Goal: Task Accomplishment & Management: Use online tool/utility

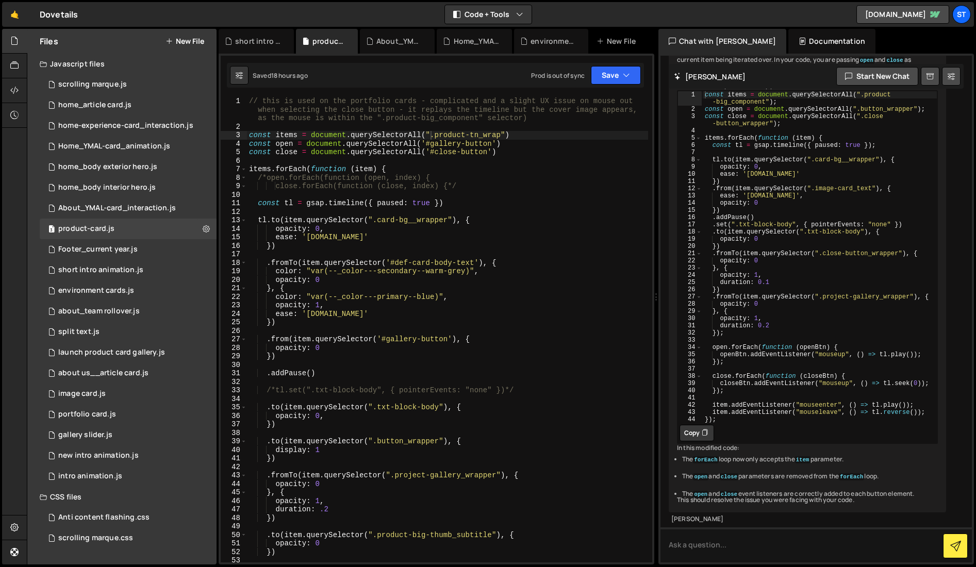
type textarea "items.forEach(function (item) {"
drag, startPoint x: 388, startPoint y: 168, endPoint x: 248, endPoint y: 170, distance: 140.8
click at [248, 170] on div "// this is used on the portfolio cards - complicated and a slight UX issue on m…" at bounding box center [447, 347] width 401 height 500
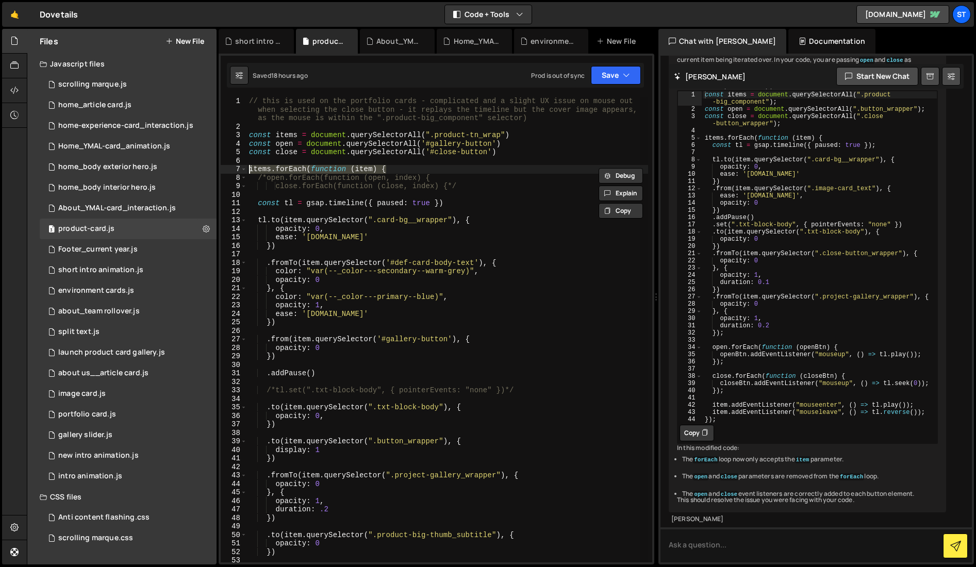
click at [386, 170] on div "// this is used on the portfolio cards - complicated and a slight UX issue on m…" at bounding box center [447, 330] width 401 height 466
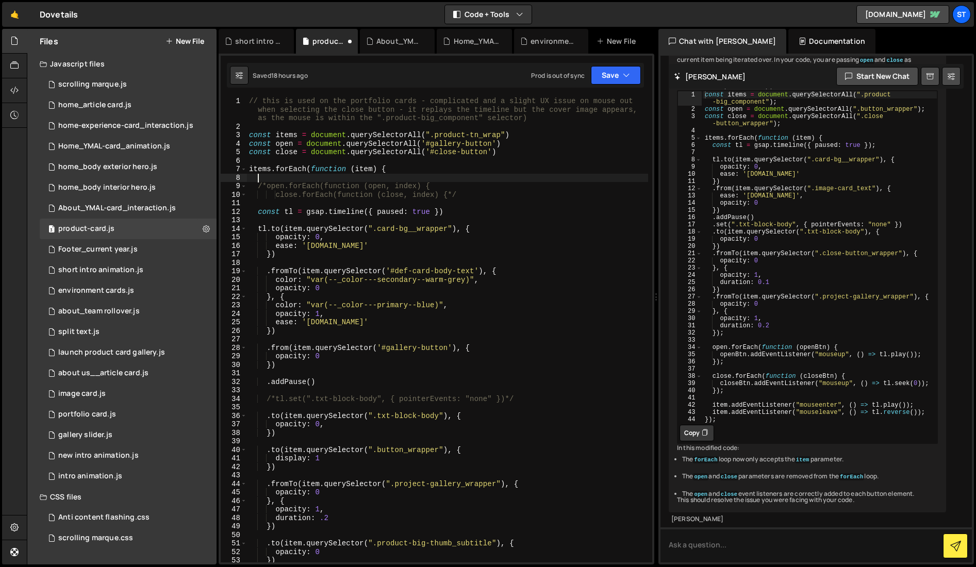
paste textarea "items.forEach(function (item) {"
click at [258, 179] on div "// this is used on the portfolio cards - complicated and a slight UX issue on m…" at bounding box center [447, 347] width 401 height 500
drag, startPoint x: 272, startPoint y: 180, endPoint x: 250, endPoint y: 180, distance: 21.7
click at [250, 180] on div "// this is used on the portfolio cards - complicated and a slight UX issue on m…" at bounding box center [447, 347] width 401 height 500
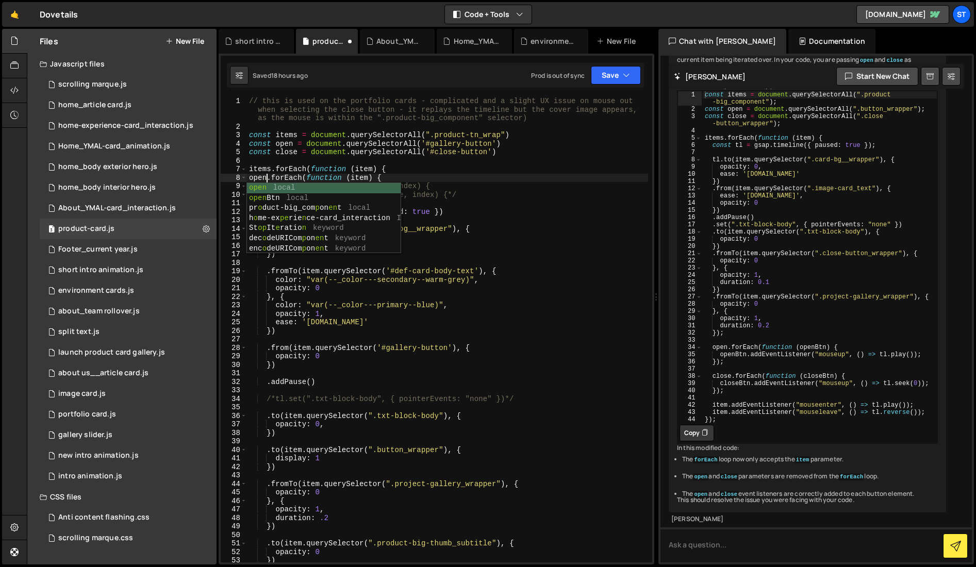
scroll to position [0, 1]
click at [465, 182] on div "// this is used on the portfolio cards - complicated and a slight UX issue on m…" at bounding box center [447, 347] width 401 height 500
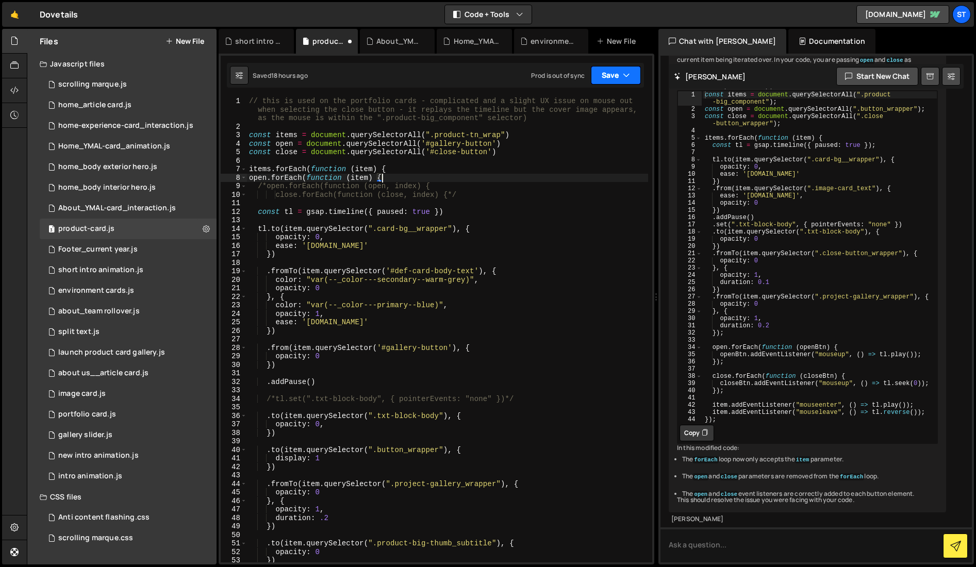
click at [627, 75] on icon "button" at bounding box center [626, 75] width 7 height 10
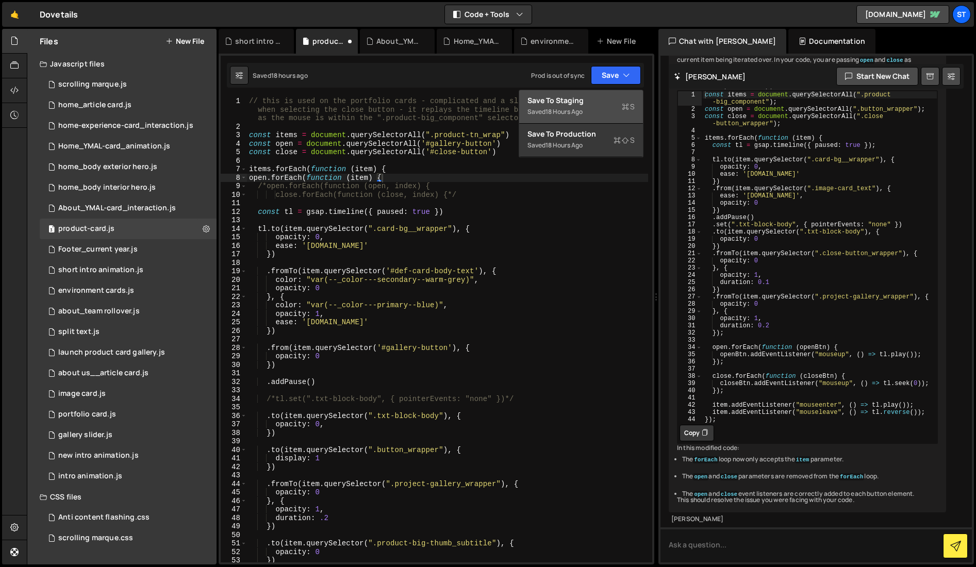
click at [586, 100] on div "Save to Staging S" at bounding box center [581, 100] width 107 height 10
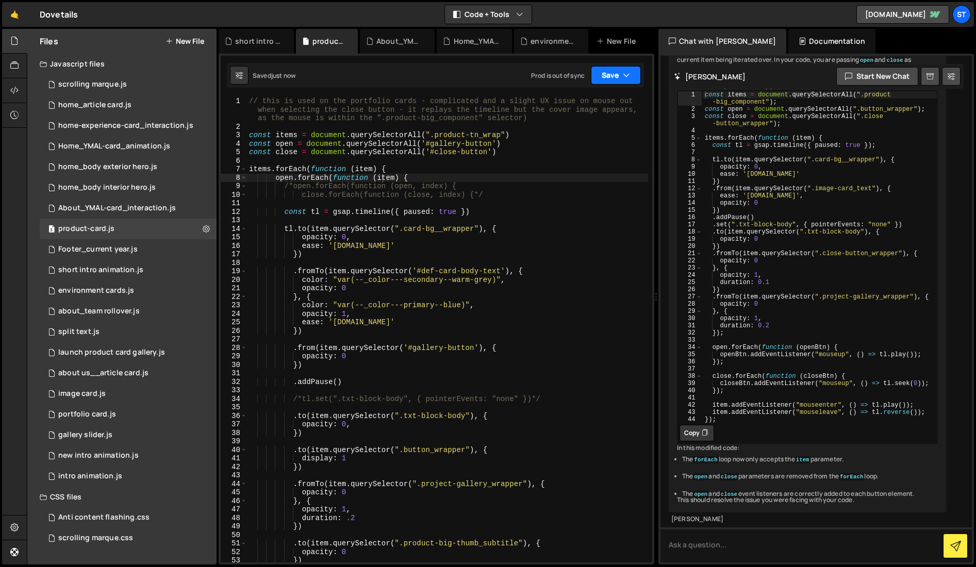
click at [611, 73] on button "Save" at bounding box center [616, 75] width 50 height 19
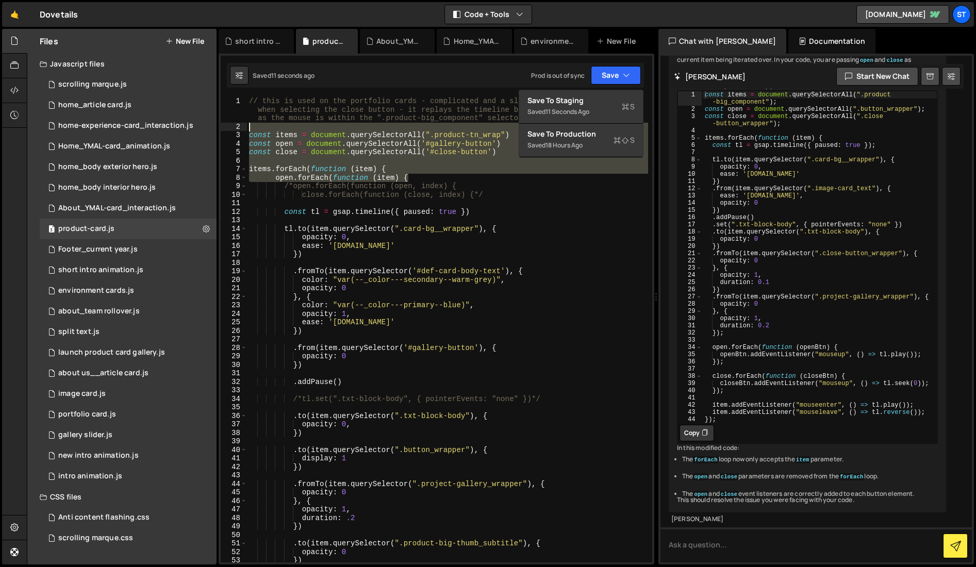
drag, startPoint x: 449, startPoint y: 180, endPoint x: 221, endPoint y: 130, distance: 233.3
click at [221, 130] on div "open.forEach(function (item) { 1 2 3 4 5 6 7 8 9 10 11 12 13 14 15 16 17 18 19 …" at bounding box center [437, 330] width 432 height 466
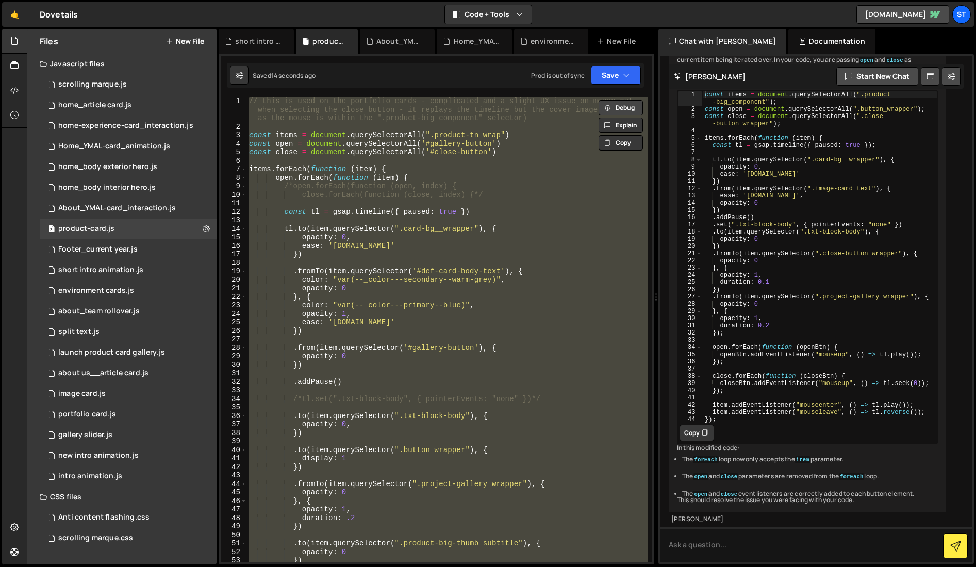
click at [617, 107] on button "Debug" at bounding box center [621, 107] width 44 height 15
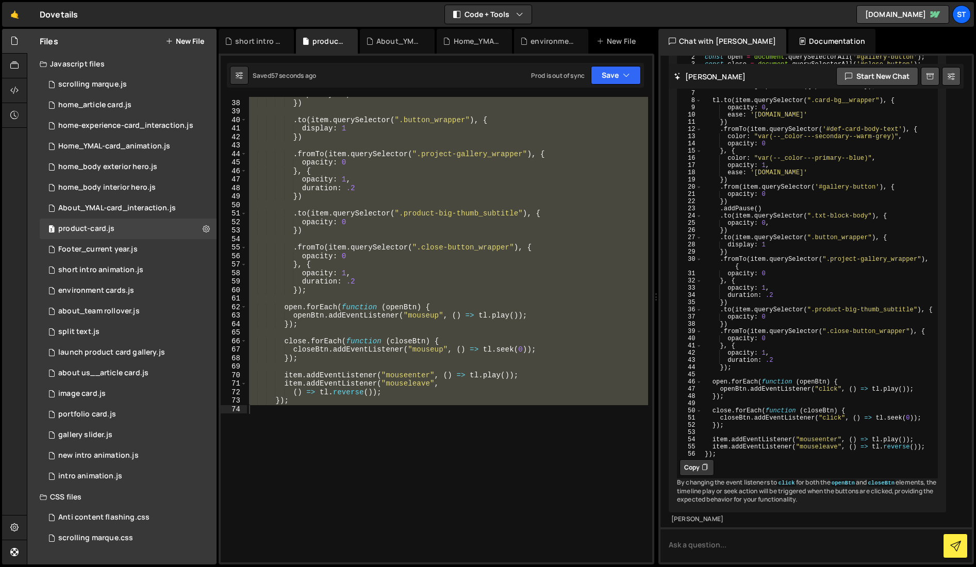
scroll to position [320, 0]
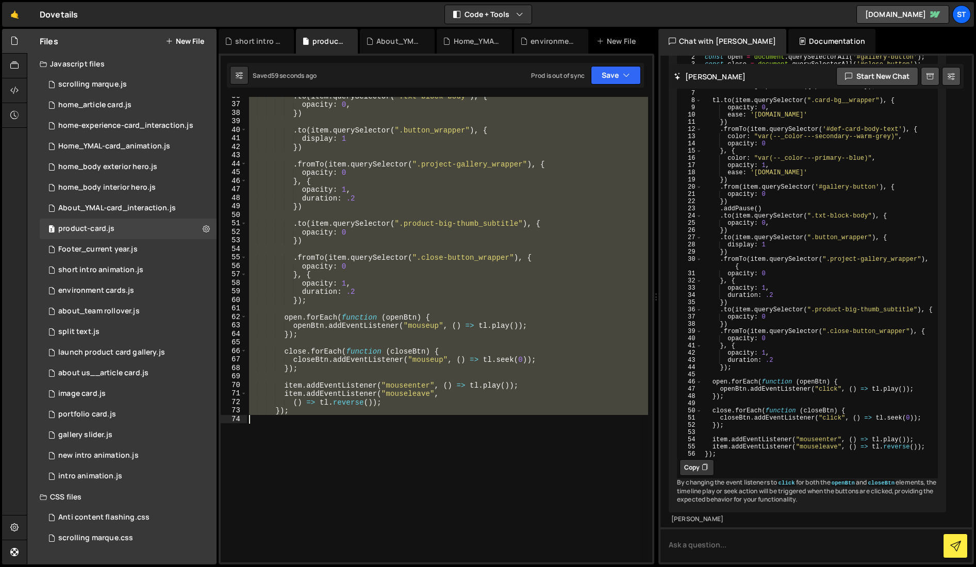
click at [437, 327] on div ". to ( item . querySelector ( ".txt-block-body" ) , { opacity : 0 , }) . to ( i…" at bounding box center [447, 330] width 401 height 466
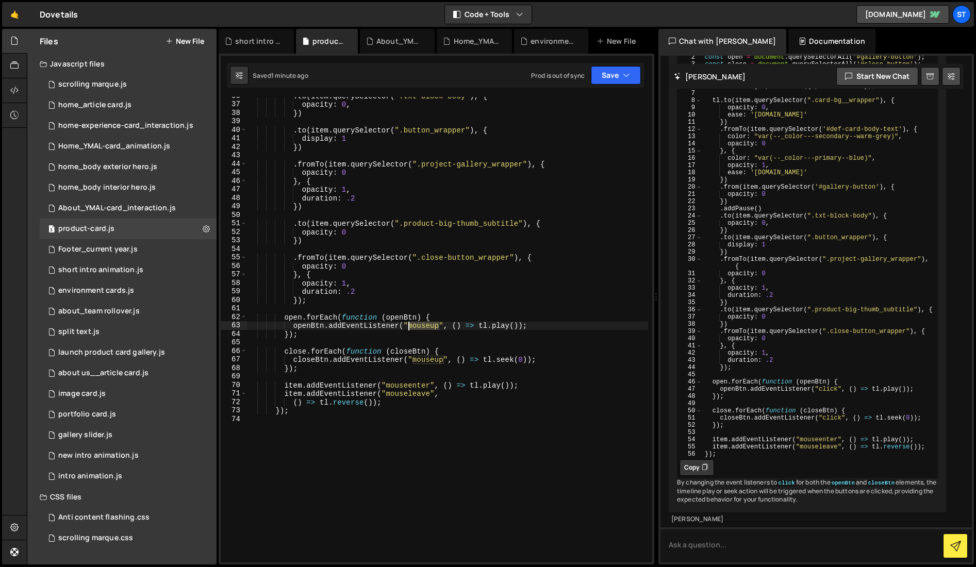
drag, startPoint x: 438, startPoint y: 328, endPoint x: 408, endPoint y: 329, distance: 31.0
click at [408, 329] on div ". to ( item . querySelector ( ".txt-block-body" ) , { opacity : 0 , }) . to ( i…" at bounding box center [447, 333] width 401 height 483
drag, startPoint x: 444, startPoint y: 361, endPoint x: 414, endPoint y: 359, distance: 30.0
click at [414, 359] on div ". to ( item . querySelector ( ".txt-block-body" ) , { opacity : 0 , }) . to ( i…" at bounding box center [447, 333] width 401 height 483
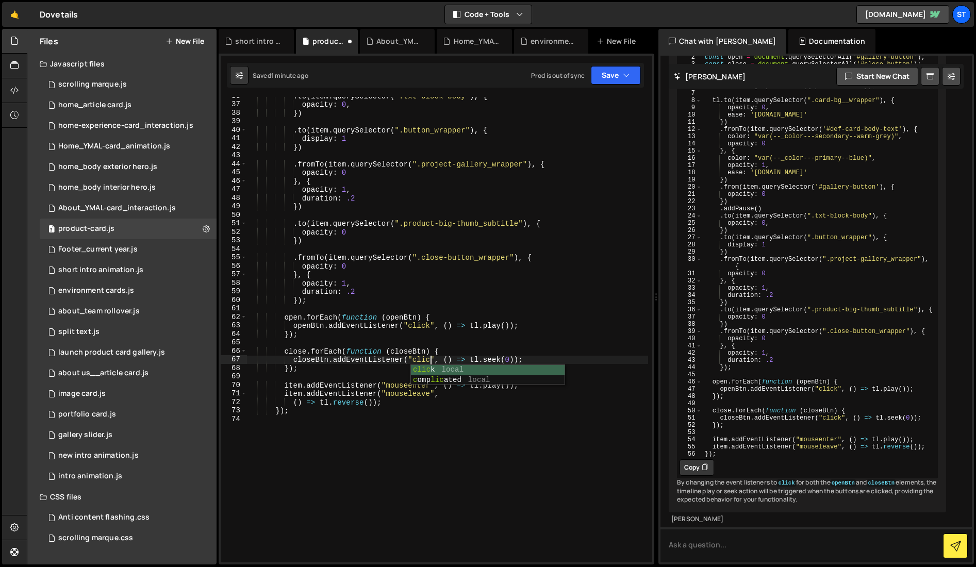
type textarea "closeBtn.addEventListener("click", () => [DOMAIN_NAME](0));"
click at [511, 520] on div ". to ( item . querySelector ( ".txt-block-body" ) , { opacity : 0 , }) . to ( i…" at bounding box center [447, 333] width 401 height 483
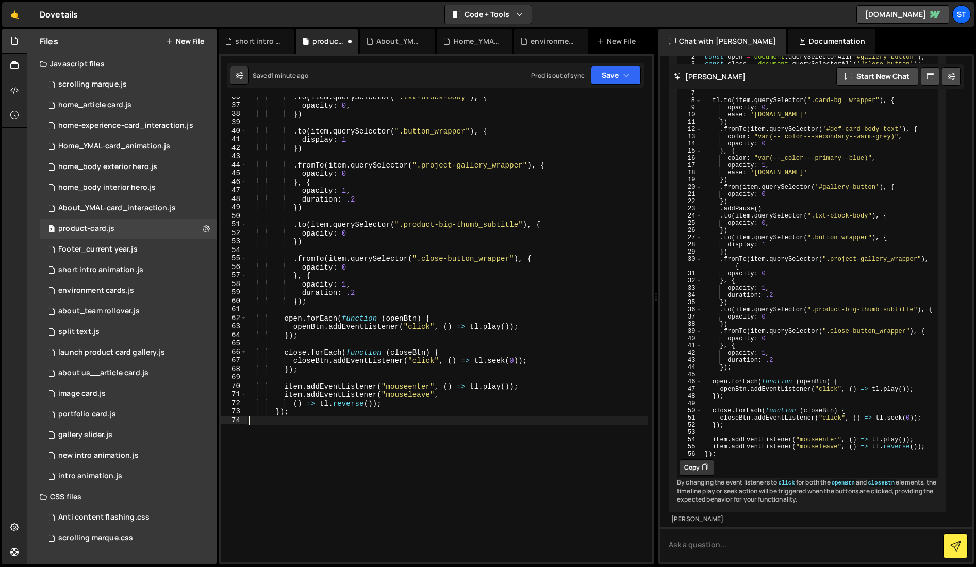
scroll to position [0, 0]
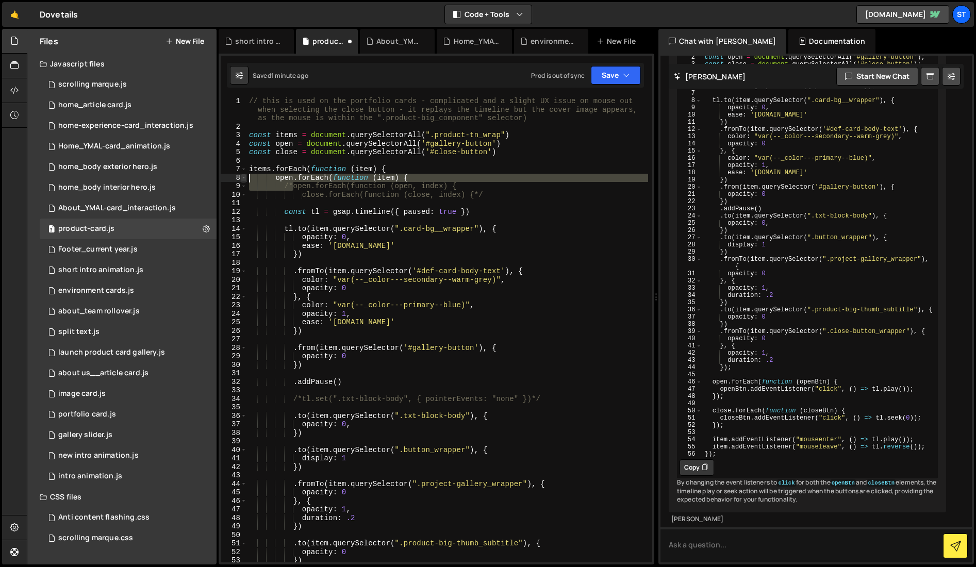
drag, startPoint x: 293, startPoint y: 187, endPoint x: 245, endPoint y: 179, distance: 48.7
click at [245, 179] on div "1 2 3 4 5 6 7 8 9 10 11 12 13 14 15 16 17 18 19 20 21 22 23 24 25 26 27 28 29 3…" at bounding box center [437, 330] width 432 height 466
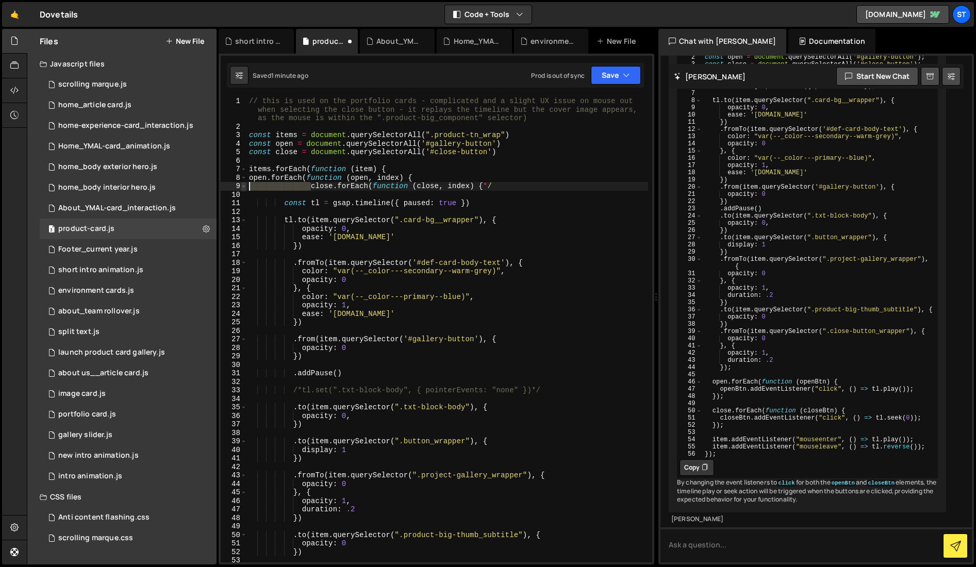
drag, startPoint x: 312, startPoint y: 186, endPoint x: 246, endPoint y: 187, distance: 66.0
click at [246, 187] on div "open.forEach(function (open, index) { 1 2 3 4 5 6 7 8 9 10 11 12 13 14 15 16 17…" at bounding box center [437, 330] width 432 height 466
click at [429, 187] on div "// this is used on the portfolio cards - complicated and a slight UX issue on m…" at bounding box center [447, 347] width 401 height 500
click at [635, 70] on button "Save" at bounding box center [616, 75] width 50 height 19
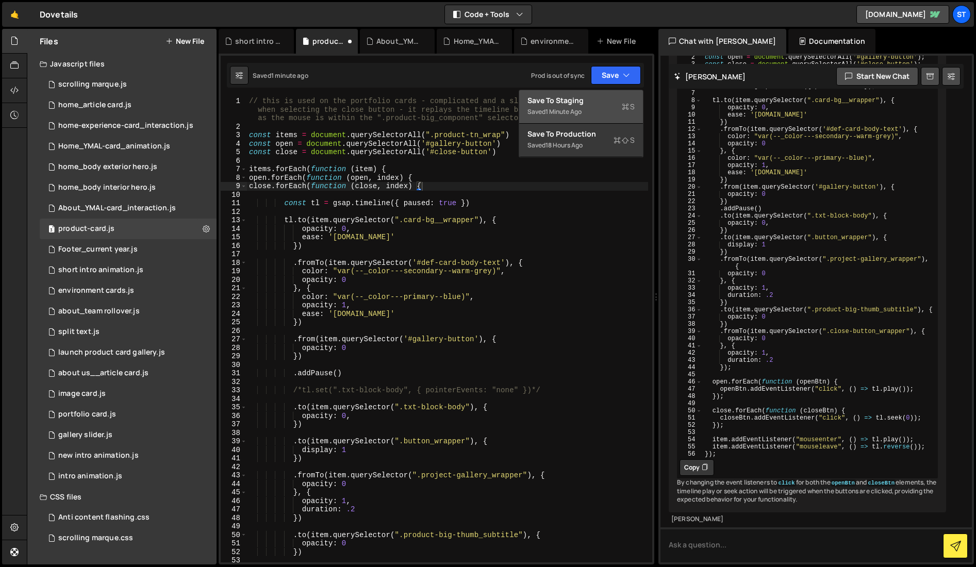
click at [568, 105] on div "Save to Staging S" at bounding box center [581, 100] width 107 height 10
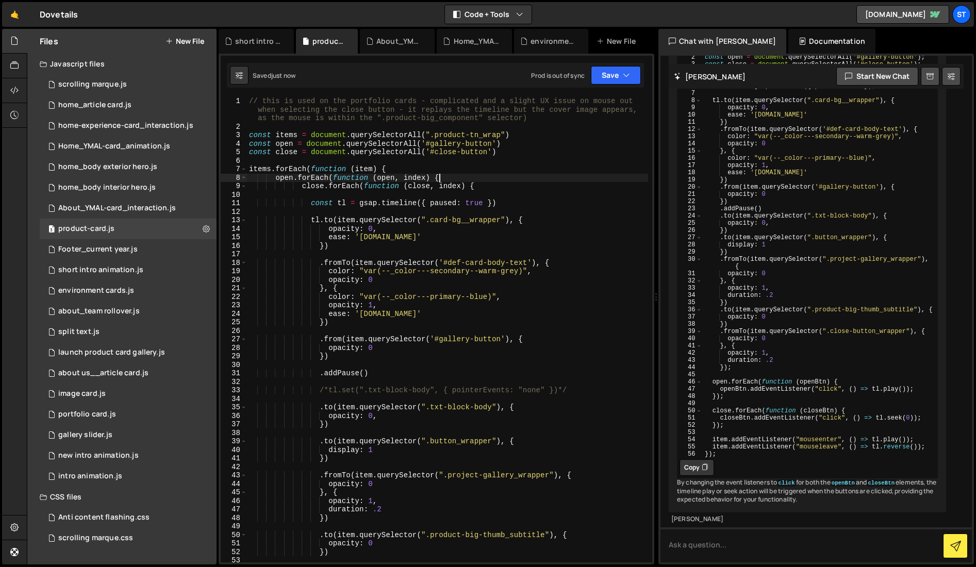
click at [477, 182] on div "// this is used on the portfolio cards - complicated and a slight UX issue on m…" at bounding box center [447, 347] width 401 height 500
drag, startPoint x: 482, startPoint y: 184, endPoint x: 201, endPoint y: 177, distance: 280.7
click at [201, 177] on div "Files New File Javascript files 0 scrolling marque.js 0 1 home_article card.js …" at bounding box center [502, 297] width 950 height 536
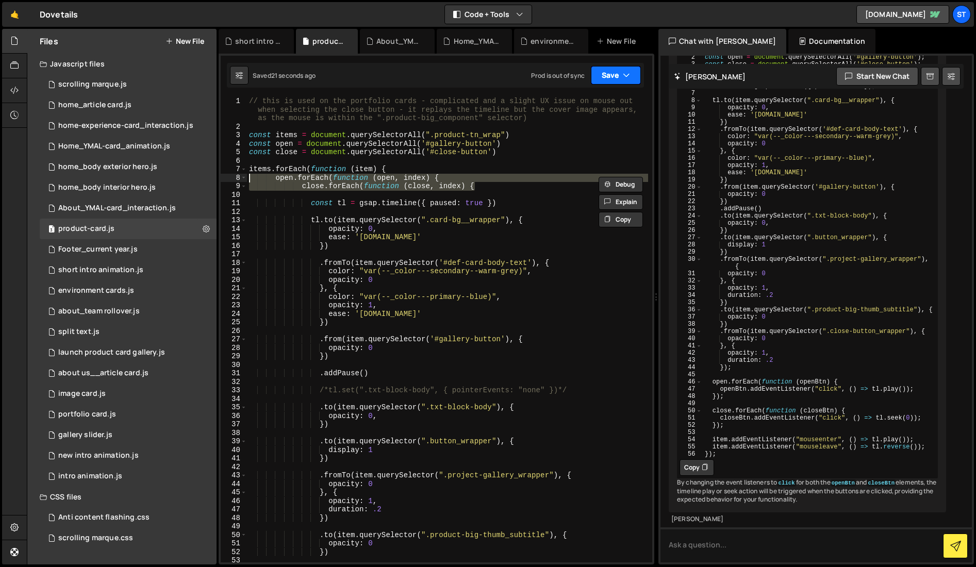
click at [619, 76] on button "Save" at bounding box center [616, 75] width 50 height 19
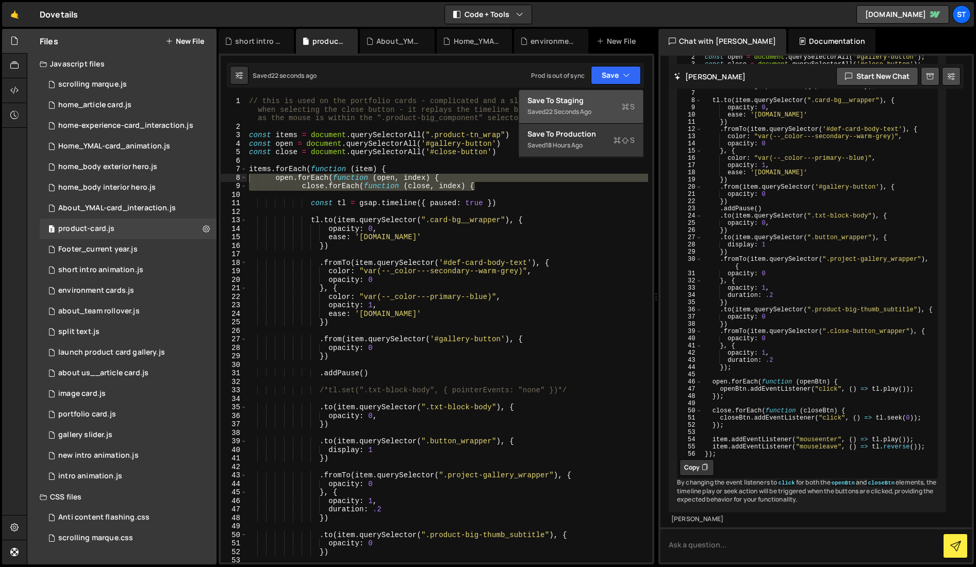
click at [579, 105] on div "Save to Staging S" at bounding box center [581, 100] width 107 height 10
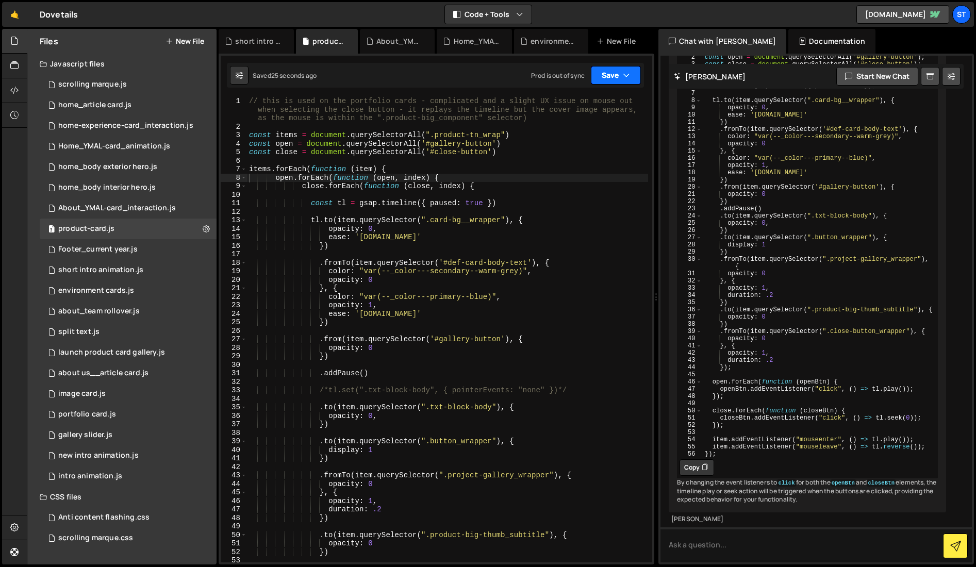
click at [611, 78] on button "Save" at bounding box center [616, 75] width 50 height 19
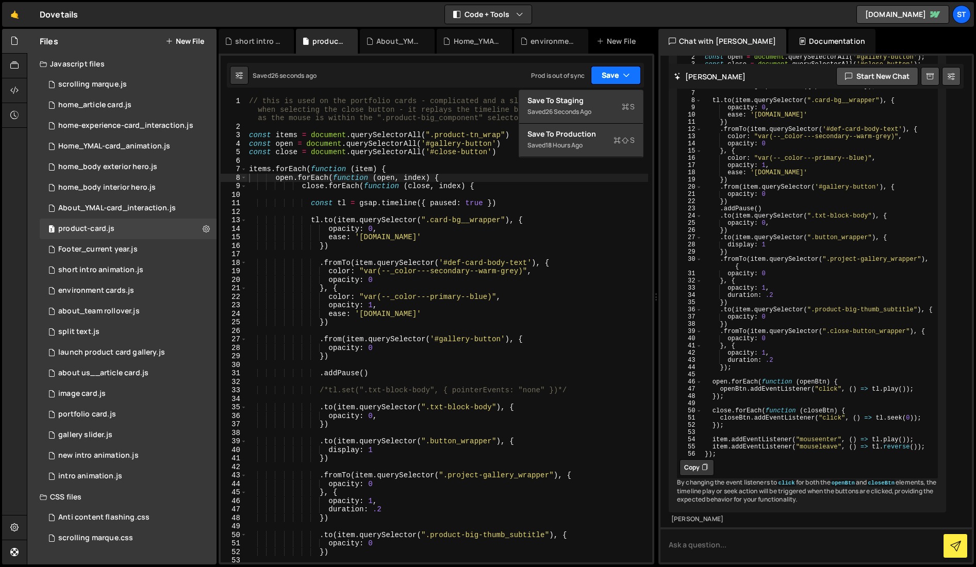
click at [616, 74] on button "Save" at bounding box center [616, 75] width 50 height 19
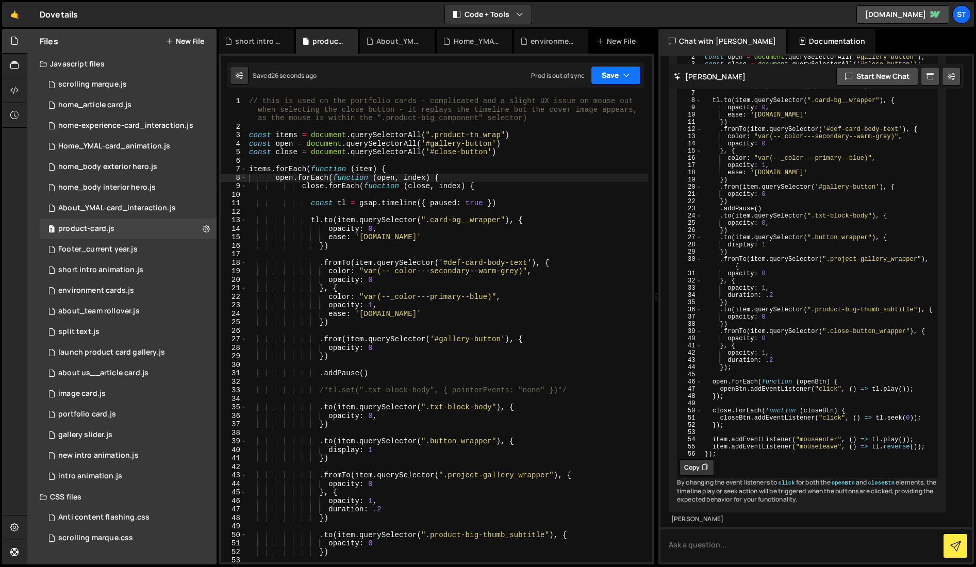
click at [616, 74] on button "Save" at bounding box center [616, 75] width 50 height 19
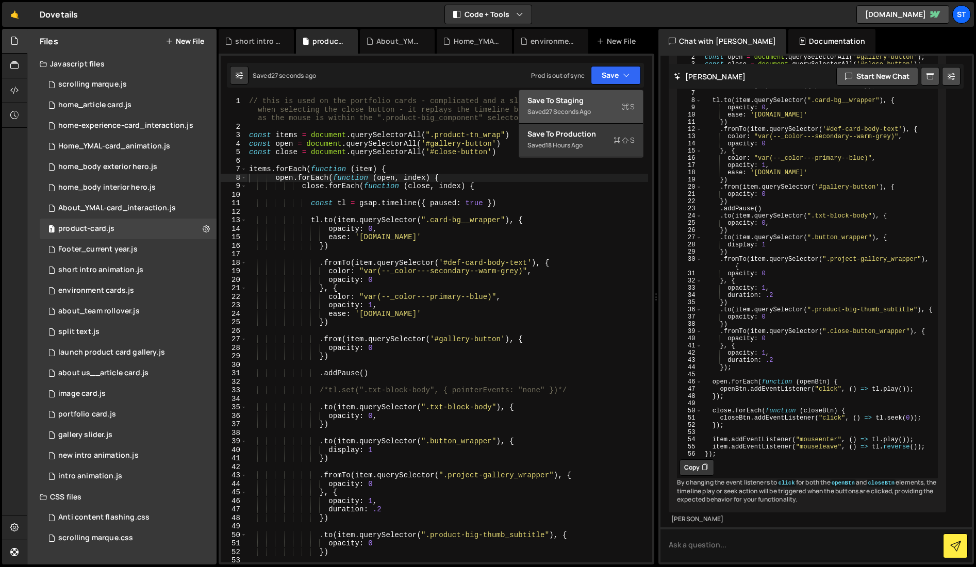
click at [589, 105] on div "Save to Staging S" at bounding box center [581, 100] width 107 height 10
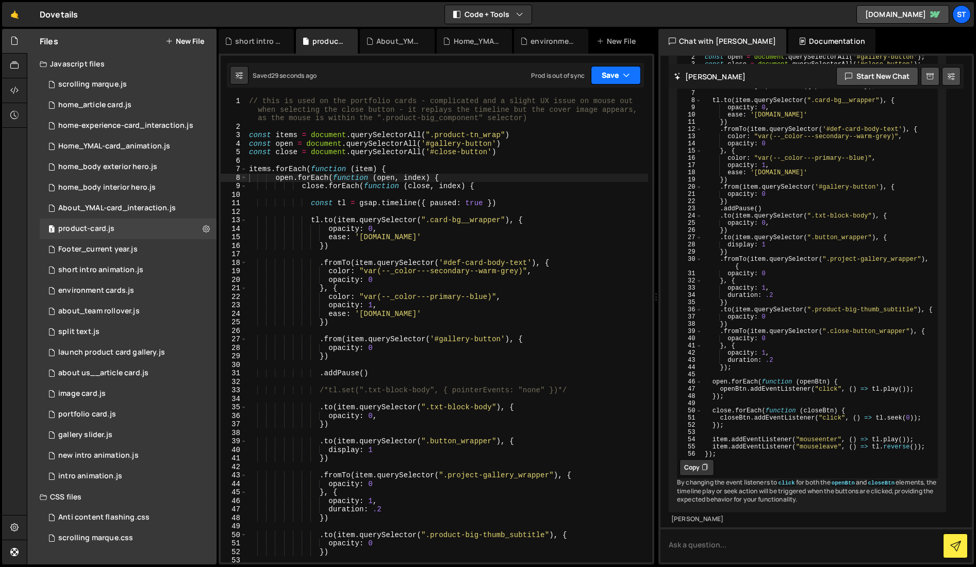
click at [620, 72] on button "Save" at bounding box center [616, 75] width 50 height 19
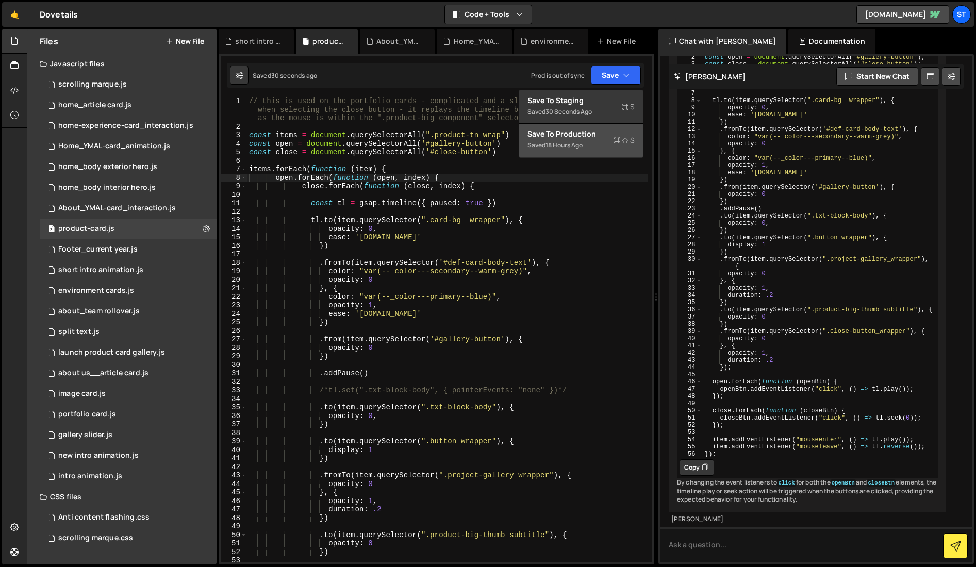
click at [578, 140] on div "Saved 18 hours ago" at bounding box center [581, 145] width 107 height 12
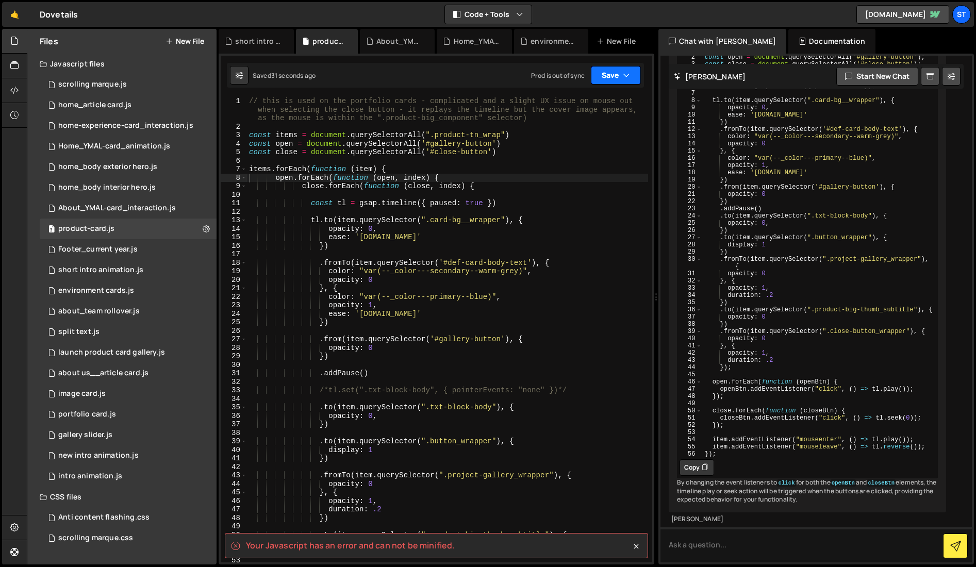
click at [622, 71] on button "Save" at bounding box center [616, 75] width 50 height 19
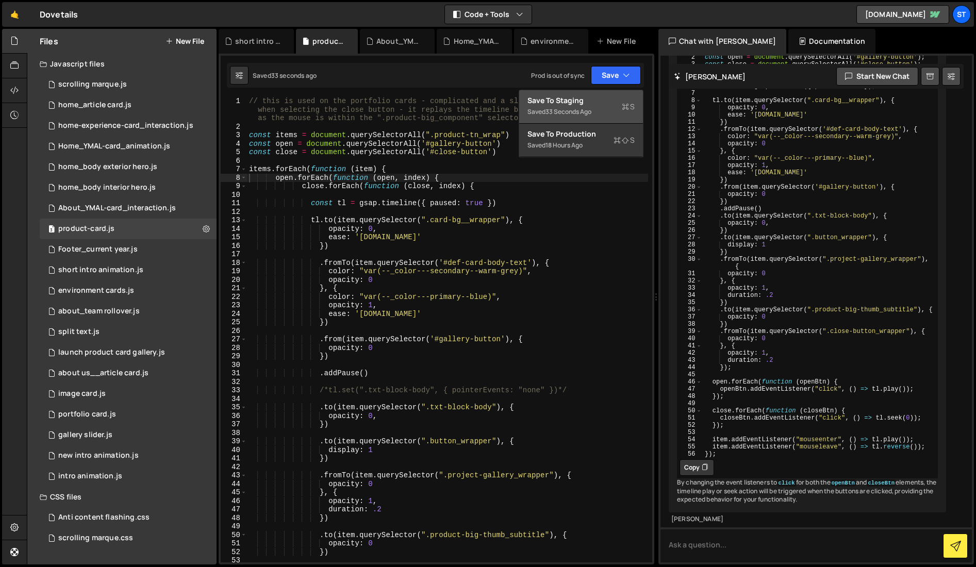
click at [600, 103] on div "Save to Staging S" at bounding box center [581, 100] width 107 height 10
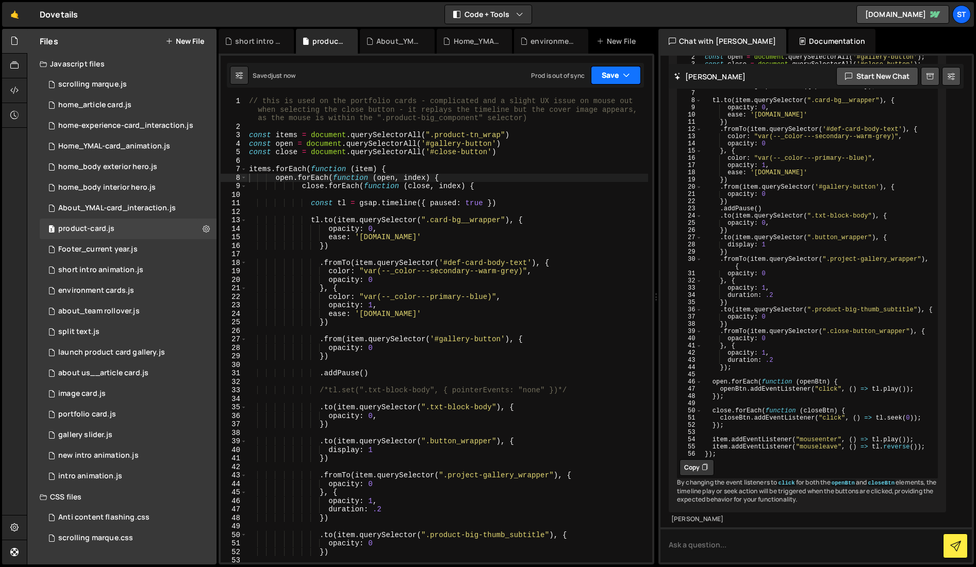
click at [621, 72] on button "Save" at bounding box center [616, 75] width 50 height 19
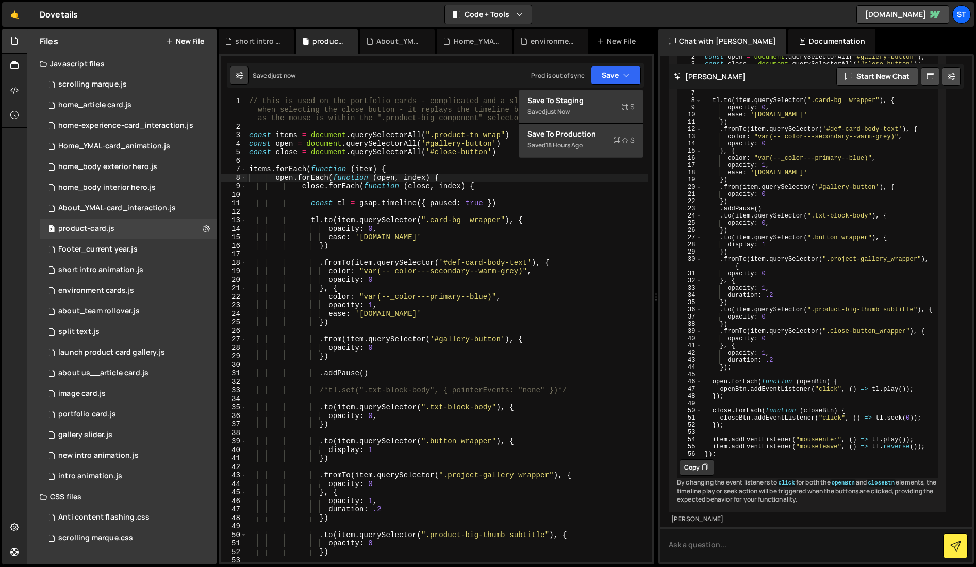
click at [496, 174] on div "// this is used on the portfolio cards - complicated and a slight UX issue on m…" at bounding box center [447, 347] width 401 height 500
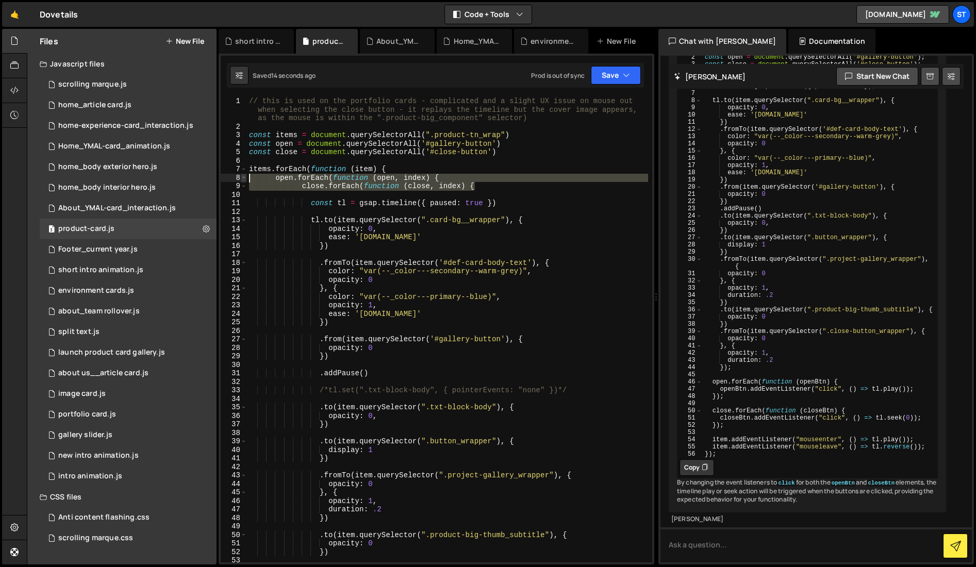
drag, startPoint x: 477, startPoint y: 186, endPoint x: 242, endPoint y: 178, distance: 234.8
click at [242, 178] on div "open.forEach(function (open, index) { 1 2 3 4 5 6 7 8 9 10 11 12 13 14 15 16 17…" at bounding box center [437, 330] width 432 height 466
type textarea "open.forEach(function (open, index) { close.forEach(function (close, index) {"
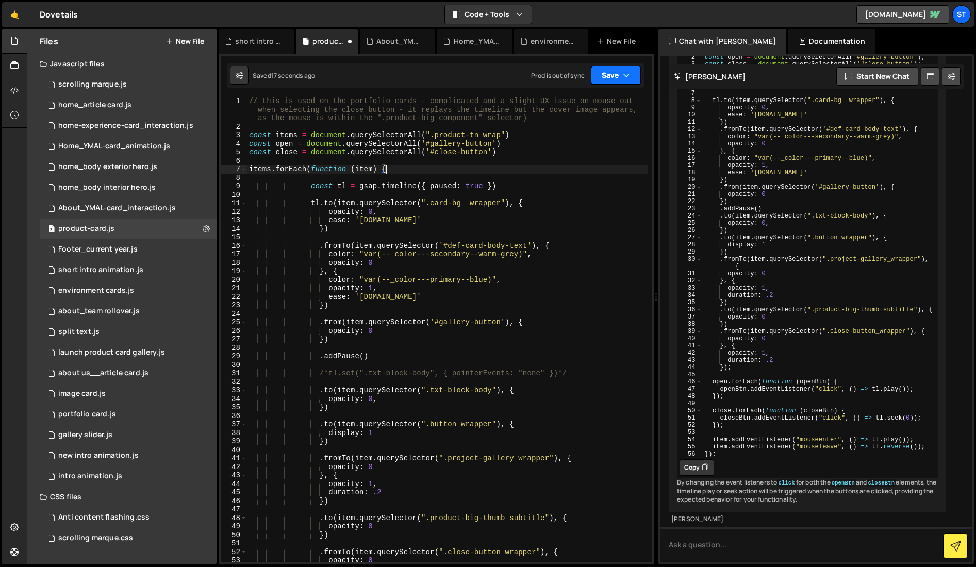
click at [623, 76] on icon "button" at bounding box center [626, 75] width 7 height 10
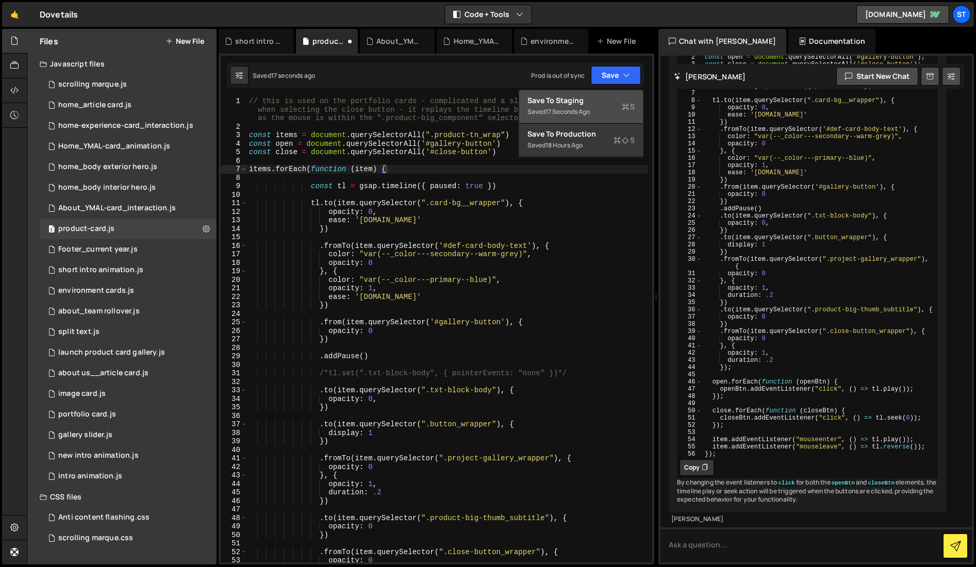
click at [596, 99] on div "Save to Staging S" at bounding box center [581, 100] width 107 height 10
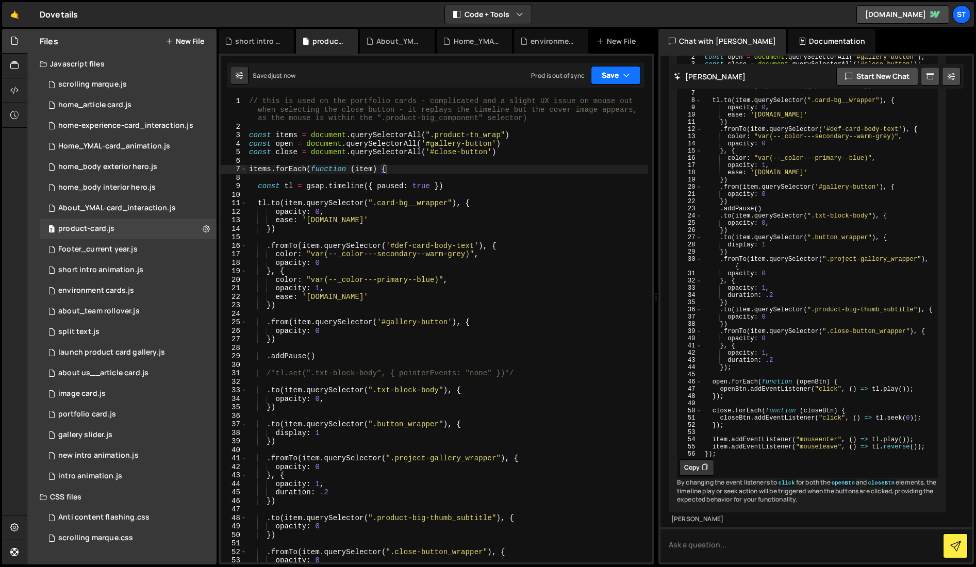
click at [624, 73] on icon "button" at bounding box center [626, 75] width 7 height 10
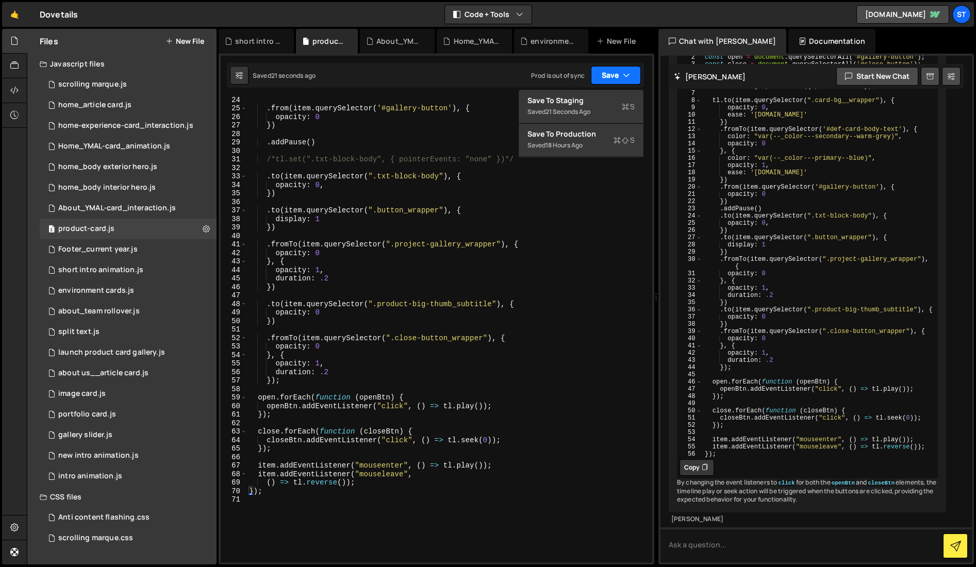
scroll to position [214, 0]
drag, startPoint x: 351, startPoint y: 483, endPoint x: 295, endPoint y: 486, distance: 56.3
click at [295, 486] on div ". from ( item . querySelector ( '#gallery-button' ) , { opacity : 0 }) . addPau…" at bounding box center [447, 336] width 401 height 483
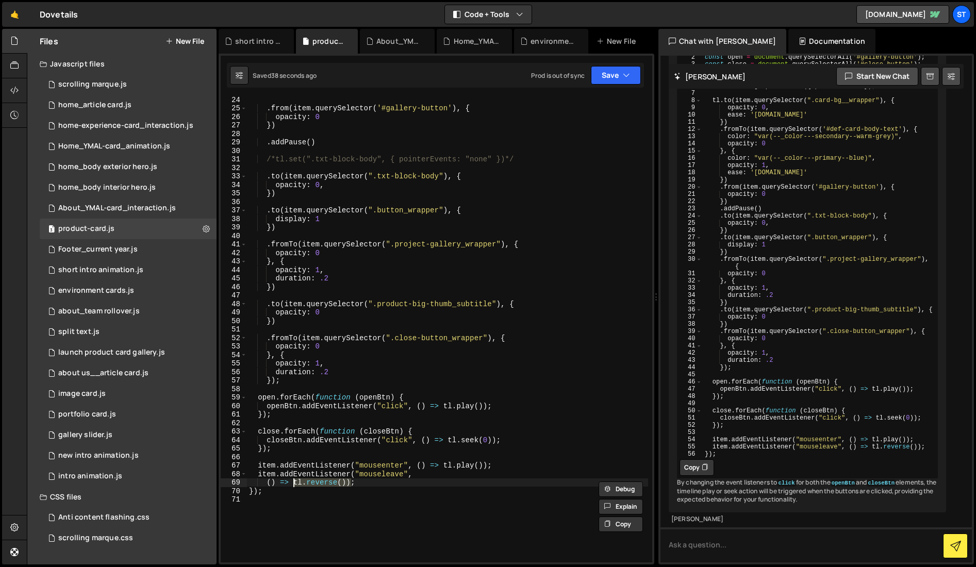
click at [449, 439] on div ". from ( item . querySelector ( '#gallery-button' ) , { opacity : 0 }) . addPau…" at bounding box center [447, 336] width 401 height 483
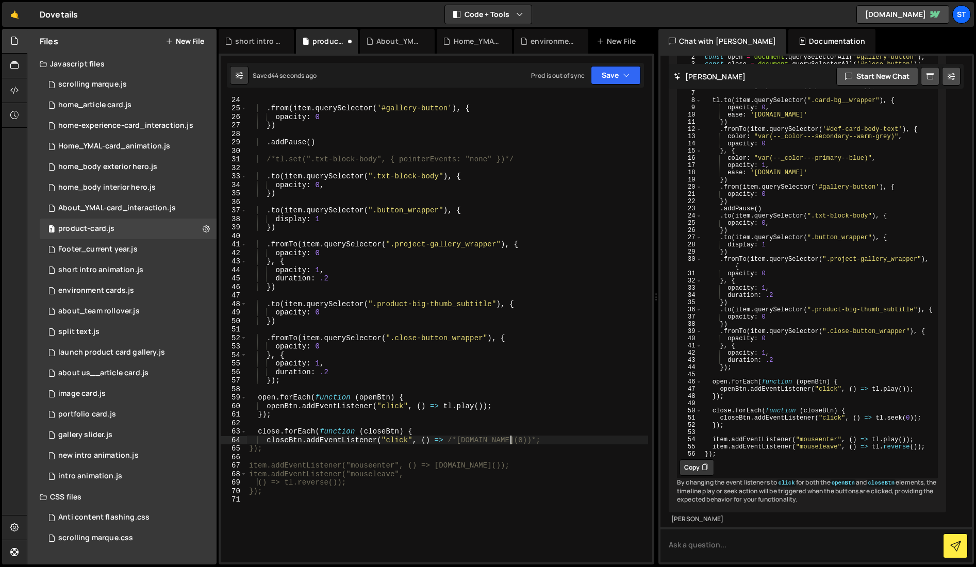
scroll to position [0, 18]
paste textarea "tl.reverse())"
click at [617, 75] on button "Save" at bounding box center [616, 75] width 50 height 19
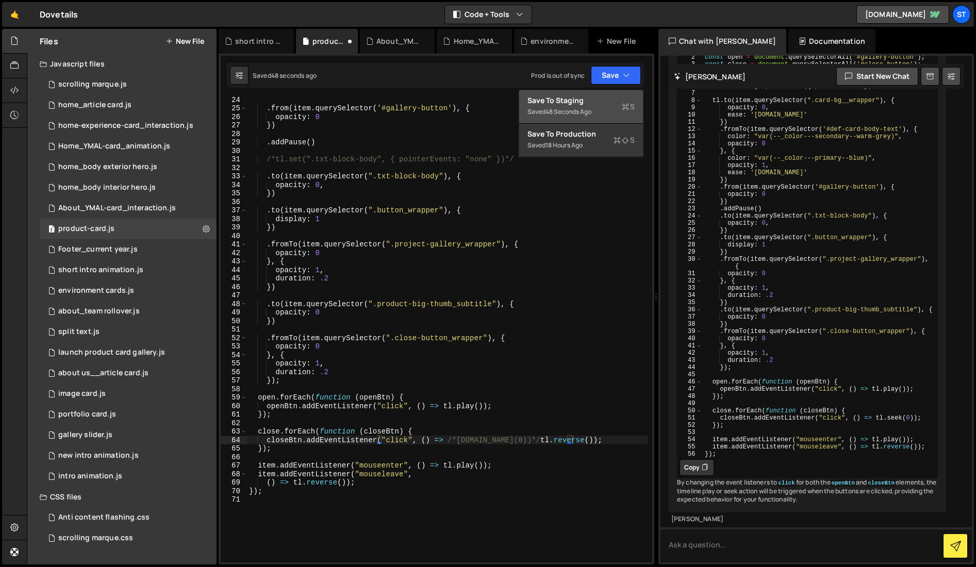
click at [566, 108] on div "48 seconds ago" at bounding box center [569, 111] width 46 height 9
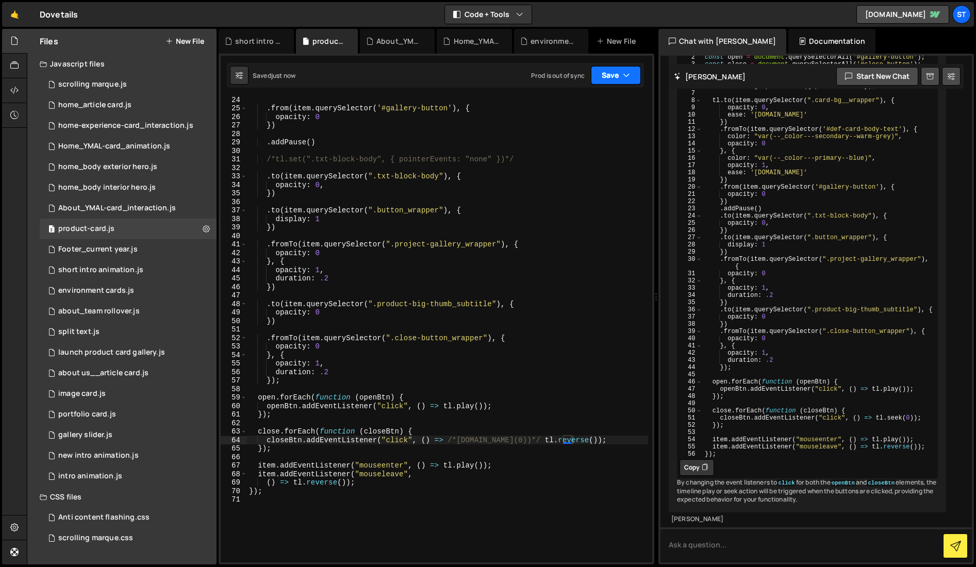
click at [622, 67] on button "Save" at bounding box center [616, 75] width 50 height 19
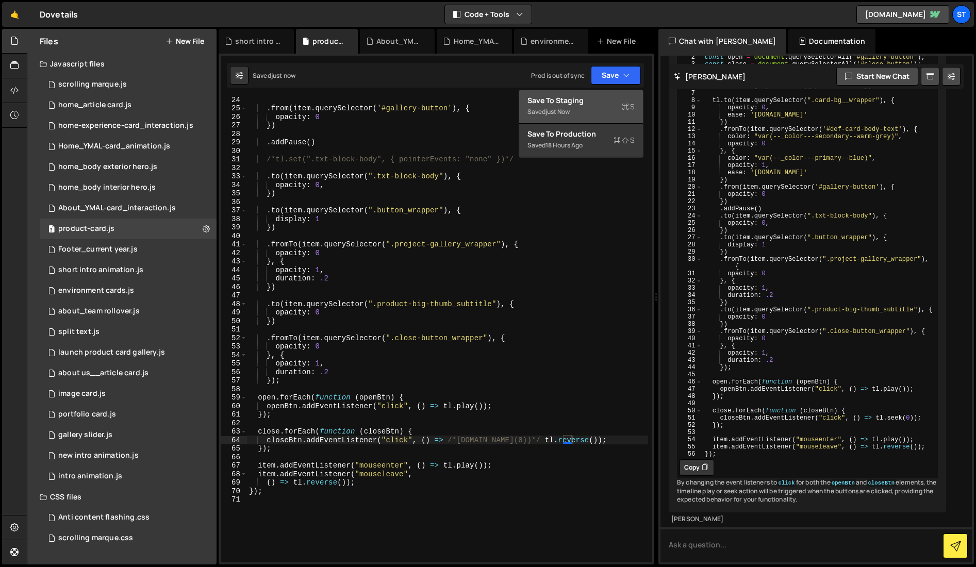
click at [446, 70] on div "Saved just now Prod is out of sync Upgrade to Edit Save Save to Staging S Saved…" at bounding box center [435, 75] width 417 height 25
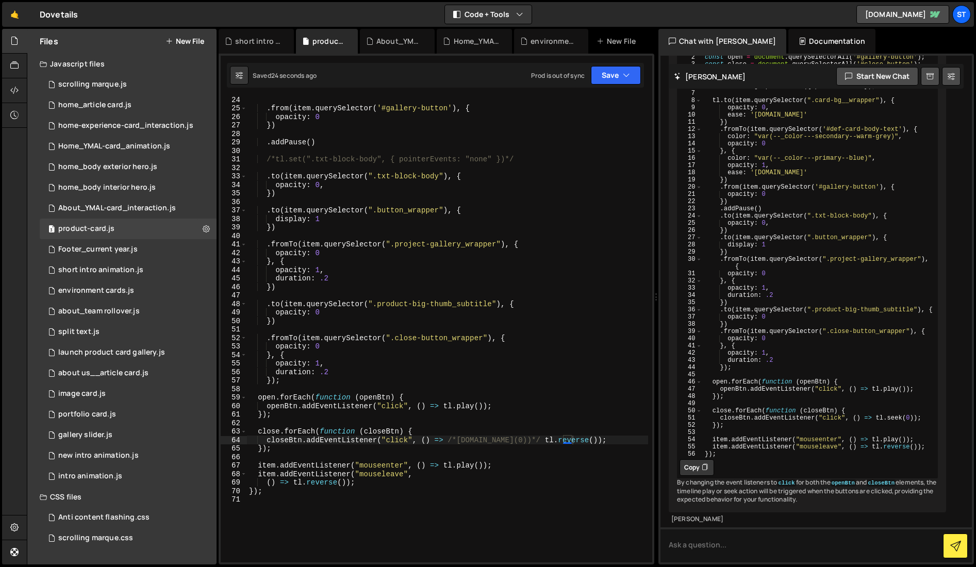
click at [563, 442] on div ". from ( item . querySelector ( '#gallery-button' ) , { opacity : 0 }) . addPau…" at bounding box center [447, 336] width 401 height 483
click at [628, 73] on icon "button" at bounding box center [626, 75] width 7 height 10
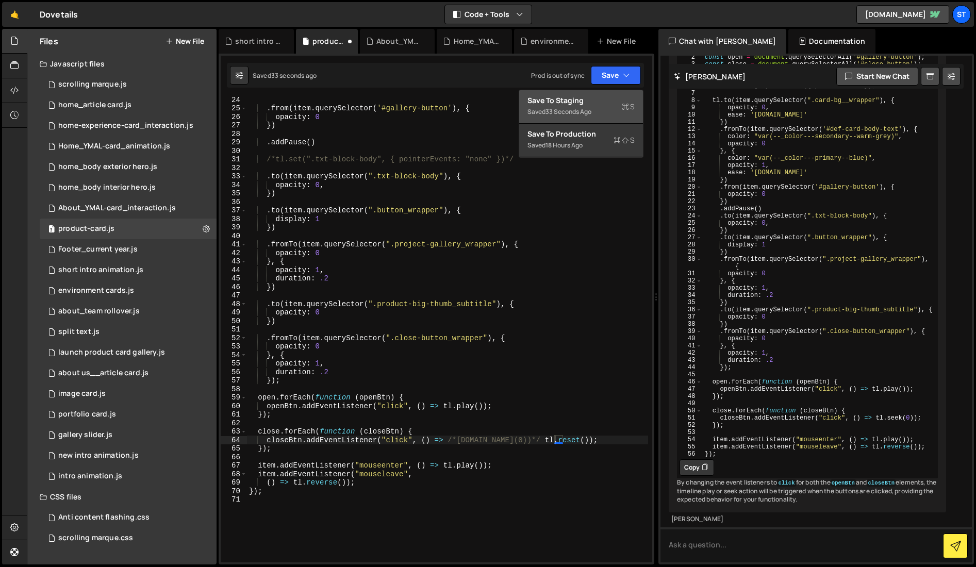
click at [564, 106] on div "Saved 33 seconds ago" at bounding box center [581, 112] width 107 height 12
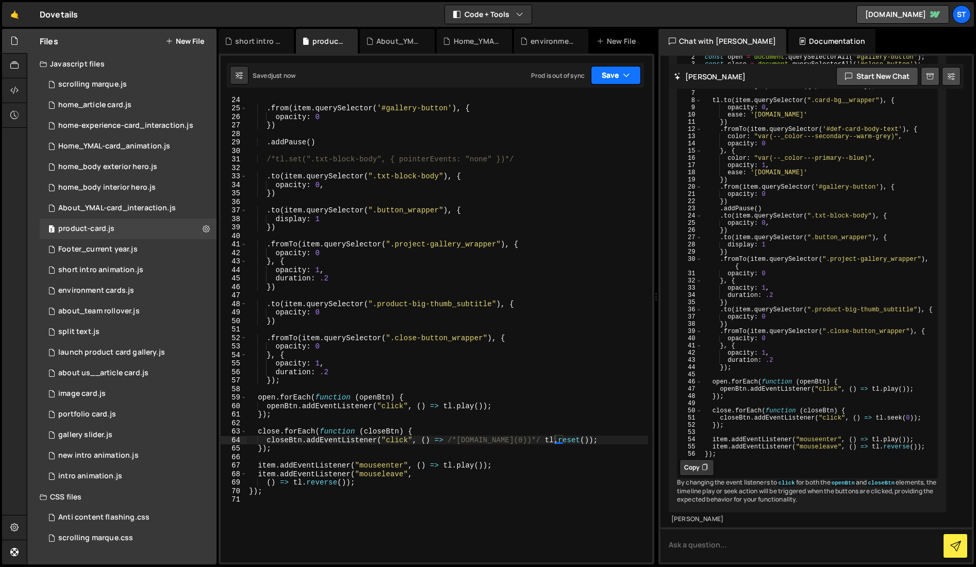
click at [623, 74] on icon "button" at bounding box center [626, 75] width 7 height 10
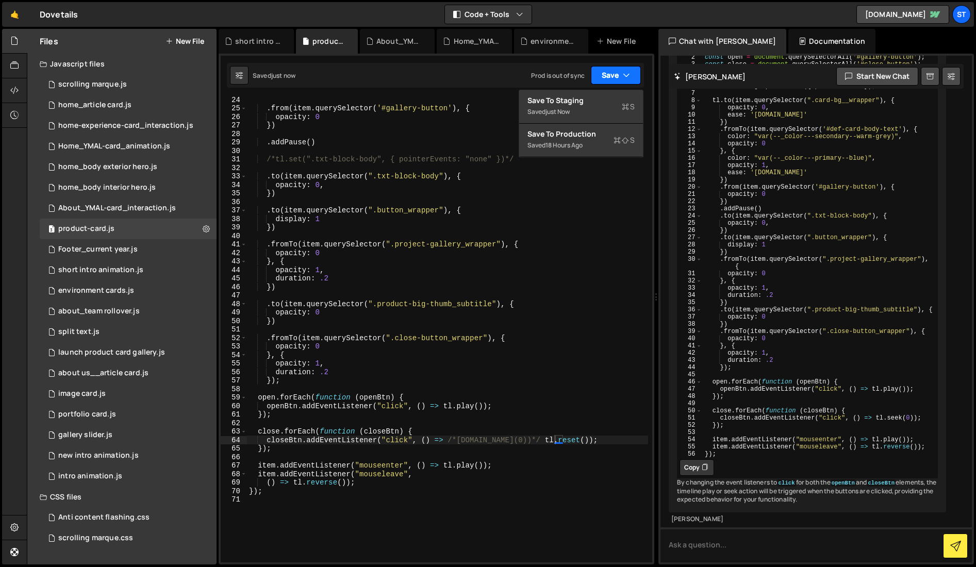
click at [623, 74] on icon "button" at bounding box center [626, 75] width 7 height 10
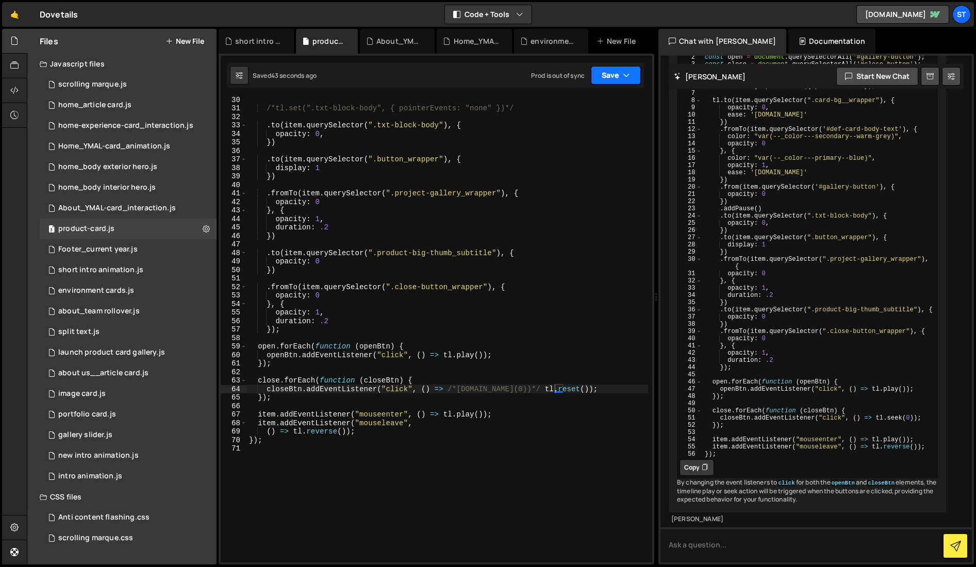
scroll to position [265, 0]
drag, startPoint x: 515, startPoint y: 392, endPoint x: 508, endPoint y: 392, distance: 7.7
click at [508, 392] on div "/*tl.set(".txt-block-body", { pointerEvents: "none" })*/ . to ( item . querySel…" at bounding box center [447, 336] width 401 height 483
click at [558, 389] on div "/*tl.set(".txt-block-body", { pointerEvents: "none" })*/ . to ( item . querySel…" at bounding box center [447, 336] width 401 height 483
paste textarea "*/"
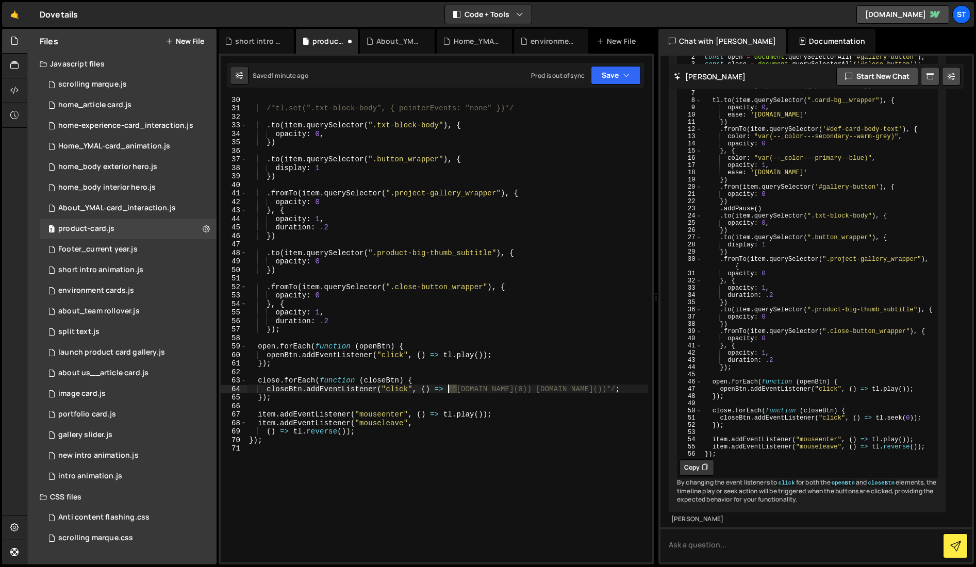
drag, startPoint x: 458, startPoint y: 389, endPoint x: 450, endPoint y: 390, distance: 7.3
click at [450, 390] on div "/*tl.set(".txt-block-body", { pointerEvents: "none" })*/ . to ( item . querySel…" at bounding box center [447, 336] width 401 height 483
click at [501, 389] on div "/*tl.set(".txt-block-body", { pointerEvents: "none" })*/ . to ( item . querySel…" at bounding box center [447, 336] width 401 height 483
paste textarea "/*"
click at [614, 75] on button "Save" at bounding box center [616, 75] width 50 height 19
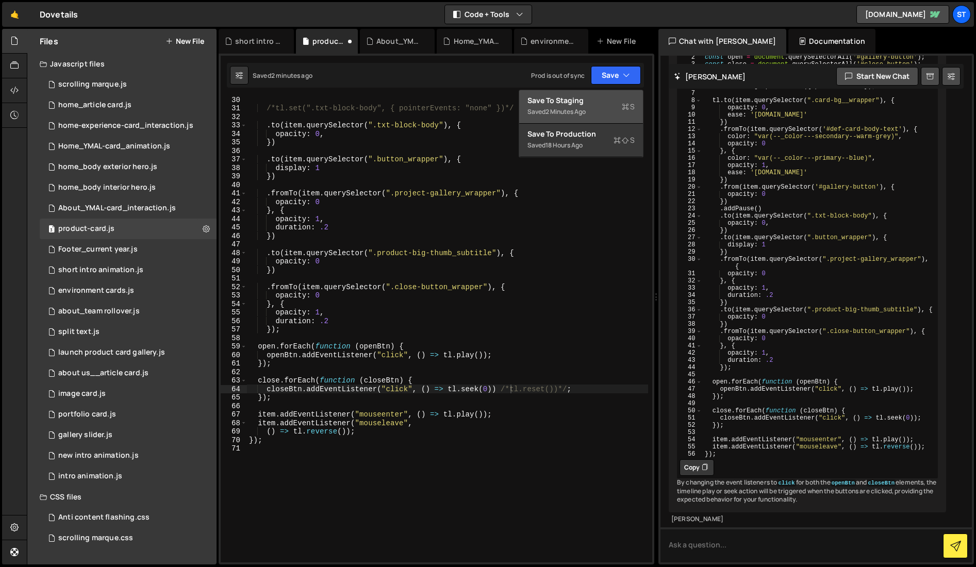
click at [584, 104] on div "Save to Staging S" at bounding box center [581, 100] width 107 height 10
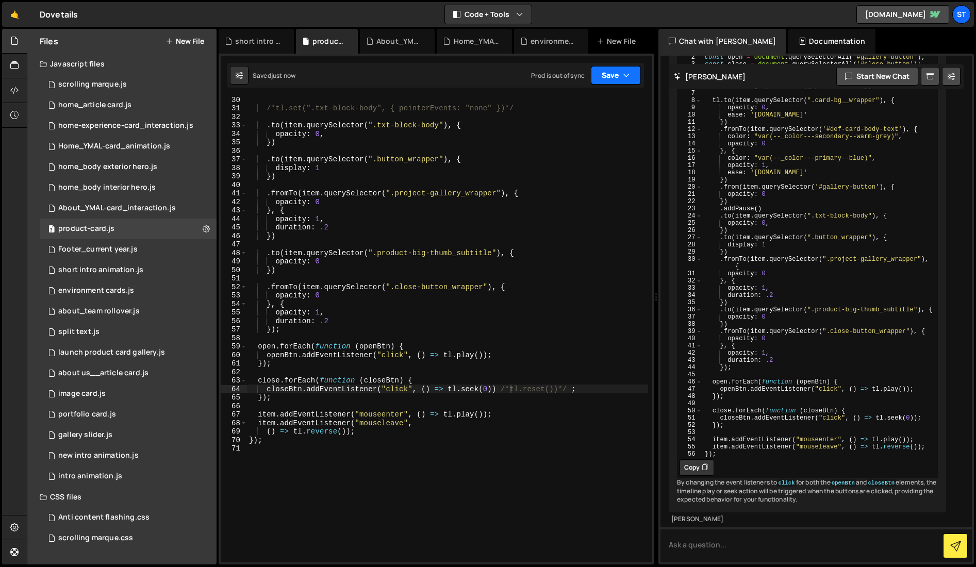
click at [631, 71] on button "Save" at bounding box center [616, 75] width 50 height 19
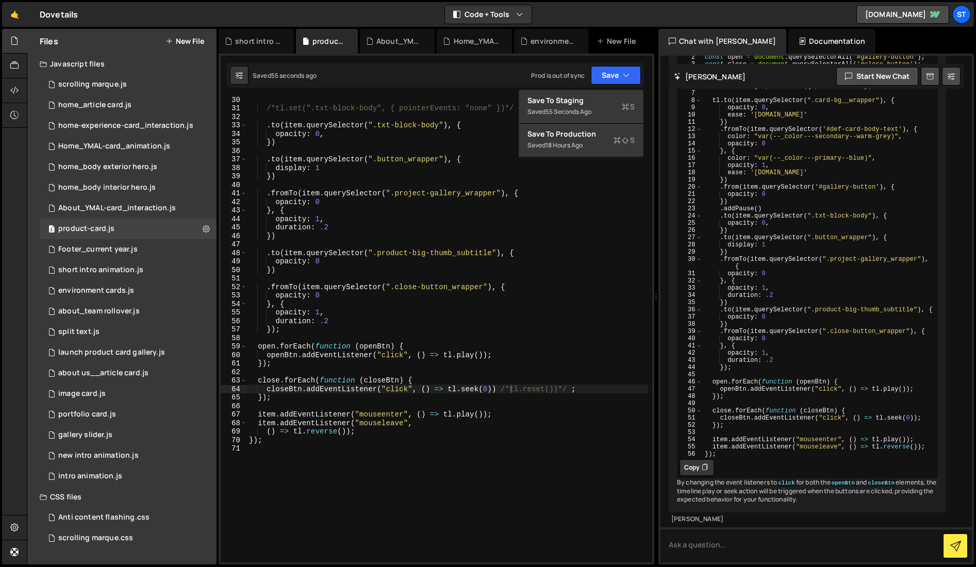
click at [555, 289] on div "/*tl.set(".txt-block-body", { pointerEvents: "none" })*/ . to ( item . querySel…" at bounding box center [447, 336] width 401 height 483
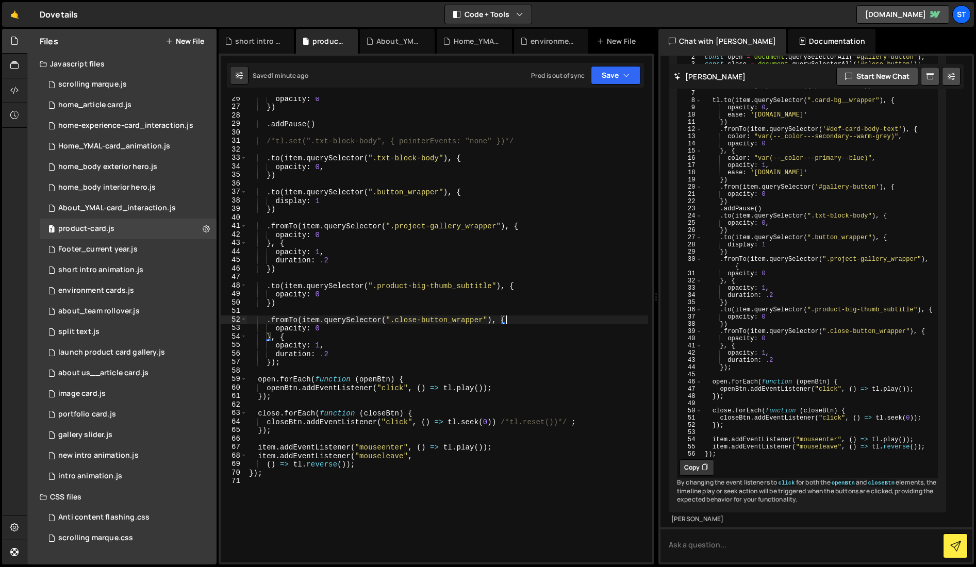
scroll to position [232, 0]
drag, startPoint x: 390, startPoint y: 381, endPoint x: 359, endPoint y: 381, distance: 31.5
click at [359, 381] on div "opacity : 0 }) . addPause ( ) /*tl.set(".txt-block-body", { pointerEvents: "non…" at bounding box center [447, 335] width 401 height 483
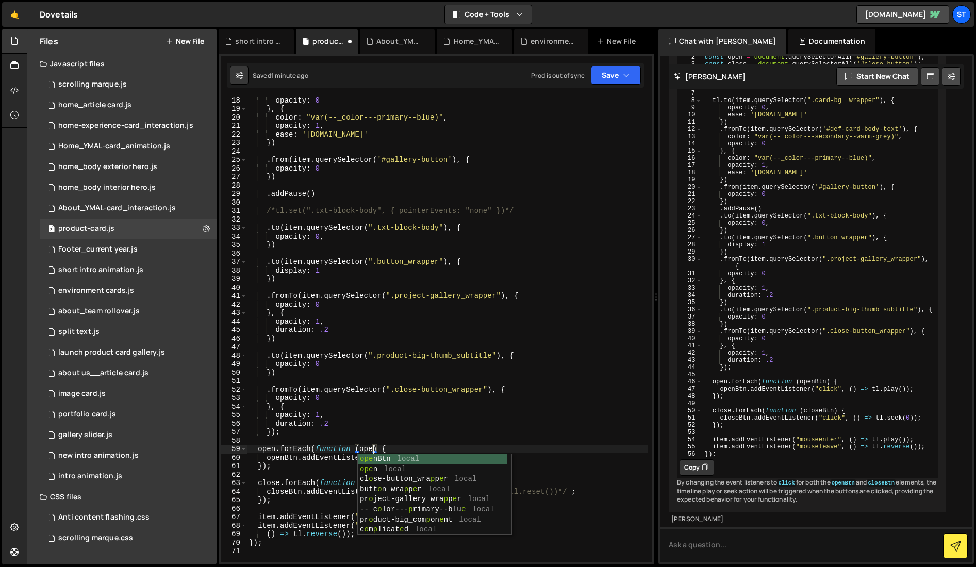
scroll to position [0, 9]
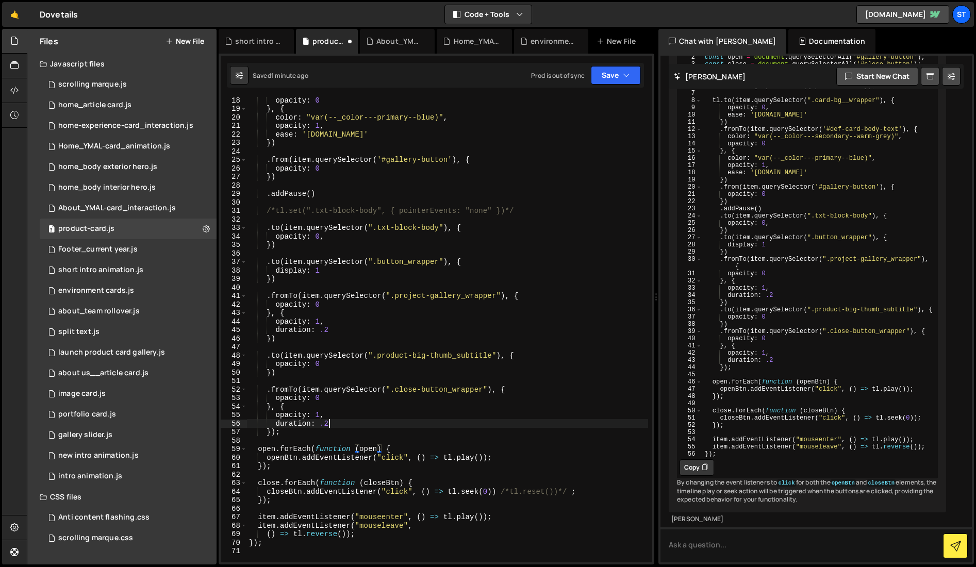
click at [491, 422] on div "opacity : 0 } , { color : "var(--_color---primary--blue)" , opacity : 1 , ease …" at bounding box center [447, 337] width 401 height 483
drag, startPoint x: 400, startPoint y: 484, endPoint x: 385, endPoint y: 482, distance: 15.1
click at [385, 482] on div "opacity : 0 } , { color : "var(--_color---primary--blue)" , opacity : 1 , ease …" at bounding box center [447, 337] width 401 height 483
type textarea "close.forEach(function (close) {"
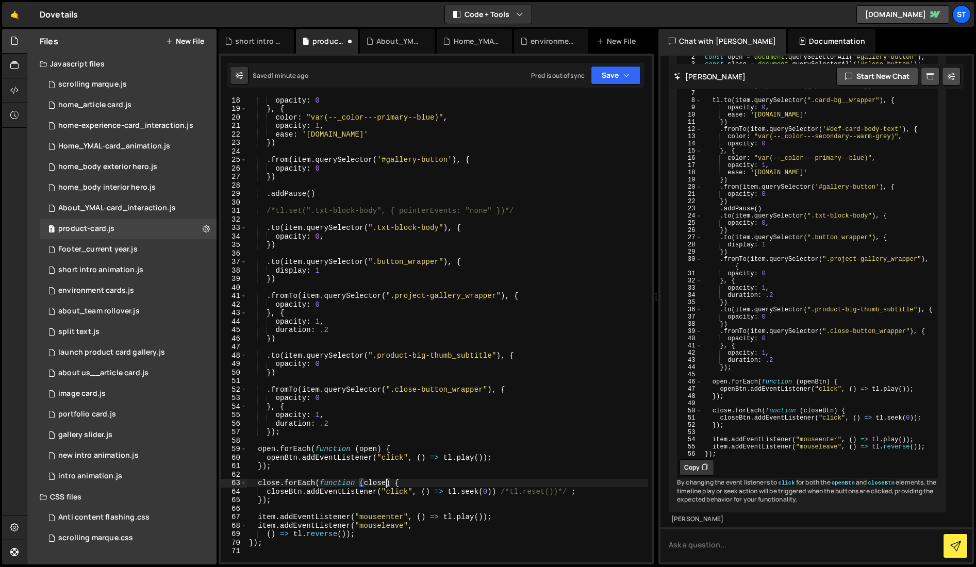
click at [595, 380] on div "opacity : 0 } , { color : "var(--_color---primary--blue)" , opacity : 1 , ease …" at bounding box center [447, 337] width 401 height 483
click at [622, 74] on button "Save" at bounding box center [616, 75] width 50 height 19
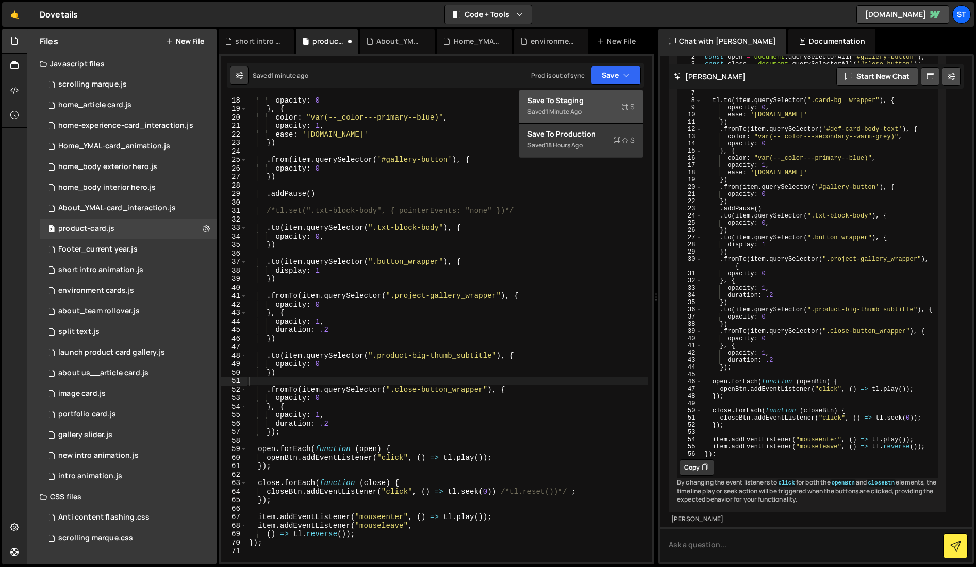
click at [551, 107] on div "1 minute ago" at bounding box center [564, 111] width 36 height 9
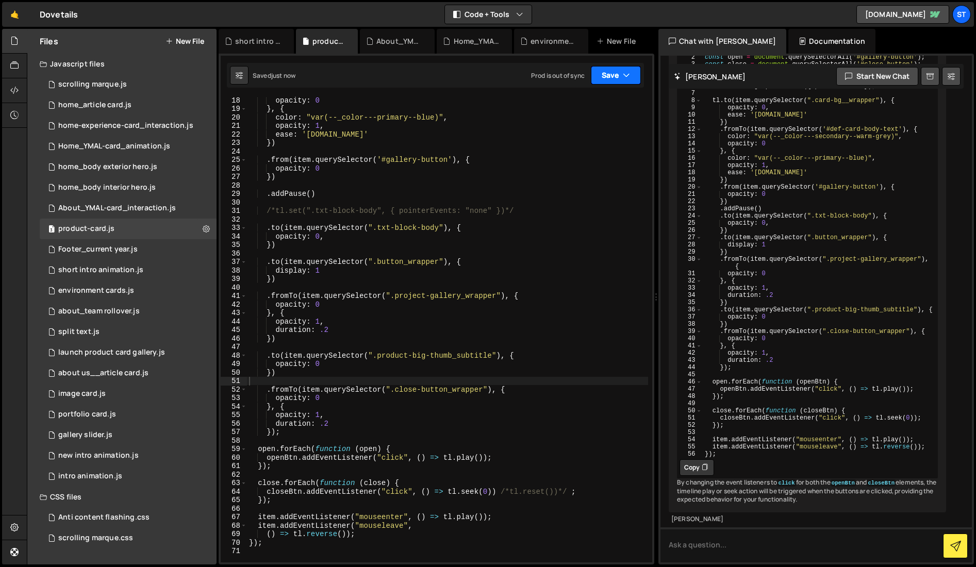
click at [623, 73] on button "Save" at bounding box center [616, 75] width 50 height 19
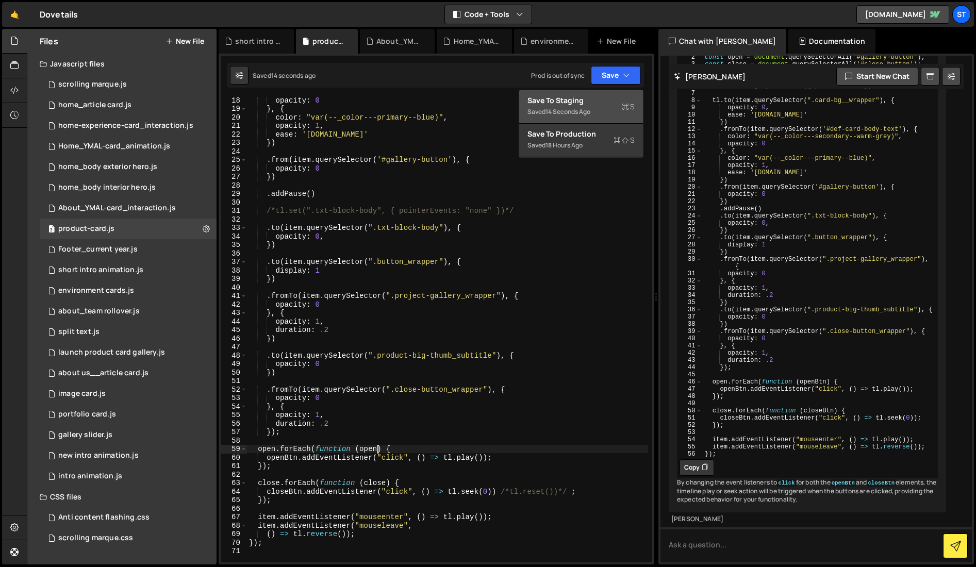
click at [377, 450] on div "opacity : 0 } , { color : "var(--_color---primary--blue)" , opacity : 1 , ease …" at bounding box center [447, 337] width 401 height 483
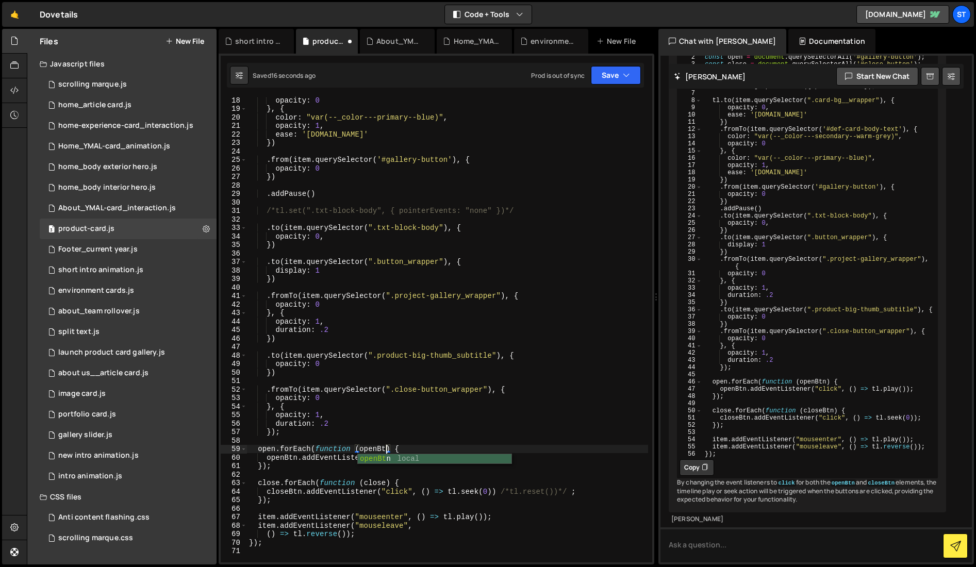
scroll to position [0, 10]
click at [386, 484] on div "opacity : 0 } , { color : "var(--_color---primary--blue)" , opacity : 1 , ease …" at bounding box center [447, 337] width 401 height 483
click at [590, 425] on div "opacity : 0 } , { color : "var(--_color---primary--blue)" , opacity : 1 , ease …" at bounding box center [447, 337] width 401 height 483
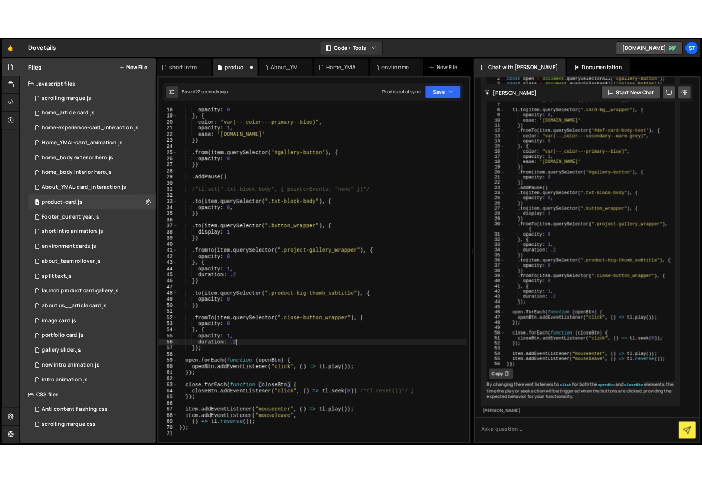
scroll to position [0, 5]
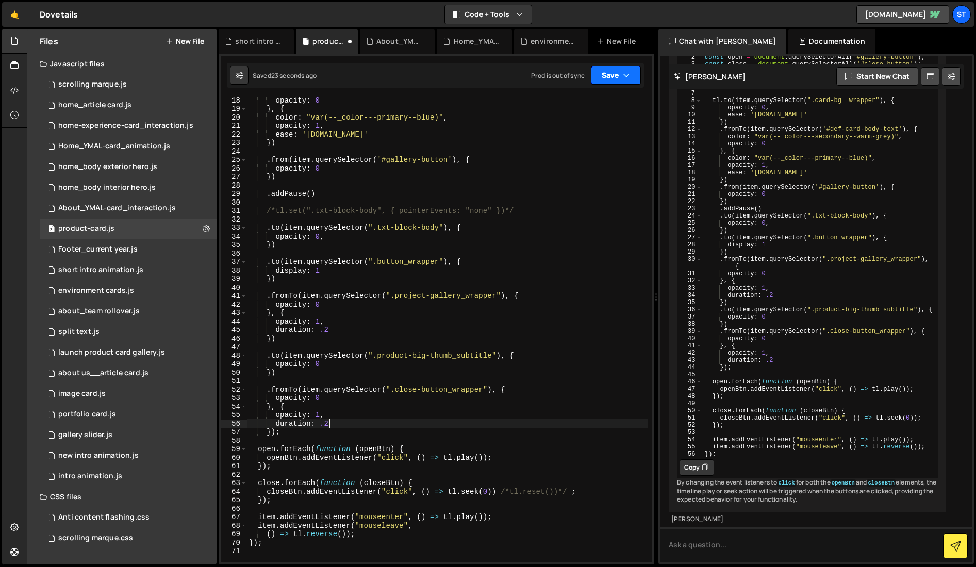
click at [616, 73] on button "Save" at bounding box center [616, 75] width 50 height 19
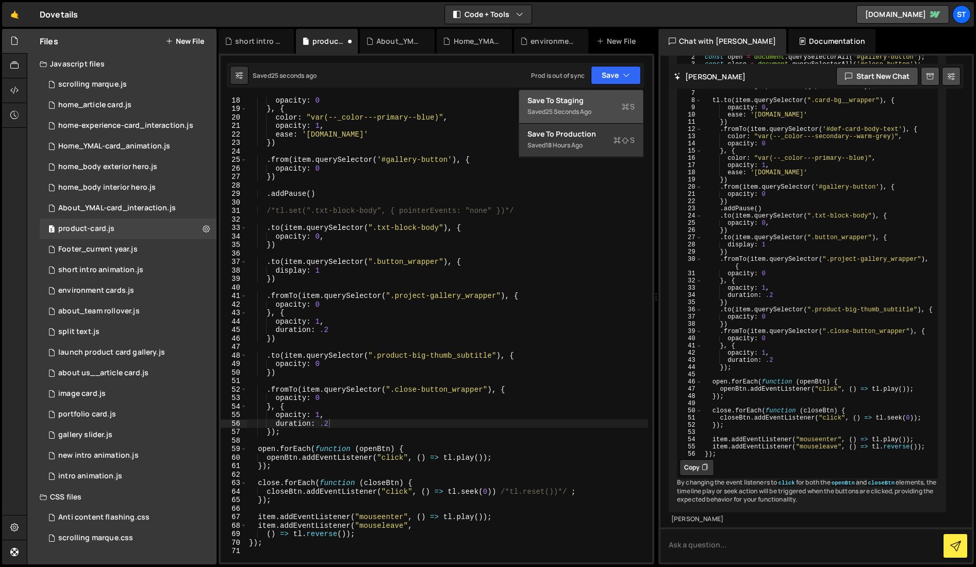
click at [558, 113] on div "25 seconds ago" at bounding box center [569, 111] width 46 height 9
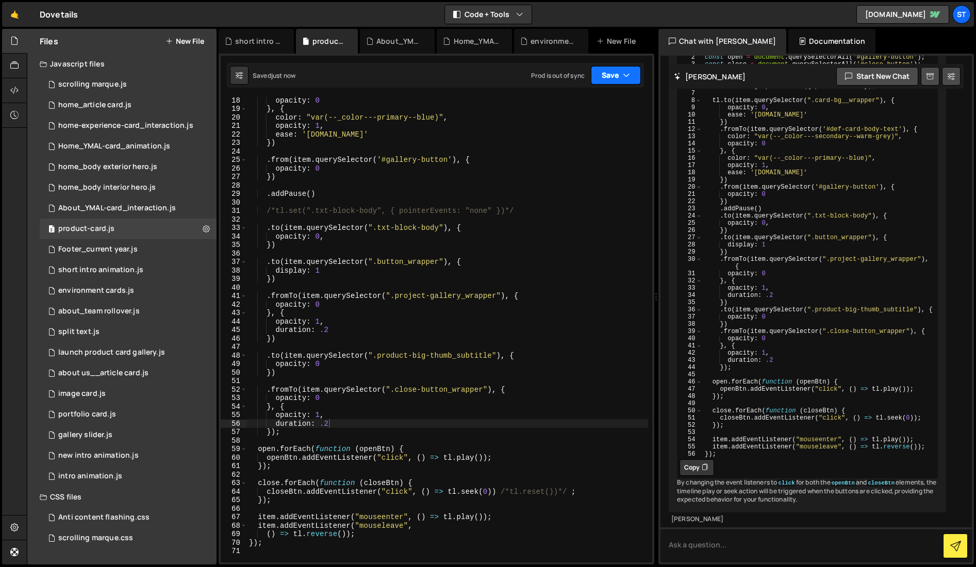
click at [630, 69] on button "Save" at bounding box center [616, 75] width 50 height 19
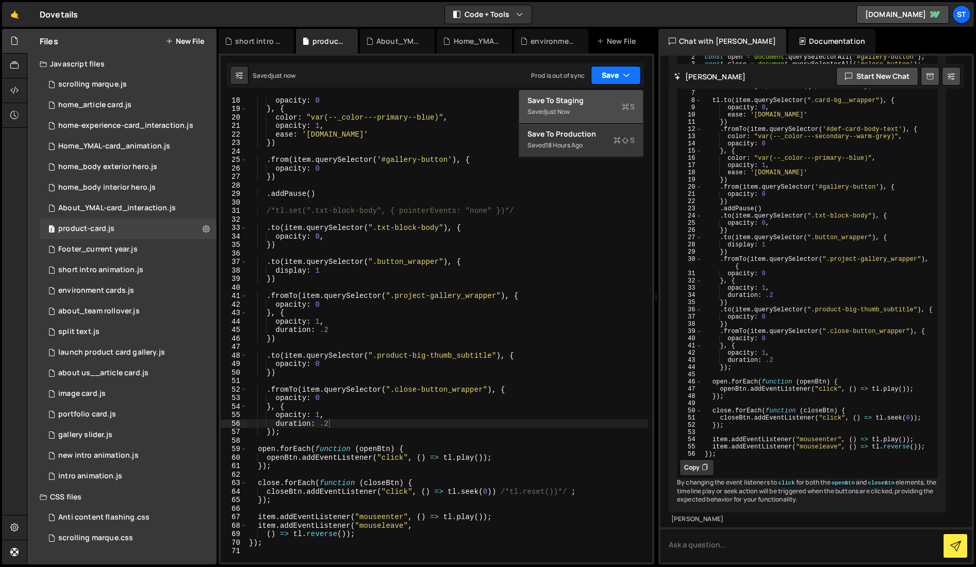
click at [628, 69] on button "Save" at bounding box center [616, 75] width 50 height 19
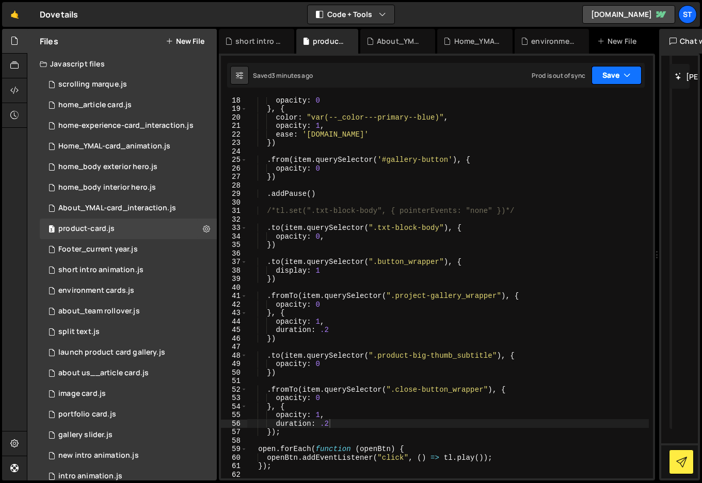
scroll to position [0, 0]
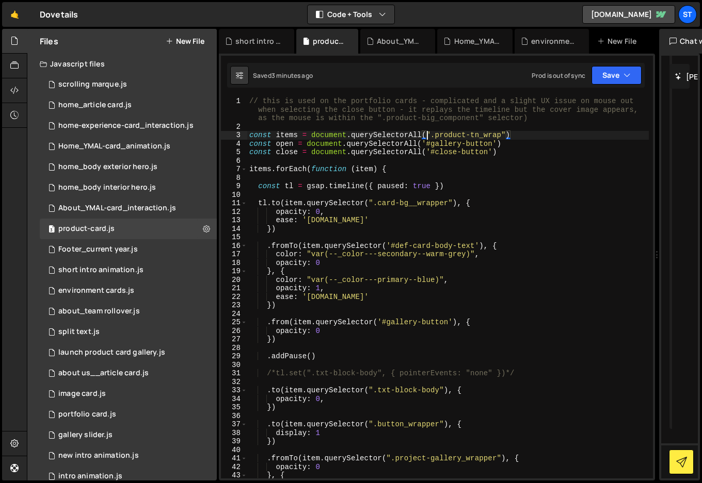
click at [426, 136] on div "// this is used on the portfolio cards - complicated and a slight UX issue on m…" at bounding box center [447, 305] width 401 height 416
paste textarea "product-big_component""
click at [626, 76] on icon "button" at bounding box center [626, 75] width 7 height 10
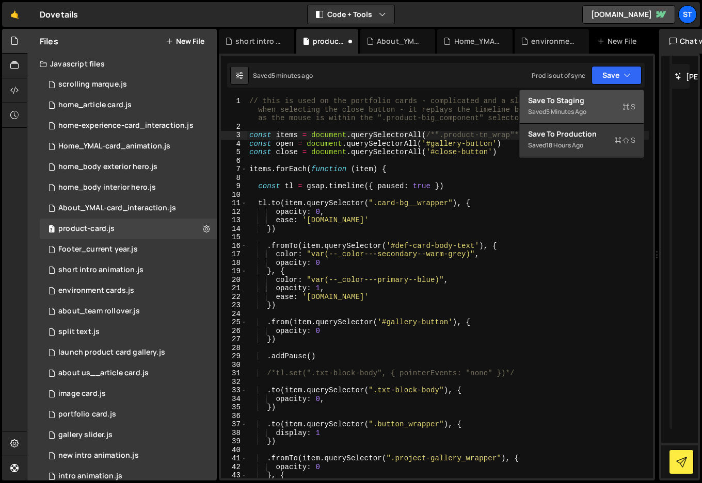
click at [600, 100] on div "Save to Staging S" at bounding box center [581, 100] width 107 height 10
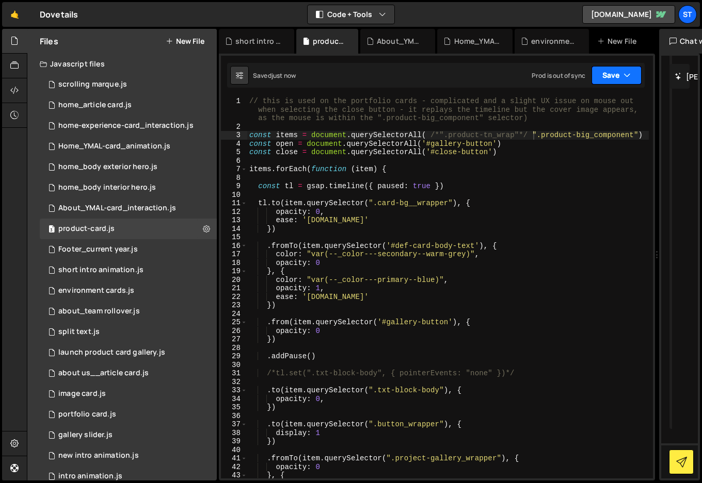
click at [623, 73] on button "Save" at bounding box center [616, 75] width 50 height 19
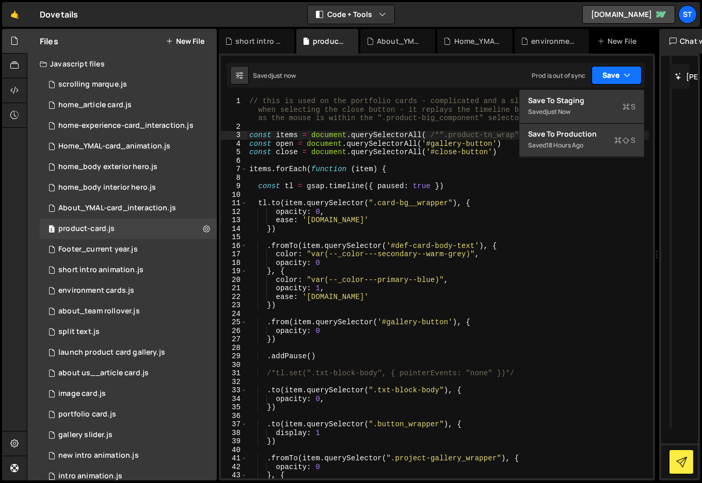
click at [623, 73] on button "Save" at bounding box center [616, 75] width 50 height 19
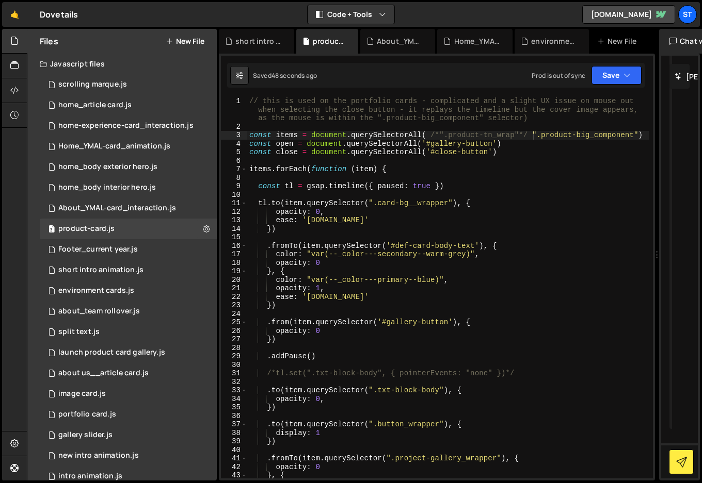
scroll to position [0, 17]
click at [579, 153] on div "// this is used on the portfolio cards - complicated and a slight UX issue on m…" at bounding box center [447, 305] width 401 height 416
drag, startPoint x: 638, startPoint y: 134, endPoint x: 521, endPoint y: 134, distance: 117.1
click at [521, 134] on div "// this is used on the portfolio cards - complicated and a slight UX issue on m…" at bounding box center [447, 305] width 401 height 416
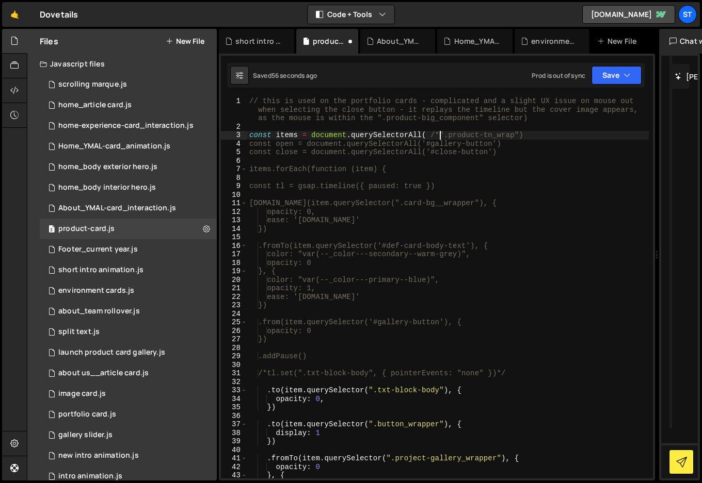
click at [439, 136] on div "// this is used on the portfolio cards - complicated and a slight UX issue on m…" at bounding box center [447, 305] width 401 height 416
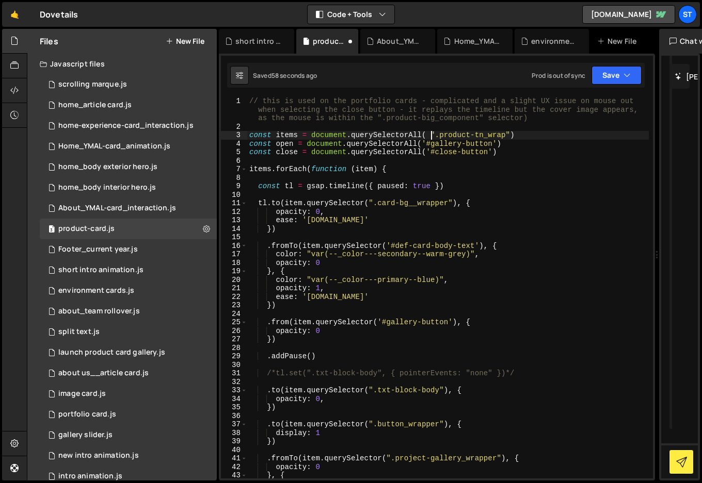
click at [536, 135] on div "// this is used on the portfolio cards - complicated and a slight UX issue on m…" at bounding box center [447, 305] width 401 height 416
click at [431, 134] on div "// this is used on the portfolio cards - complicated and a slight UX issue on m…" at bounding box center [447, 305] width 401 height 416
click at [613, 73] on button "Save" at bounding box center [616, 75] width 50 height 19
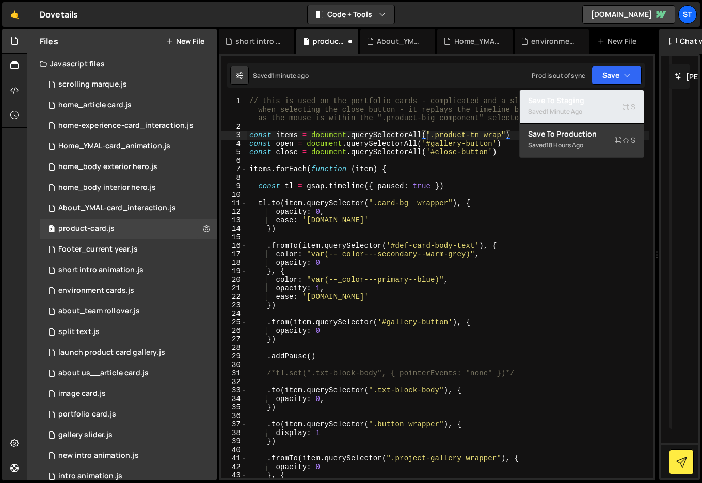
click at [565, 110] on div "1 minute ago" at bounding box center [564, 111] width 36 height 9
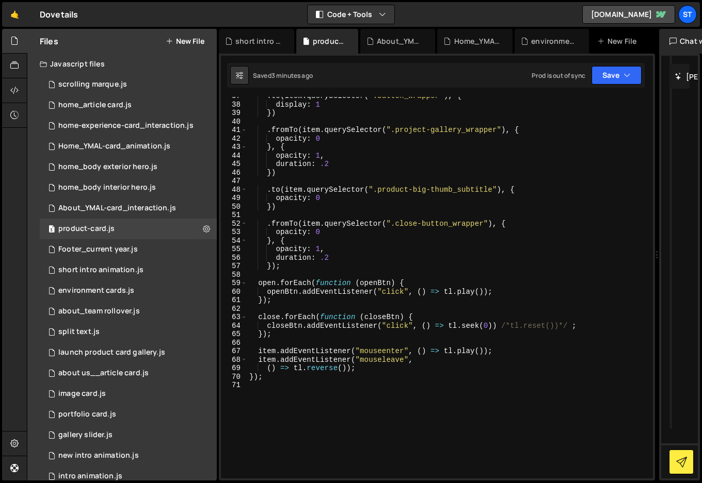
scroll to position [328, 0]
drag, startPoint x: 572, startPoint y: 325, endPoint x: 496, endPoint y: 323, distance: 75.9
click at [496, 323] on div ". to ( item . querySelector ( ".button_wrapper" ) , { display : 1 }) . fromTo (…" at bounding box center [447, 291] width 401 height 399
drag, startPoint x: 497, startPoint y: 325, endPoint x: 449, endPoint y: 327, distance: 48.5
click at [449, 327] on div ". to ( item . querySelector ( ".button_wrapper" ) , { display : 1 }) . fromTo (…" at bounding box center [447, 291] width 401 height 399
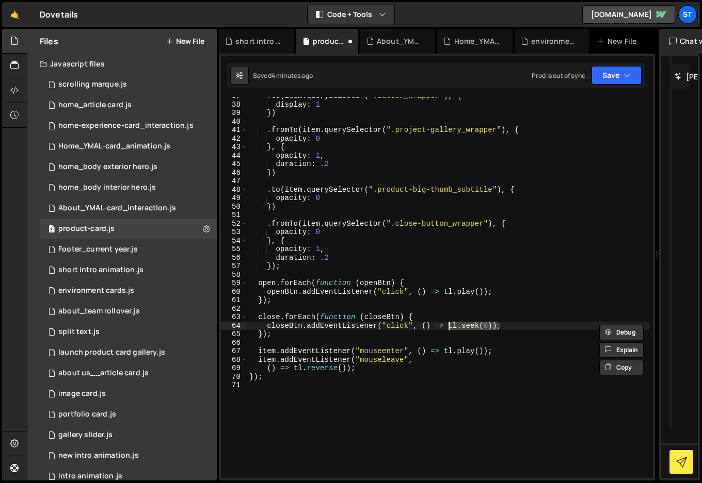
click at [292, 368] on div ". to ( item . querySelector ( ".button_wrapper" ) , { display : 1 }) . fromTo (…" at bounding box center [447, 291] width 401 height 399
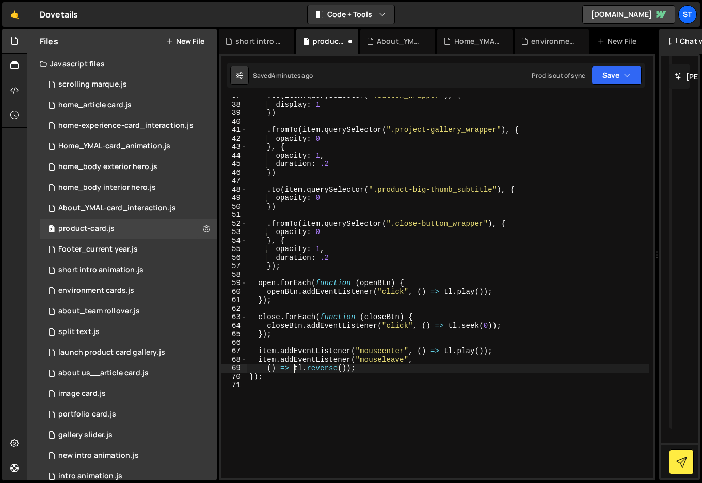
paste textarea "seek(0))tl."
click at [609, 71] on button "Save" at bounding box center [616, 75] width 50 height 19
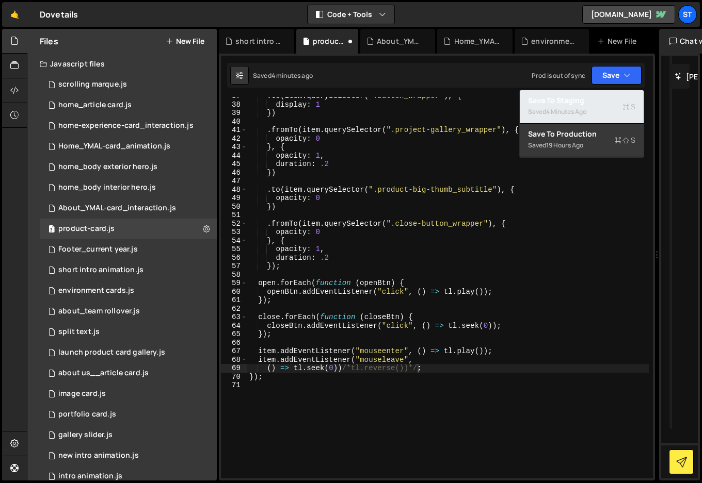
click at [547, 106] on div "Saved 4 minutes ago" at bounding box center [581, 112] width 107 height 12
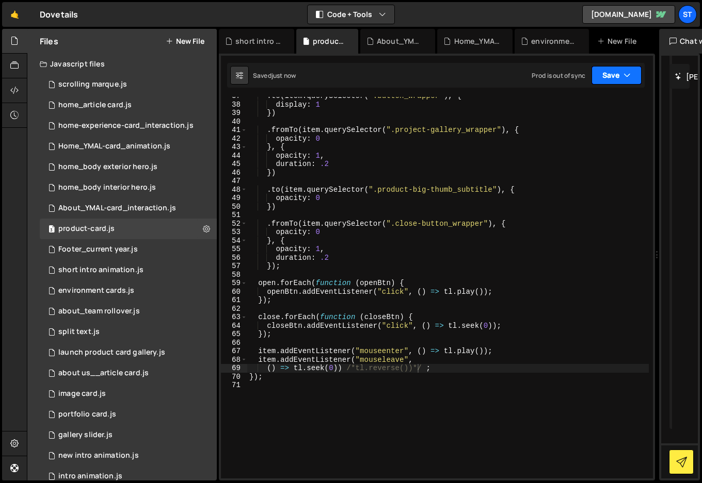
click at [621, 71] on button "Save" at bounding box center [616, 75] width 50 height 19
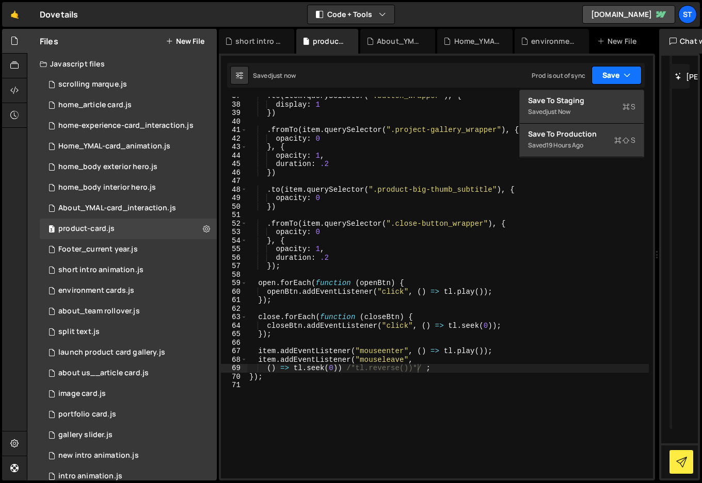
click at [621, 71] on button "Save" at bounding box center [616, 75] width 50 height 19
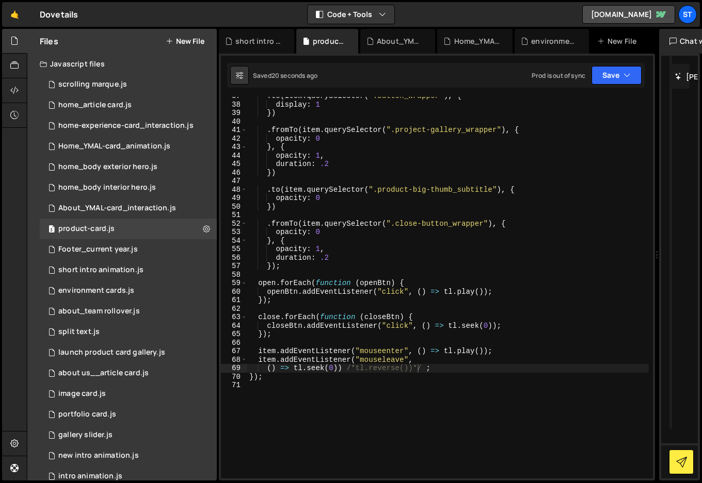
scroll to position [0, 1]
drag, startPoint x: 339, startPoint y: 376, endPoint x: 344, endPoint y: 373, distance: 5.8
click at [339, 376] on div ". to ( item . querySelector ( ".button_wrapper" ) , { display : 1 }) . fromTo (…" at bounding box center [447, 291] width 401 height 399
drag, startPoint x: 423, startPoint y: 368, endPoint x: 415, endPoint y: 368, distance: 8.3
click at [415, 368] on div ". to ( item . querySelector ( ".button_wrapper" ) , { display : 1 }) . fromTo (…" at bounding box center [447, 291] width 401 height 399
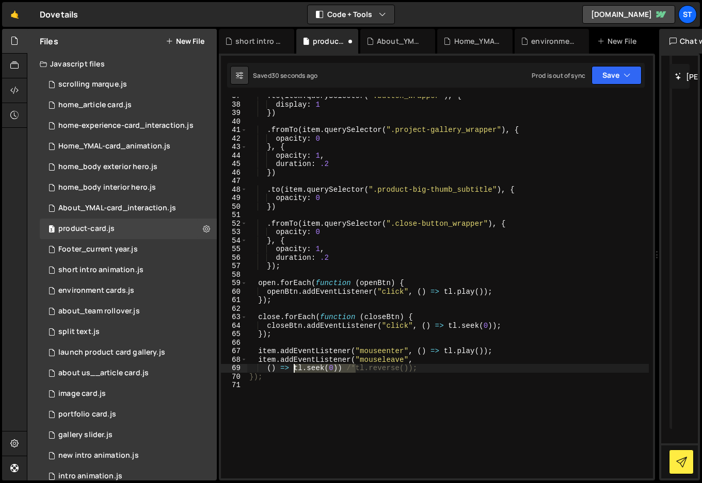
drag, startPoint x: 355, startPoint y: 369, endPoint x: 295, endPoint y: 369, distance: 60.4
click at [295, 369] on div ". to ( item . querySelector ( ".button_wrapper" ) , { display : 1 }) . fromTo (…" at bounding box center [447, 291] width 401 height 399
type textarea "() => tl.reverse());"
click at [372, 371] on div ". to ( item . querySelector ( ".button_wrapper" ) , { display : 1 }) . fromTo (…" at bounding box center [447, 291] width 401 height 399
click at [618, 74] on button "Save" at bounding box center [616, 75] width 50 height 19
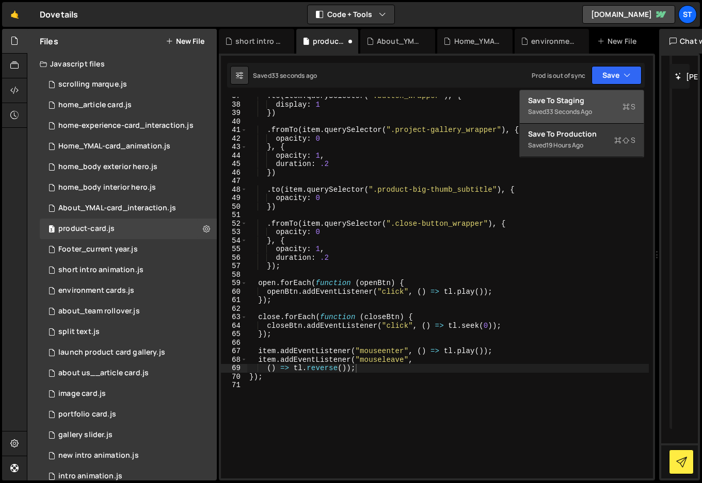
click at [553, 106] on div "Saved 33 seconds ago" at bounding box center [581, 112] width 107 height 12
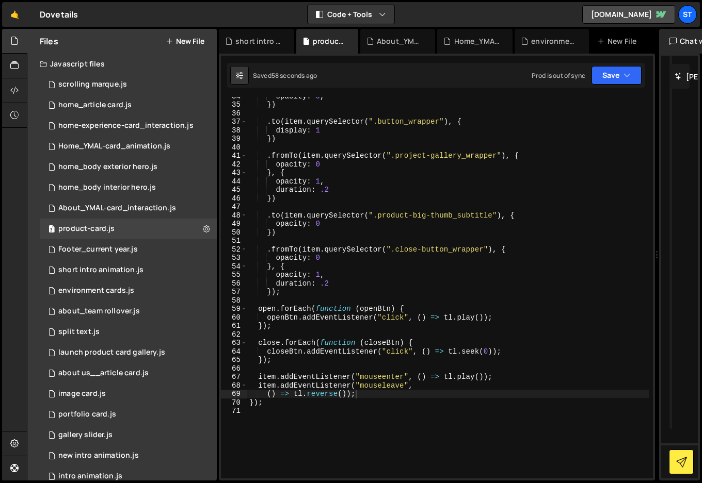
scroll to position [303, 0]
click at [13, 14] on link "🤙" at bounding box center [14, 14] width 25 height 25
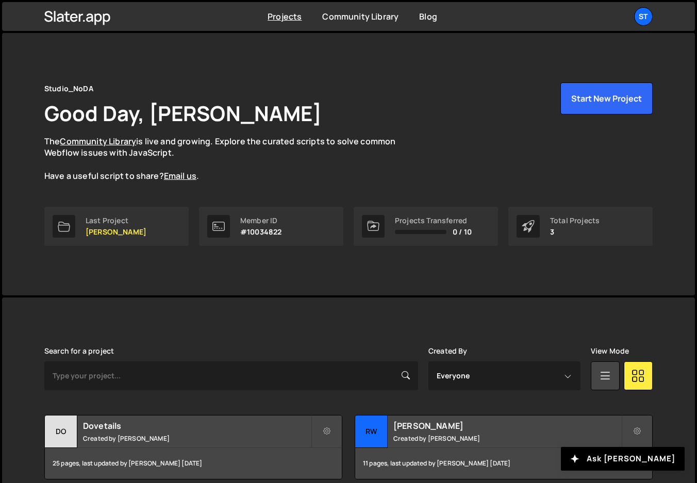
scroll to position [124, 0]
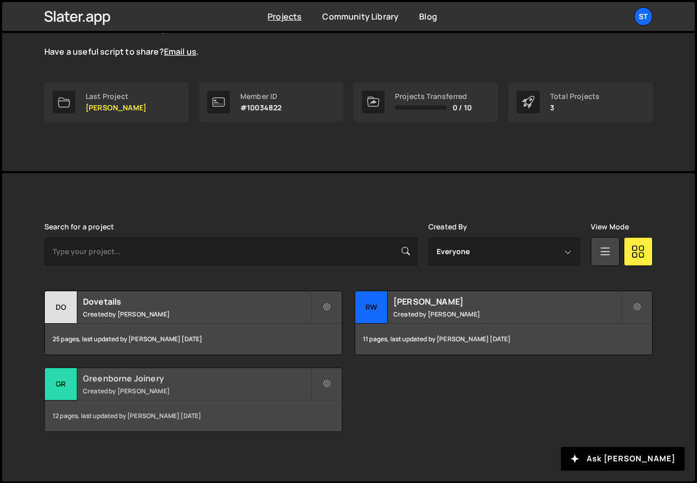
click at [152, 380] on h2 "Greenborne Joinery" at bounding box center [197, 378] width 228 height 11
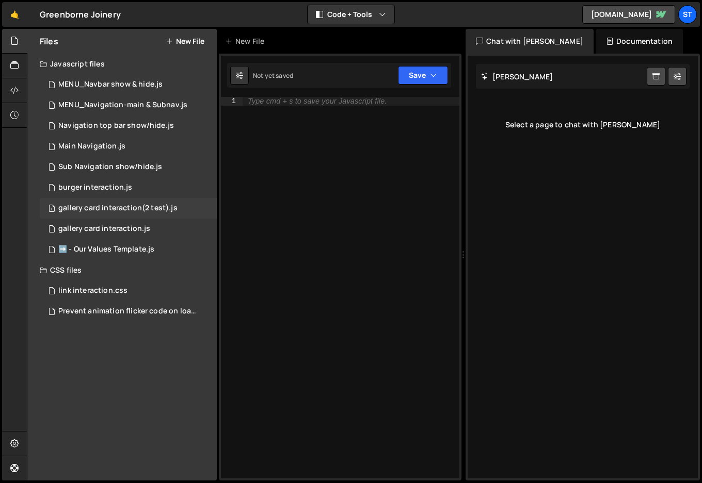
click at [115, 206] on div "gallery card interaction(2 test).js" at bounding box center [117, 208] width 119 height 9
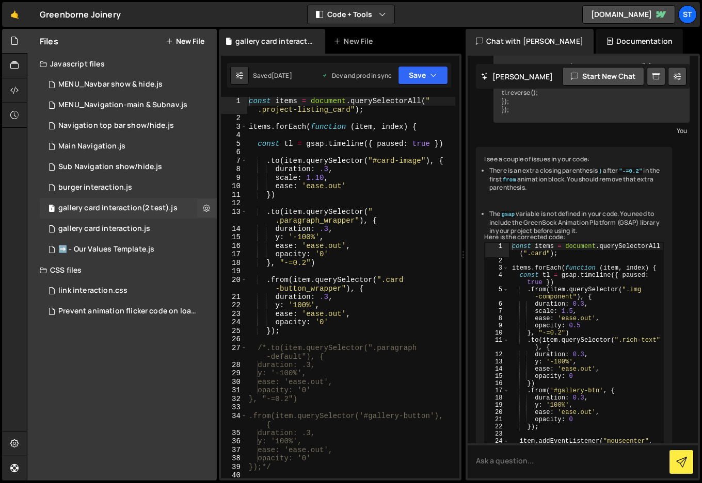
scroll to position [474, 0]
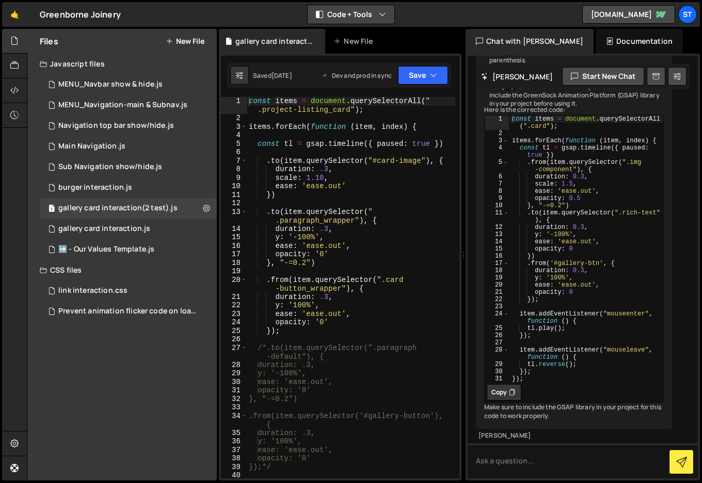
click at [354, 8] on button "Code + Tools" at bounding box center [350, 14] width 87 height 19
click at [355, 34] on button "Code Only" at bounding box center [351, 37] width 87 height 19
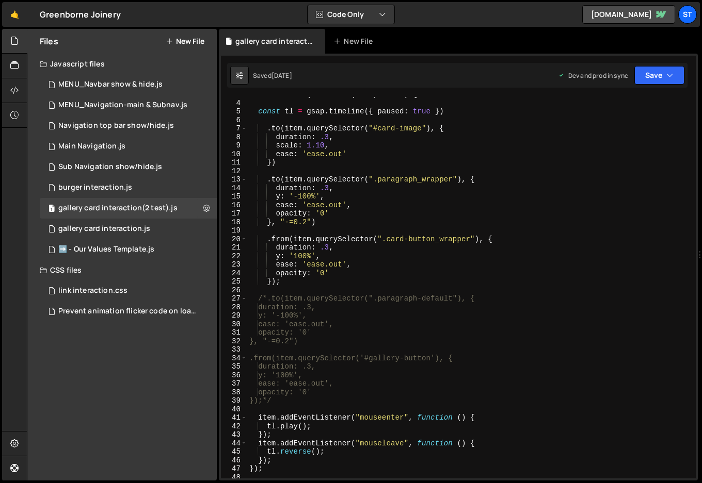
scroll to position [0, 0]
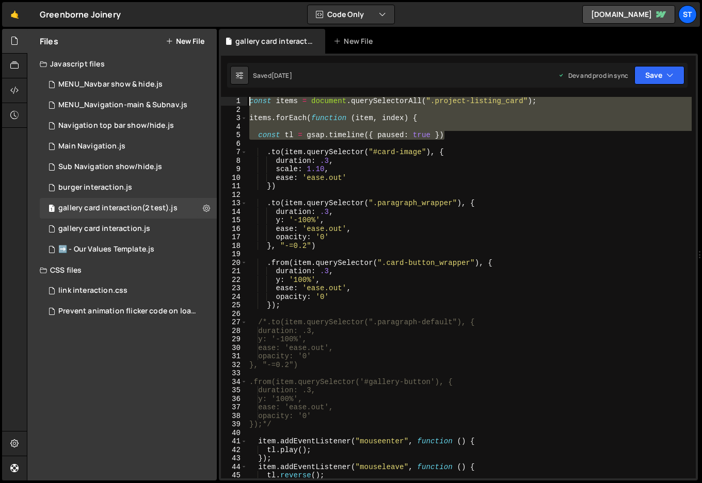
drag, startPoint x: 450, startPoint y: 135, endPoint x: 227, endPoint y: 75, distance: 230.7
click at [227, 75] on div "Debug Explain Copy gallery card interaction(2 test).js New File Saved 1 month a…" at bounding box center [458, 255] width 479 height 452
type textarea "const items = document.querySelectorAll(".project-listing_card");"
click at [17, 15] on link "🤙" at bounding box center [14, 14] width 25 height 25
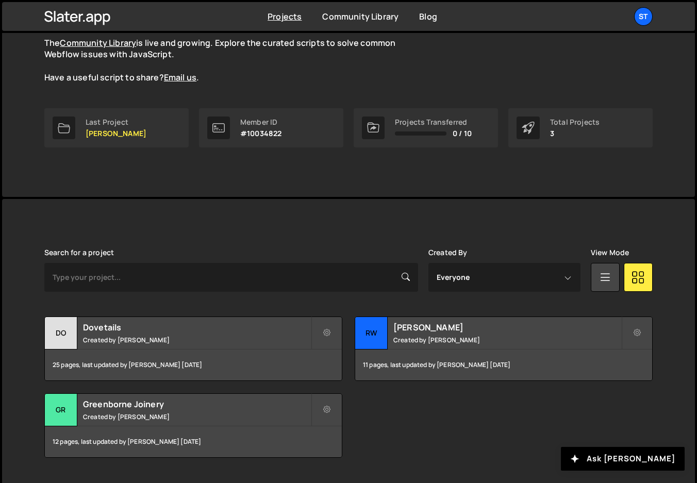
scroll to position [124, 0]
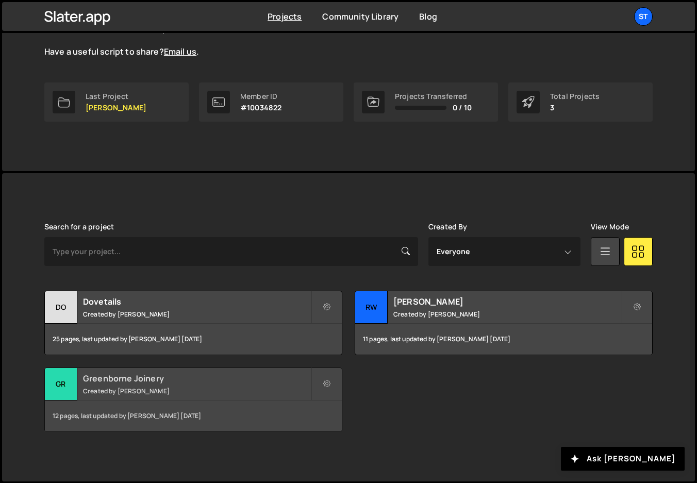
click at [158, 383] on h2 "Greenborne Joinery" at bounding box center [197, 378] width 228 height 11
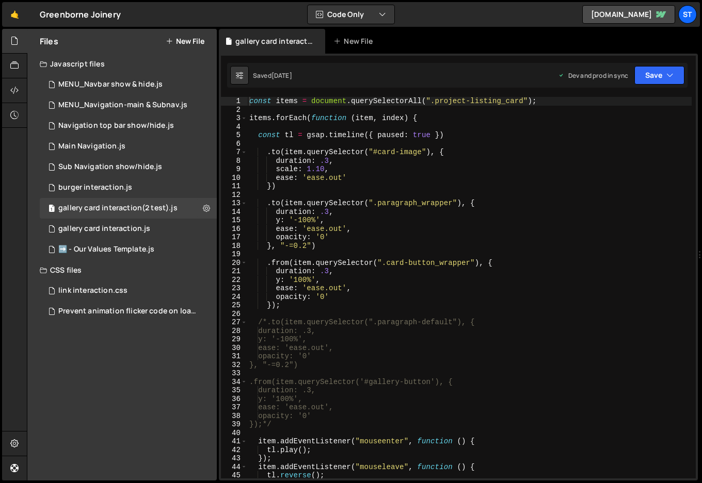
scroll to position [975, 0]
click at [86, 105] on div "MENU_Navigation-main & Subnav.js" at bounding box center [122, 105] width 129 height 9
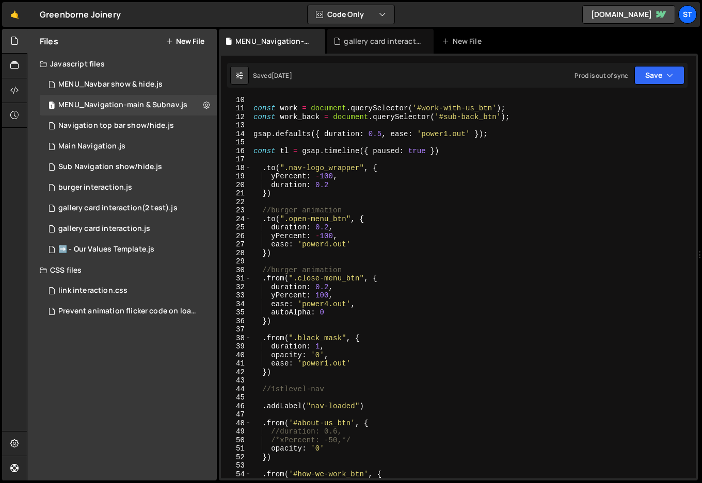
scroll to position [0, 0]
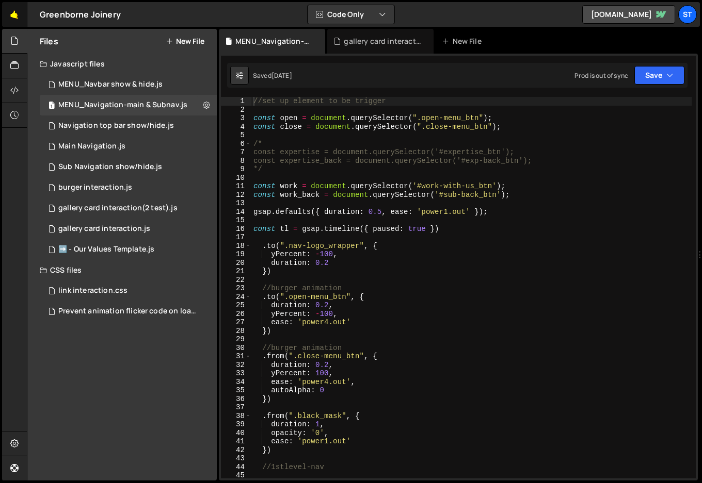
click at [14, 15] on link "🤙" at bounding box center [14, 14] width 25 height 25
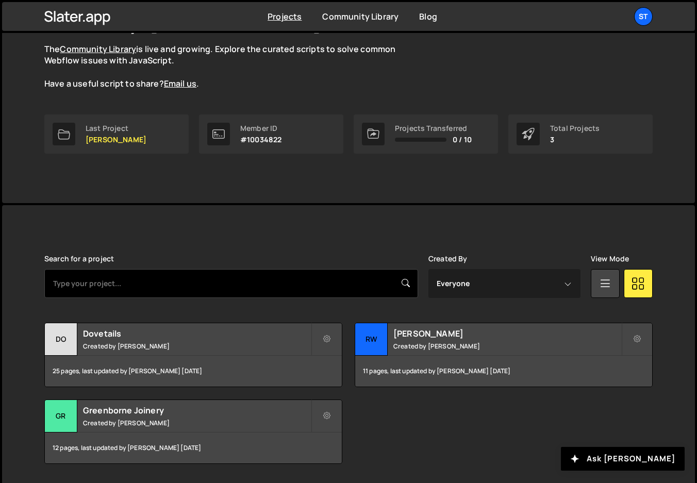
scroll to position [124, 0]
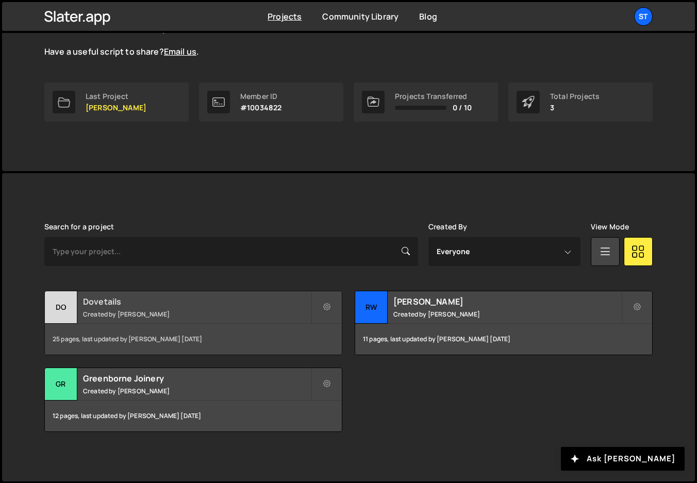
click at [175, 303] on h2 "Dovetails" at bounding box center [197, 301] width 228 height 11
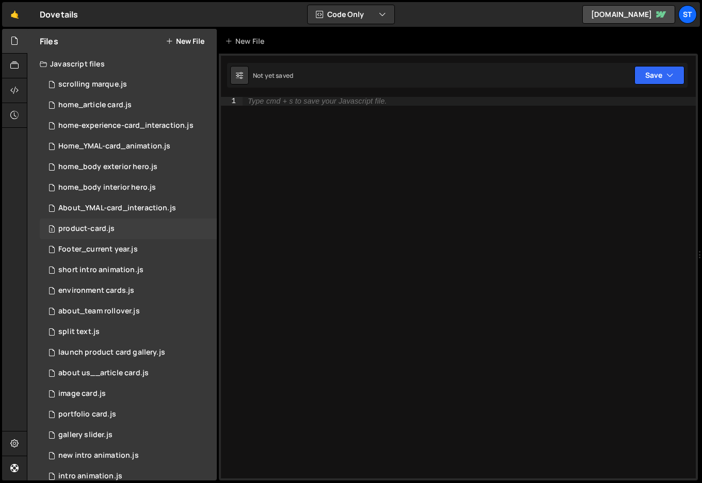
click at [104, 227] on div "product-card.js" at bounding box center [86, 228] width 56 height 9
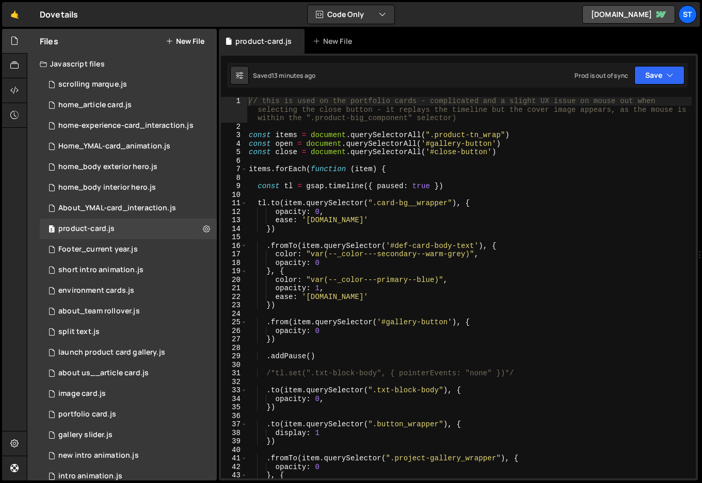
scroll to position [16294, 0]
click at [257, 179] on div "// this is used on the portfolio cards - complicated and a slight UX issue on m…" at bounding box center [469, 305] width 445 height 416
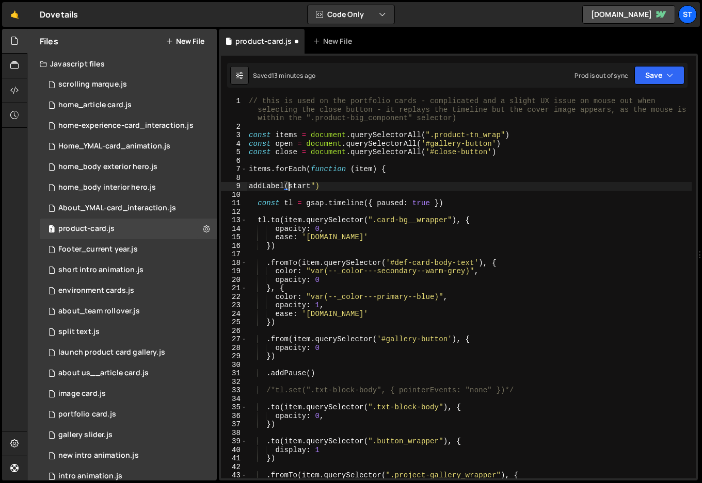
scroll to position [0, 3]
click at [382, 186] on div "// this is used on the portfolio cards - complicated and a slight UX issue on m…" at bounding box center [469, 305] width 445 height 416
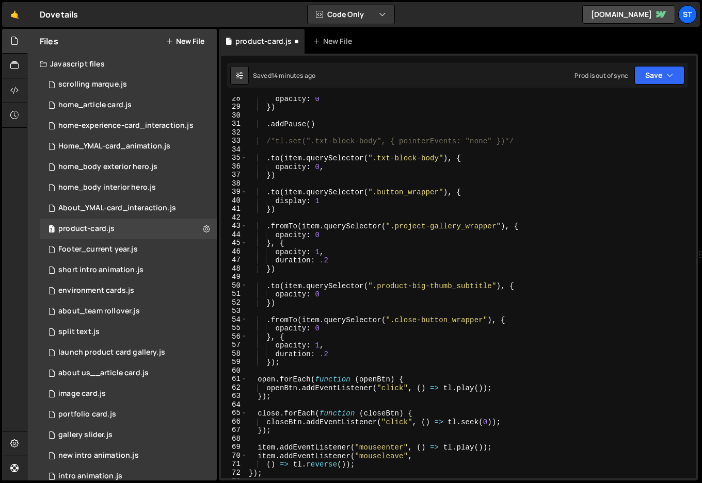
scroll to position [325, 0]
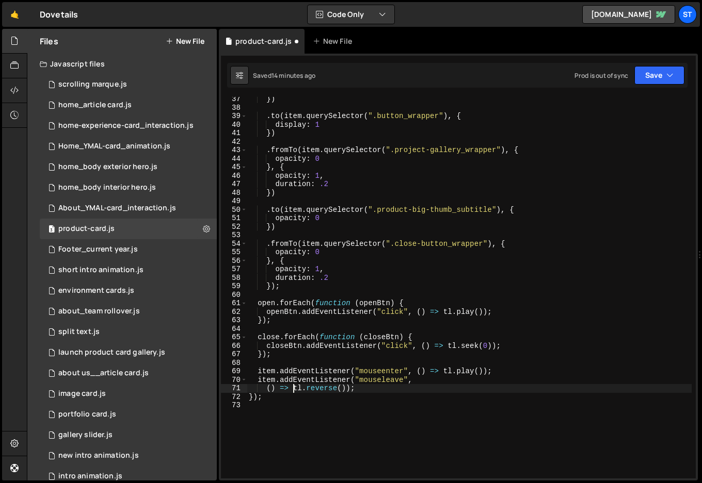
click at [291, 390] on div "}) . to ( item . querySelector ( ".button_wrapper" ) , { display : 1 }) . fromT…" at bounding box center [469, 294] width 445 height 399
drag, startPoint x: 365, startPoint y: 389, endPoint x: 355, endPoint y: 389, distance: 9.3
click at [355, 389] on div "}) . to ( item . querySelector ( ".button_wrapper" ) , { display : 1 }) . fromT…" at bounding box center [469, 294] width 445 height 399
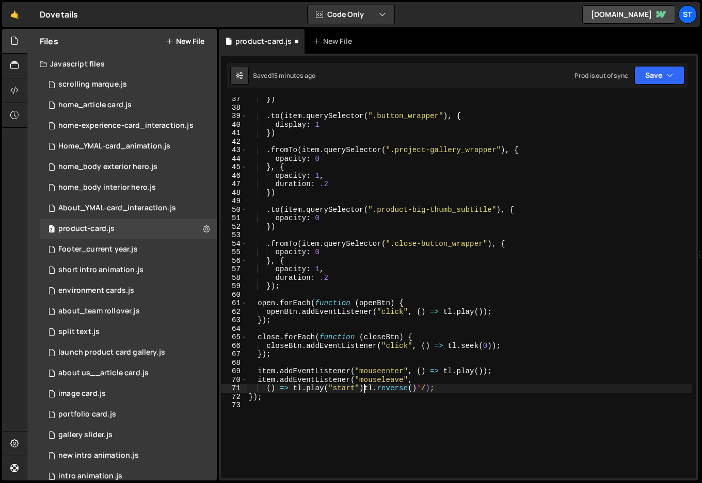
click at [363, 389] on div "}) . to ( item . querySelector ( ".button_wrapper" ) , { display : 1 }) . fromT…" at bounding box center [469, 294] width 445 height 399
paste textarea "/*"
click at [654, 77] on button "Save" at bounding box center [659, 75] width 50 height 19
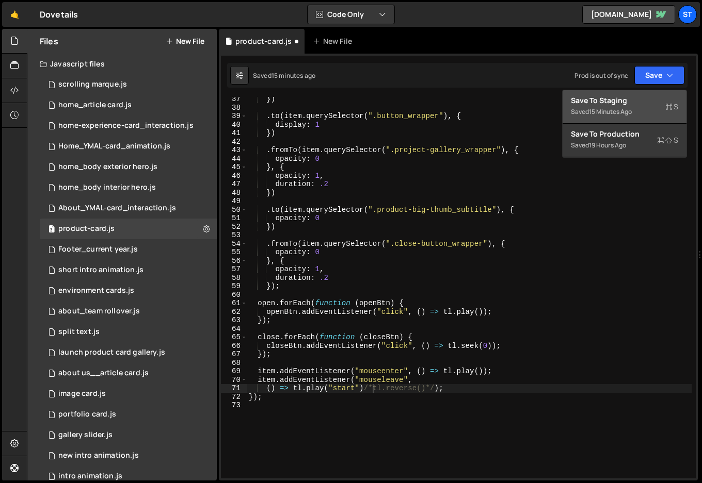
click at [611, 107] on div "15 minutes ago" at bounding box center [610, 111] width 43 height 9
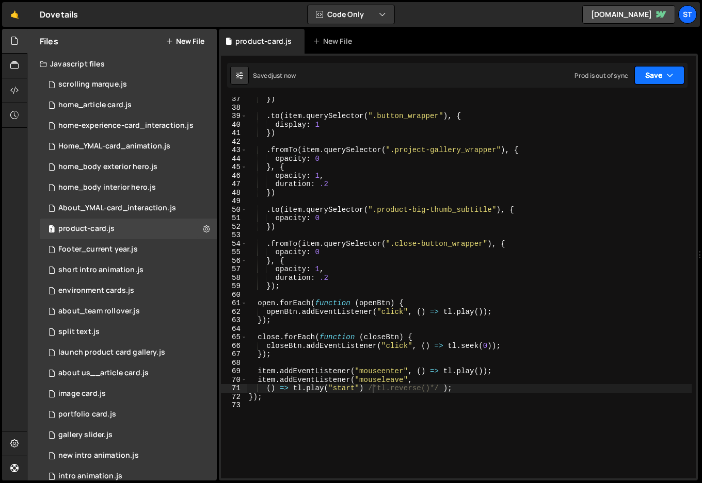
click at [653, 73] on button "Save" at bounding box center [659, 75] width 50 height 19
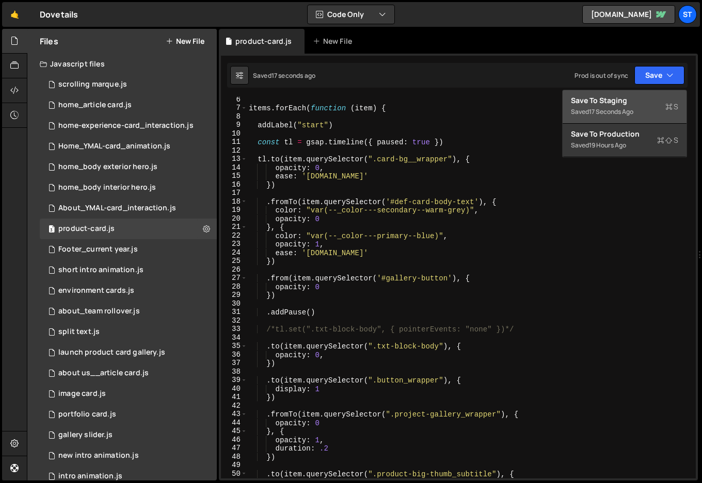
scroll to position [0, 5]
click at [333, 125] on div "items . forEach ( function ( item ) { addLabel ( "start" ) const tl = gsap . ti…" at bounding box center [469, 294] width 445 height 399
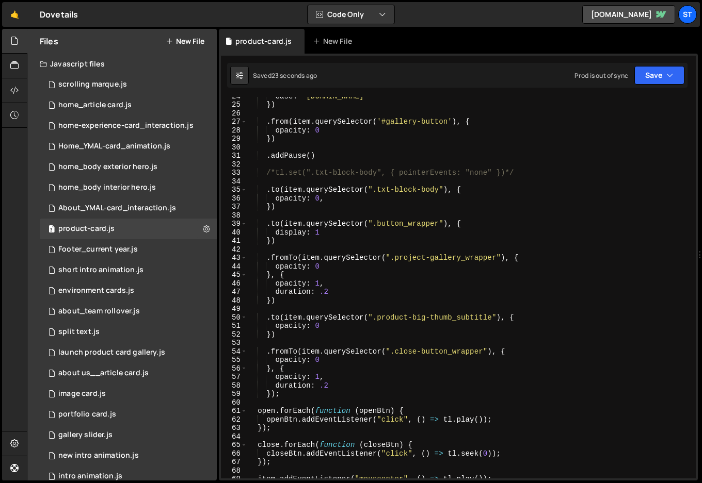
scroll to position [285, 0]
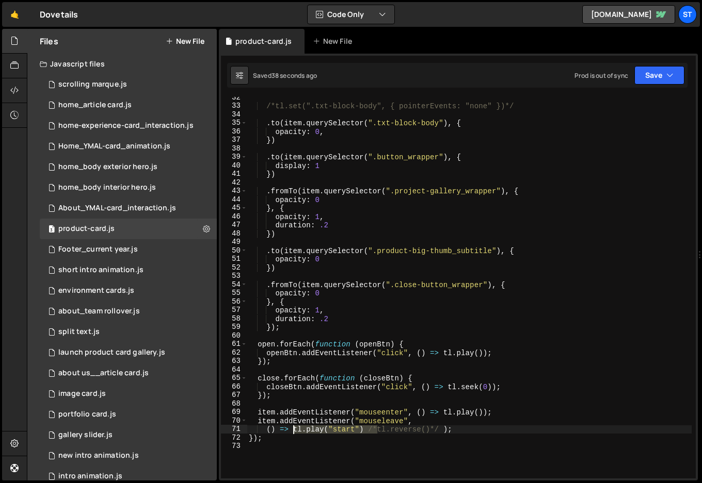
drag, startPoint x: 377, startPoint y: 430, endPoint x: 295, endPoint y: 430, distance: 81.5
click at [295, 430] on div "/*tl.set(".txt-block-body", { pointerEvents: "none" })*/ . to ( item . querySel…" at bounding box center [469, 292] width 445 height 399
click at [359, 429] on div "/*tl.set(".txt-block-body", { pointerEvents: "none" })*/ . to ( item . querySel…" at bounding box center [469, 292] width 445 height 399
click at [427, 434] on div "/*tl.set(".txt-block-body", { pointerEvents: "none" })*/ . to ( item . querySel…" at bounding box center [469, 292] width 445 height 399
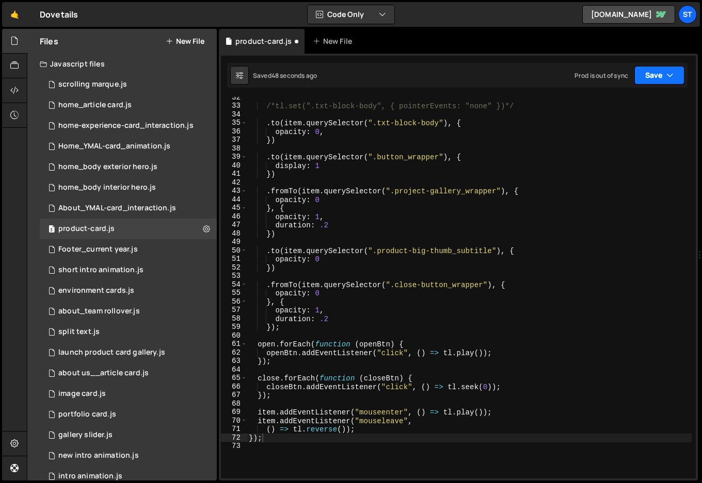
click at [651, 79] on button "Save" at bounding box center [659, 75] width 50 height 19
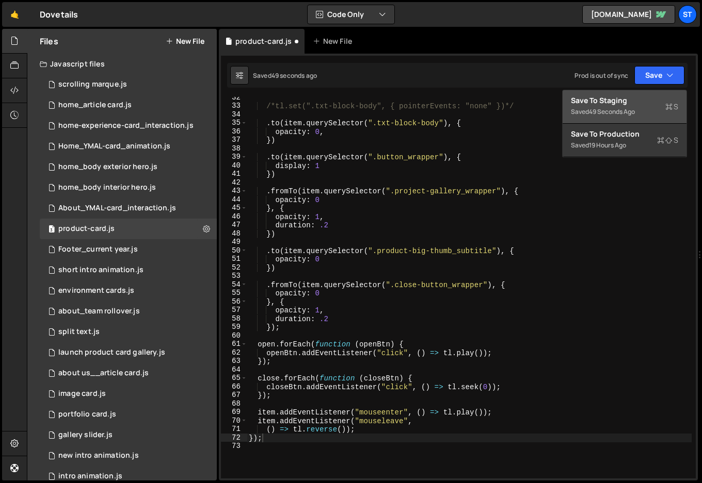
click at [615, 103] on div "Save to Staging S" at bounding box center [624, 100] width 107 height 10
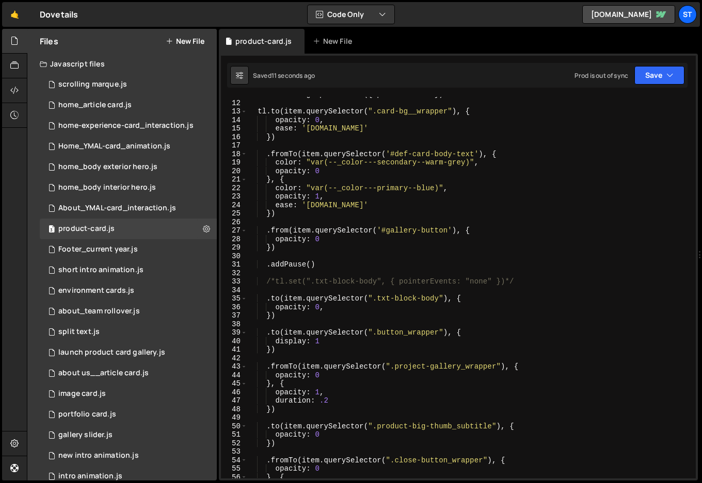
scroll to position [43, 0]
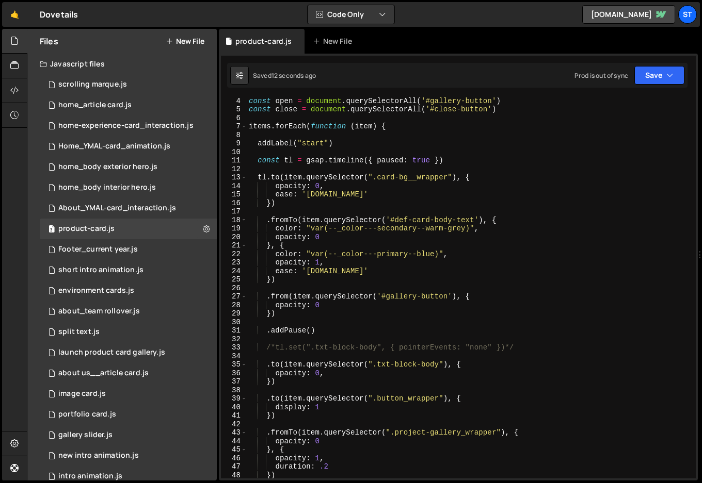
type textarea "addLabel("start")"
drag, startPoint x: 339, startPoint y: 140, endPoint x: 239, endPoint y: 146, distance: 100.2
click at [239, 146] on div "addLabel("start") 4 5 6 7 8 9 10 11 12 13 14 15 16 17 18 19 20 21 22 23 24 25 2…" at bounding box center [458, 288] width 475 height 382
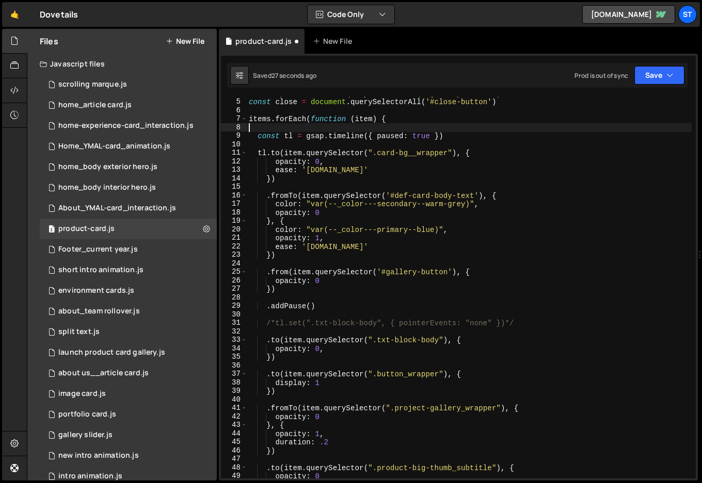
scroll to position [61, 0]
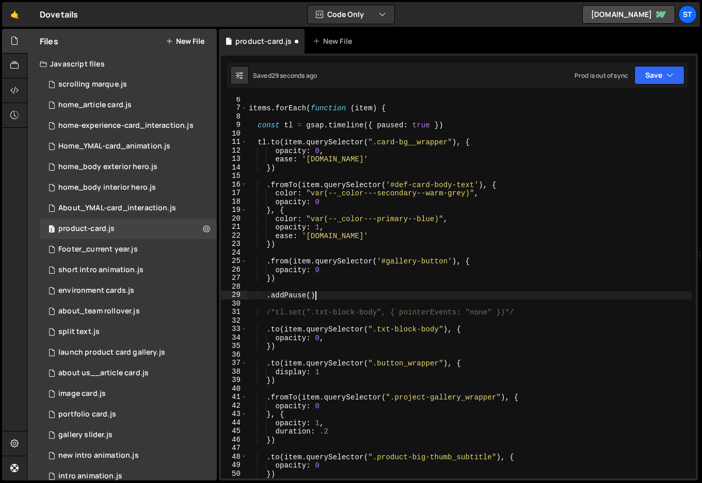
click at [316, 296] on div "items . forEach ( function ( item ) { const tl = gsap . timeline ({ paused : tr…" at bounding box center [469, 294] width 445 height 399
type textarea ".addPause()"
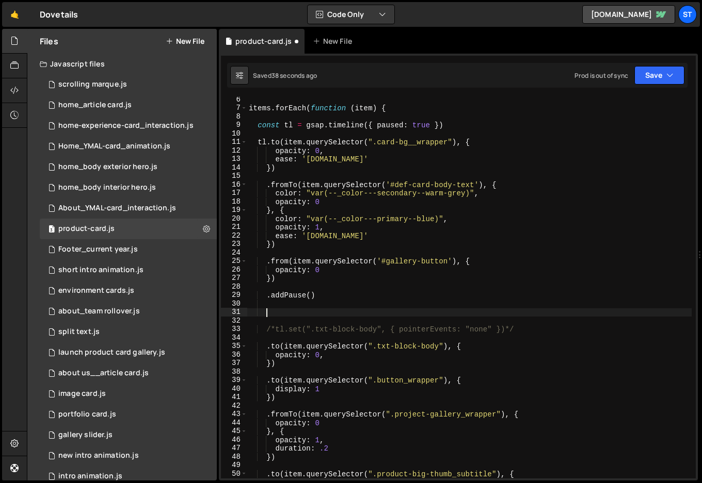
paste textarea "addLabel("start")"
type textarea "addLabel("start")"
click at [666, 71] on icon "button" at bounding box center [669, 75] width 7 height 10
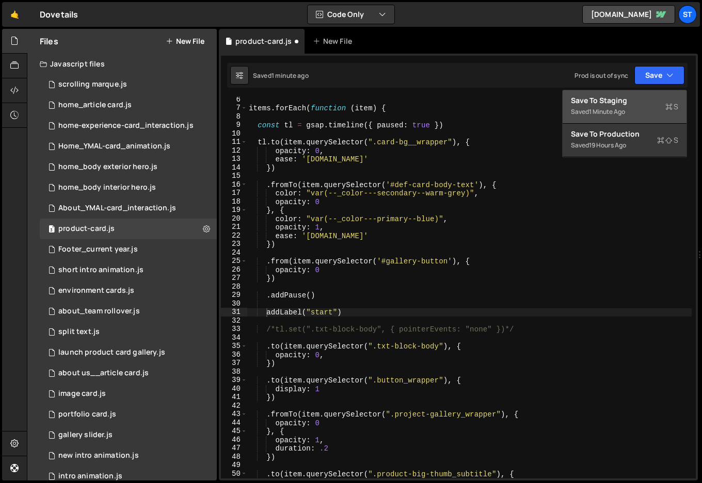
click at [609, 102] on div "Save to Staging S" at bounding box center [624, 100] width 107 height 10
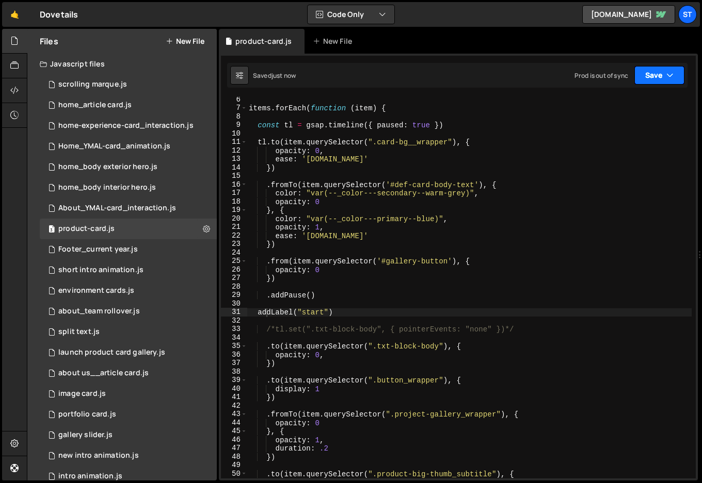
click at [664, 75] on button "Save" at bounding box center [659, 75] width 50 height 19
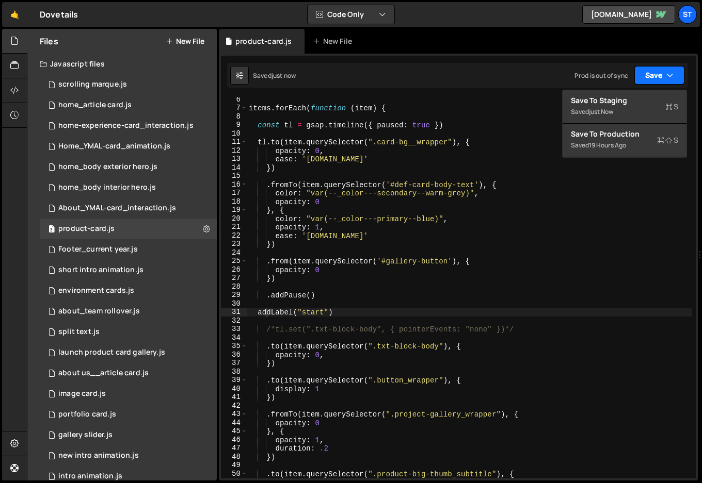
click at [664, 75] on button "Save" at bounding box center [659, 75] width 50 height 19
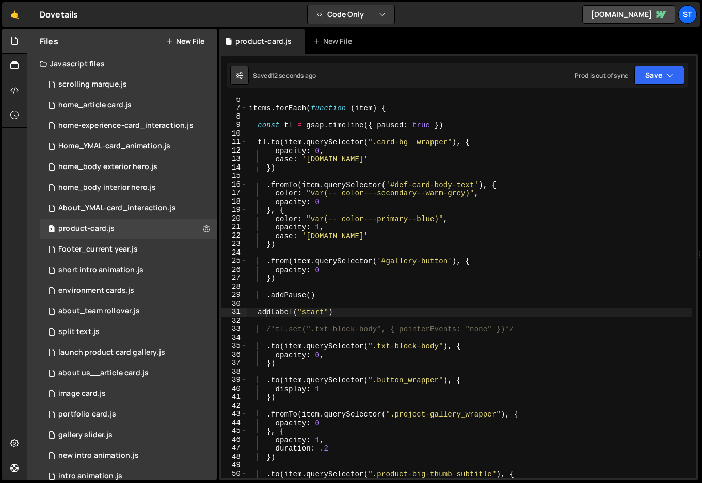
type textarea "addLabel("start")"
drag, startPoint x: 345, startPoint y: 315, endPoint x: 226, endPoint y: 308, distance: 118.8
click at [226, 308] on div "addLabel("start") 6 7 8 9 10 11 12 13 14 15 16 17 18 19 20 21 22 23 24 25 26 27…" at bounding box center [458, 288] width 475 height 382
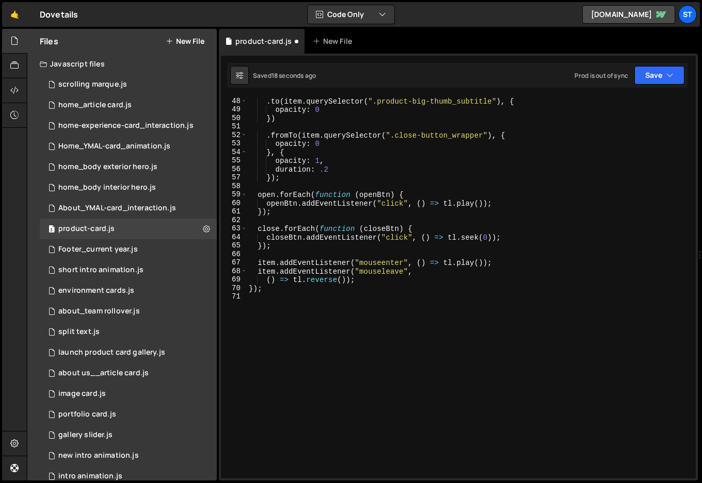
scroll to position [300, 0]
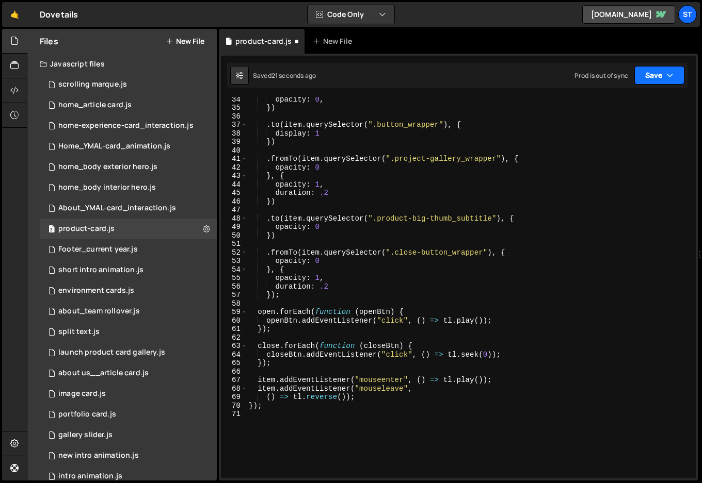
click at [662, 76] on button "Save" at bounding box center [659, 75] width 50 height 19
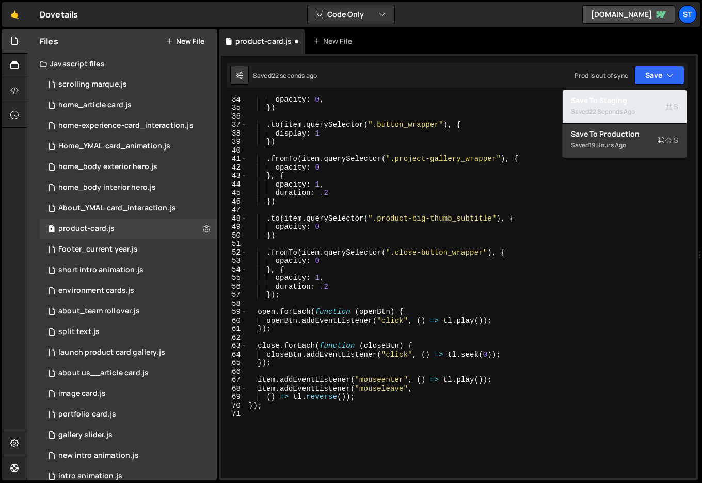
click at [604, 109] on div "22 seconds ago" at bounding box center [612, 111] width 46 height 9
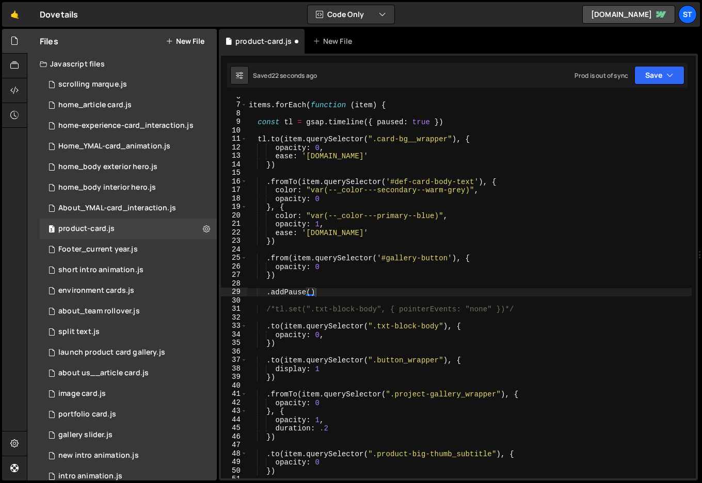
scroll to position [64, 0]
click at [448, 260] on div "items . forEach ( function ( item ) { const tl = gsap . timeline ({ paused : tr…" at bounding box center [469, 291] width 445 height 399
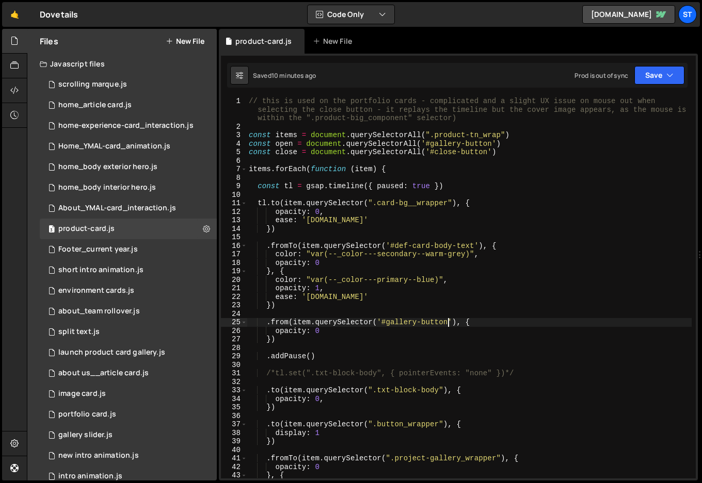
click at [371, 170] on div "// this is used on the portfolio cards - complicated and a slight UX issue on m…" at bounding box center [469, 305] width 445 height 416
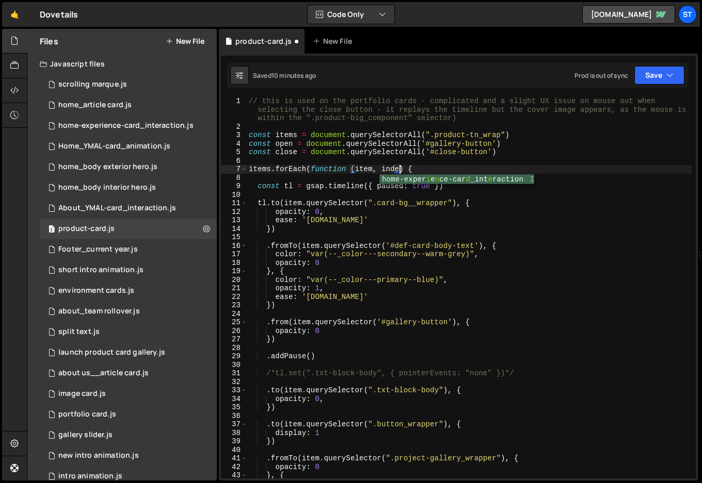
type textarea "items.forEach(function (item, index) {"
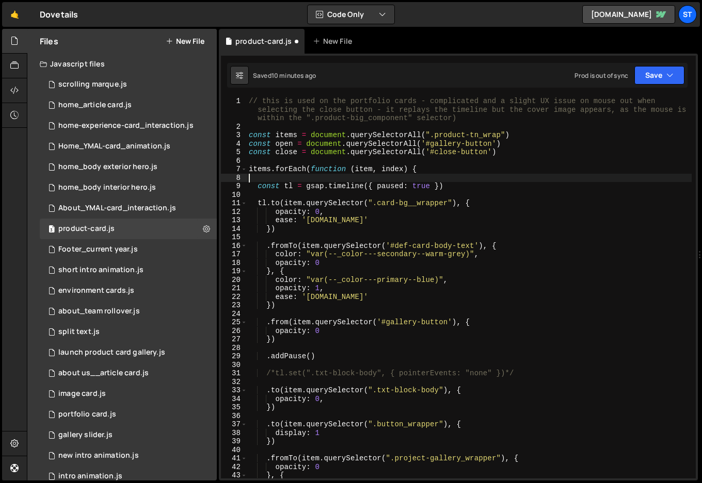
click at [488, 174] on div "// this is used on the portfolio cards - complicated and a slight UX issue on m…" at bounding box center [469, 305] width 445 height 416
click at [666, 73] on icon "button" at bounding box center [669, 75] width 7 height 10
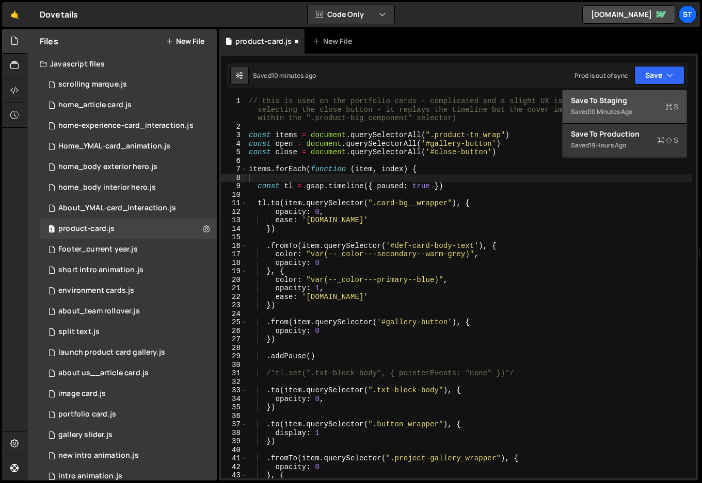
click at [612, 104] on div "Save to Staging S" at bounding box center [624, 100] width 107 height 10
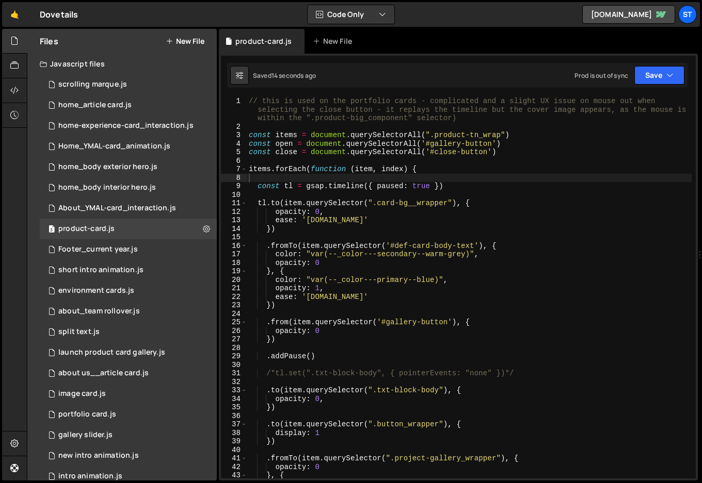
click at [419, 170] on div "// this is used on the portfolio cards - complicated and a slight UX issue on m…" at bounding box center [469, 305] width 445 height 416
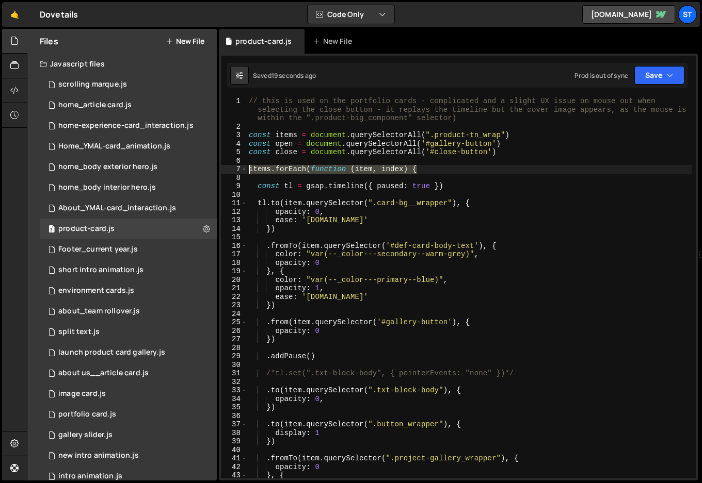
drag, startPoint x: 427, startPoint y: 168, endPoint x: 214, endPoint y: 169, distance: 213.0
click at [214, 169] on div "Files New File Javascript files 0 scrolling marque.js 0 1 home_article card.js …" at bounding box center [364, 255] width 675 height 452
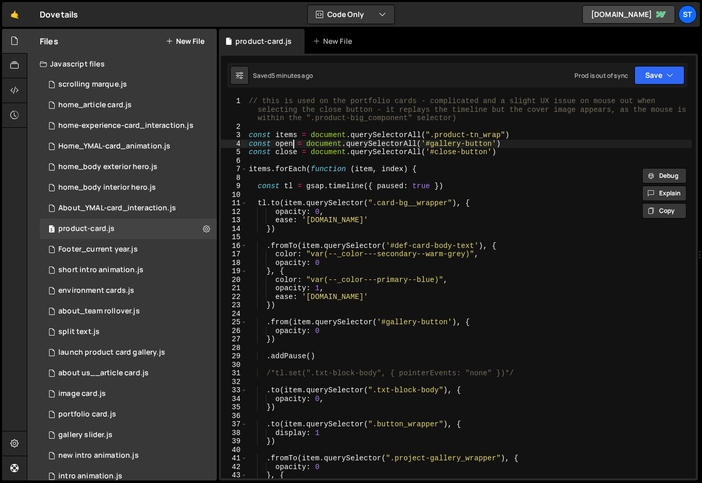
click at [291, 146] on div "// this is used on the portfolio cards - complicated and a slight UX issue on m…" at bounding box center [469, 305] width 445 height 416
click at [297, 153] on div "// this is used on the portfolio cards - complicated and a slight UX issue on m…" at bounding box center [469, 305] width 445 height 416
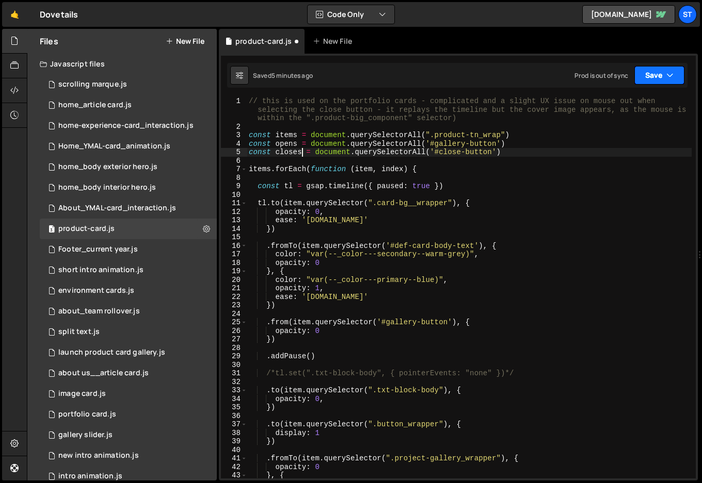
click at [654, 78] on button "Save" at bounding box center [659, 75] width 50 height 19
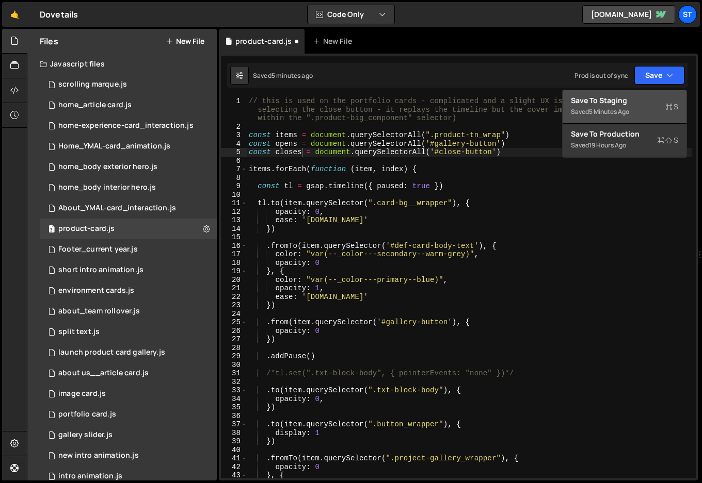
click at [623, 99] on div "Save to Staging S" at bounding box center [624, 100] width 107 height 10
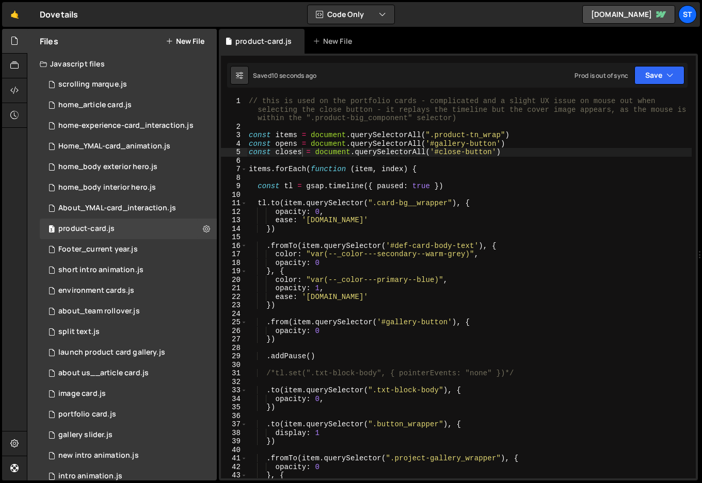
click at [300, 154] on div "// this is used on the portfolio cards - complicated and a slight UX issue on m…" at bounding box center [469, 305] width 445 height 416
click at [296, 144] on div "// this is used on the portfolio cards - complicated and a slight UX issue on m…" at bounding box center [469, 305] width 445 height 416
click at [417, 143] on div "// this is used on the portfolio cards - complicated and a slight UX issue on m…" at bounding box center [469, 305] width 445 height 416
click at [422, 153] on div "// this is used on the portfolio cards - complicated and a slight UX issue on m…" at bounding box center [469, 305] width 445 height 416
click at [656, 75] on button "Save" at bounding box center [659, 75] width 50 height 19
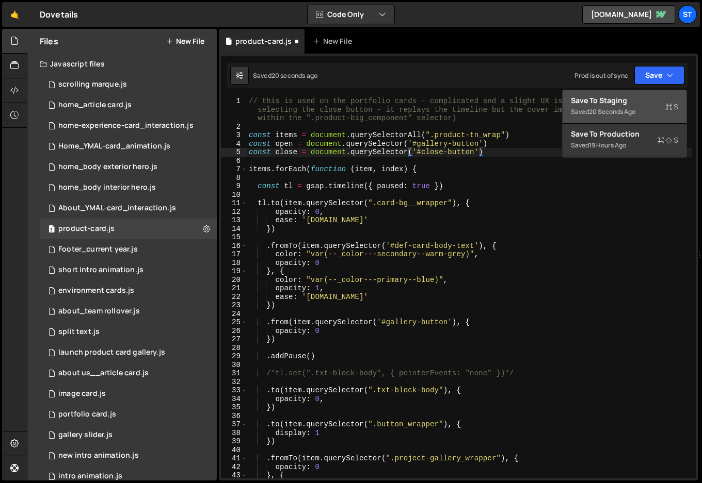
click at [623, 101] on div "Save to Staging S" at bounding box center [624, 100] width 107 height 10
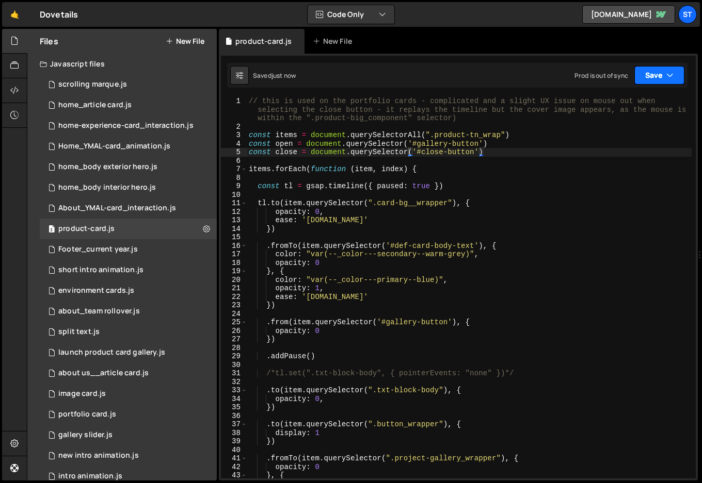
click at [649, 79] on button "Save" at bounding box center [659, 75] width 50 height 19
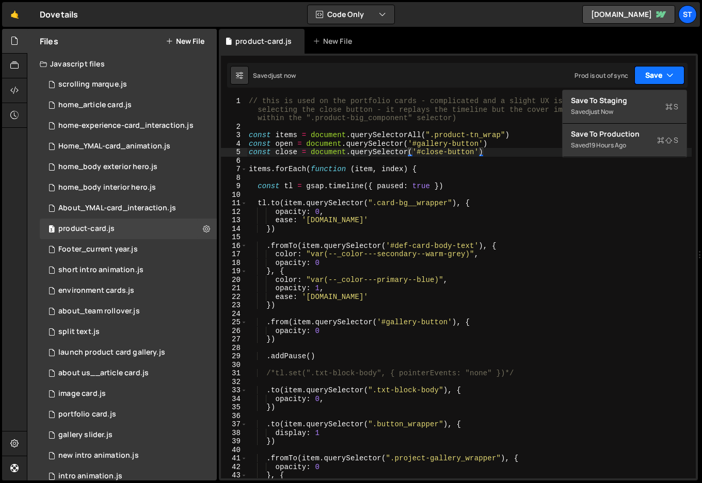
click at [649, 79] on button "Save" at bounding box center [659, 75] width 50 height 19
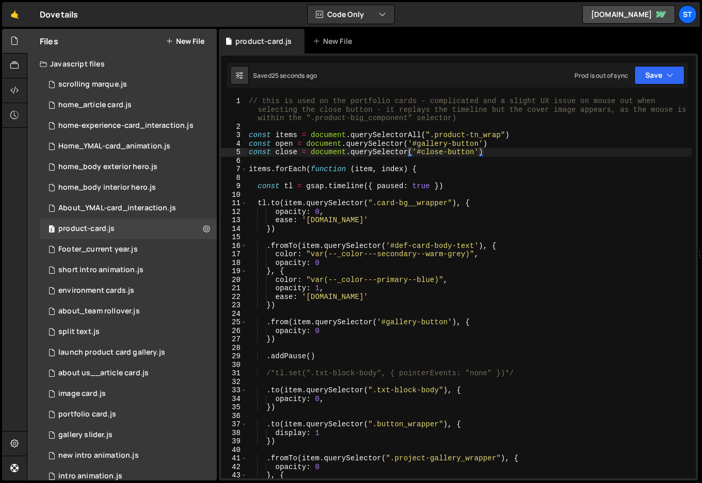
click at [409, 153] on div "// this is used on the portfolio cards - complicated and a slight UX issue on m…" at bounding box center [469, 305] width 445 height 416
click at [650, 75] on button "Save" at bounding box center [659, 75] width 50 height 19
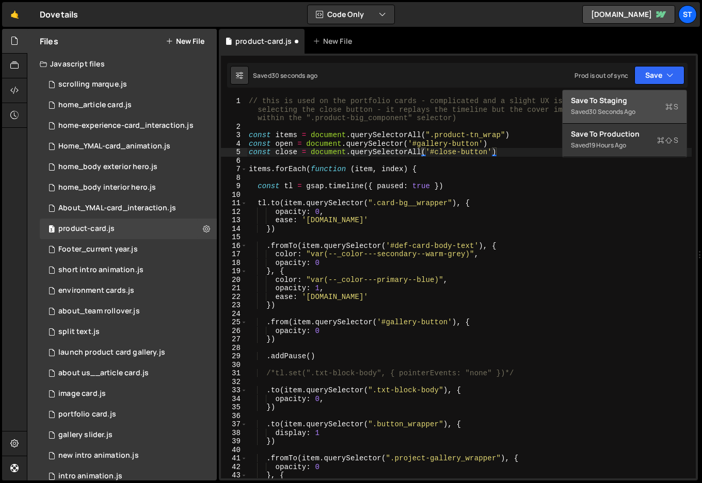
click at [625, 101] on div "Save to Staging S" at bounding box center [624, 100] width 107 height 10
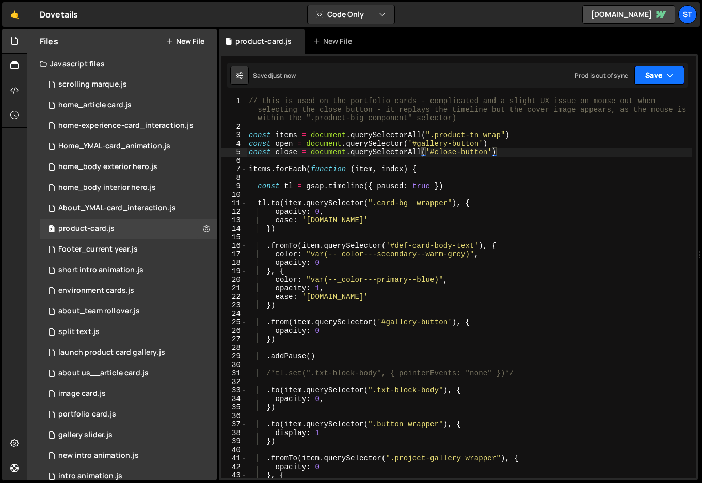
click at [680, 78] on button "Save" at bounding box center [659, 75] width 50 height 19
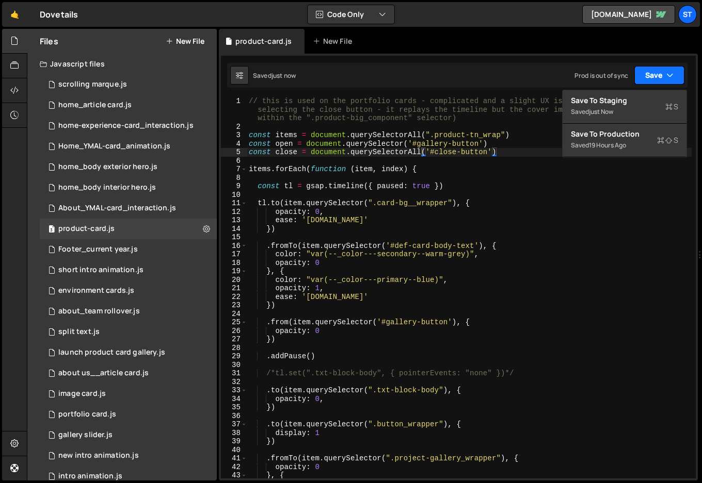
click at [680, 78] on button "Save" at bounding box center [659, 75] width 50 height 19
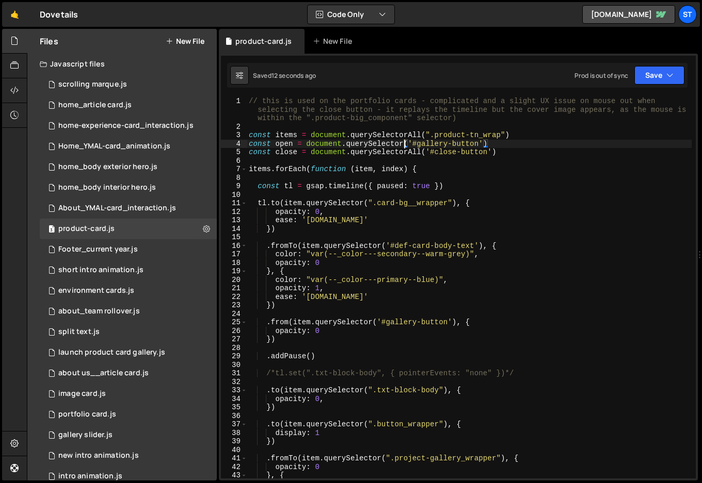
click at [404, 143] on div "// this is used on the portfolio cards - complicated and a slight UX issue on m…" at bounding box center [469, 305] width 445 height 416
click at [648, 77] on button "Save" at bounding box center [659, 75] width 50 height 19
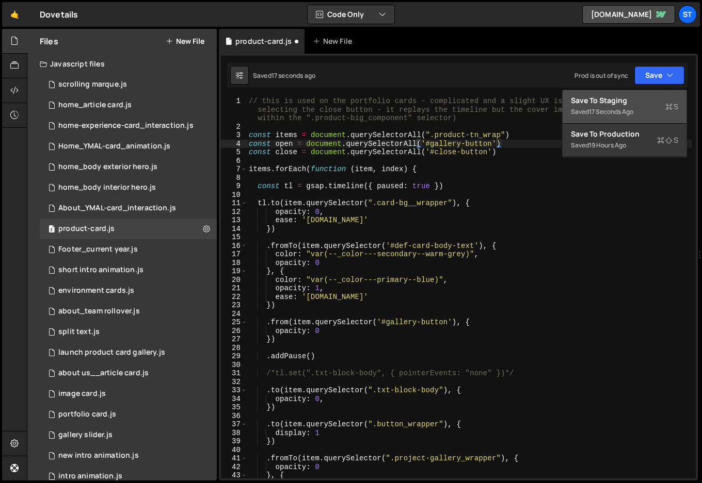
click at [609, 102] on div "Save to Staging S" at bounding box center [624, 100] width 107 height 10
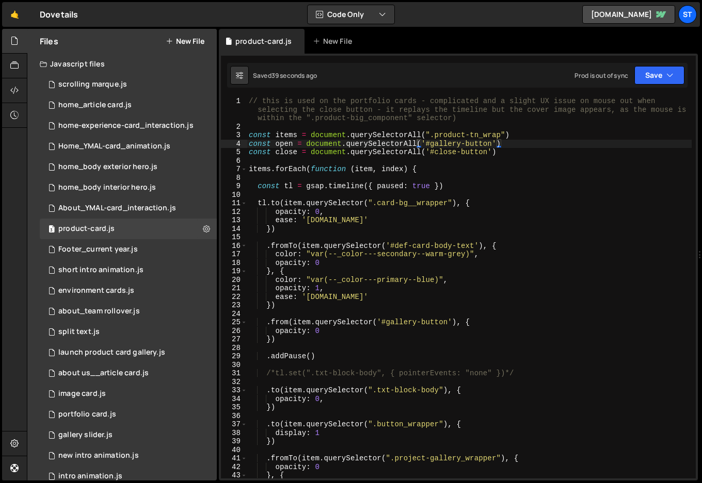
click at [376, 171] on div "// this is used on the portfolio cards - complicated and a slight UX issue on m…" at bounding box center [469, 305] width 445 height 416
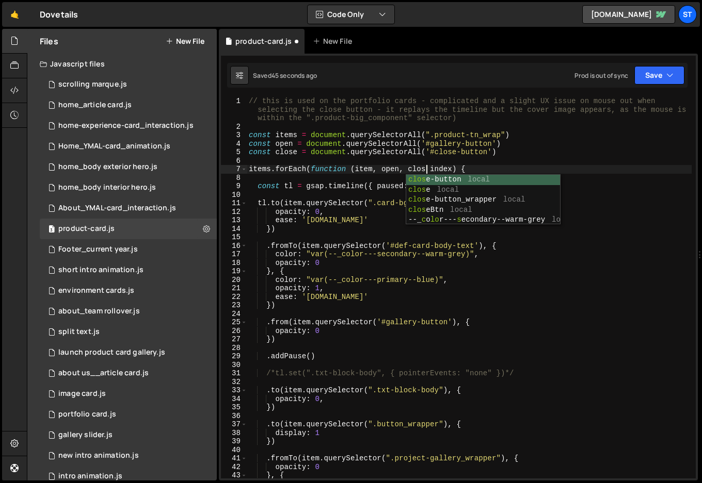
scroll to position [0, 12]
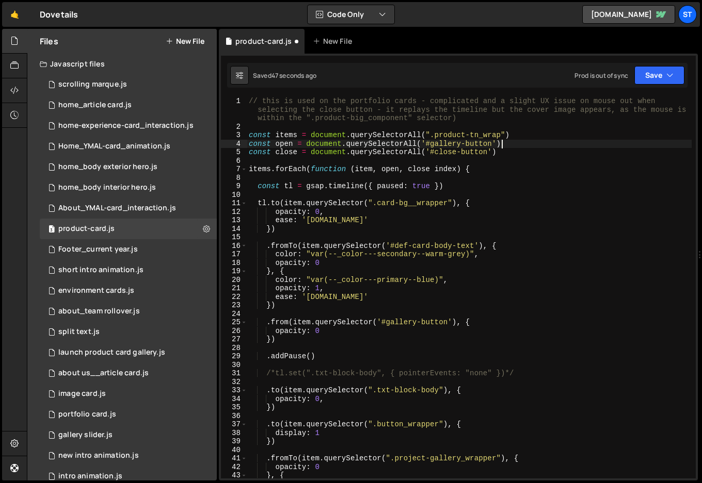
click at [553, 145] on div "// this is used on the portfolio cards - complicated and a slight UX issue on m…" at bounding box center [469, 305] width 445 height 416
click at [663, 73] on button "Save" at bounding box center [659, 75] width 50 height 19
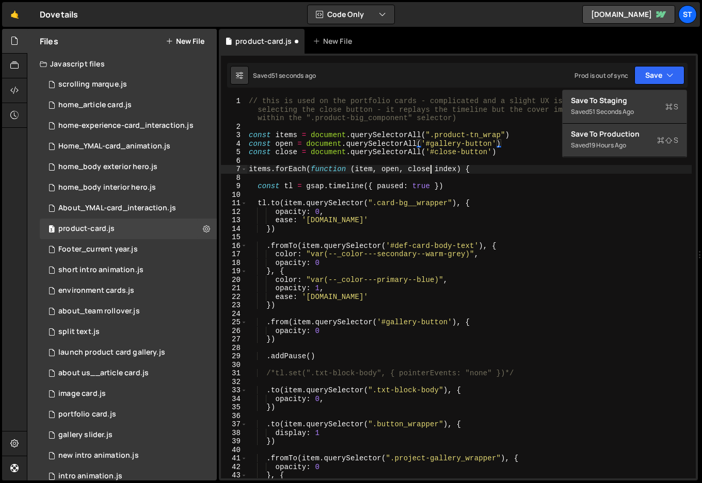
click at [430, 169] on div "// this is used on the portfolio cards - complicated and a slight UX issue on m…" at bounding box center [469, 305] width 445 height 416
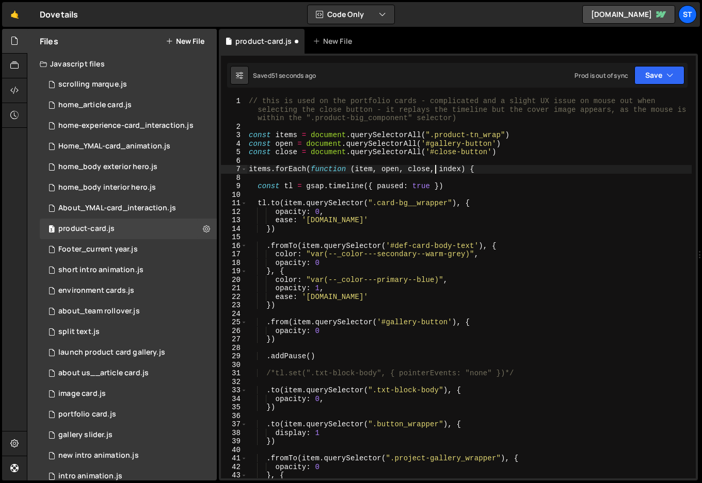
scroll to position [0, 13]
click at [653, 73] on button "Save" at bounding box center [659, 75] width 50 height 19
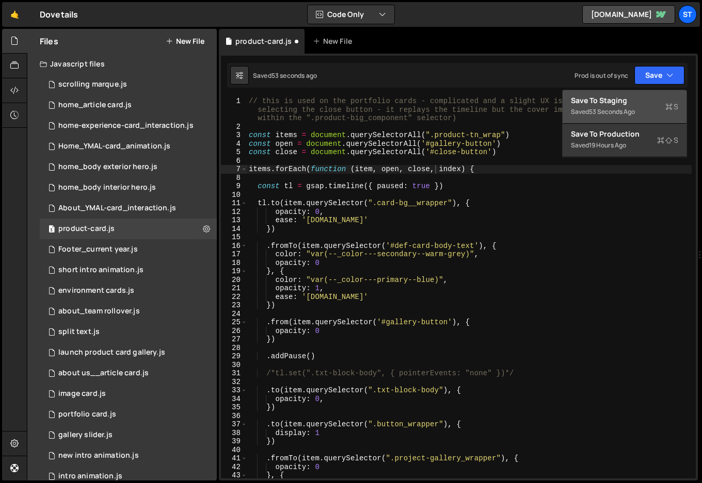
click at [601, 103] on div "Save to Staging S" at bounding box center [624, 100] width 107 height 10
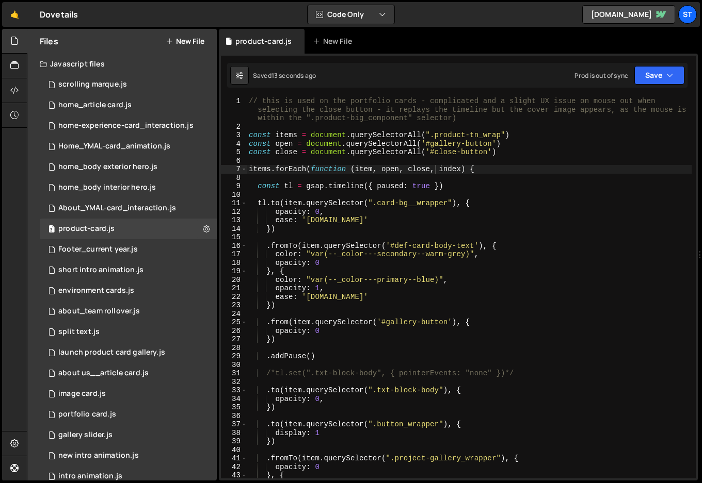
click at [435, 170] on div "// this is used on the portfolio cards - complicated and a slight UX issue on m…" at bounding box center [469, 305] width 445 height 416
click at [660, 76] on button "Save" at bounding box center [659, 75] width 50 height 19
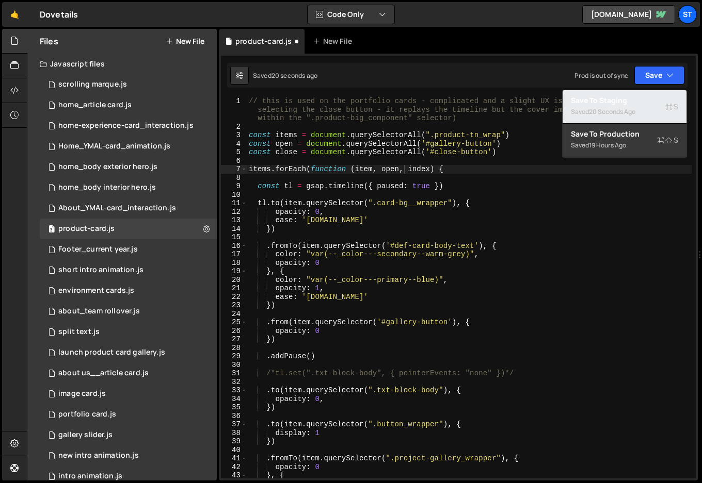
click at [605, 107] on div "Saved 20 seconds ago" at bounding box center [624, 112] width 107 height 12
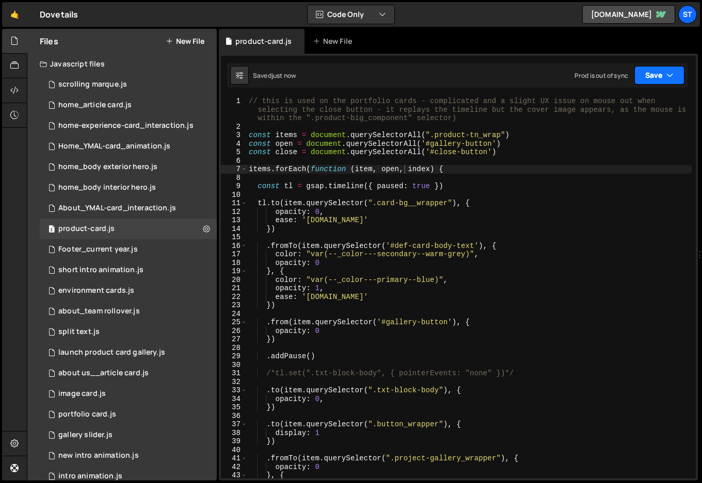
click at [659, 76] on button "Save" at bounding box center [659, 75] width 50 height 19
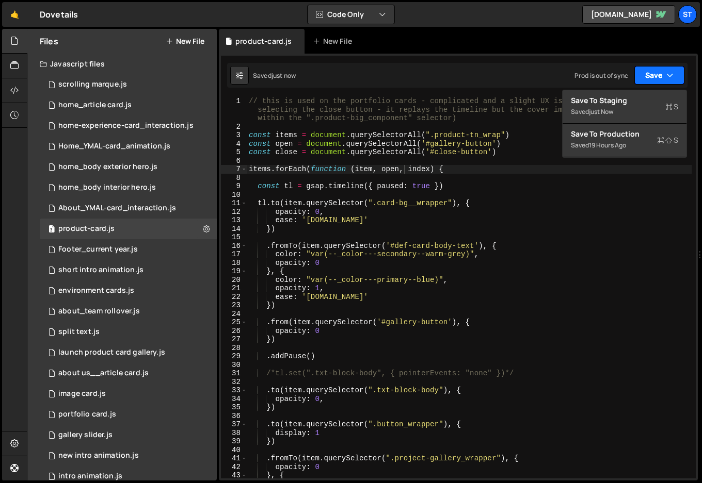
click at [659, 76] on button "Save" at bounding box center [659, 75] width 50 height 19
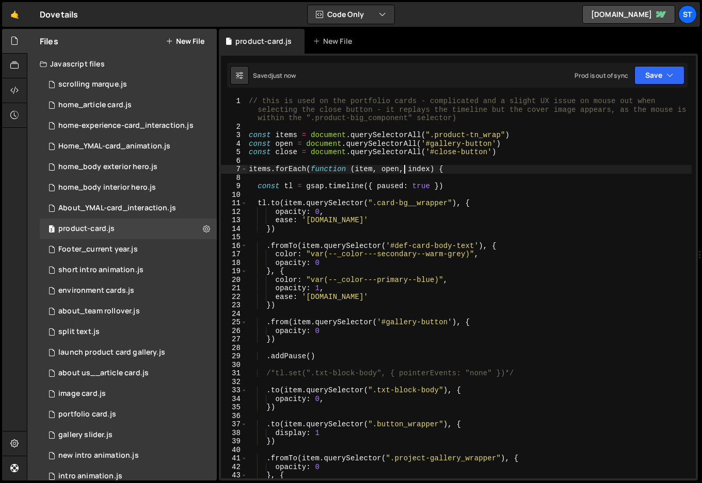
click at [403, 169] on div "// this is used on the portfolio cards - complicated and a slight UX issue on m…" at bounding box center [469, 305] width 445 height 416
click at [652, 80] on button "Save" at bounding box center [659, 75] width 50 height 19
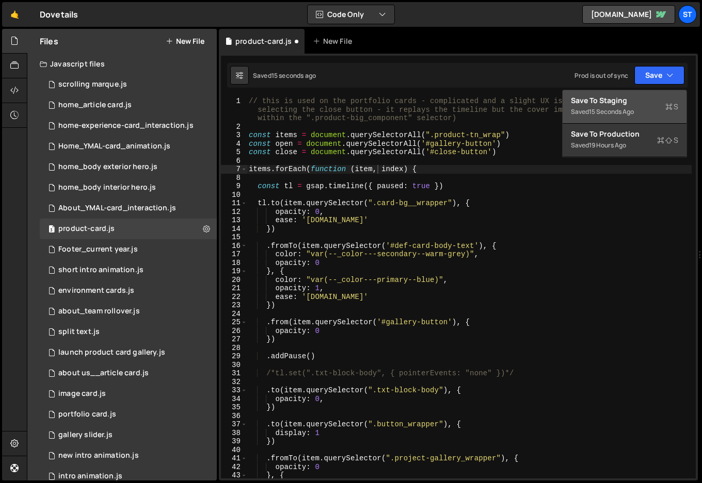
click at [621, 103] on div "Save to Staging S" at bounding box center [624, 100] width 107 height 10
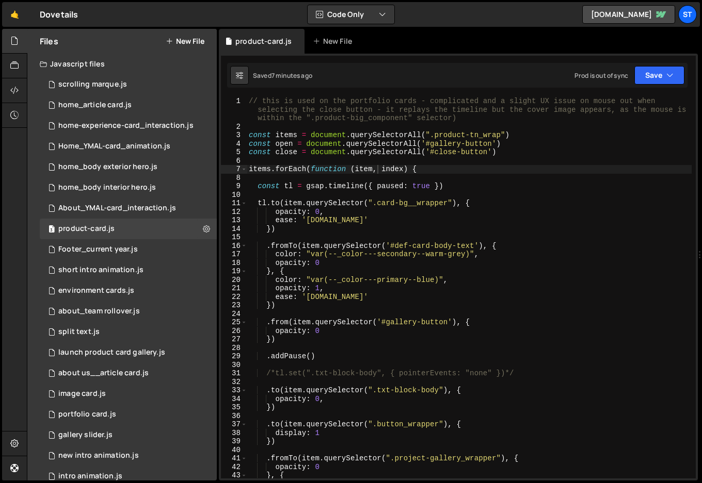
click at [249, 134] on div "// this is used on the portfolio cards - complicated and a slight UX issue on m…" at bounding box center [469, 305] width 445 height 416
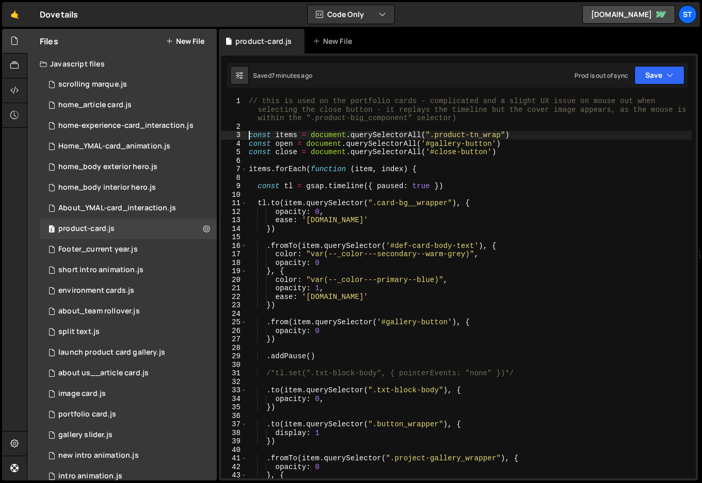
paste textarea "const items = gsap.utils.toArray(".timeline-item")"
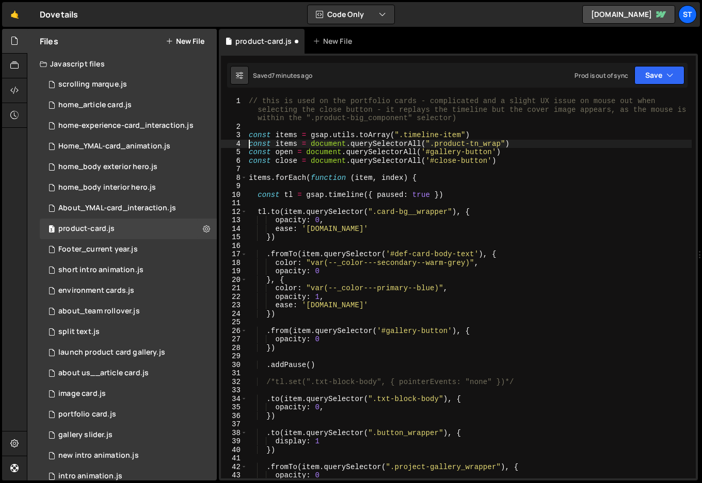
scroll to position [0, 1]
click at [469, 135] on div "// this is used on the portfolio cards - complicated and a slight UX issue on m…" at bounding box center [469, 305] width 445 height 416
type textarea "const items = gsap.utils.toArray(".timeline-item")"
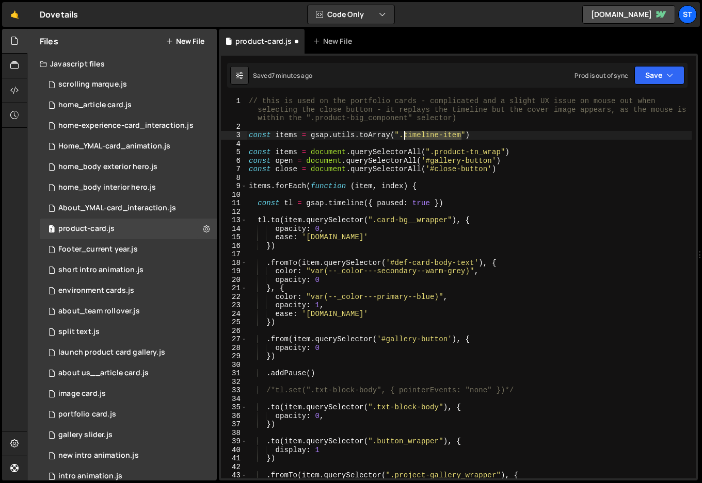
drag, startPoint x: 463, startPoint y: 135, endPoint x: 403, endPoint y: 137, distance: 59.4
click at [403, 137] on div "// this is used on the portfolio cards - complicated and a slight UX issue on m…" at bounding box center [469, 305] width 445 height 416
paste textarea "gallery-grid"
click at [660, 71] on button "Save" at bounding box center [659, 75] width 50 height 19
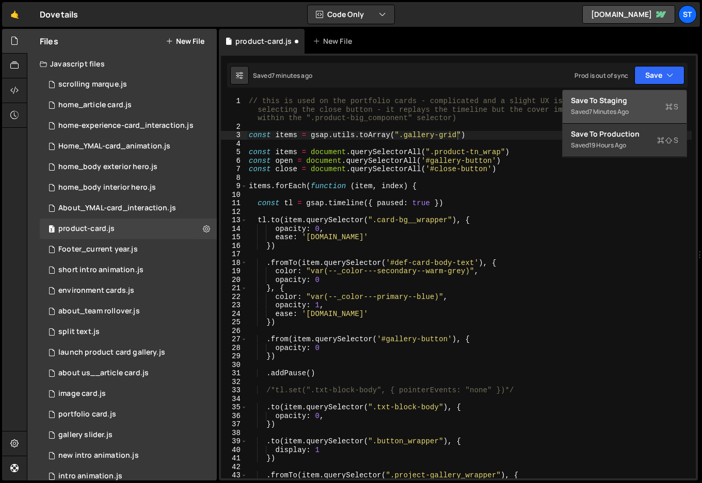
click at [612, 101] on div "Save to Staging S" at bounding box center [624, 100] width 107 height 10
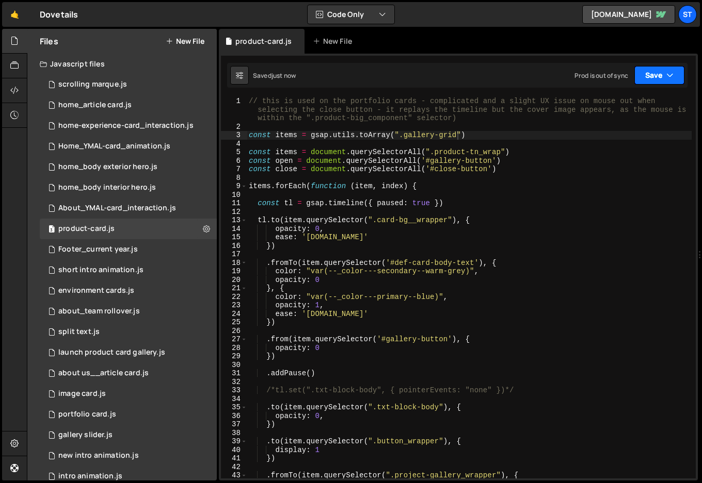
click at [653, 71] on button "Save" at bounding box center [659, 75] width 50 height 19
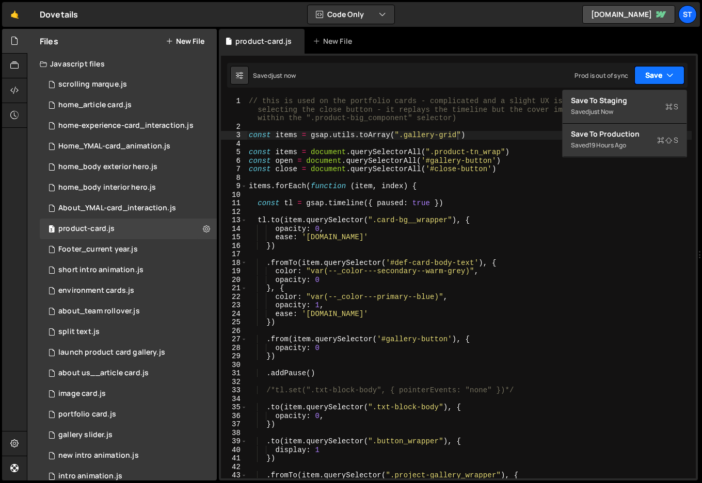
drag, startPoint x: 653, startPoint y: 70, endPoint x: 600, endPoint y: 59, distance: 53.2
click at [653, 70] on button "Save" at bounding box center [659, 75] width 50 height 19
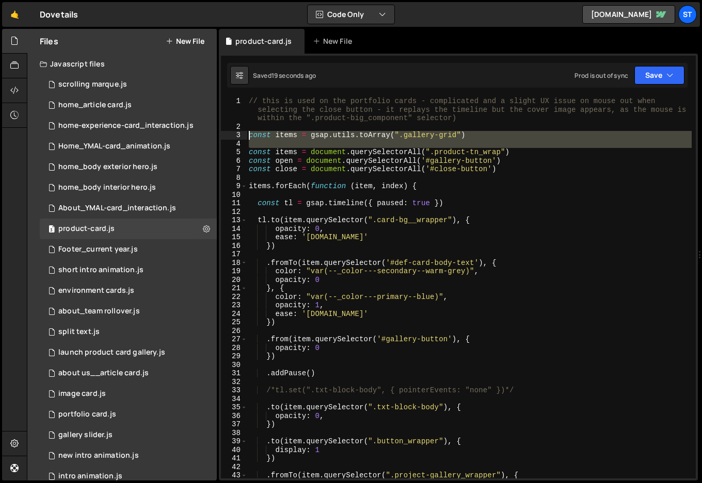
drag, startPoint x: 249, startPoint y: 153, endPoint x: 245, endPoint y: 138, distance: 15.5
click at [245, 138] on div "const items = document.querySelectorAll(".product-tn_wrap") 1 2 3 4 5 6 7 8 9 1…" at bounding box center [458, 288] width 475 height 382
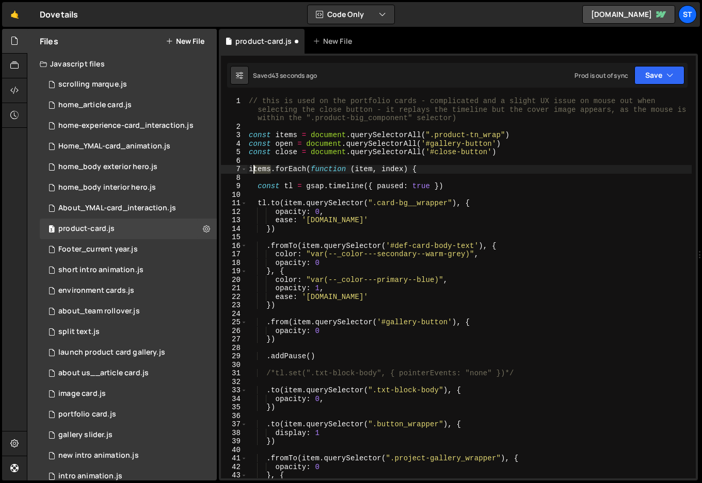
drag, startPoint x: 269, startPoint y: 170, endPoint x: 251, endPoint y: 169, distance: 18.1
click at [251, 169] on div "// this is used on the portfolio cards - complicated and a slight UX issue on m…" at bounding box center [469, 305] width 445 height 416
type textarea "items.forEach(function (item, index) {"
drag, startPoint x: 419, startPoint y: 168, endPoint x: 248, endPoint y: 170, distance: 171.3
click at [248, 170] on div "// this is used on the portfolio cards - complicated and a slight UX issue on m…" at bounding box center [469, 305] width 445 height 416
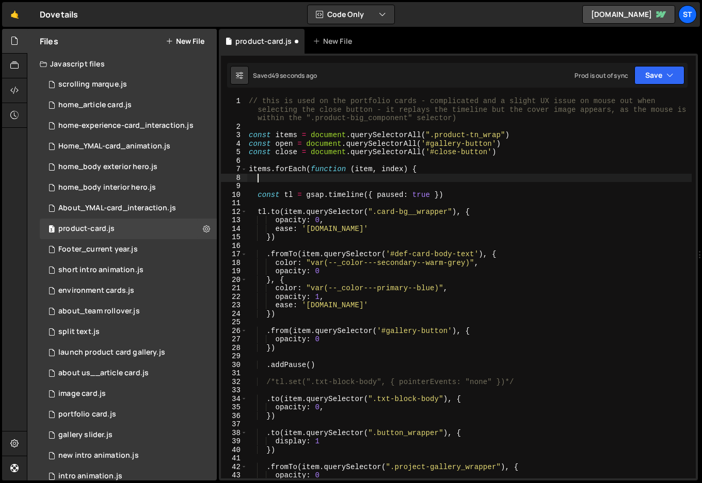
paste textarea "items.forEach(function (item, index) {"
click at [259, 178] on div "// this is used on the portfolio cards - complicated and a slight UX issue on m…" at bounding box center [469, 305] width 445 height 416
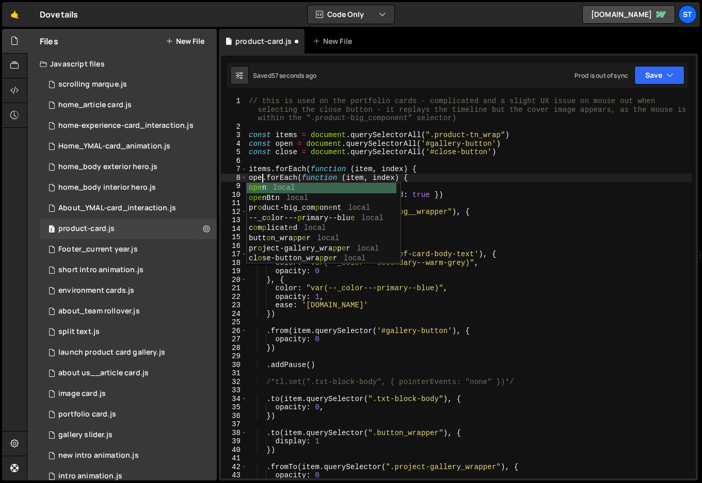
scroll to position [0, 1]
click at [423, 179] on div "// this is used on the portfolio cards - complicated and a slight UX issue on m…" at bounding box center [469, 305] width 445 height 416
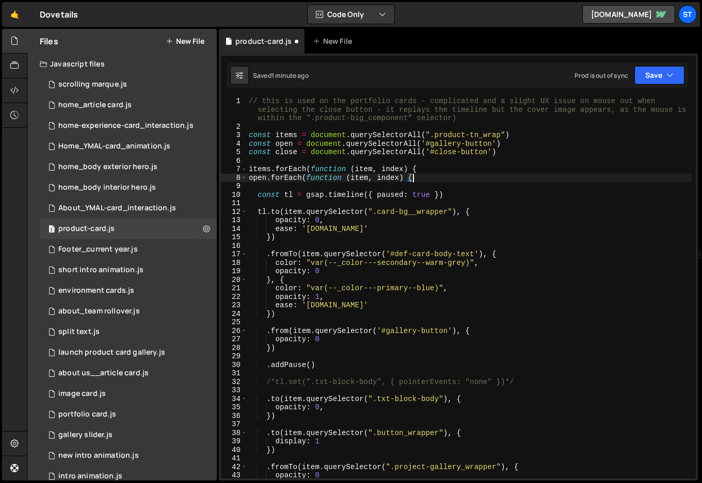
click at [418, 169] on div "// this is used on the portfolio cards - complicated and a slight UX issue on m…" at bounding box center [469, 305] width 445 height 416
type textarea "items.forEach(function (item, index) {*/"
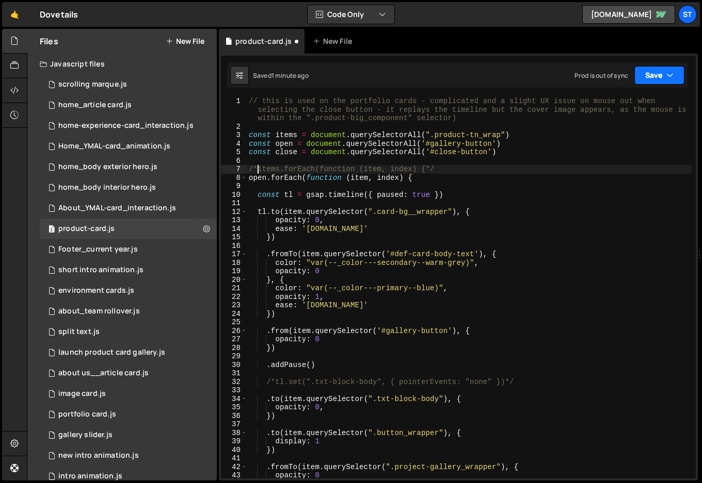
click at [673, 73] on button "Save" at bounding box center [659, 75] width 50 height 19
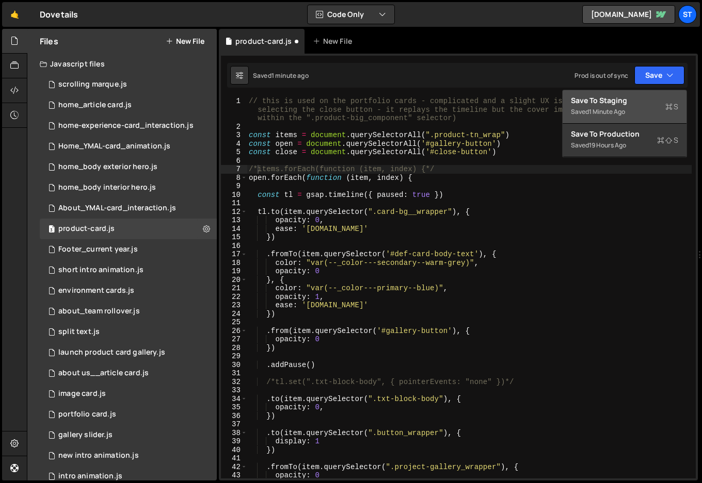
click at [597, 107] on div "Saved 1 minute ago" at bounding box center [624, 112] width 107 height 12
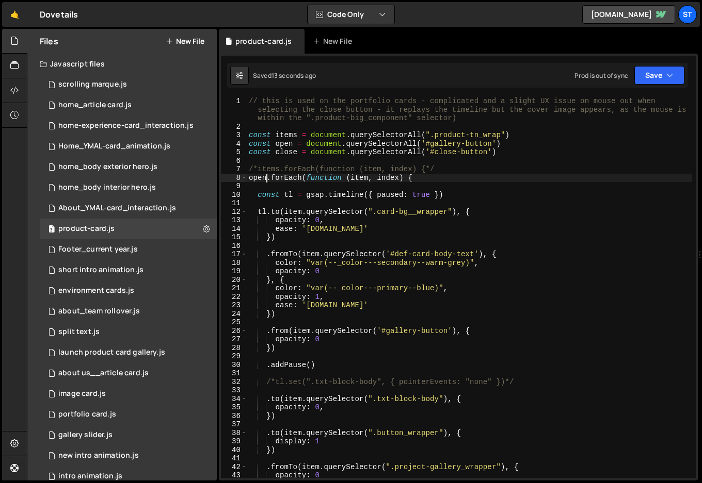
click at [266, 180] on div "// this is used on the portfolio cards - complicated and a slight UX issue on m…" at bounding box center [469, 305] width 445 height 416
drag, startPoint x: 374, startPoint y: 177, endPoint x: 356, endPoint y: 179, distance: 18.6
click at [356, 179] on div "// this is used on the portfolio cards - complicated and a slight UX issue on m…" at bounding box center [469, 305] width 445 height 416
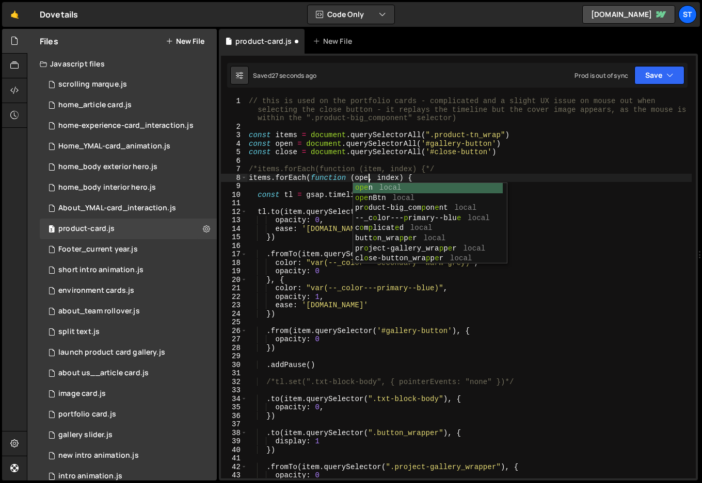
type textarea "items.forEach(function (open, index) {"
click at [561, 157] on div "// this is used on the portfolio cards - complicated and a slight UX issue on m…" at bounding box center [469, 305] width 445 height 416
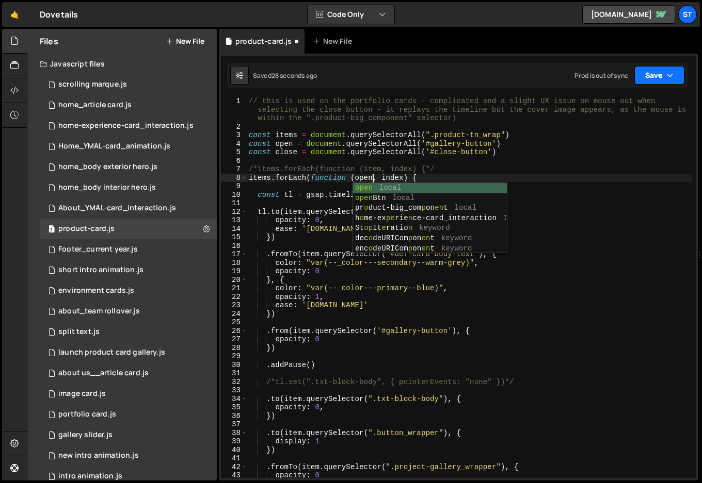
scroll to position [0, 0]
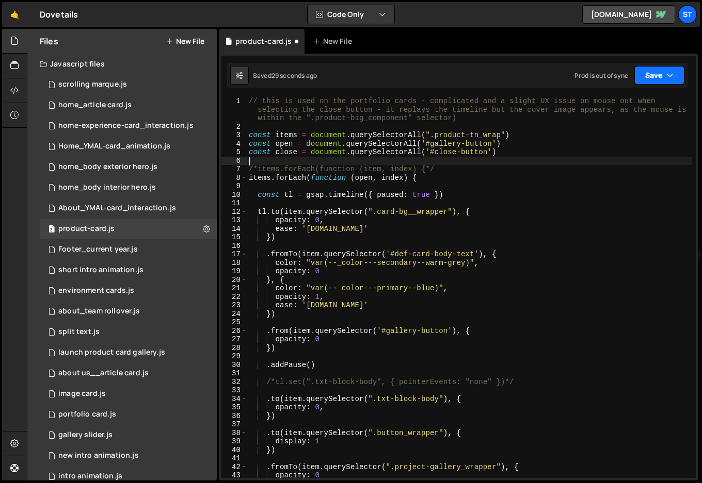
click at [667, 73] on icon "button" at bounding box center [669, 75] width 7 height 10
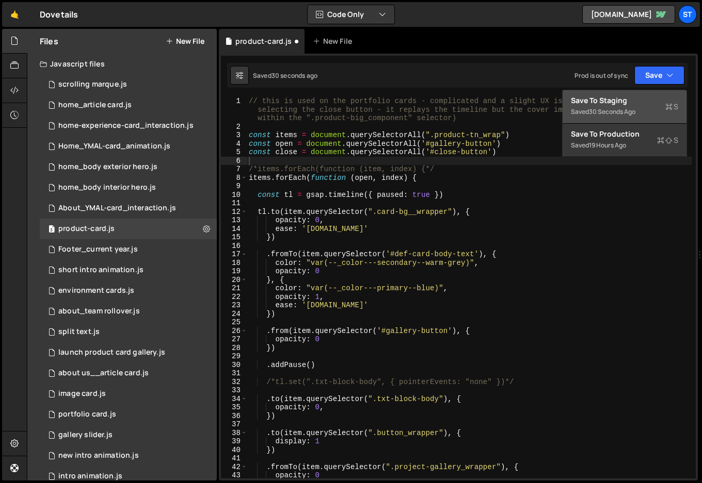
click at [623, 105] on div "Save to Staging S" at bounding box center [624, 100] width 107 height 10
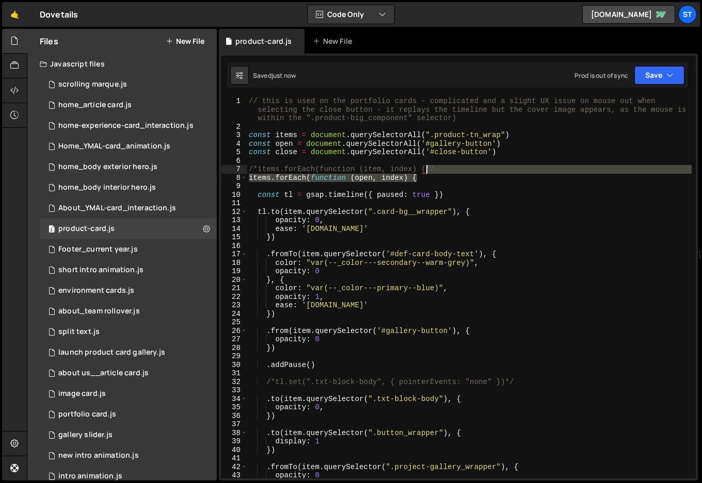
drag, startPoint x: 422, startPoint y: 178, endPoint x: 425, endPoint y: 169, distance: 9.6
click at [425, 169] on div "// this is used on the portfolio cards - complicated and a slight UX issue on m…" at bounding box center [469, 305] width 445 height 416
type textarea "/*items.forEach(function (item, index) {"
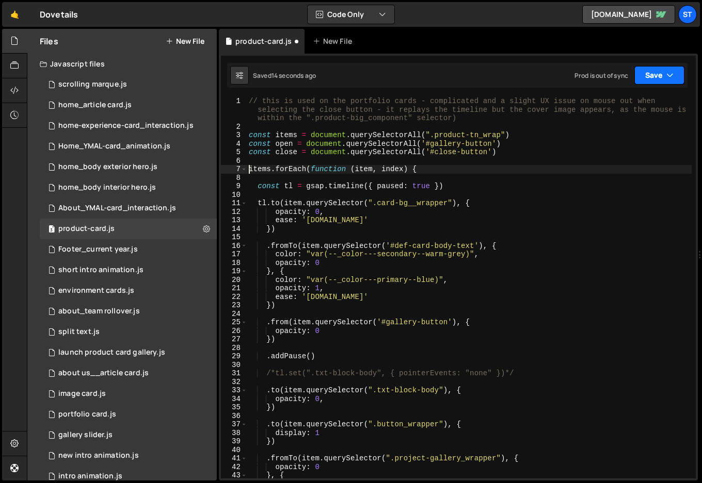
click at [658, 73] on button "Save" at bounding box center [659, 75] width 50 height 19
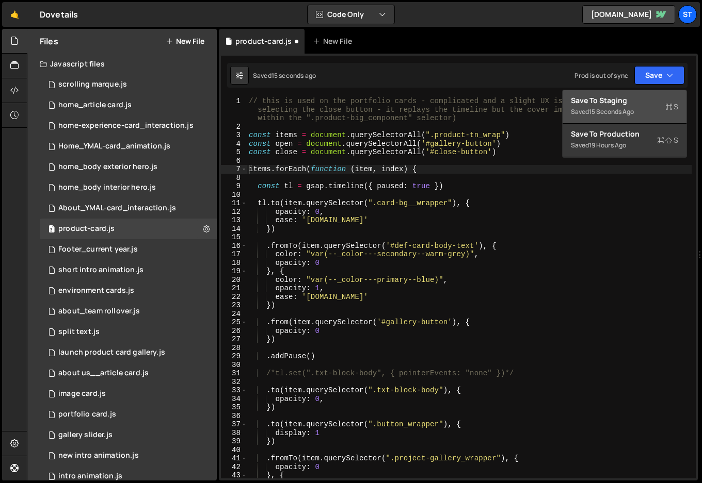
click at [609, 106] on div "Saved 15 seconds ago" at bounding box center [624, 112] width 107 height 12
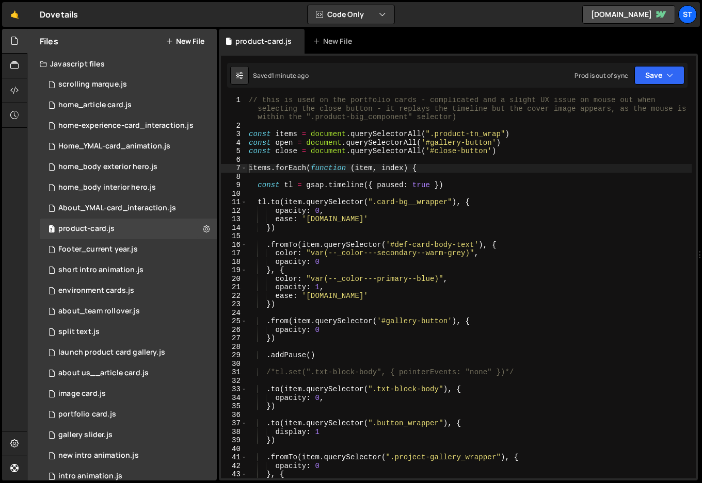
scroll to position [266, 0]
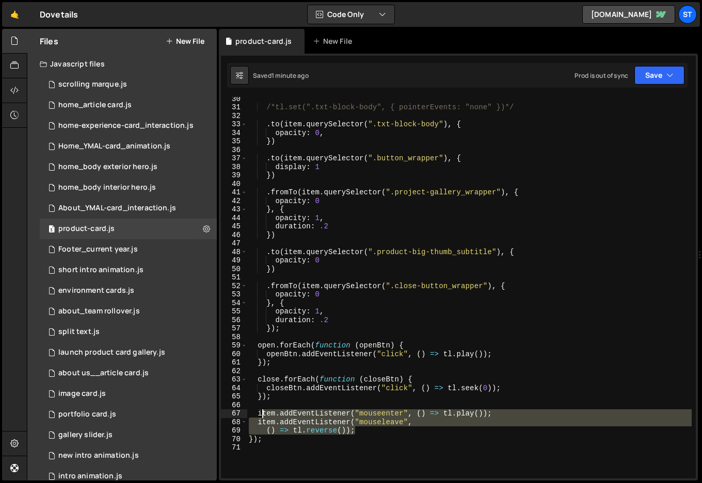
drag, startPoint x: 368, startPoint y: 430, endPoint x: 261, endPoint y: 415, distance: 108.3
click at [261, 415] on div "/*tl.set(".txt-block-body", { pointerEvents: "none" })*/ . to ( item . querySel…" at bounding box center [469, 293] width 445 height 399
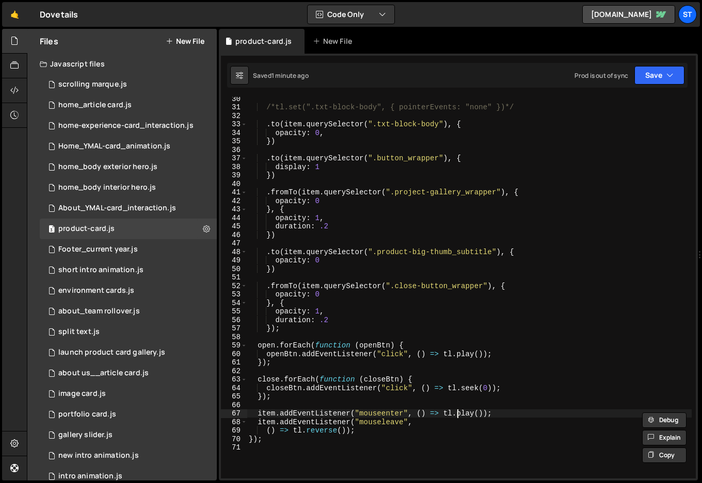
click at [458, 410] on div "/*tl.set(".txt-block-body", { pointerEvents: "none" })*/ . to ( item . querySel…" at bounding box center [469, 293] width 445 height 399
drag, startPoint x: 499, startPoint y: 415, endPoint x: 257, endPoint y: 417, distance: 241.9
click at [257, 417] on div "/*tl.set(".txt-block-body", { pointerEvents: "none" })*/ . to ( item . querySel…" at bounding box center [469, 293] width 445 height 399
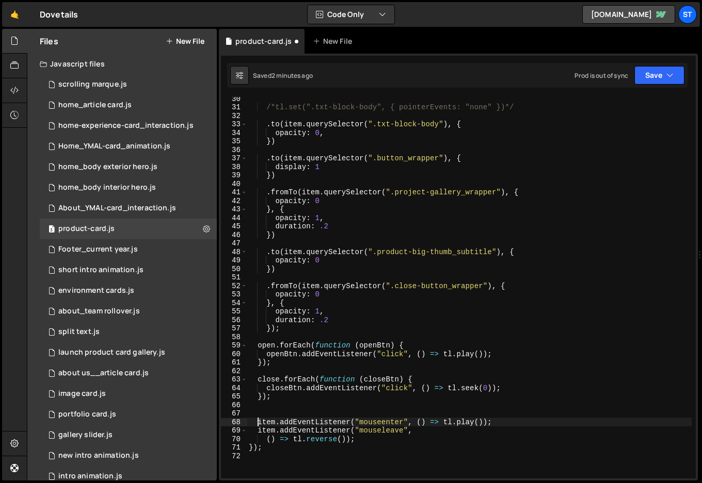
scroll to position [0, 0]
type textarea "item.addEventListener("mouseenter", () => [DOMAIN_NAME]());"
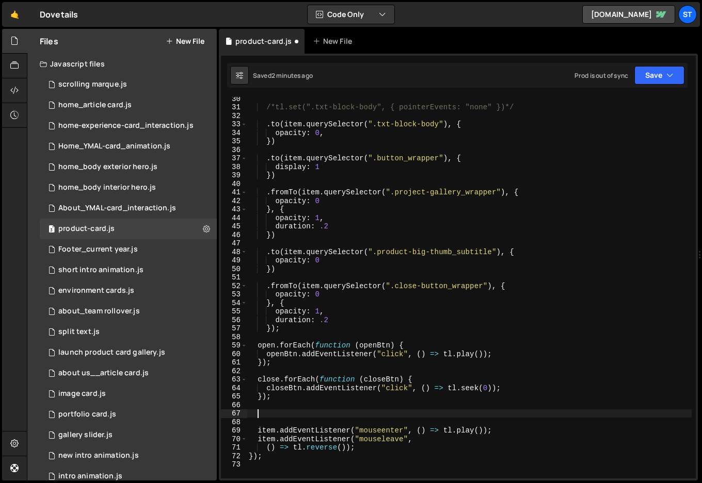
paste textarea "item.addEventListener("mouseenter", () => [DOMAIN_NAME]());"
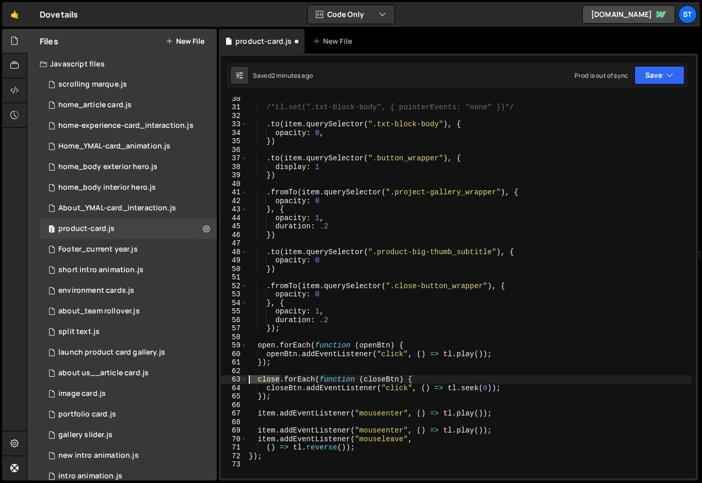
drag, startPoint x: 279, startPoint y: 379, endPoint x: 251, endPoint y: 380, distance: 27.9
click at [251, 380] on div "/*tl.set(".txt-block-body", { pointerEvents: "none" })*/ . to ( item . querySel…" at bounding box center [469, 293] width 445 height 399
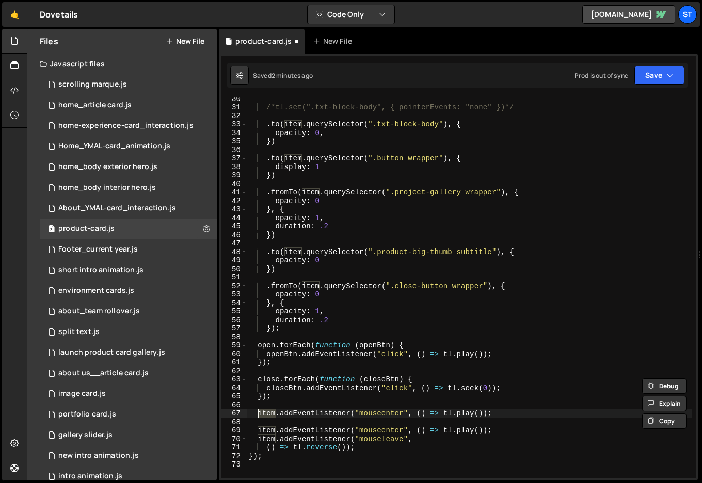
drag, startPoint x: 277, startPoint y: 414, endPoint x: 259, endPoint y: 415, distance: 17.6
click at [259, 415] on div "/*tl.set(".txt-block-body", { pointerEvents: "none" })*/ . to ( item . querySel…" at bounding box center [469, 293] width 445 height 399
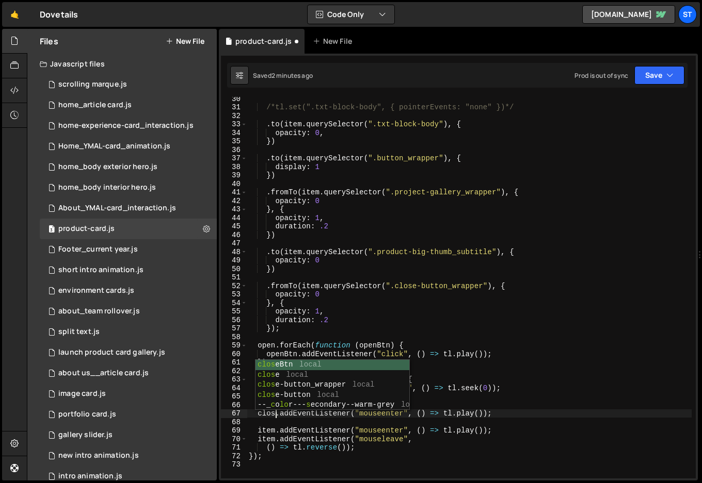
scroll to position [0, 2]
click at [512, 412] on div "/*tl.set(".txt-block-body", { pointerEvents: "none" })*/ . to ( item . querySel…" at bounding box center [469, 293] width 445 height 399
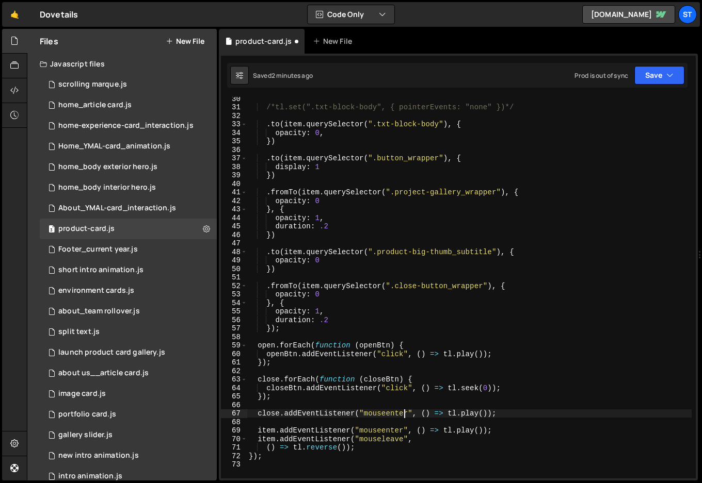
click at [406, 414] on div "/*tl.set(".txt-block-body", { pointerEvents: "none" })*/ . to ( item . querySel…" at bounding box center [469, 293] width 445 height 399
drag, startPoint x: 501, startPoint y: 389, endPoint x: 447, endPoint y: 392, distance: 54.2
click at [447, 392] on div "/*tl.set(".txt-block-body", { pointerEvents: "none" })*/ . to ( item . querySel…" at bounding box center [469, 293] width 445 height 399
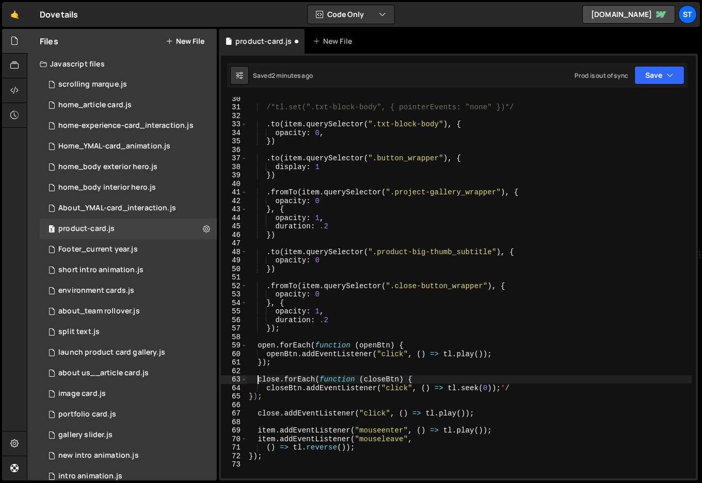
click at [259, 379] on div "/*tl.set(".txt-block-body", { pointerEvents: "none" })*/ . to ( item . querySel…" at bounding box center [469, 293] width 445 height 399
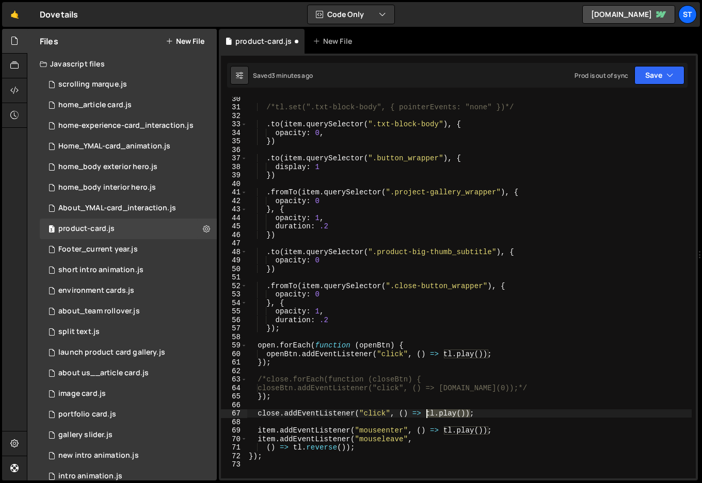
drag, startPoint x: 470, startPoint y: 414, endPoint x: 426, endPoint y: 414, distance: 43.8
click at [426, 414] on div "/*tl.set(".txt-block-body", { pointerEvents: "none" })*/ . to ( item . querySel…" at bounding box center [469, 293] width 445 height 399
paste textarea "seek(0));"
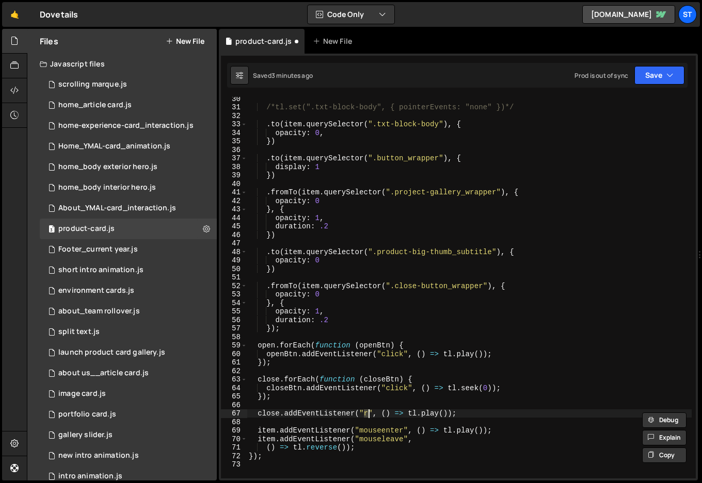
type textarea "close.addEventListener("mouseenter", () => [DOMAIN_NAME]());"
drag, startPoint x: 501, startPoint y: 414, endPoint x: 247, endPoint y: 416, distance: 253.8
click at [247, 416] on div "/*tl.set(".txt-block-body", { pointerEvents: "none" })*/ . to ( item . querySel…" at bounding box center [469, 293] width 445 height 399
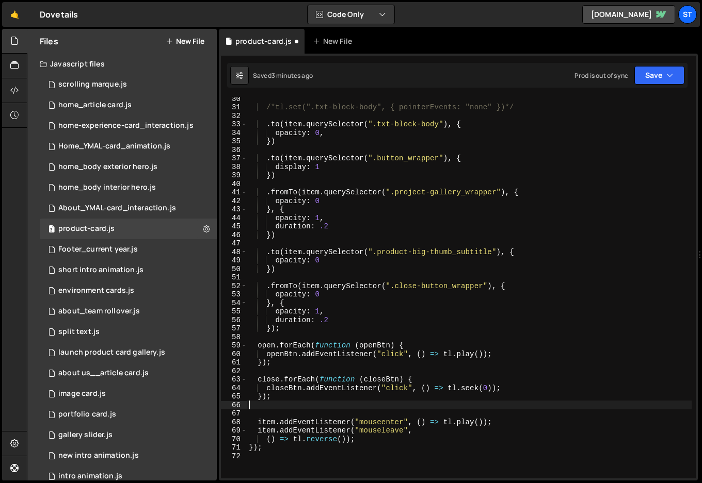
type textarea "});"
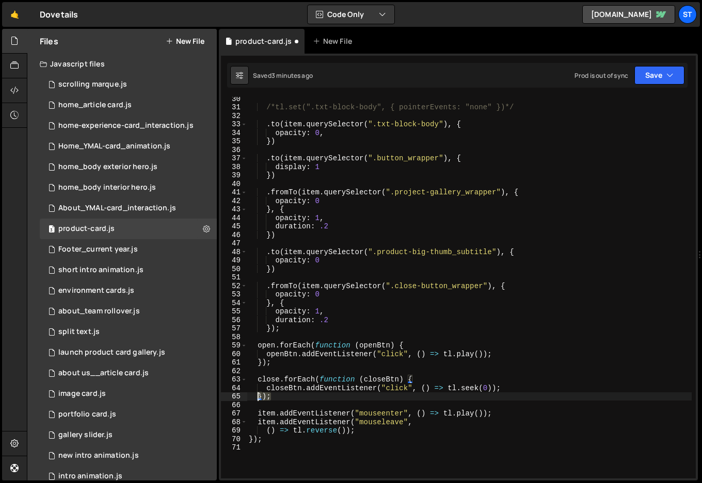
drag, startPoint x: 270, startPoint y: 398, endPoint x: 258, endPoint y: 398, distance: 11.9
click at [258, 398] on div "/*tl.set(".txt-block-body", { pointerEvents: "none" })*/ . to ( item . querySel…" at bounding box center [469, 293] width 445 height 399
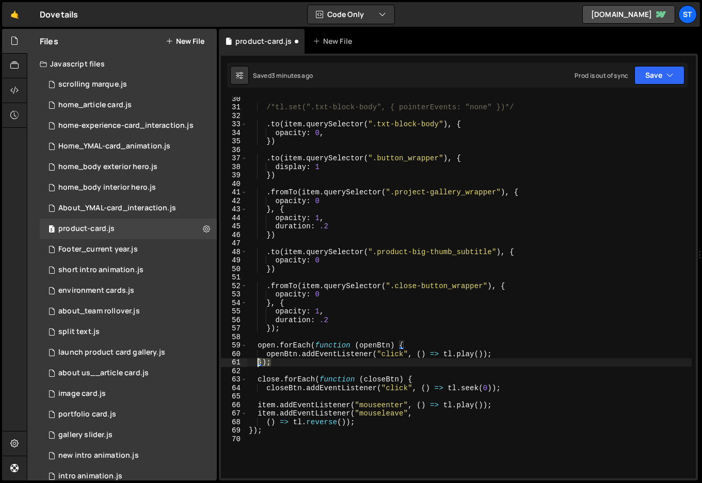
drag, startPoint x: 270, startPoint y: 364, endPoint x: 257, endPoint y: 367, distance: 13.7
click at [257, 367] on div "/*tl.set(".txt-block-body", { pointerEvents: "none" })*/ . to ( item . querySel…" at bounding box center [469, 293] width 445 height 399
type textarea "});"
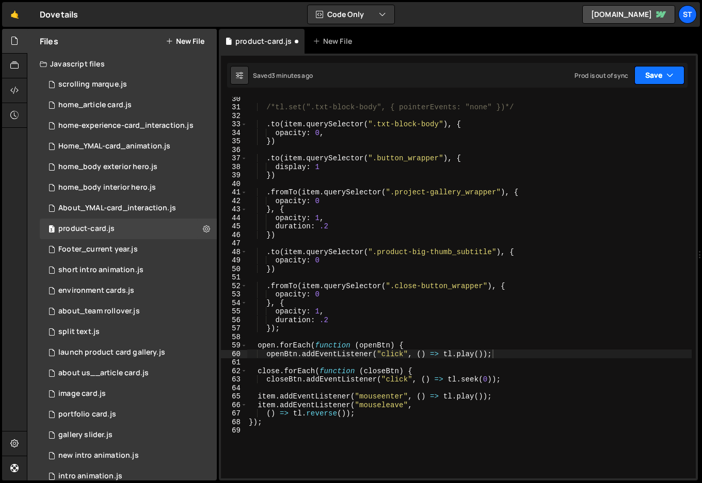
click at [660, 75] on button "Save" at bounding box center [659, 75] width 50 height 19
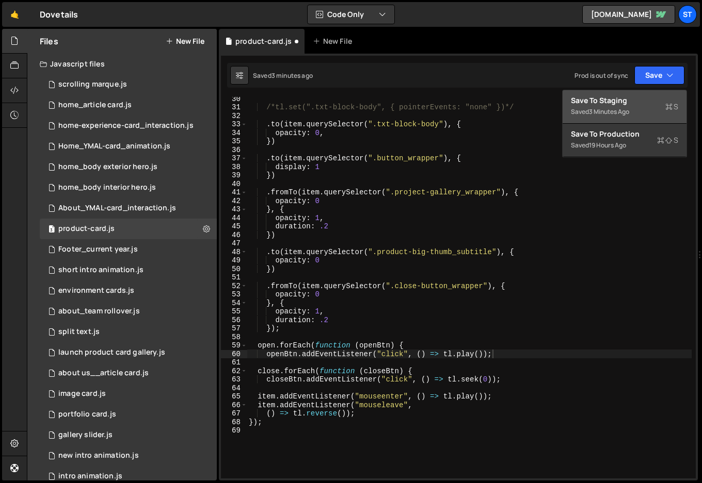
click at [619, 100] on div "Save to Staging S" at bounding box center [624, 100] width 107 height 10
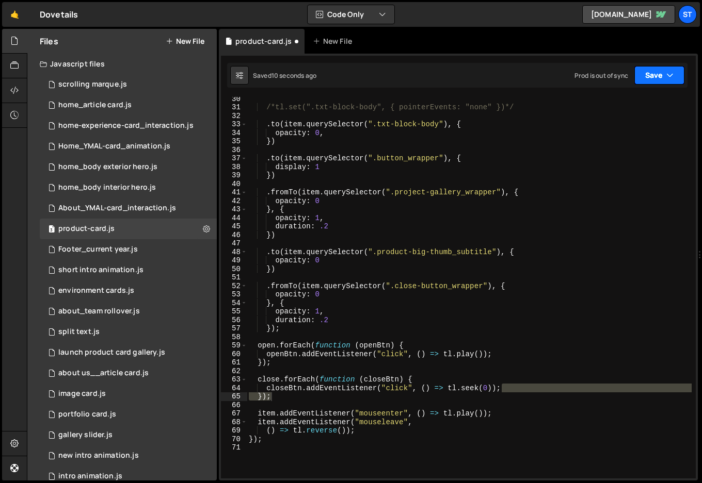
click at [659, 74] on button "Save" at bounding box center [659, 75] width 50 height 19
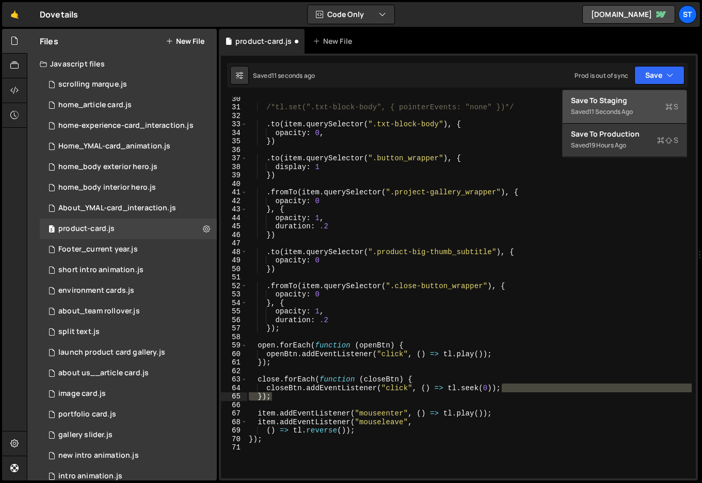
click at [621, 108] on div "11 seconds ago" at bounding box center [611, 111] width 44 height 9
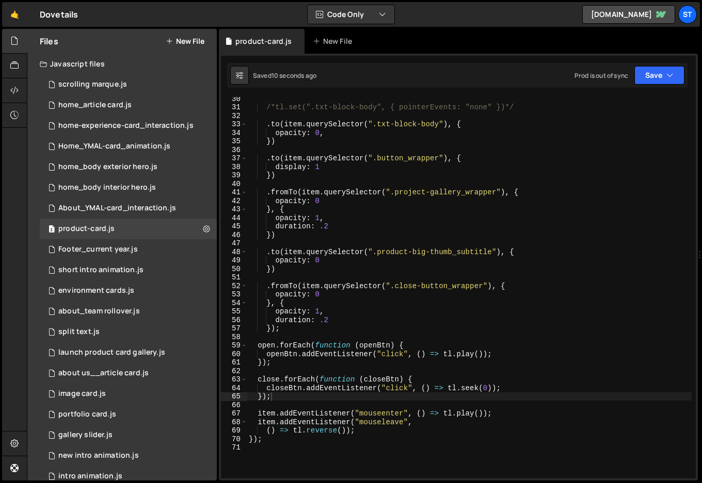
type textarea "});"
click at [314, 399] on div "/*tl.set(".txt-block-body", { pointerEvents: "none" })*/ . to ( item . querySel…" at bounding box center [469, 293] width 445 height 399
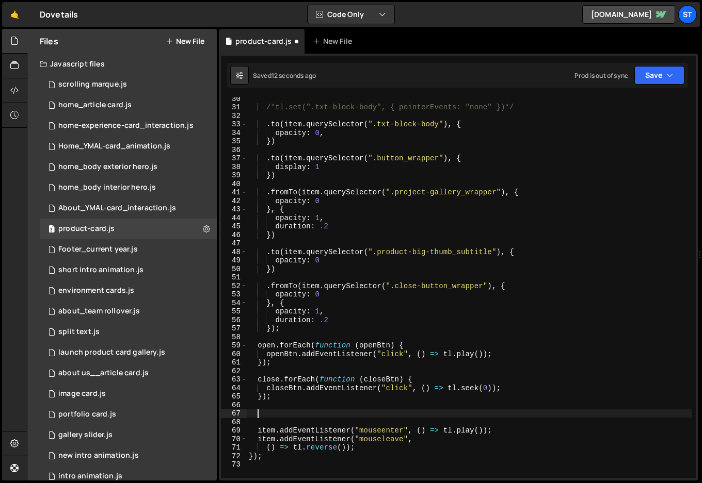
paste textarea "close.addEventListener("mouseenter", () => [DOMAIN_NAME]());"
drag, startPoint x: 417, startPoint y: 413, endPoint x: 373, endPoint y: 414, distance: 43.3
click at [373, 414] on div "/*tl.set(".txt-block-body", { pointerEvents: "none" })*/ . to ( item . querySel…" at bounding box center [469, 293] width 445 height 399
drag, startPoint x: 466, startPoint y: 416, endPoint x: 447, endPoint y: 415, distance: 19.1
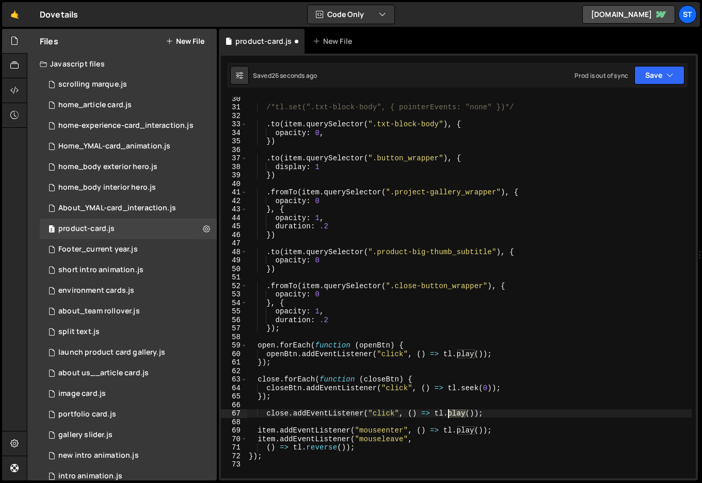
click at [447, 415] on div "/*tl.set(".txt-block-body", { pointerEvents: "none" })*/ . to ( item . querySel…" at bounding box center [469, 293] width 445 height 399
click at [267, 416] on div "/*tl.set(".txt-block-body", { pointerEvents: "none" })*/ . to ( item . querySel…" at bounding box center [469, 293] width 445 height 399
click at [272, 400] on div "/*tl.set(".txt-block-body", { pointerEvents: "none" })*/ . to ( item . querySel…" at bounding box center [469, 293] width 445 height 399
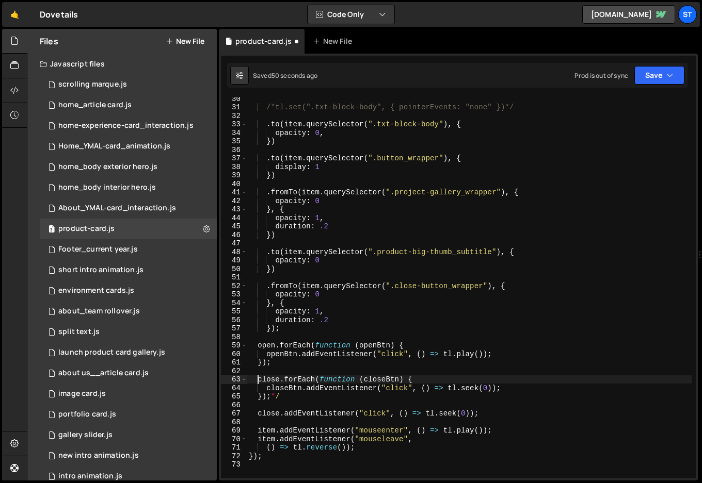
scroll to position [0, 1]
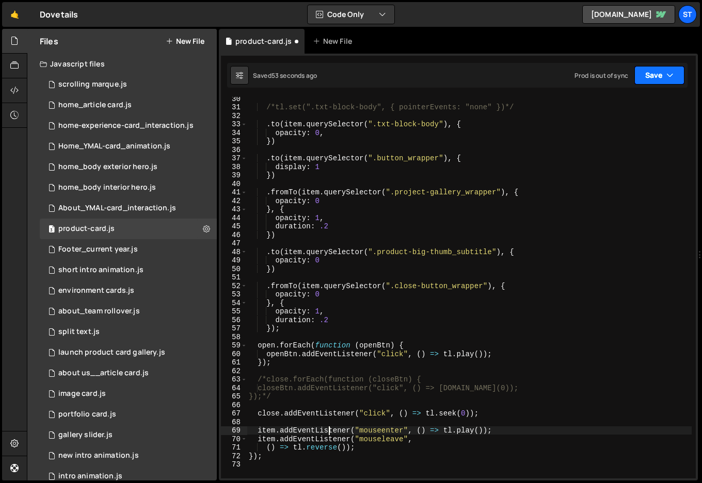
click at [653, 75] on button "Save" at bounding box center [659, 75] width 50 height 19
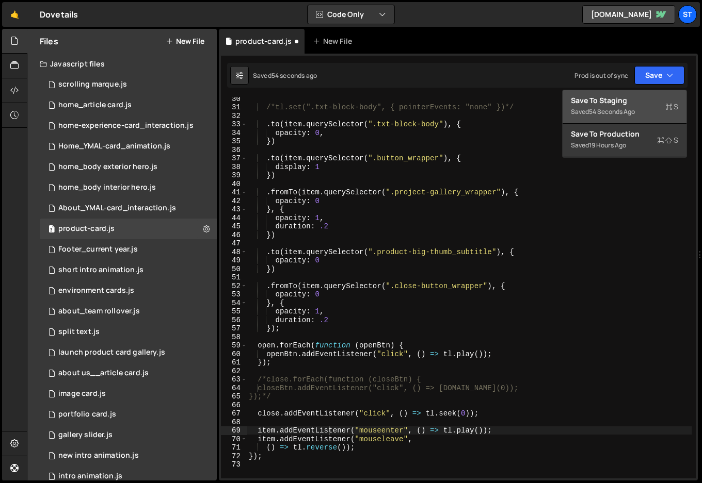
click at [614, 96] on div "Save to Staging S" at bounding box center [624, 100] width 107 height 10
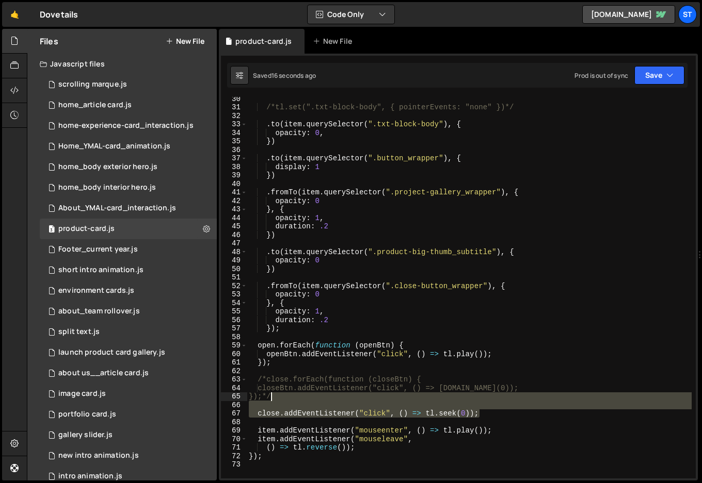
drag, startPoint x: 491, startPoint y: 414, endPoint x: 270, endPoint y: 400, distance: 221.2
click at [270, 400] on div "/*tl.set(".txt-block-body", { pointerEvents: "none" })*/ . to ( item . querySel…" at bounding box center [469, 293] width 445 height 399
click at [458, 378] on div "/*tl.set(".txt-block-body", { pointerEvents: "none" })*/ . to ( item . querySel…" at bounding box center [469, 293] width 445 height 399
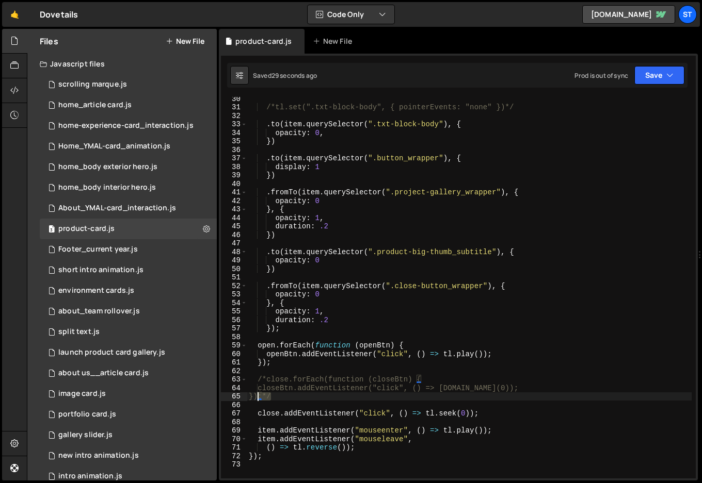
drag, startPoint x: 270, startPoint y: 400, endPoint x: 258, endPoint y: 399, distance: 12.4
click at [257, 399] on div "/*tl.set(".txt-block-body", { pointerEvents: "none" })*/ . to ( item . querySel…" at bounding box center [469, 293] width 445 height 399
click at [479, 416] on div "/*tl.set(".txt-block-body", { pointerEvents: "none" })*/ . to ( item . querySel…" at bounding box center [469, 293] width 445 height 399
type textarea "close.addEventListener("click", () => [DOMAIN_NAME](0));"
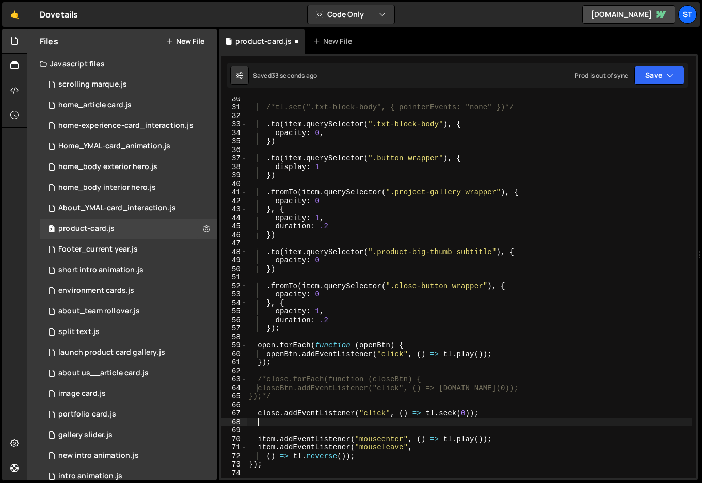
scroll to position [0, 0]
paste textarea "});"
click at [661, 77] on button "Save" at bounding box center [659, 75] width 50 height 19
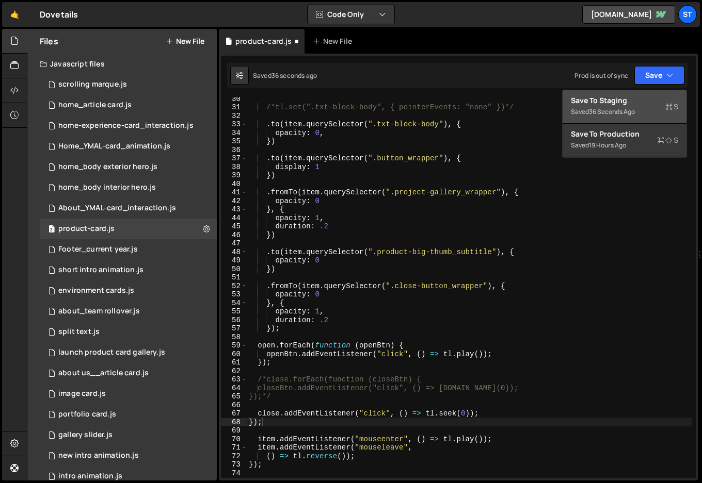
click at [628, 103] on div "Save to Staging S" at bounding box center [624, 100] width 107 height 10
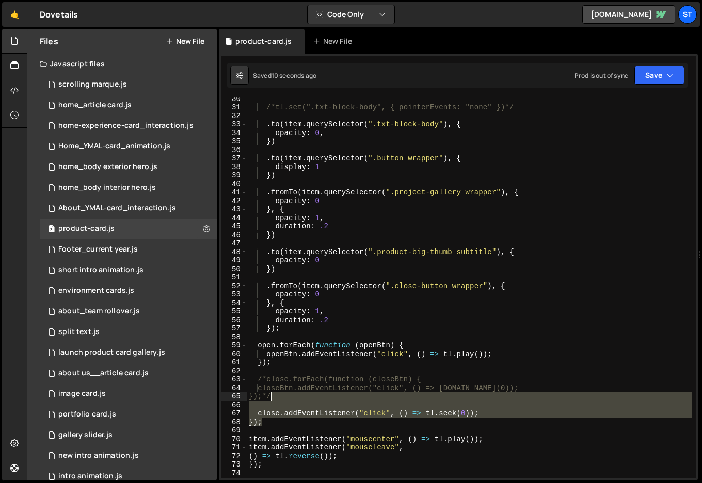
drag, startPoint x: 268, startPoint y: 426, endPoint x: 272, endPoint y: 400, distance: 26.1
click at [272, 400] on div "/*tl.set(".txt-block-body", { pointerEvents: "none" })*/ . to ( item . querySel…" at bounding box center [469, 293] width 445 height 399
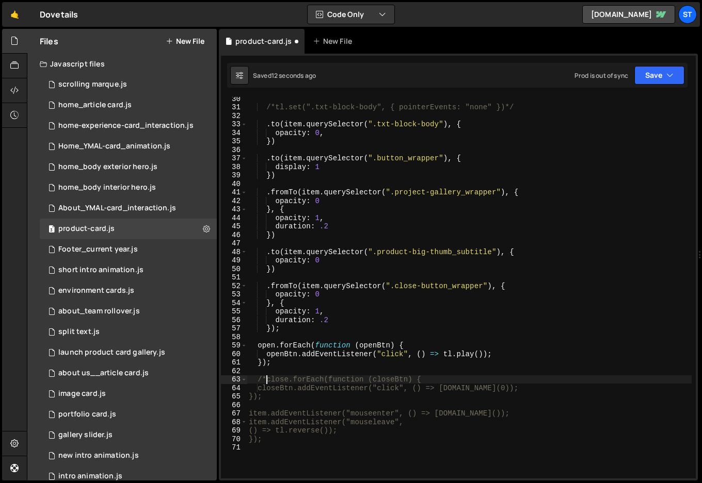
click at [265, 379] on div "/*tl.set(".txt-block-body", { pointerEvents: "none" })*/ . to ( item . querySel…" at bounding box center [469, 293] width 445 height 399
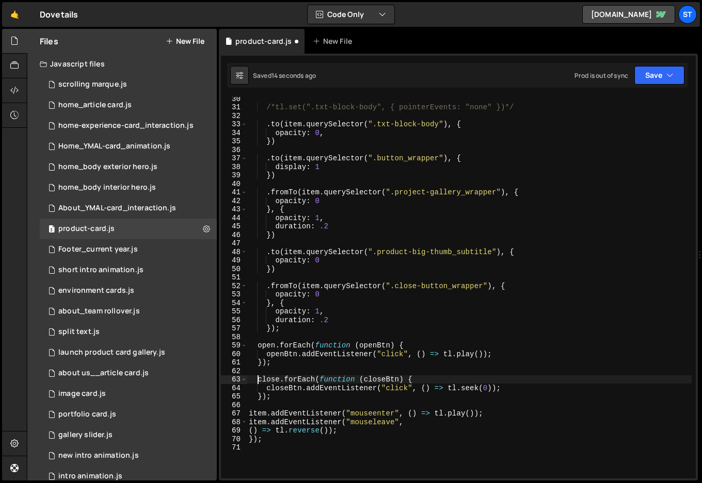
click at [446, 376] on div "/*tl.set(".txt-block-body", { pointerEvents: "none" })*/ . to ( item . querySel…" at bounding box center [469, 293] width 445 height 399
click at [646, 64] on div "Saved 15 seconds ago Prod is out of sync Upgrade to Edit Save Save to Staging S…" at bounding box center [457, 75] width 460 height 25
click at [656, 71] on button "Save" at bounding box center [659, 75] width 50 height 19
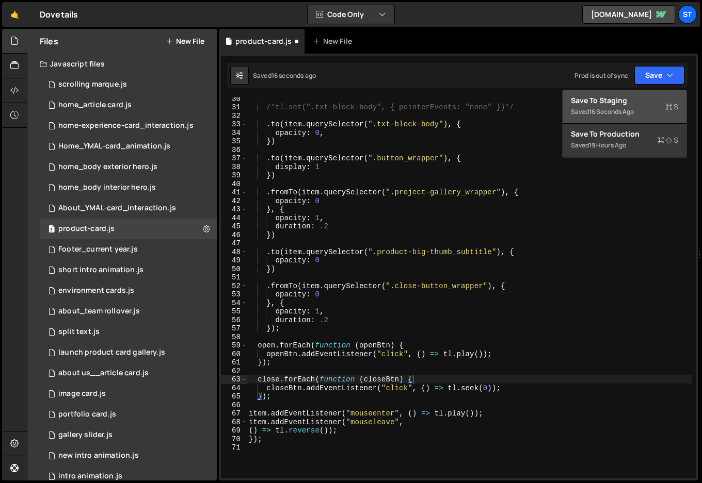
click at [621, 100] on div "Save to Staging S" at bounding box center [624, 100] width 107 height 10
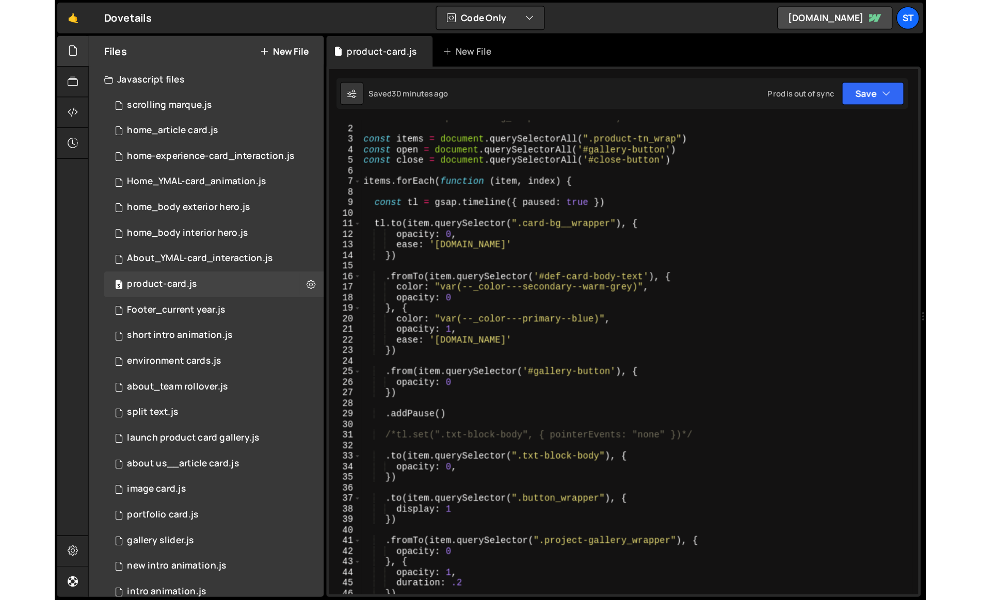
scroll to position [13, 0]
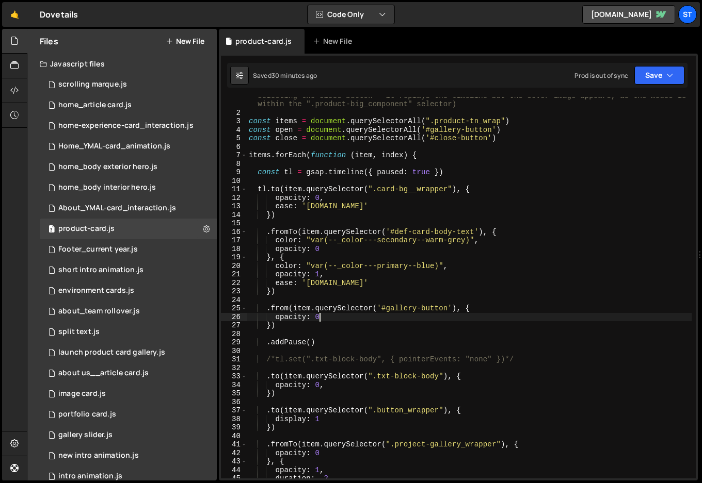
click at [508, 321] on div "// this is used on the portfolio cards - complicated and a slight UX issue on m…" at bounding box center [469, 291] width 445 height 416
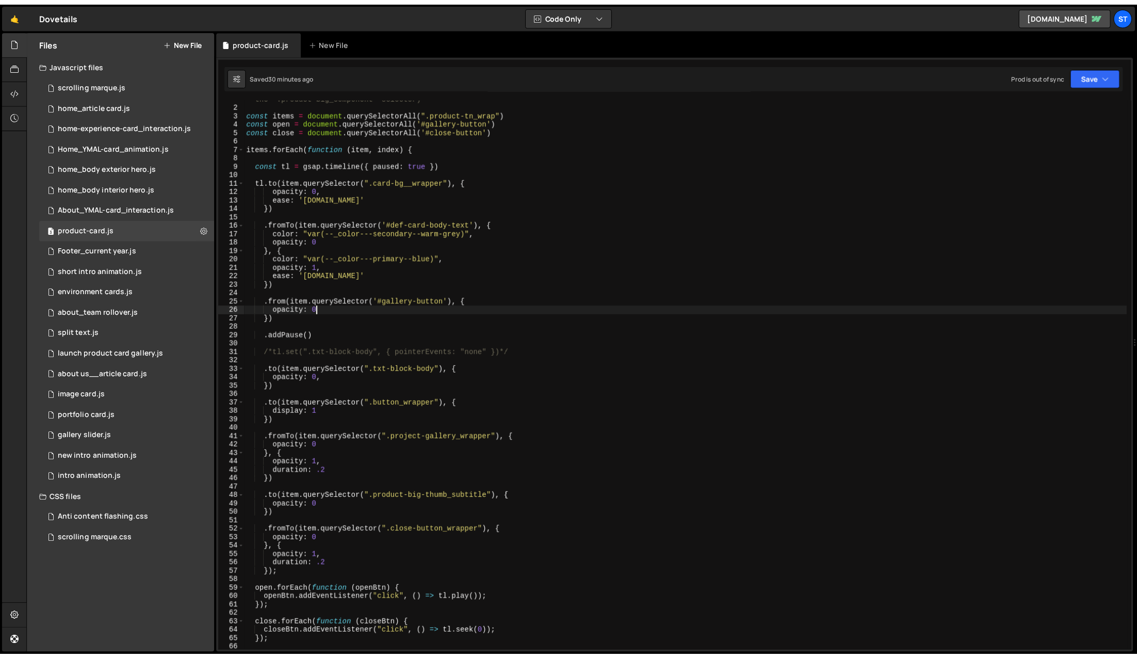
scroll to position [16119, 0]
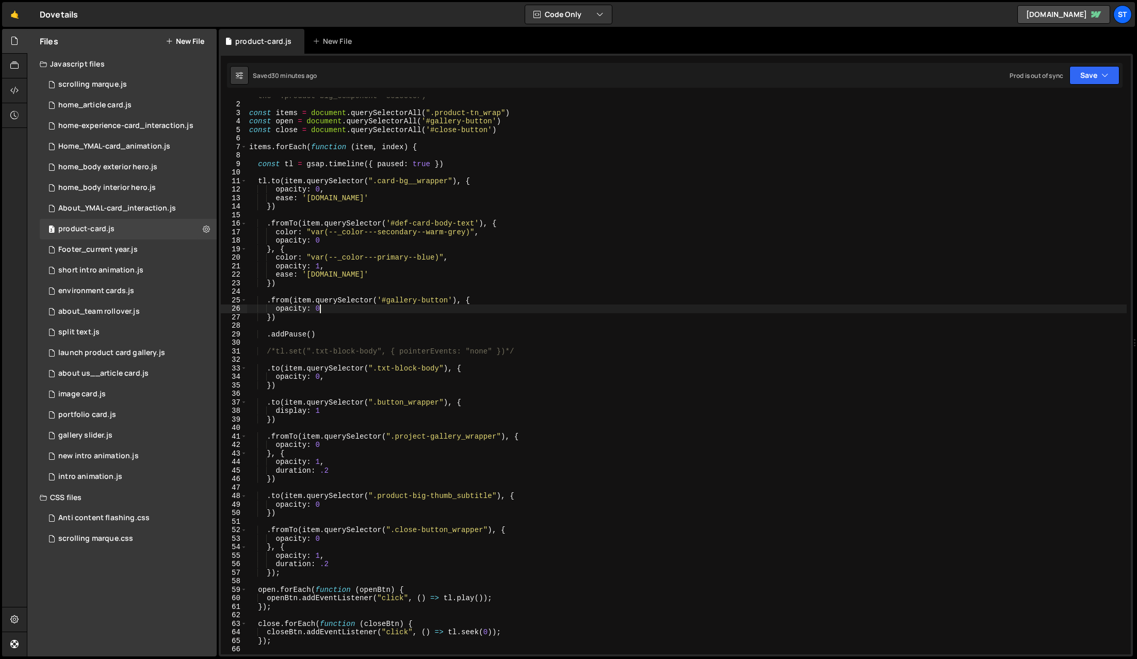
type textarea "});"
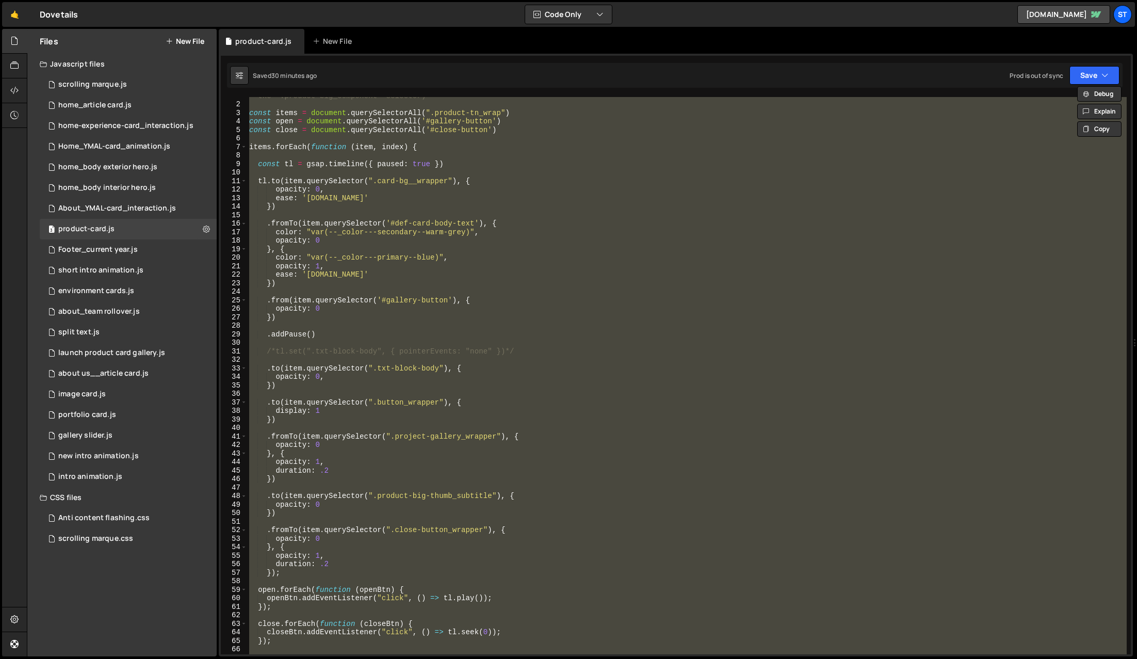
click at [601, 360] on div "// this is used on the portfolio cards - complicated and a slight UX issue on m…" at bounding box center [686, 375] width 879 height 557
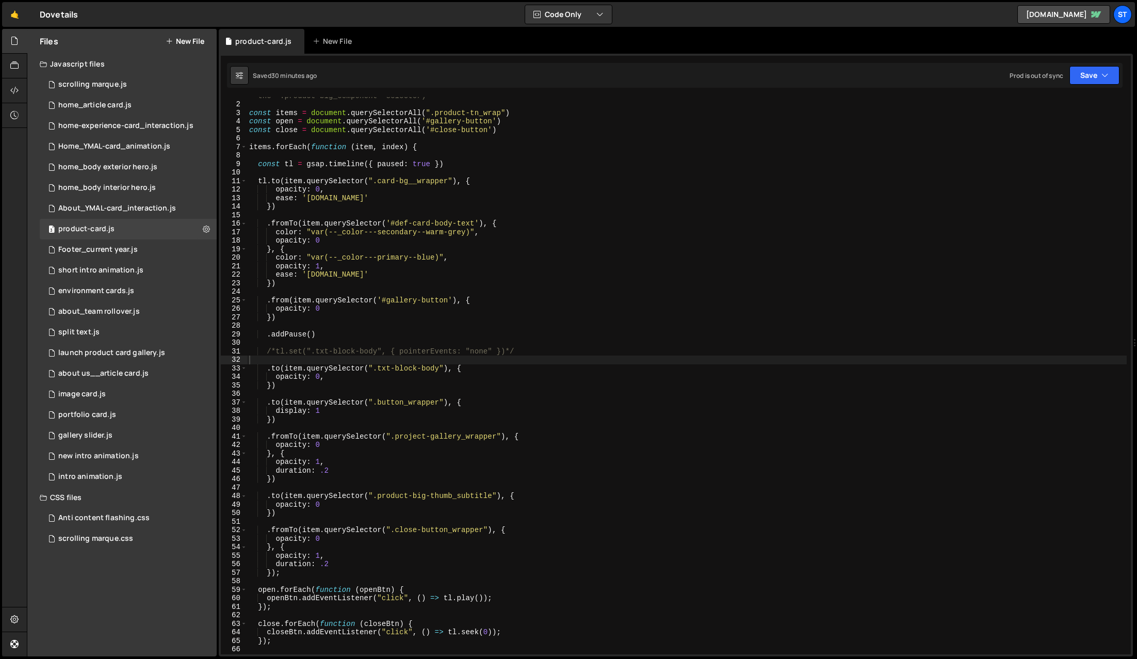
click at [192, 40] on button "New File" at bounding box center [185, 41] width 39 height 8
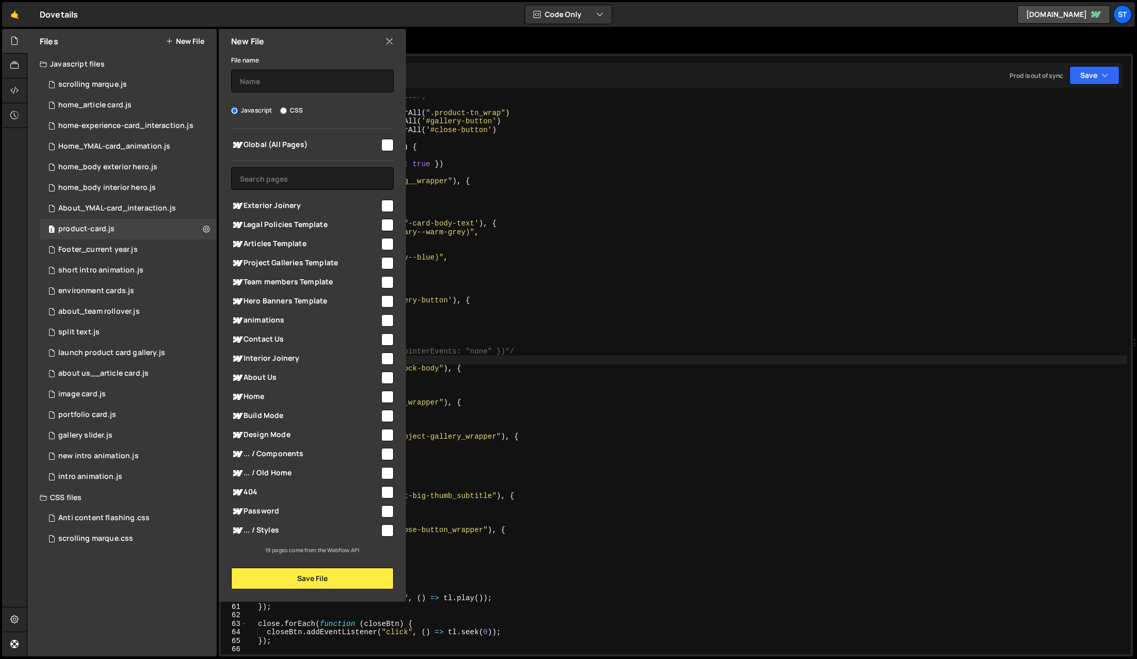
click at [387, 205] on input "checkbox" at bounding box center [387, 206] width 12 height 12
checkbox input "true"
click at [277, 87] on input "text" at bounding box center [312, 81] width 162 height 23
type input "Product-card_reveal"
click at [390, 357] on input "checkbox" at bounding box center [387, 358] width 12 height 12
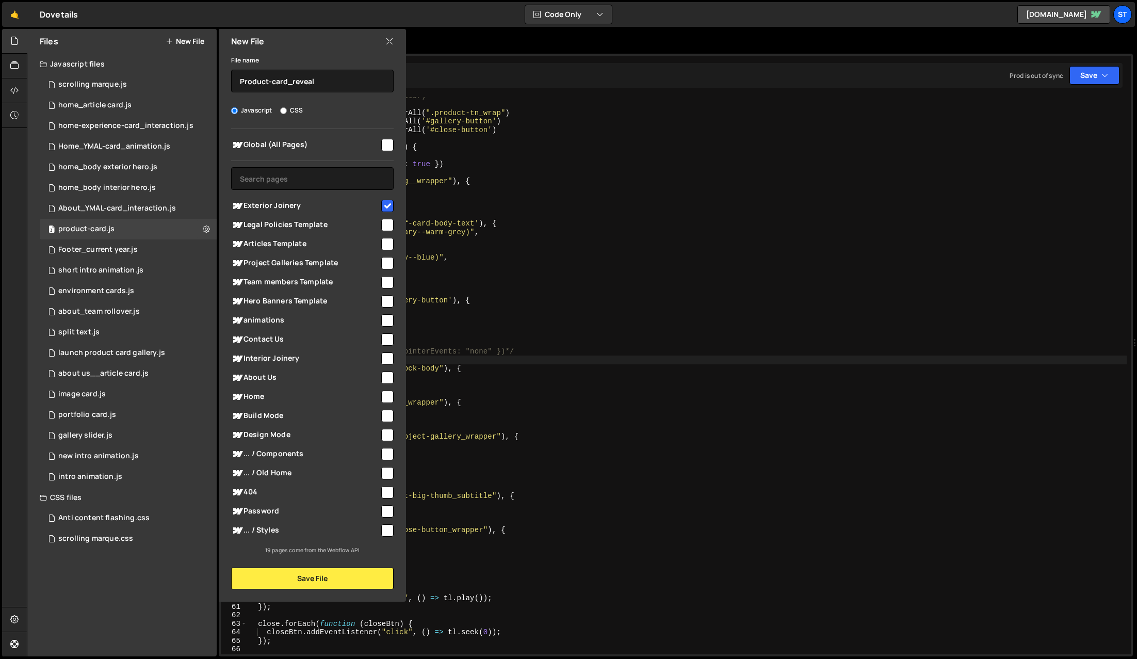
checkbox input "true"
click at [332, 483] on button "Save File" at bounding box center [312, 578] width 162 height 22
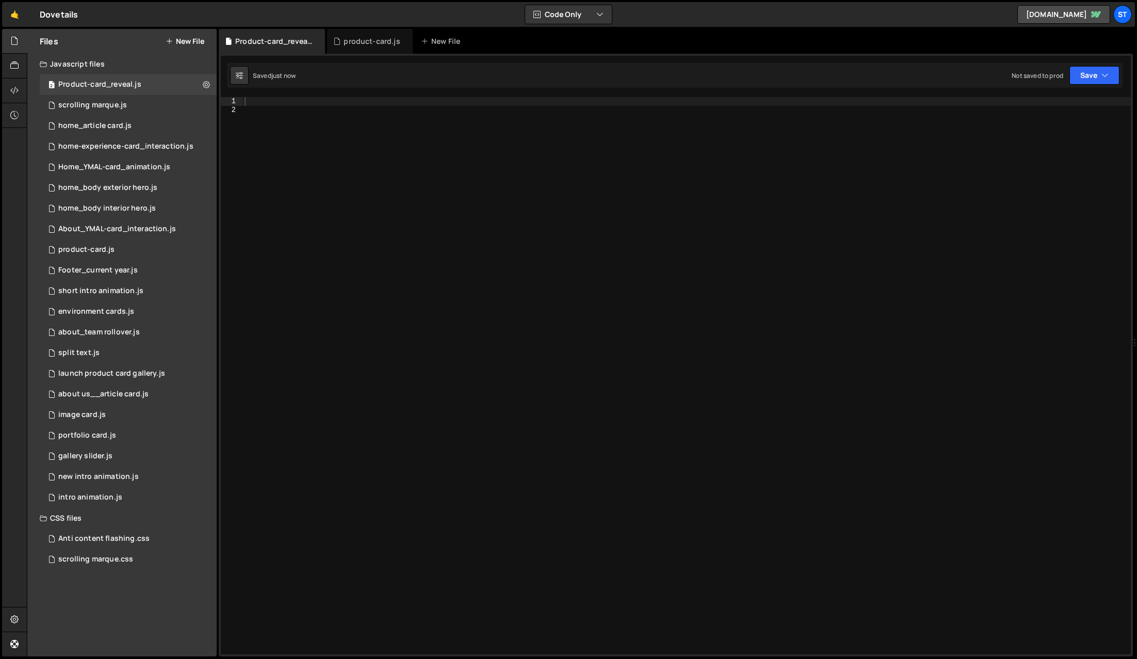
click at [317, 100] on div at bounding box center [686, 384] width 888 height 574
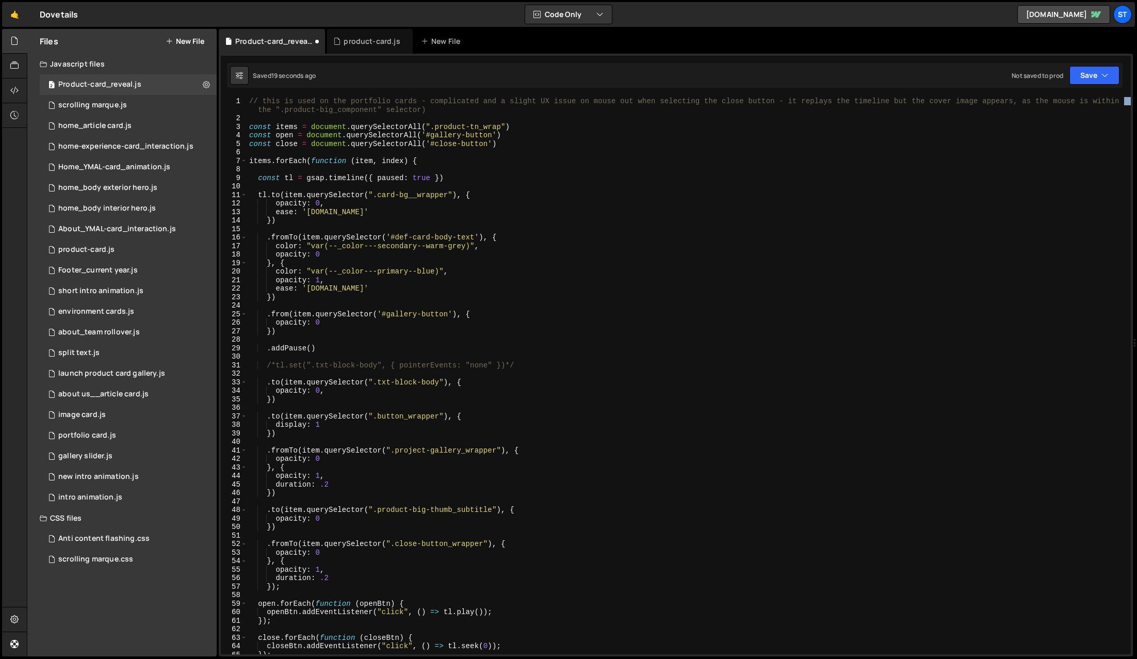
drag, startPoint x: 1134, startPoint y: 149, endPoint x: 1122, endPoint y: 171, distance: 25.6
click at [701, 171] on div "Files New File Javascript files 2 Product-card_reveal.js 0 0 scrolling marque.j…" at bounding box center [582, 343] width 1110 height 628
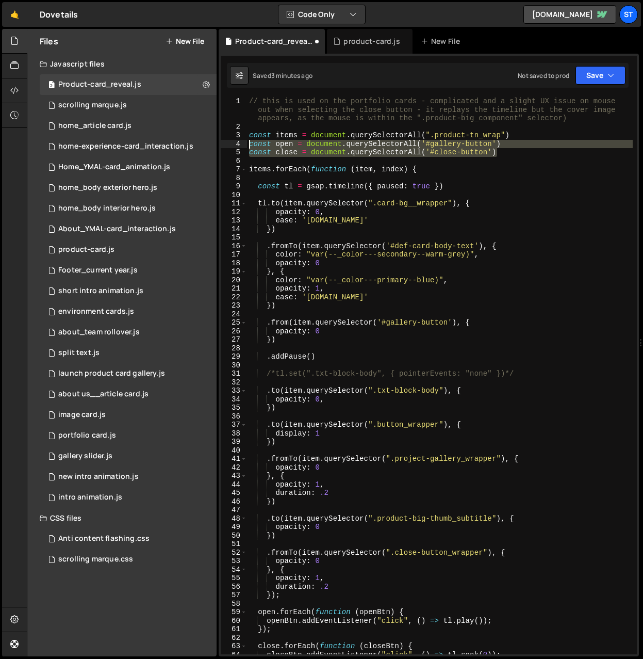
drag, startPoint x: 511, startPoint y: 152, endPoint x: 245, endPoint y: 145, distance: 265.7
click at [245, 145] on div "const close = document.querySelectorAll('#close-button') 1 2 3 4 5 6 7 8 9 10 1…" at bounding box center [429, 375] width 416 height 557
type textarea "const open = document.querySelectorAll('#gallery-button') const close = documen…"
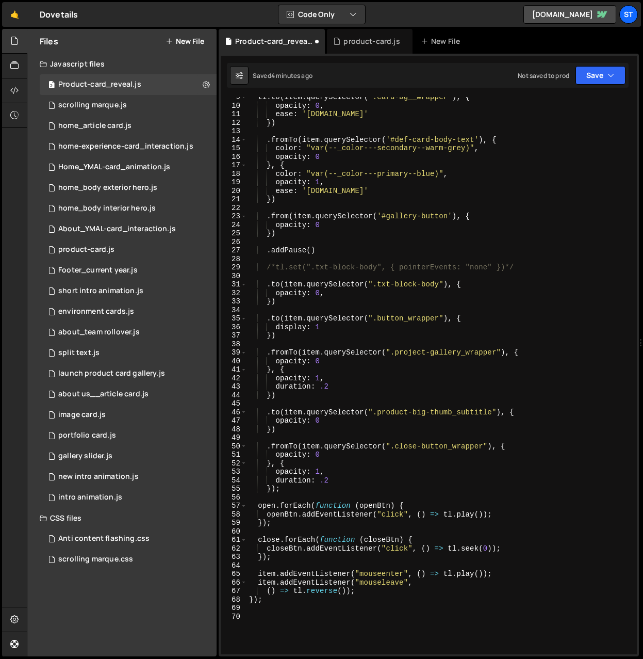
scroll to position [78, 0]
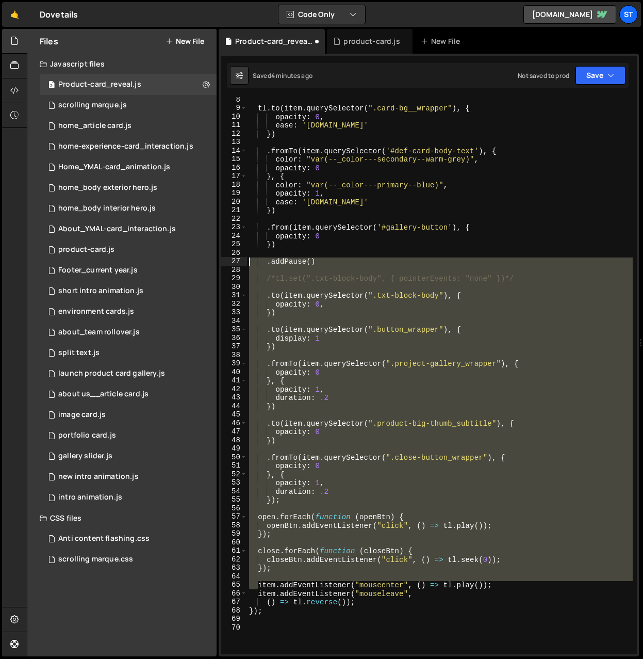
drag, startPoint x: 257, startPoint y: 586, endPoint x: 248, endPoint y: 258, distance: 328.2
click at [248, 258] on div "tl . to ( item . querySelector ( ".card-bg__wrapper" ) , { opacity : 0 , ease :…" at bounding box center [440, 382] width 386 height 574
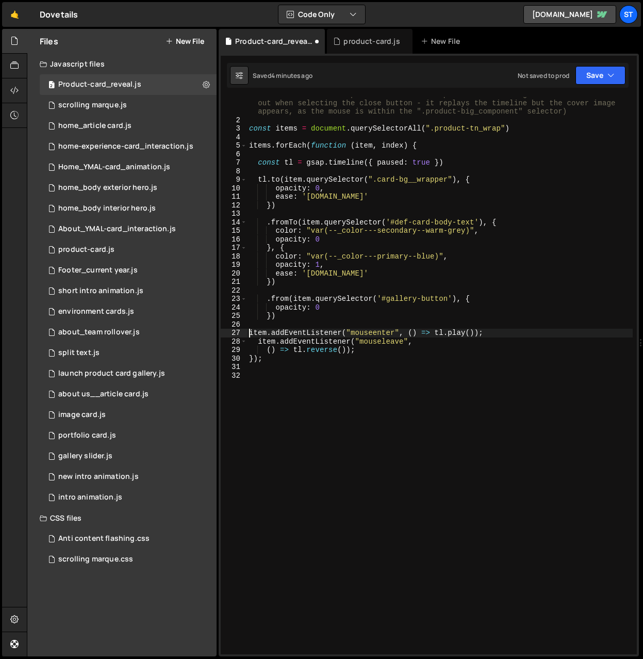
scroll to position [7, 0]
type textarea "item.addEventListener("mouseenter", () => [DOMAIN_NAME]());"
click at [615, 72] on button "Save" at bounding box center [601, 75] width 50 height 19
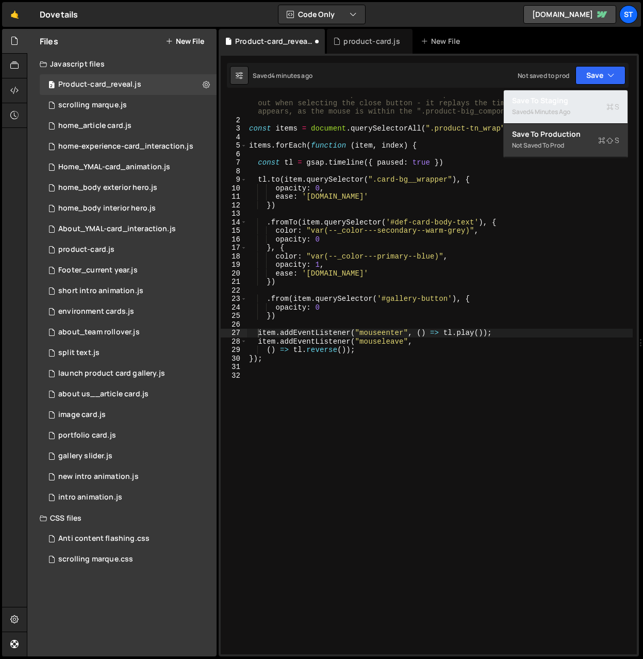
click at [545, 106] on div "Saved 4 minutes ago" at bounding box center [565, 112] width 107 height 12
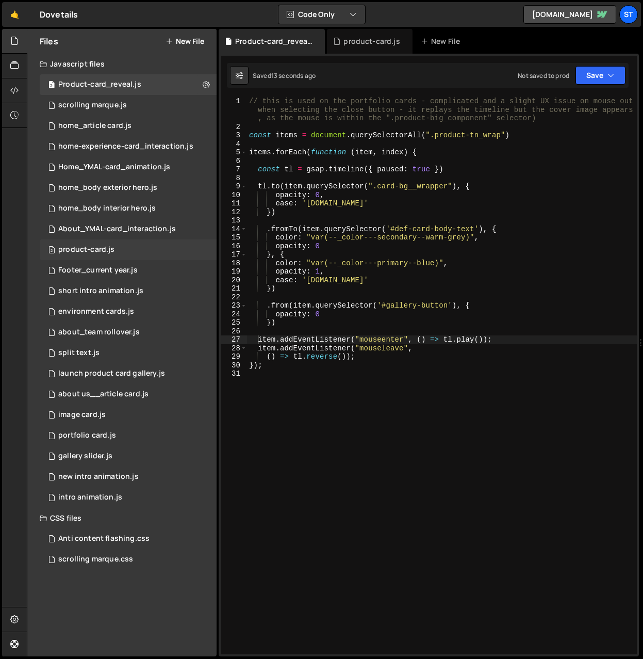
click at [81, 250] on div "product-card.js" at bounding box center [86, 249] width 56 height 9
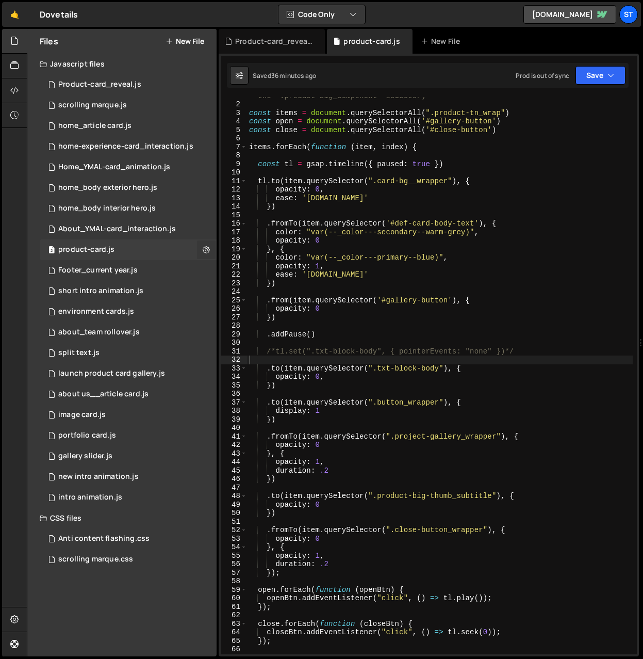
scroll to position [16119, 0]
click at [206, 249] on icon at bounding box center [206, 250] width 7 height 10
type input "product-card"
radio input "true"
checkbox input "true"
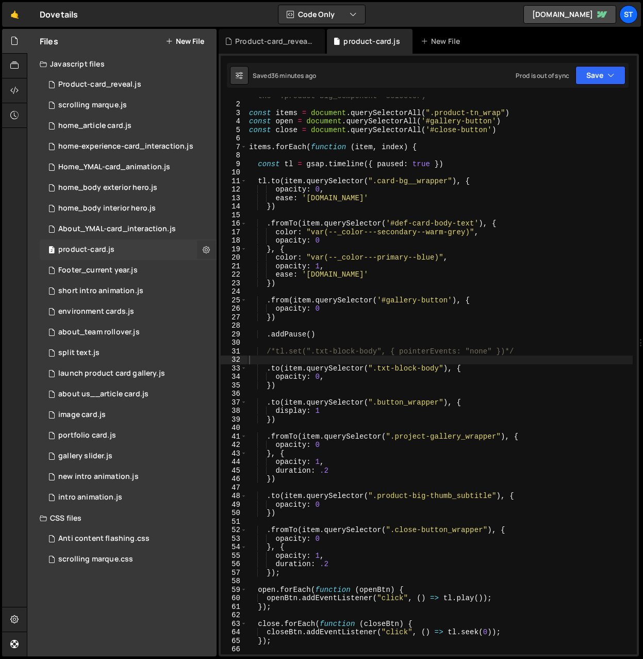
checkbox input "true"
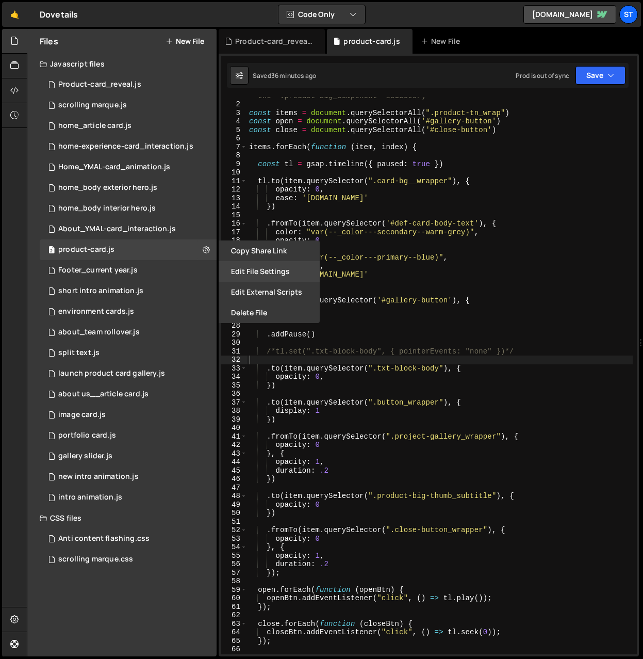
click at [249, 270] on button "Edit File Settings" at bounding box center [269, 271] width 101 height 21
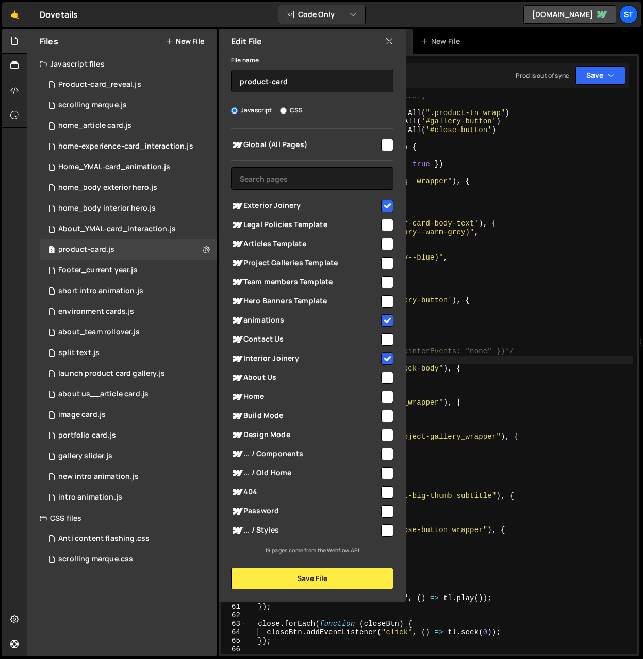
click at [385, 357] on input "checkbox" at bounding box center [387, 358] width 12 height 12
checkbox input "false"
click at [391, 319] on input "checkbox" at bounding box center [387, 320] width 12 height 12
checkbox input "false"
click at [387, 203] on input "checkbox" at bounding box center [387, 206] width 12 height 12
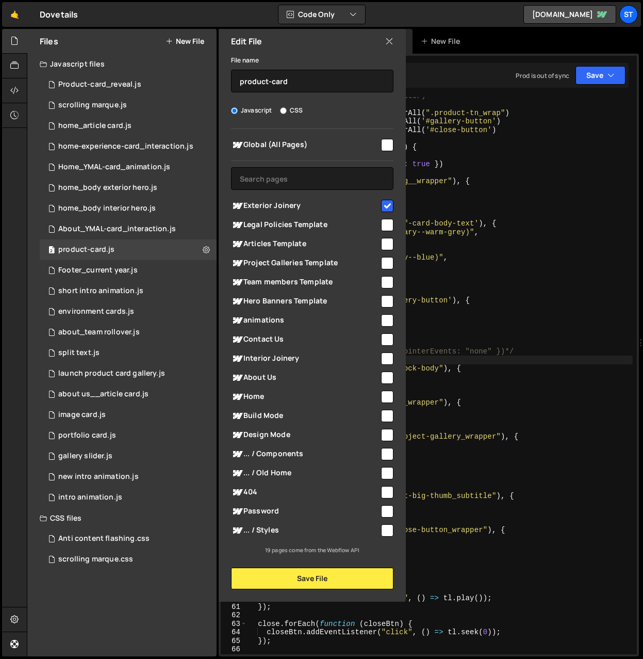
checkbox input "false"
click at [317, 483] on button "Save File" at bounding box center [312, 578] width 162 height 22
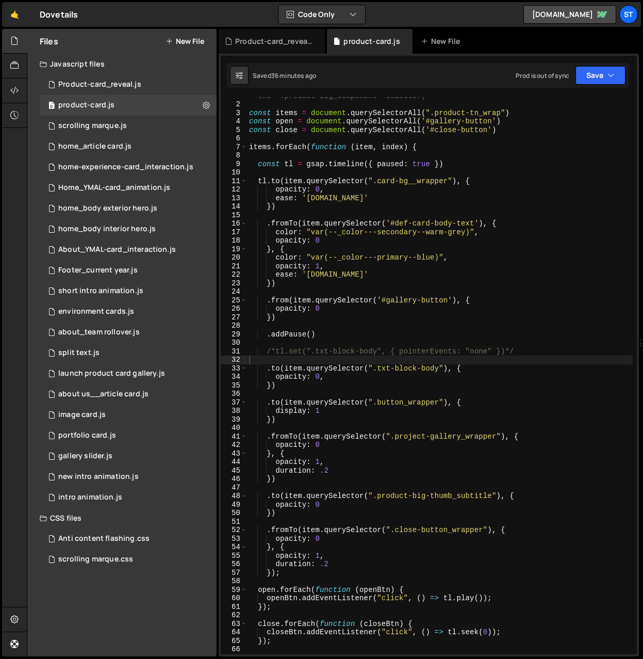
drag, startPoint x: 75, startPoint y: 249, endPoint x: 3, endPoint y: 176, distance: 102.9
click at [606, 73] on button "Save" at bounding box center [601, 75] width 50 height 19
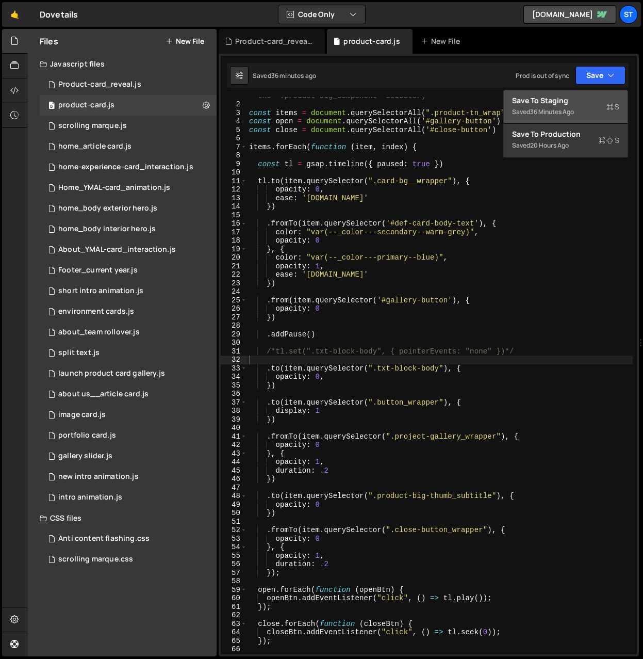
click at [554, 103] on div "Save to Staging S" at bounding box center [565, 100] width 107 height 10
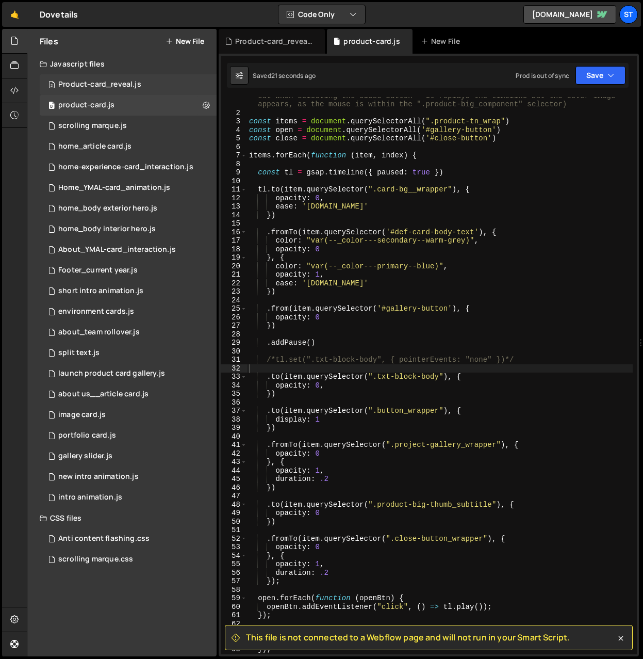
click at [118, 88] on div "Product-card_reveal.js" at bounding box center [99, 84] width 83 height 9
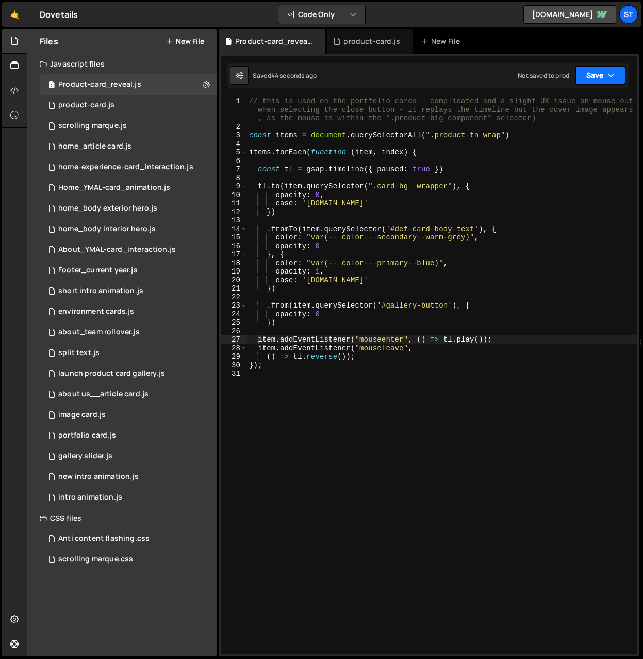
click at [601, 71] on button "Save" at bounding box center [601, 75] width 50 height 19
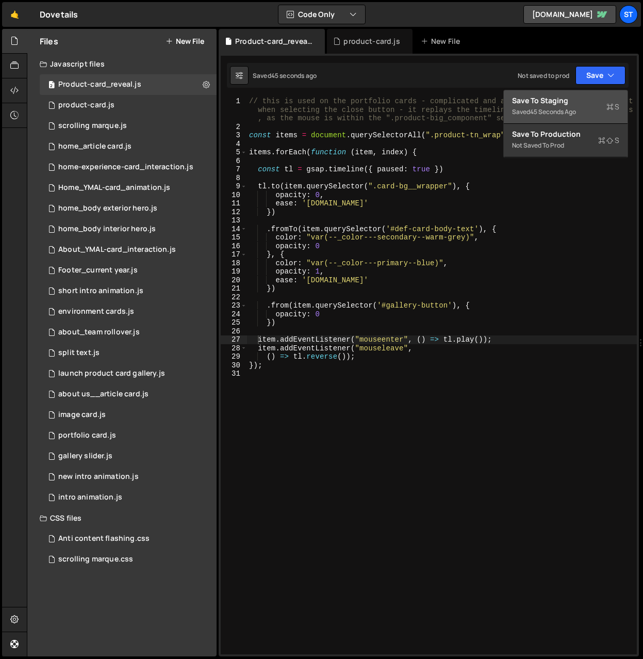
click at [549, 104] on div "Save to Staging S" at bounding box center [565, 100] width 107 height 10
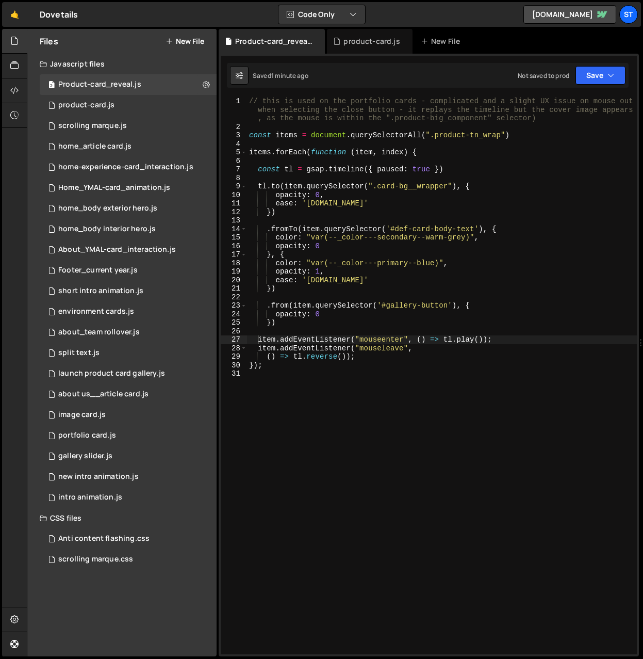
click at [195, 39] on button "New File" at bounding box center [185, 41] width 39 height 8
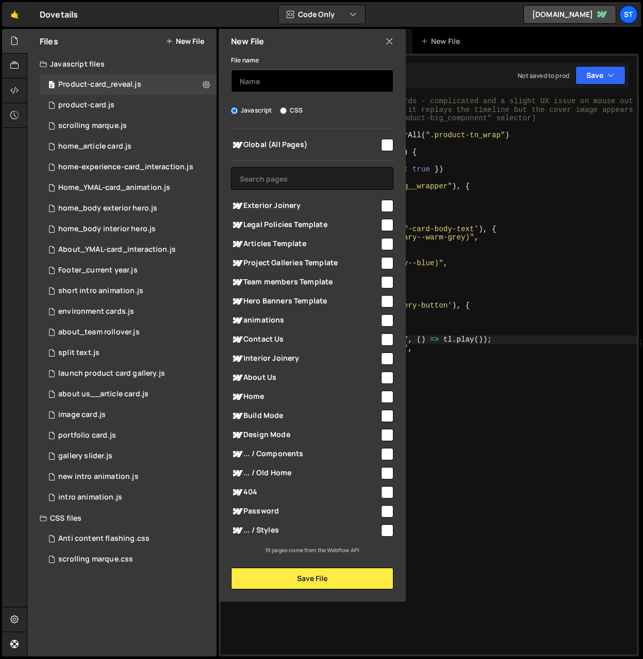
click at [249, 82] on input "text" at bounding box center [312, 81] width 162 height 23
type input "product-card_gallery"
click at [387, 203] on input "checkbox" at bounding box center [387, 206] width 12 height 12
checkbox input "true"
click at [388, 357] on input "checkbox" at bounding box center [387, 358] width 12 height 12
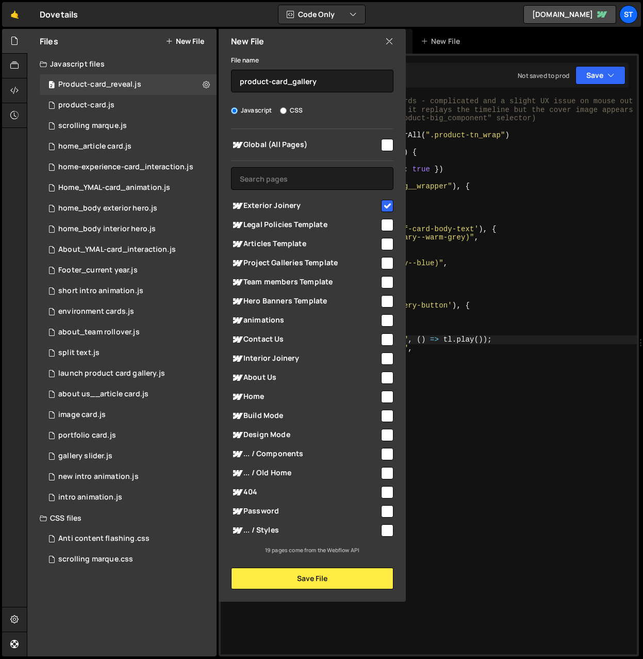
checkbox input "true"
click at [315, 483] on button "Save File" at bounding box center [312, 578] width 162 height 22
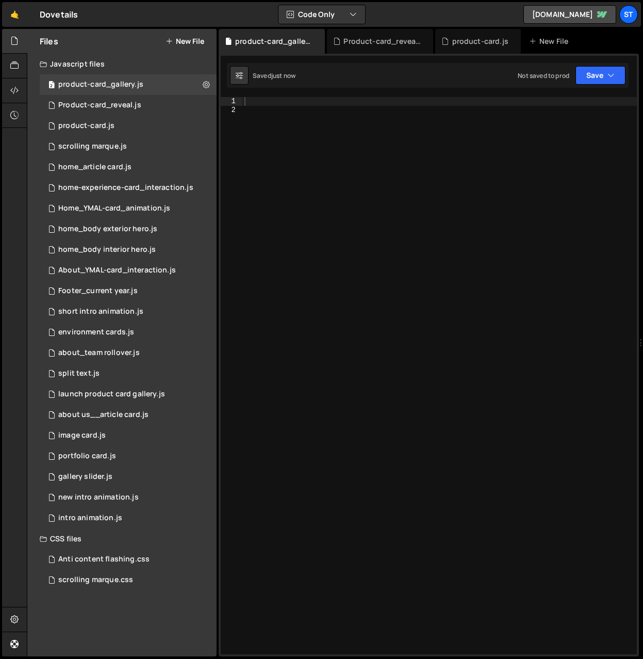
click at [295, 102] on div at bounding box center [439, 384] width 395 height 574
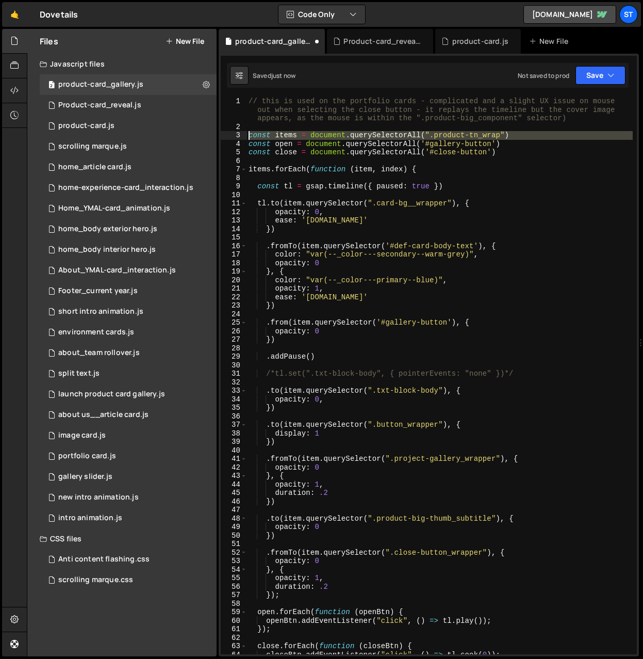
drag, startPoint x: 249, startPoint y: 144, endPoint x: 241, endPoint y: 134, distance: 12.9
click at [241, 134] on div "1 2 3 4 5 6 7 8 9 10 11 12 13 14 15 16 17 18 19 20 21 22 23 24 25 26 27 28 29 3…" at bounding box center [429, 375] width 416 height 557
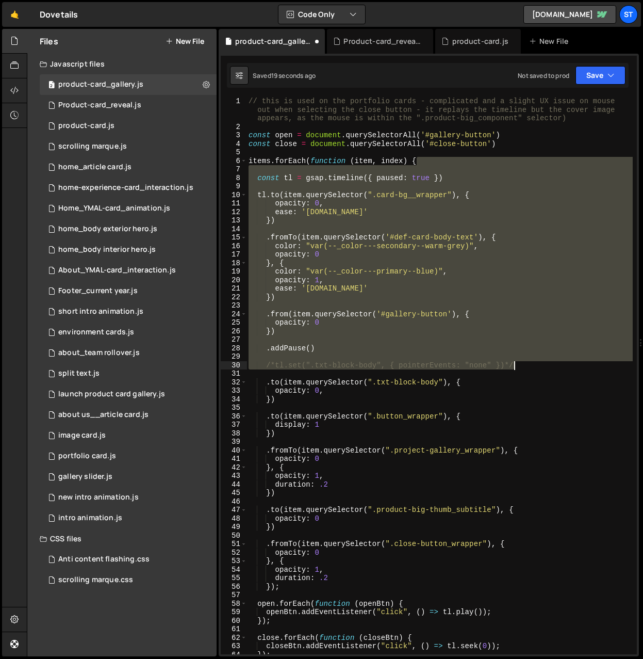
drag, startPoint x: 416, startPoint y: 161, endPoint x: 524, endPoint y: 366, distance: 230.7
click at [524, 366] on div "// this is used on the portfolio cards - complicated and a slight UX issue on m…" at bounding box center [440, 392] width 386 height 591
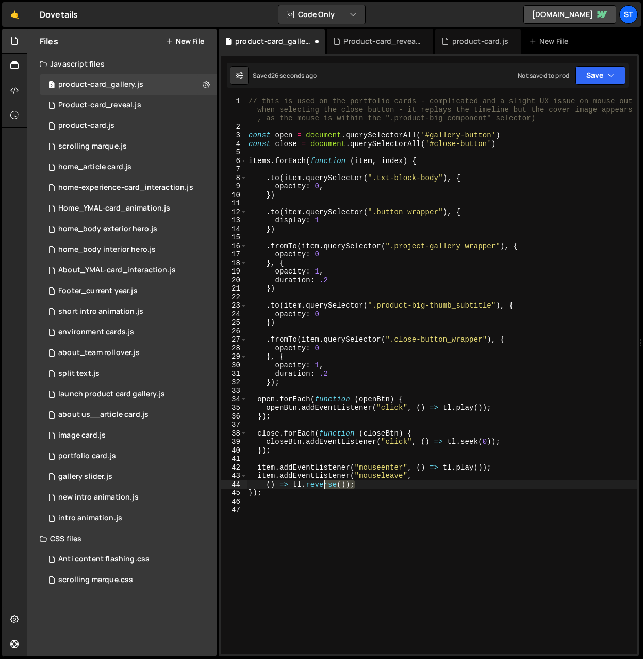
drag, startPoint x: 363, startPoint y: 485, endPoint x: 325, endPoint y: 482, distance: 37.8
click at [325, 482] on div "// this is used on the portfolio cards - complicated and a slight UX issue on m…" at bounding box center [442, 392] width 390 height 591
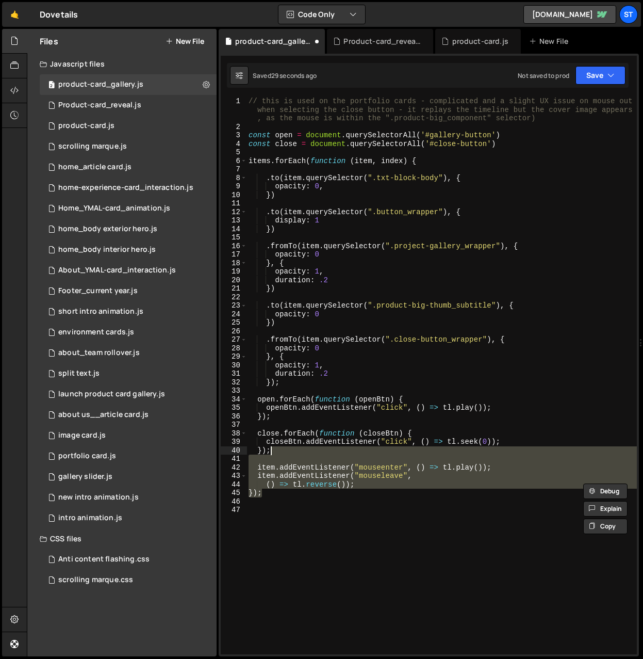
drag, startPoint x: 278, startPoint y: 496, endPoint x: 277, endPoint y: 449, distance: 47.0
click at [277, 449] on div "// this is used on the portfolio cards - complicated and a slight UX issue on m…" at bounding box center [442, 392] width 390 height 591
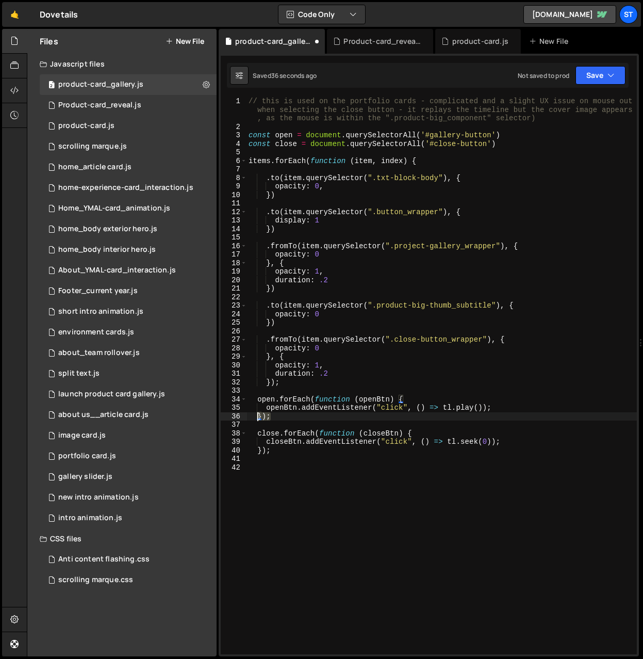
drag, startPoint x: 271, startPoint y: 417, endPoint x: 257, endPoint y: 415, distance: 14.1
click at [257, 415] on div "// this is used on the portfolio cards - complicated and a slight UX issue on m…" at bounding box center [442, 392] width 390 height 591
click at [257, 415] on div "// this is used on the portfolio cards - complicated and a slight UX issue on m…" at bounding box center [442, 375] width 390 height 557
click at [500, 410] on div "// this is used on the portfolio cards - complicated and a slight UX issue on m…" at bounding box center [442, 392] width 390 height 591
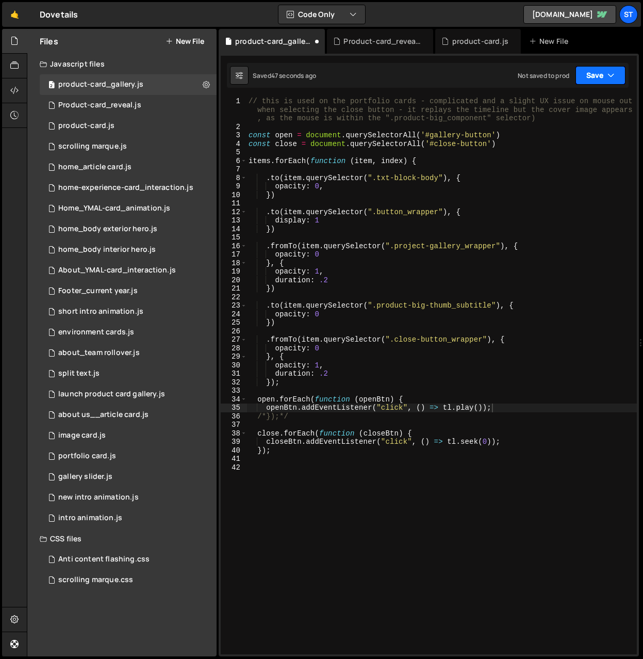
click at [608, 75] on icon "button" at bounding box center [611, 75] width 7 height 10
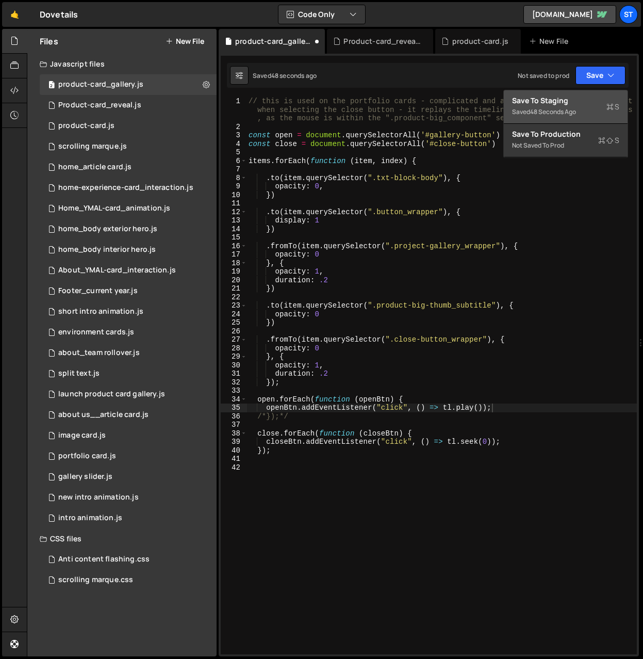
click at [532, 102] on div "Save to Staging S" at bounding box center [565, 100] width 107 height 10
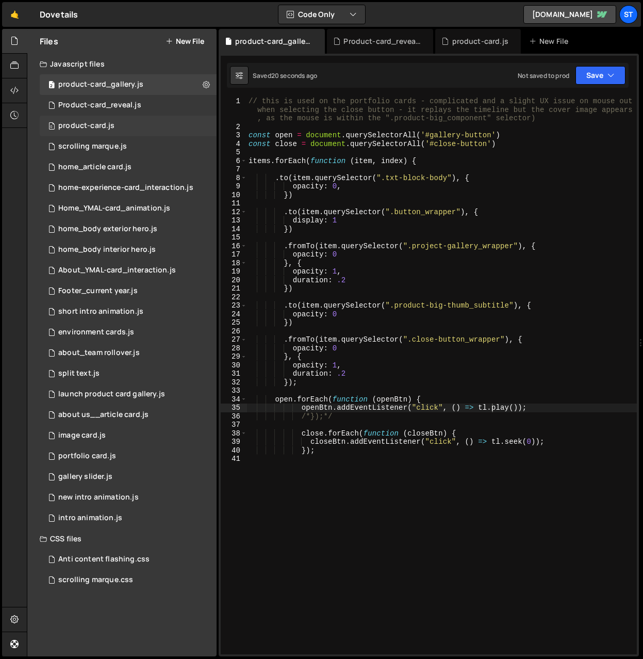
click at [95, 121] on div "product-card.js" at bounding box center [86, 125] width 56 height 9
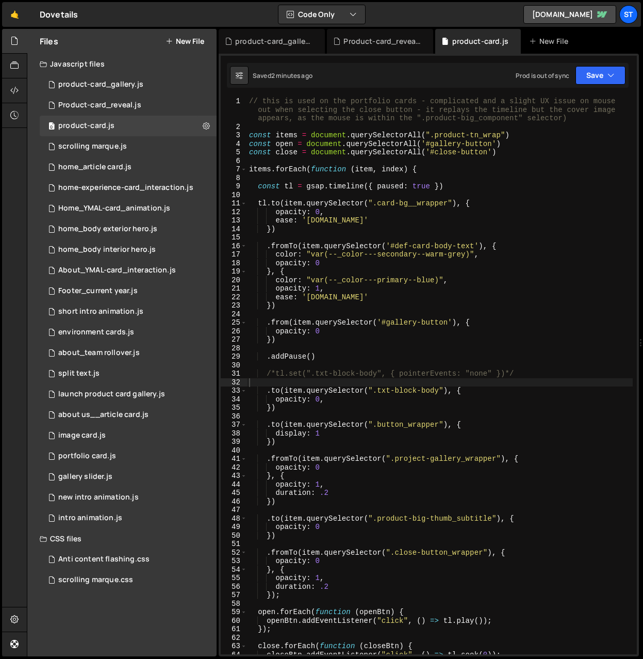
scroll to position [0, 0]
click at [125, 102] on div "Product-card_reveal.js" at bounding box center [99, 105] width 83 height 9
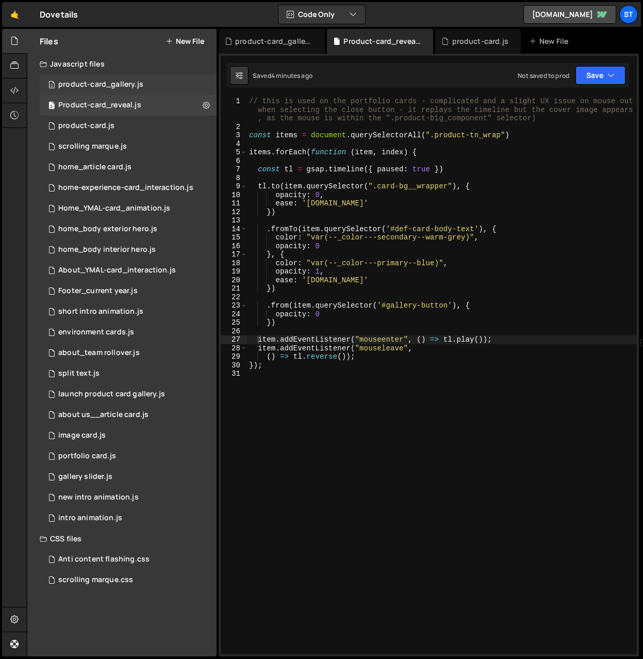
click at [122, 84] on div "product-card_gallery.js" at bounding box center [100, 84] width 85 height 9
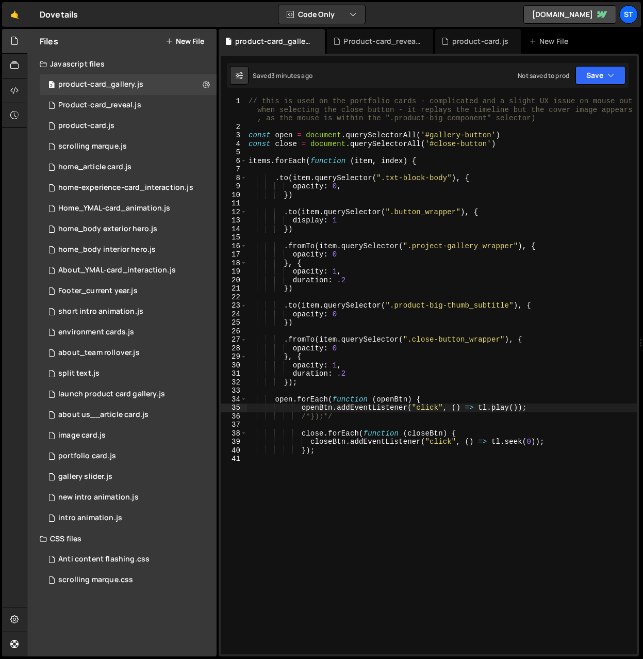
click at [248, 136] on div "// this is used on the portfolio cards - complicated and a slight UX issue on m…" at bounding box center [442, 392] width 390 height 591
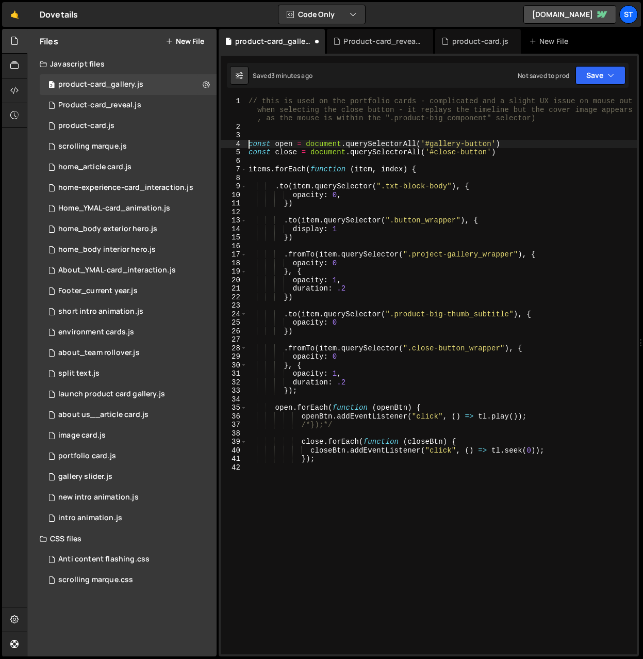
type textarea "const open = document.querySelectorAll('#gallery-button')"
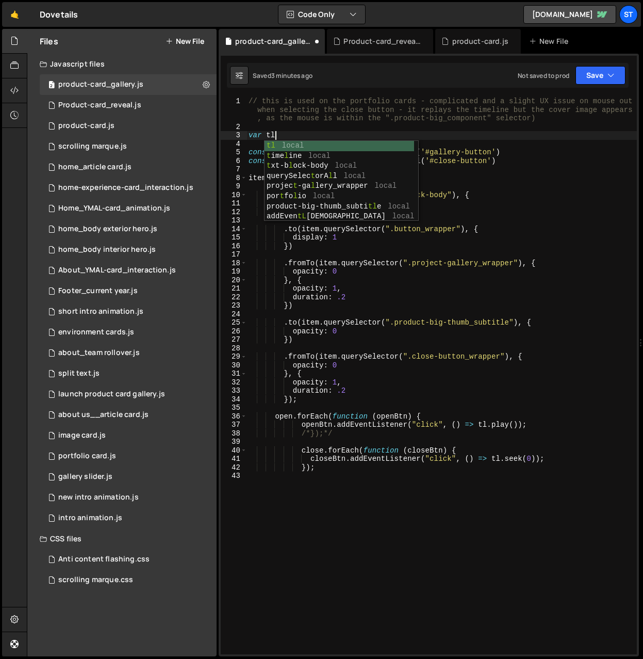
scroll to position [0, 2]
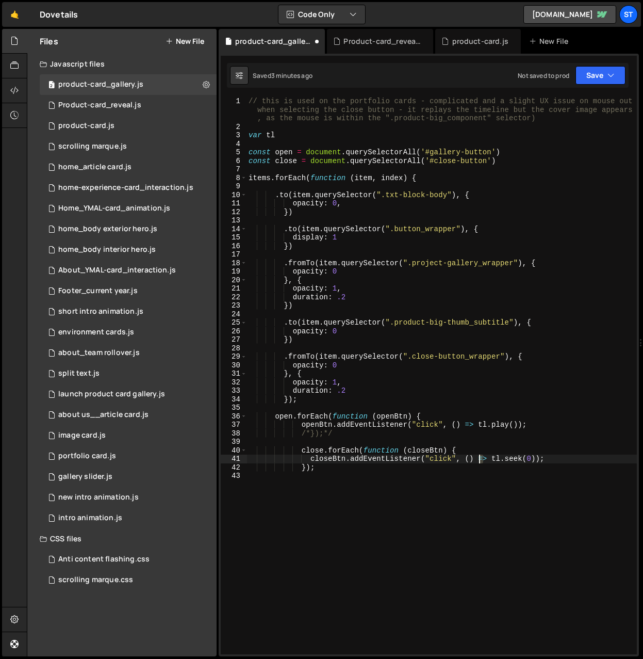
click at [479, 461] on div "// this is used on the portfolio cards - complicated and a slight UX issue on m…" at bounding box center [442, 392] width 390 height 591
click at [285, 133] on div "// this is used on the portfolio cards - complicated and a slight UX issue on m…" at bounding box center [442, 392] width 390 height 591
paste textarea "="
click at [314, 136] on div "// this is used on the portfolio cards - complicated and a slight UX issue on m…" at bounding box center [442, 392] width 390 height 591
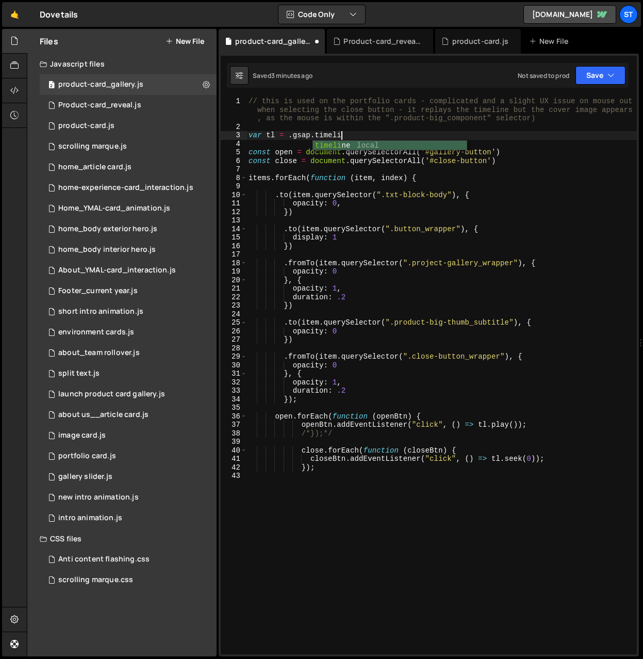
scroll to position [0, 6]
type textarea "var tl = gsap.timeline"
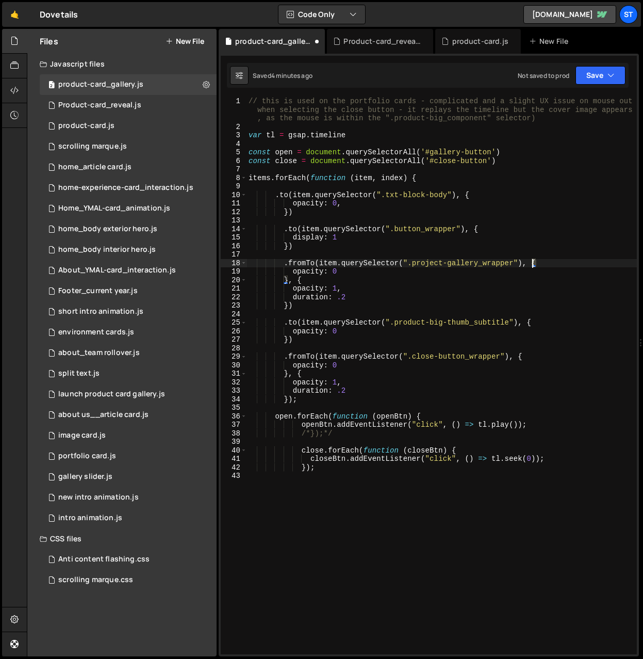
click at [532, 263] on div "// this is used on the portfolio cards - complicated and a slight UX issue on m…" at bounding box center [442, 392] width 390 height 591
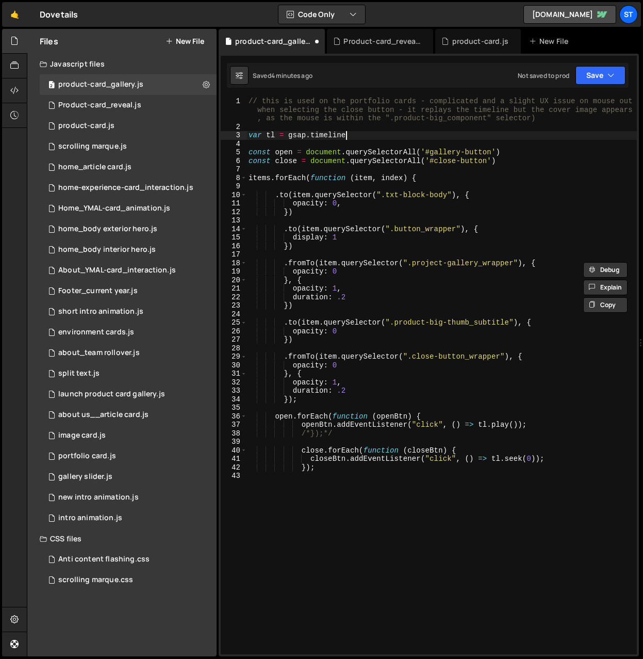
click at [350, 135] on div "// this is used on the portfolio cards - complicated and a slight UX issue on m…" at bounding box center [442, 392] width 390 height 591
paste textarea "{})"
paste textarea "{}"
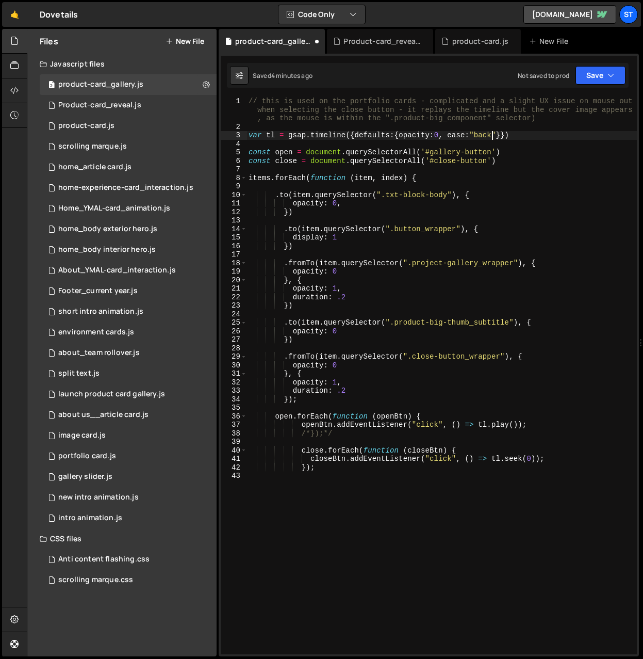
scroll to position [0, 17]
click at [510, 135] on div "// this is used on the portfolio cards - complicated and a slight UX issue on m…" at bounding box center [442, 392] width 390 height 591
type textarea "var tl = gsap.timeline({defaults:{opacity:0, ease:"back"}});"
click at [601, 73] on button "Save" at bounding box center [601, 75] width 50 height 19
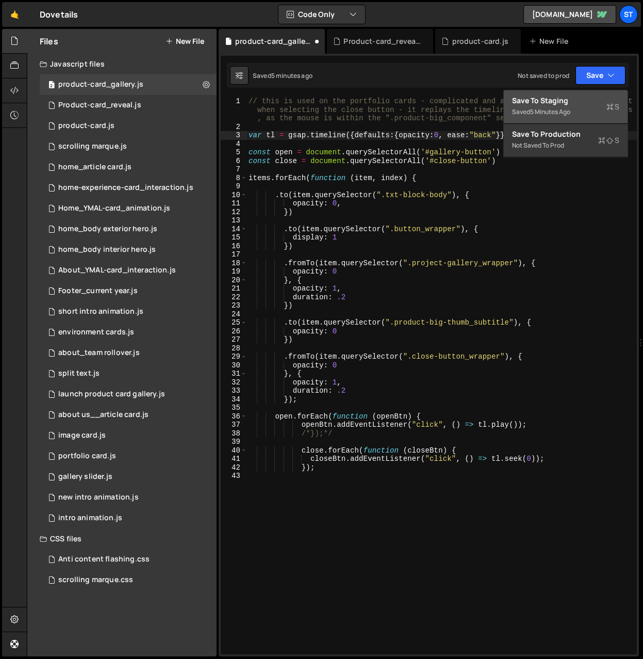
click at [544, 103] on div "Save to Staging S" at bounding box center [565, 100] width 107 height 10
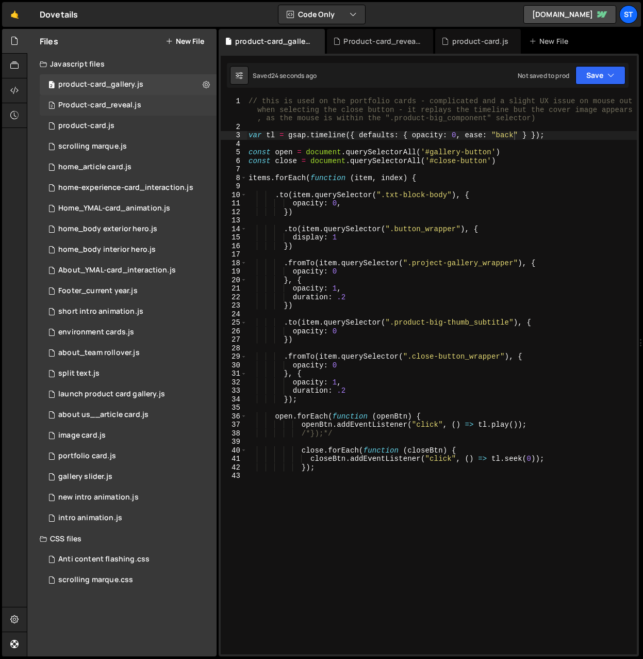
click at [108, 101] on div "Product-card_reveal.js" at bounding box center [99, 105] width 83 height 9
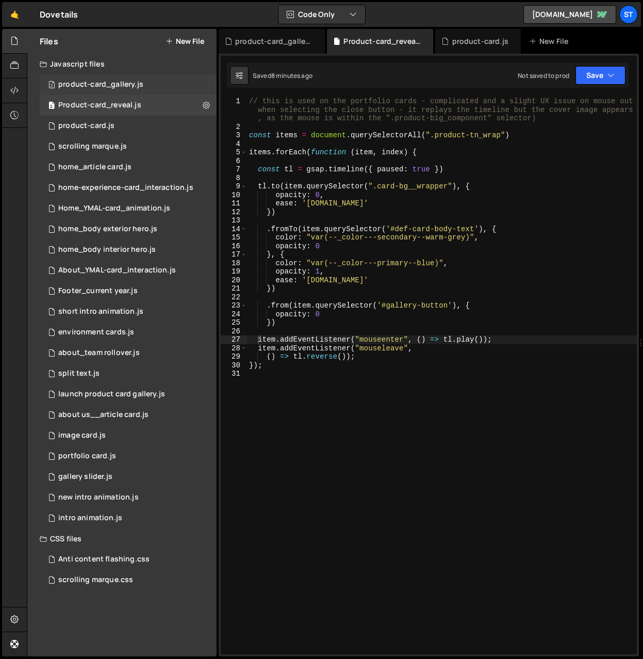
click at [111, 88] on div "product-card_gallery.js" at bounding box center [100, 84] width 85 height 9
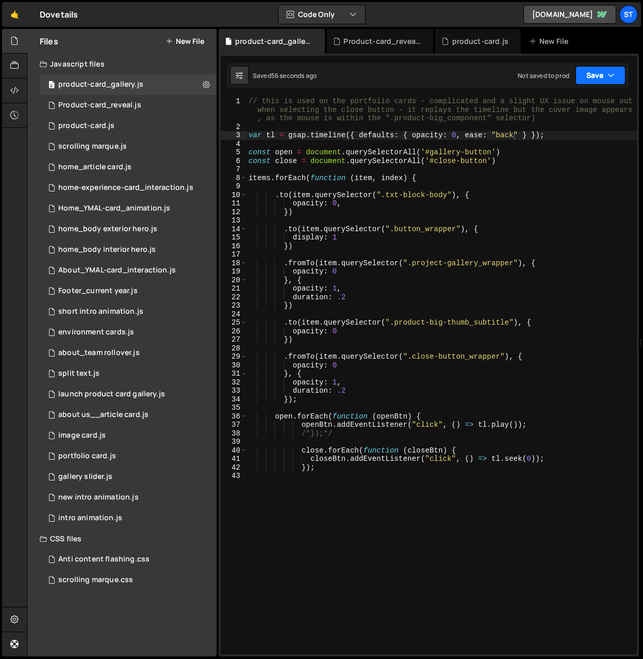
click at [600, 72] on button "Save" at bounding box center [601, 75] width 50 height 19
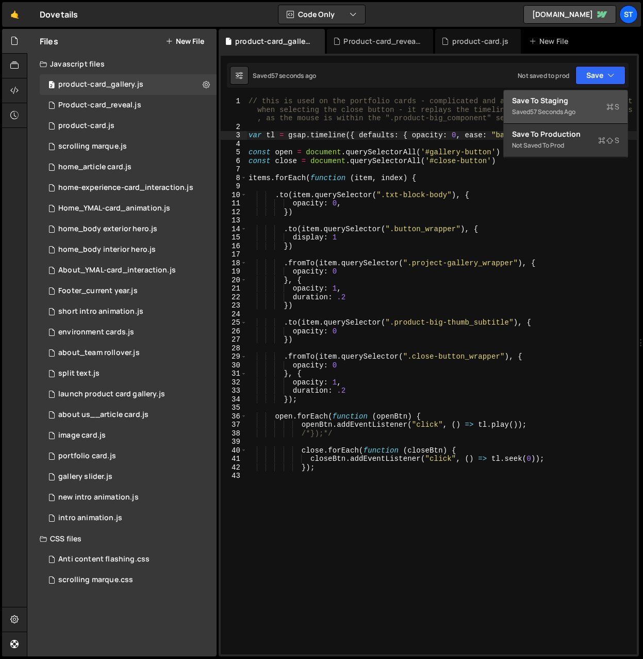
click at [560, 101] on div "Save to Staging S" at bounding box center [565, 100] width 107 height 10
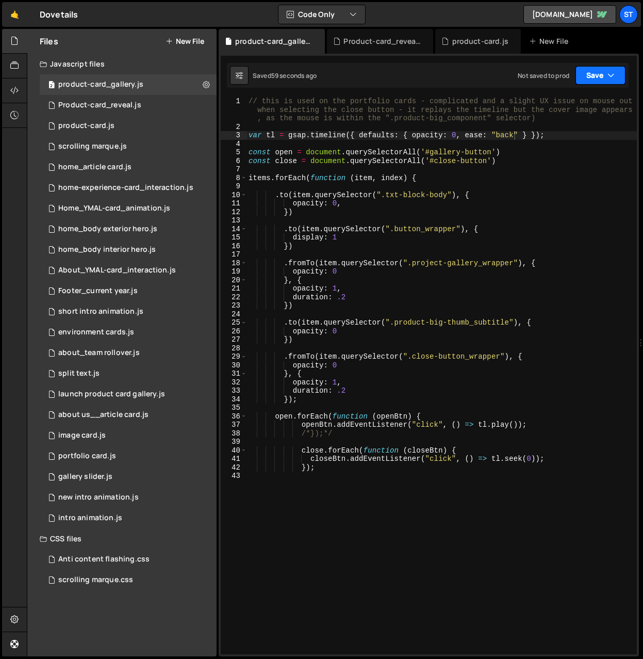
click at [596, 71] on button "Save" at bounding box center [601, 75] width 50 height 19
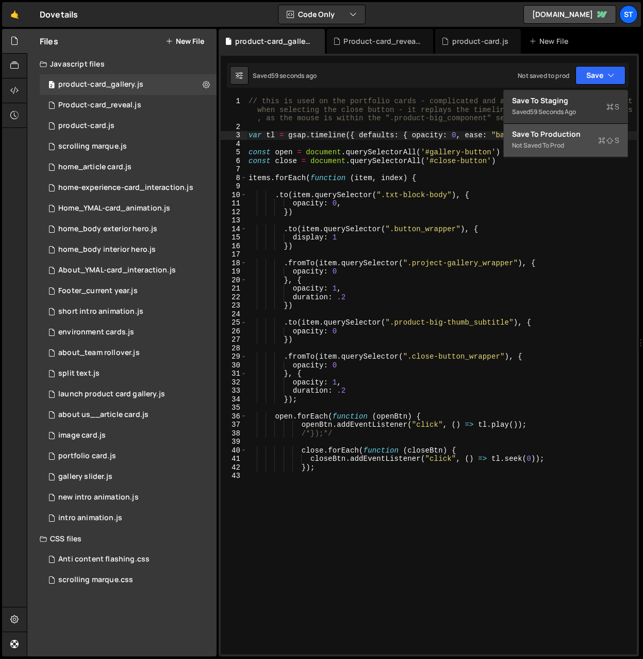
click at [567, 143] on div "Not saved to prod" at bounding box center [565, 145] width 107 height 12
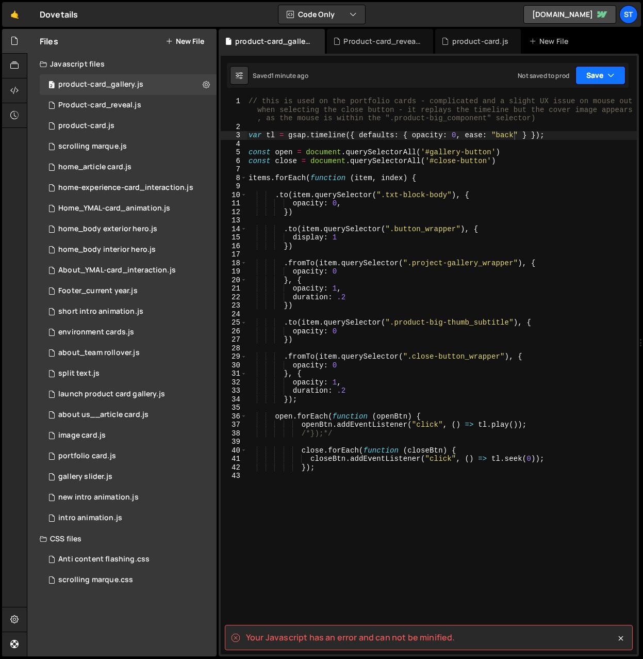
click at [605, 71] on button "Save" at bounding box center [601, 75] width 50 height 19
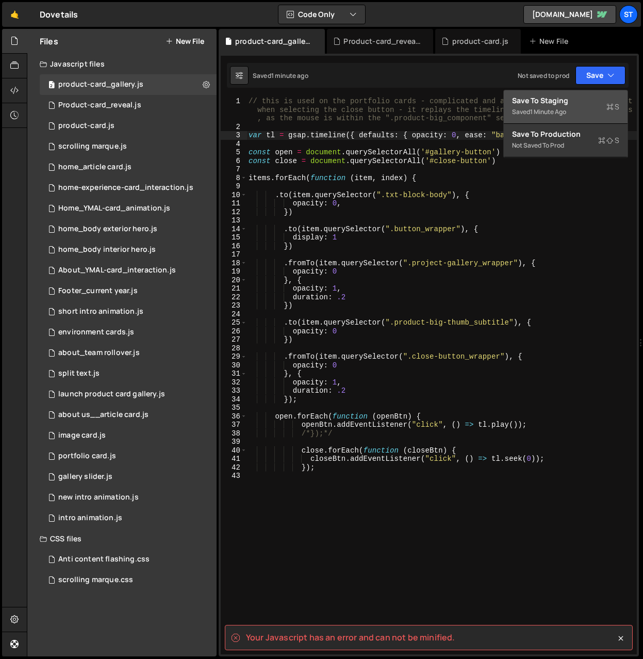
click at [551, 108] on div "1 minute ago" at bounding box center [548, 111] width 36 height 9
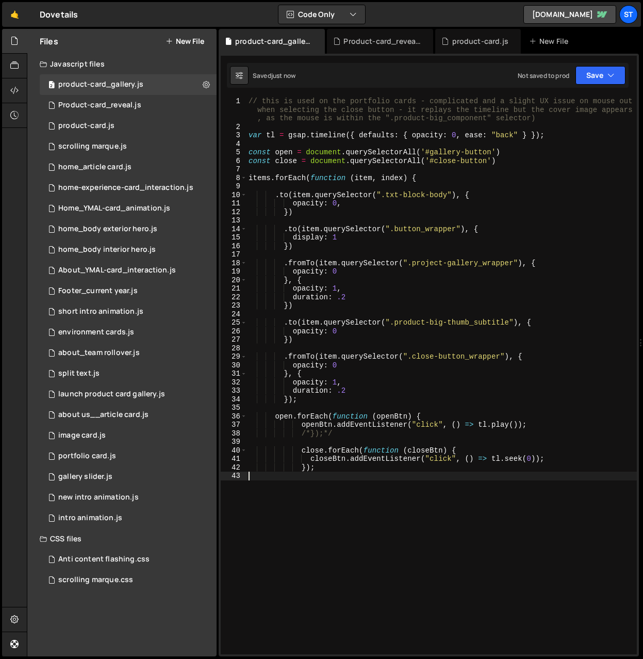
scroll to position [0, 0]
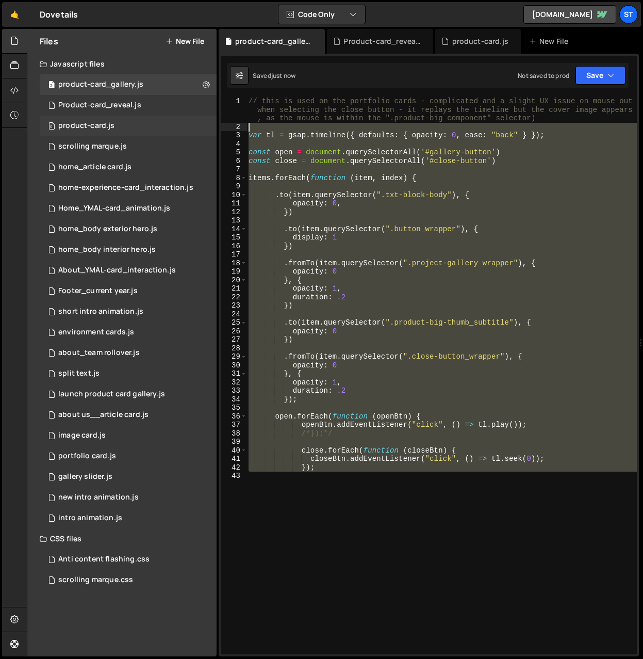
drag, startPoint x: 383, startPoint y: 493, endPoint x: 204, endPoint y: 129, distance: 405.3
click at [204, 129] on div "Files New File Javascript files 2 product-card_gallery.js 0 2 Product-card_reve…" at bounding box center [335, 343] width 616 height 628
click at [607, 135] on button "Debug" at bounding box center [605, 133] width 44 height 15
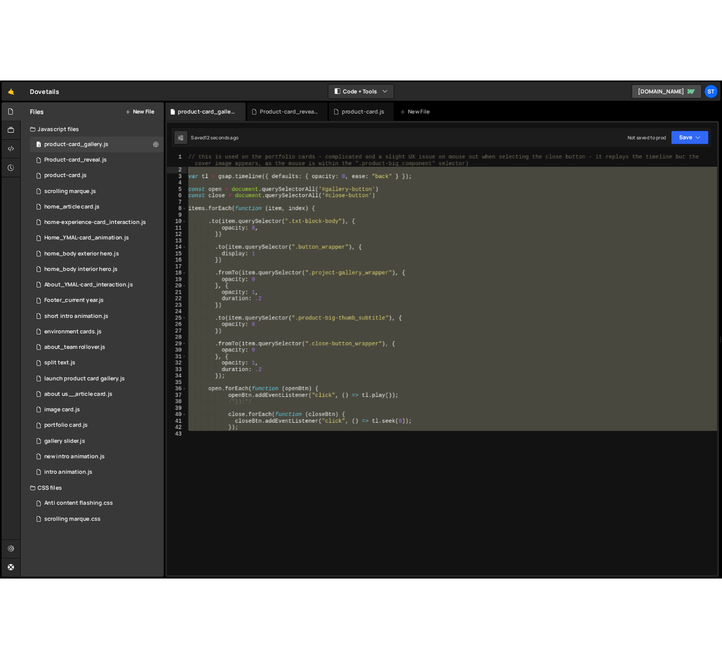
scroll to position [2368, 0]
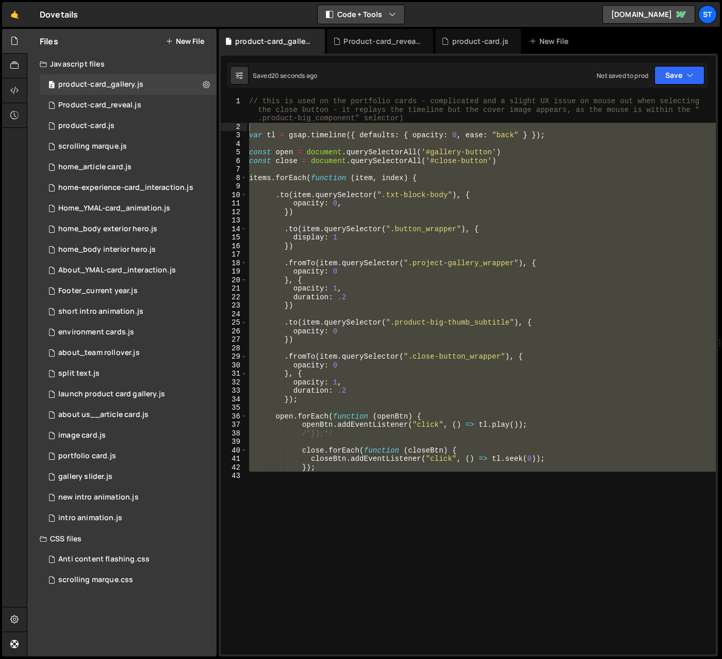
click at [383, 15] on button "Code + Tools" at bounding box center [361, 14] width 87 height 19
click at [384, 55] on button "Code + Tools" at bounding box center [361, 55] width 87 height 19
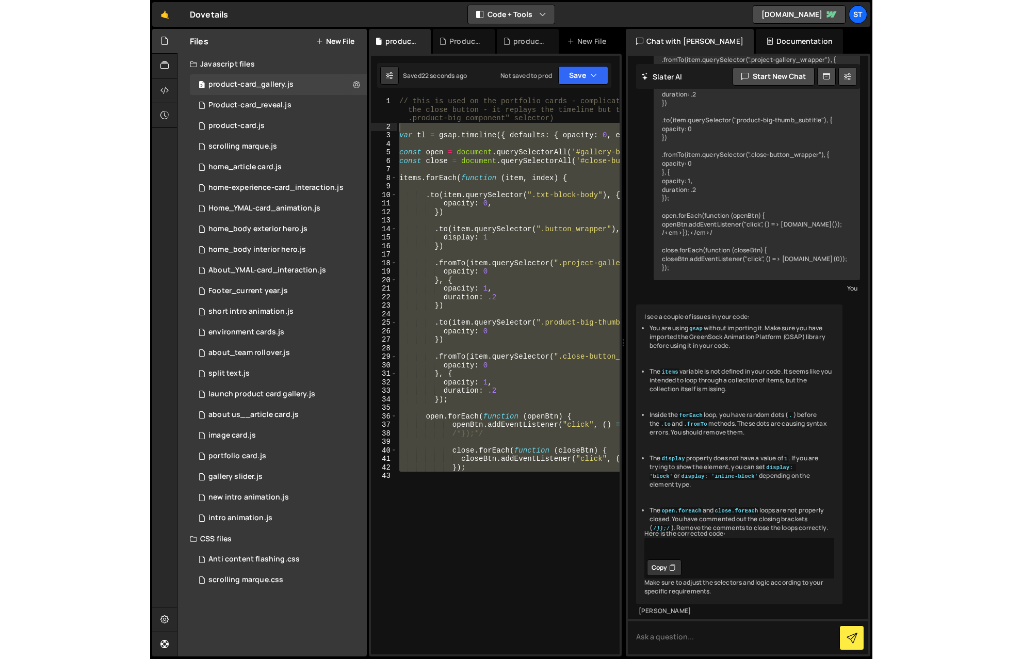
scroll to position [250, 0]
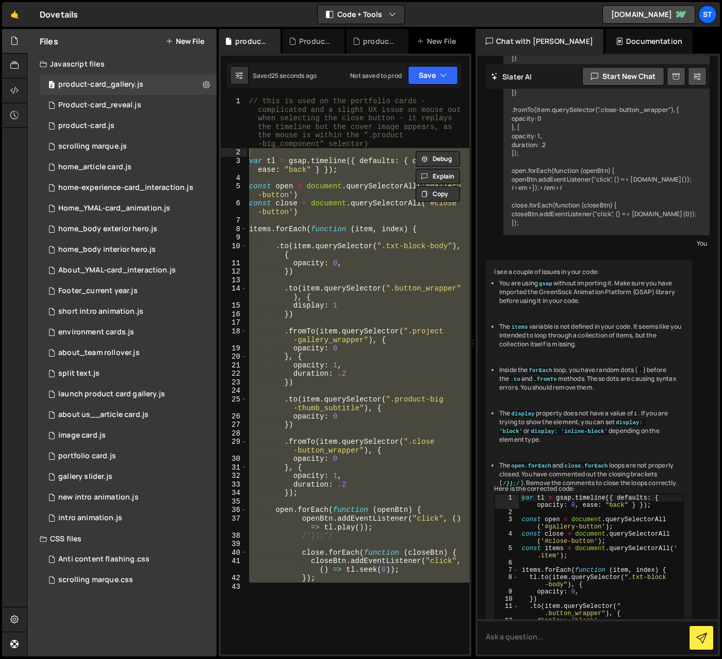
drag, startPoint x: 720, startPoint y: 229, endPoint x: 991, endPoint y: 225, distance: 271.4
click at [701, 225] on html "Projects [GEOGRAPHIC_DATA] Blog St Projects Your Teams Invite team member Accou…" at bounding box center [361, 329] width 722 height 659
click at [701, 281] on div "This code isn't working. What is wrong with it? var tl = gsap.timeline({ defaul…" at bounding box center [598, 355] width 240 height 598
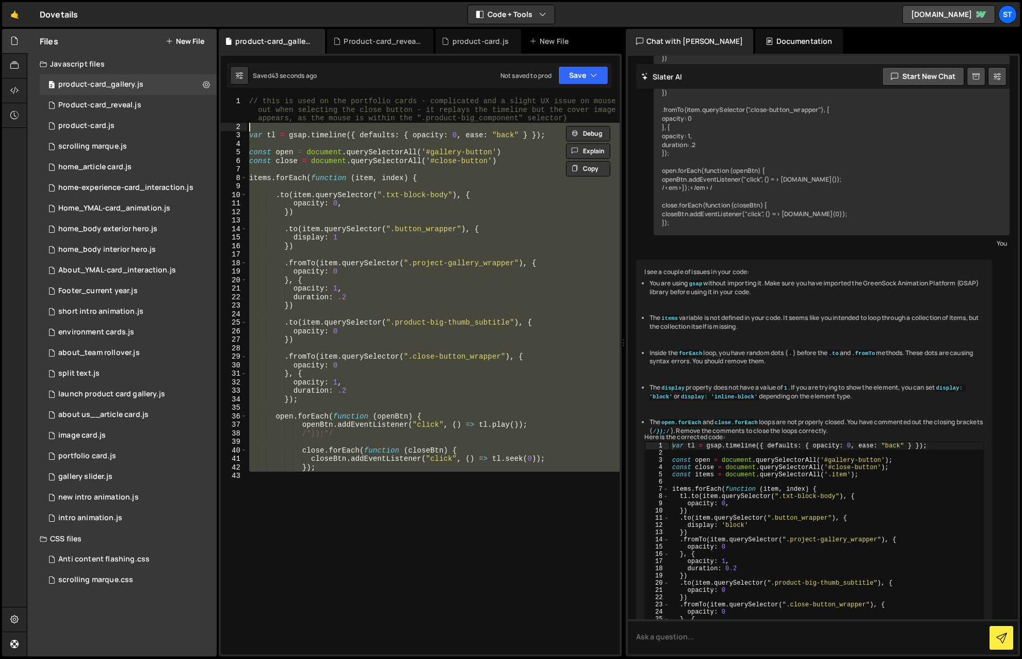
click at [474, 180] on div "// this is used on the portfolio cards - complicated and a slight UX issue on m…" at bounding box center [433, 375] width 372 height 557
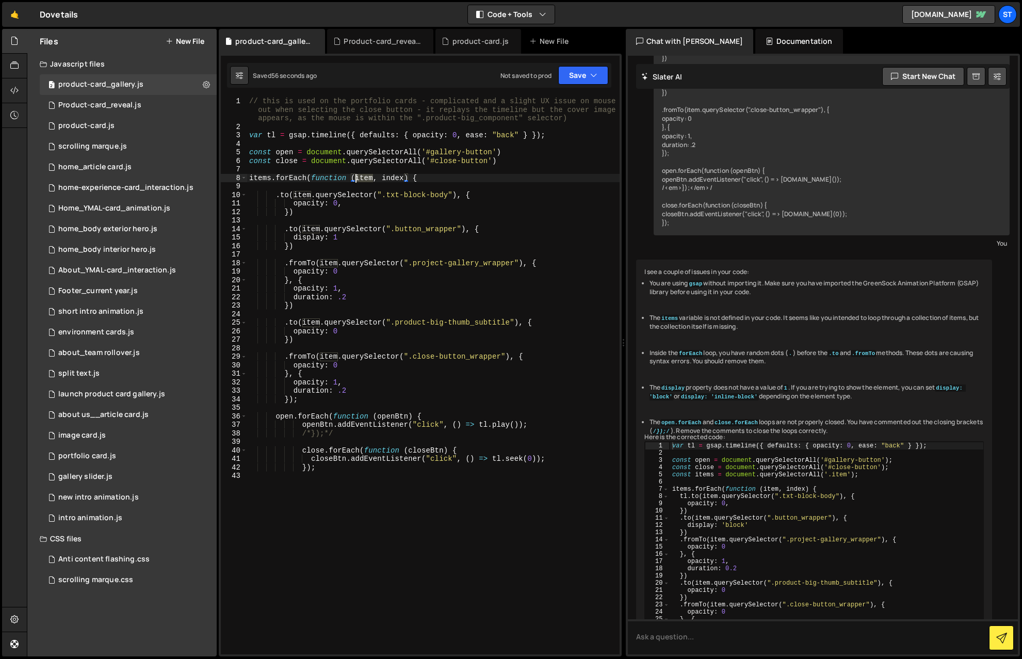
drag, startPoint x: 373, startPoint y: 177, endPoint x: 354, endPoint y: 176, distance: 18.6
click at [354, 176] on div "// this is used on the portfolio cards - complicated and a slight UX issue on m…" at bounding box center [433, 392] width 372 height 591
click at [595, 70] on icon "button" at bounding box center [593, 75] width 7 height 10
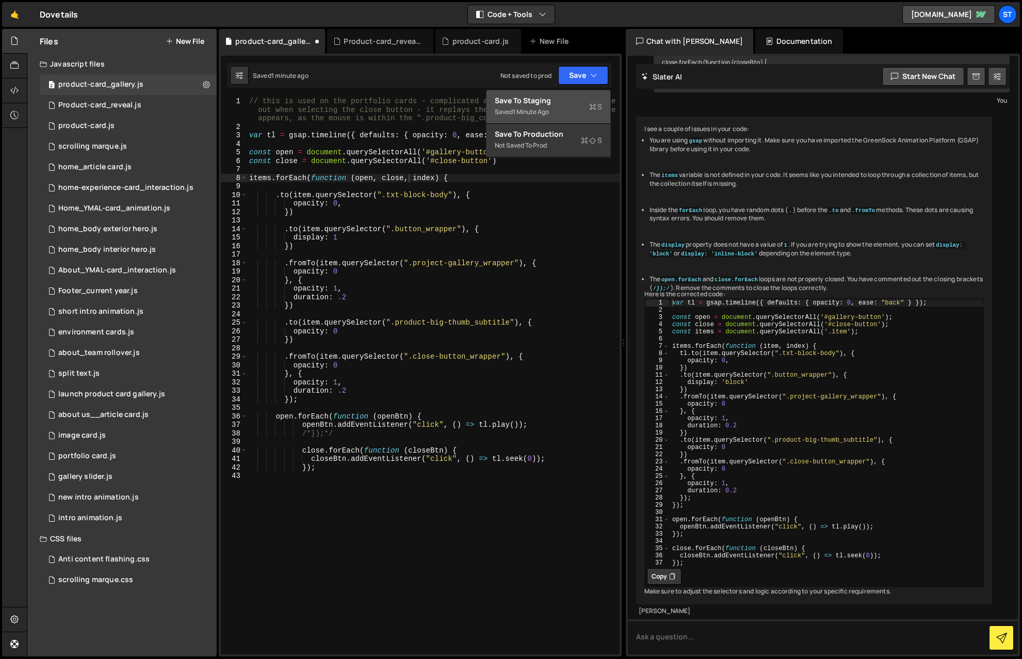
scroll to position [0, 5]
click at [333, 434] on div "// this is used on the portfolio cards - complicated and a slight UX issue on m…" at bounding box center [433, 392] width 372 height 591
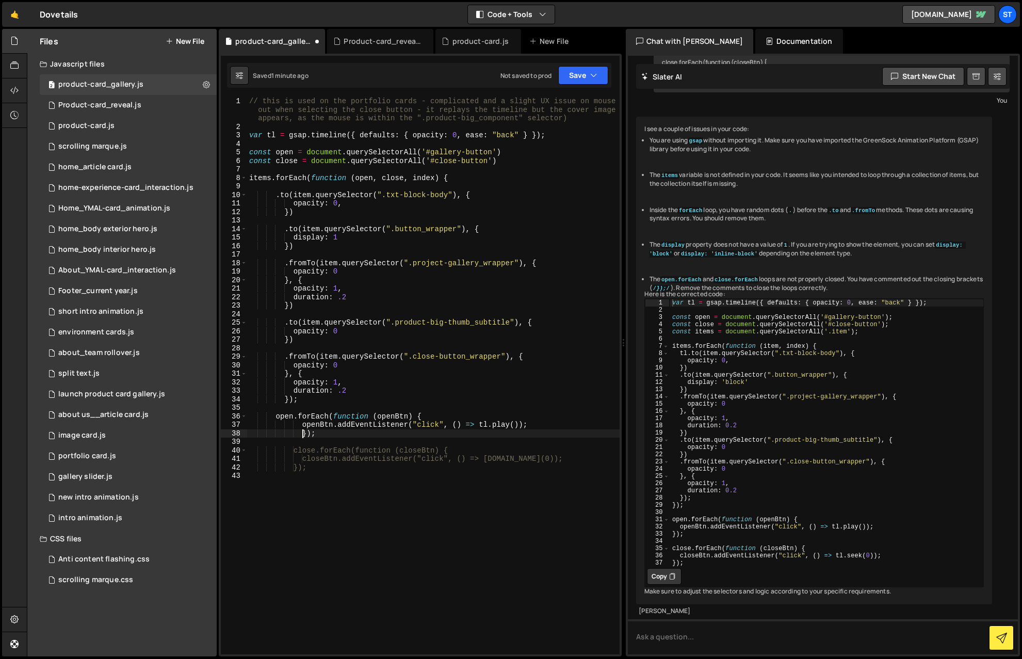
scroll to position [0, 4]
click at [340, 435] on div "// this is used on the portfolio cards - complicated and a slight UX issue on m…" at bounding box center [433, 392] width 372 height 591
click at [280, 196] on div "// this is used on the portfolio cards - complicated and a slight UX issue on m…" at bounding box center [433, 392] width 372 height 591
click at [289, 264] on div "// this is used on the portfolio cards - complicated and a slight UX issue on m…" at bounding box center [433, 392] width 372 height 591
click at [288, 324] on div "// this is used on the portfolio cards - complicated and a slight UX issue on m…" at bounding box center [433, 392] width 372 height 591
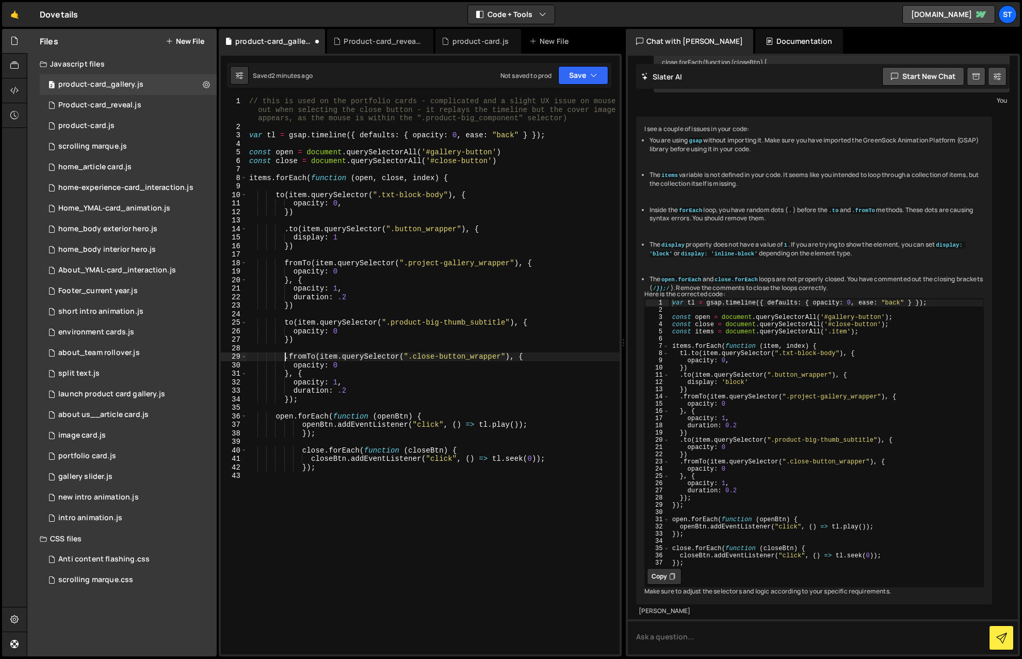
click at [287, 356] on div "// this is used on the portfolio cards - complicated and a slight UX issue on m…" at bounding box center [433, 392] width 372 height 591
click at [581, 73] on button "Save" at bounding box center [583, 75] width 50 height 19
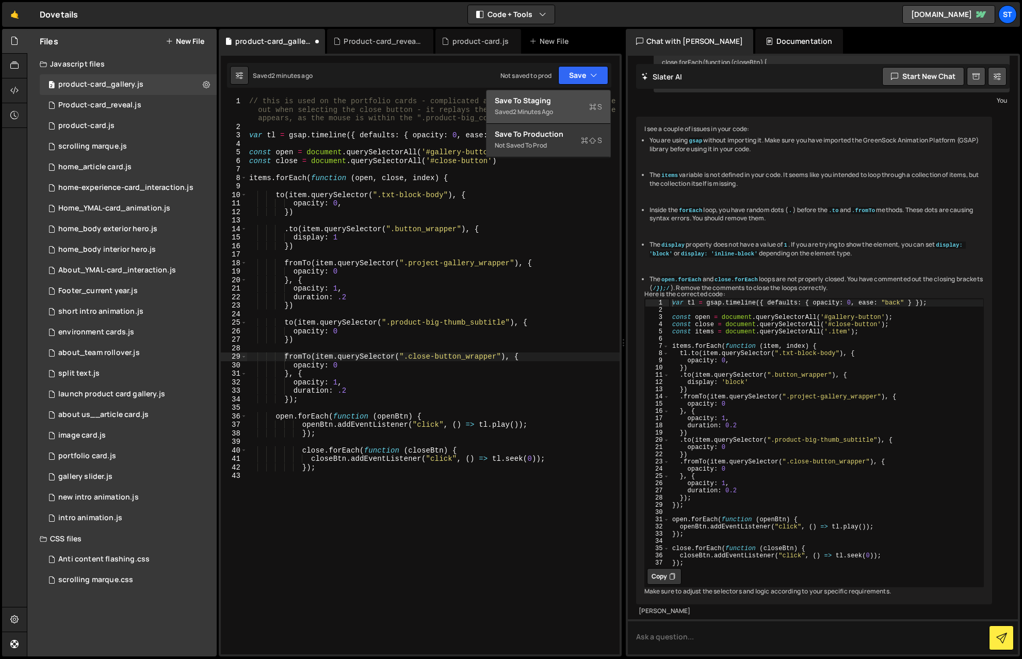
click at [540, 102] on div "Save to Staging S" at bounding box center [548, 100] width 107 height 10
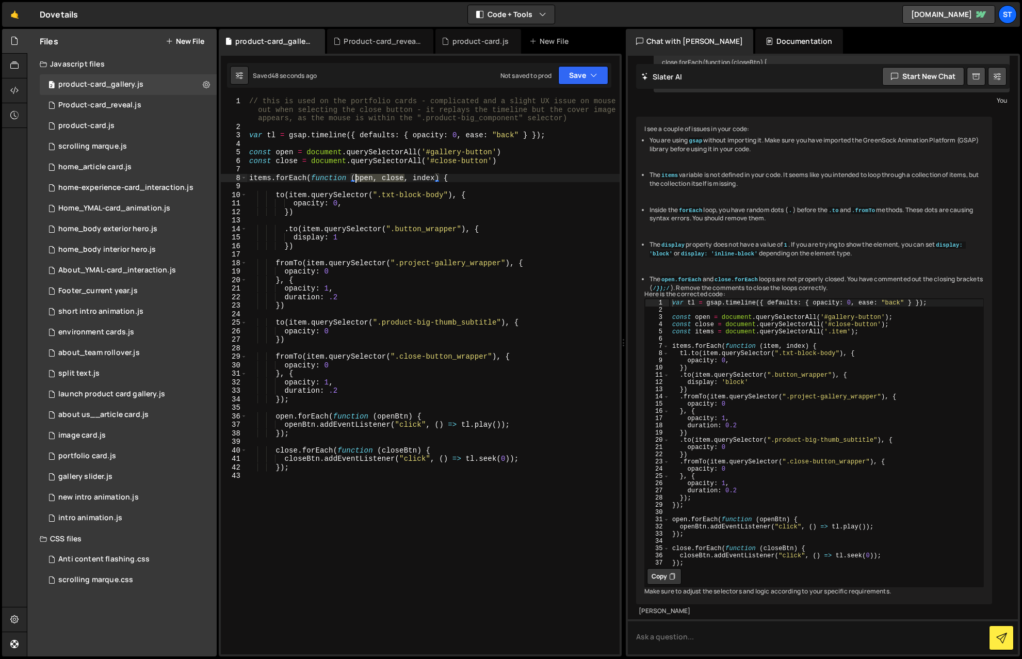
drag, startPoint x: 403, startPoint y: 178, endPoint x: 355, endPoint y: 181, distance: 48.5
click at [355, 181] on div "// this is used on the portfolio cards - complicated and a slight UX issue on m…" at bounding box center [433, 392] width 372 height 591
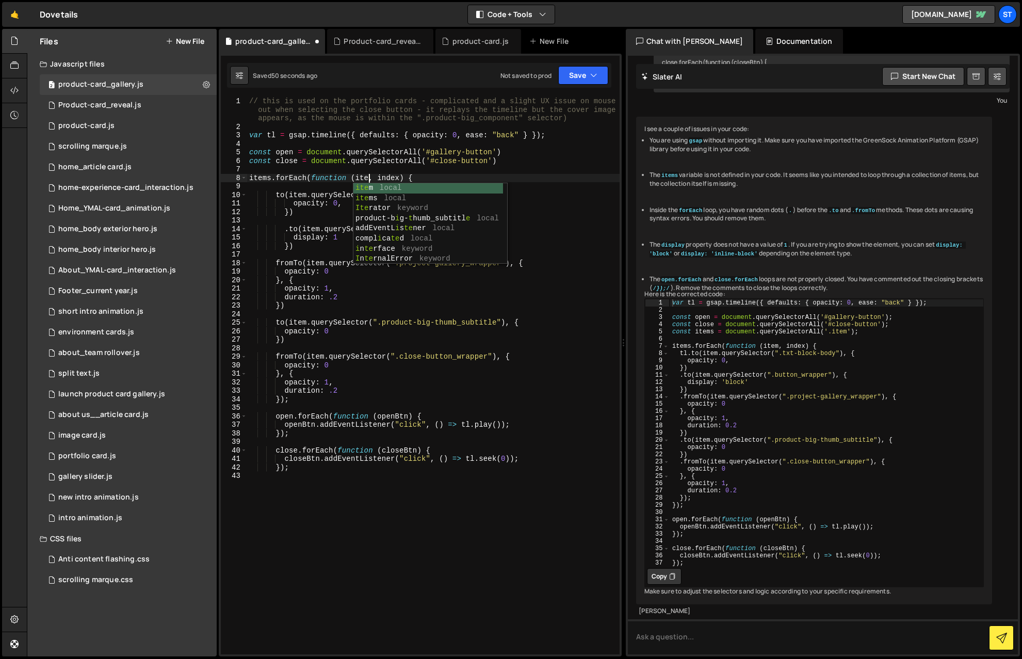
scroll to position [0, 8]
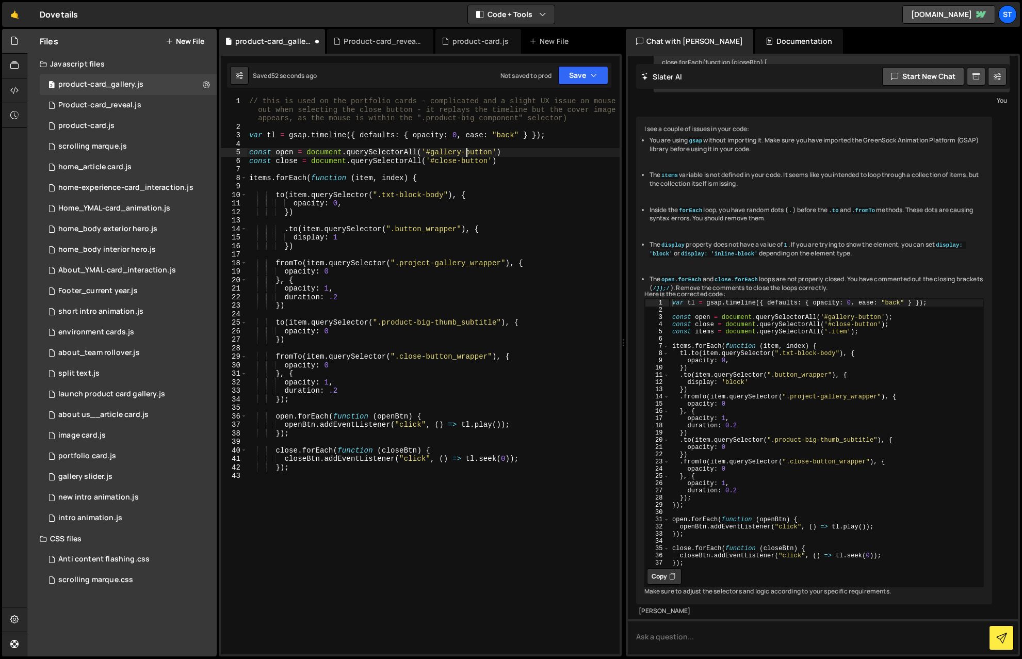
click at [466, 154] on div "// this is used on the portfolio cards - complicated and a slight UX issue on m…" at bounding box center [433, 392] width 372 height 591
drag, startPoint x: 293, startPoint y: 151, endPoint x: 277, endPoint y: 150, distance: 16.0
click at [277, 150] on div "// this is used on the portfolio cards - complicated and a slight UX issue on m…" at bounding box center [433, 392] width 372 height 591
drag, startPoint x: 500, startPoint y: 161, endPoint x: 251, endPoint y: 162, distance: 249.7
click at [251, 162] on div "// this is used on the portfolio cards - complicated and a slight UX issue on m…" at bounding box center [433, 392] width 372 height 591
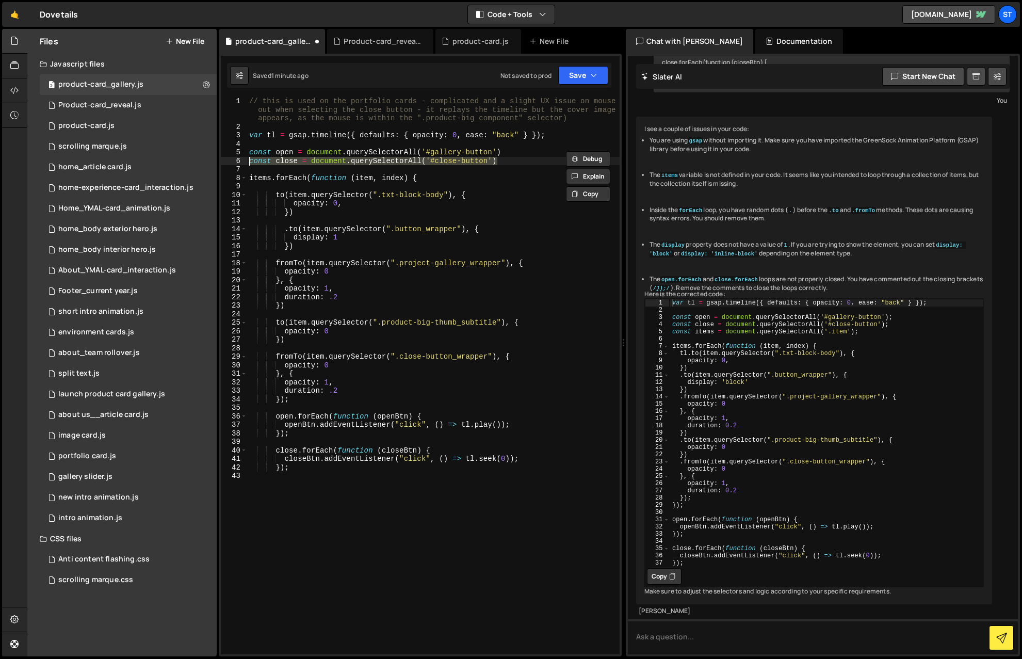
type textarea "const close = document.querySelectorAll('#close-button')"
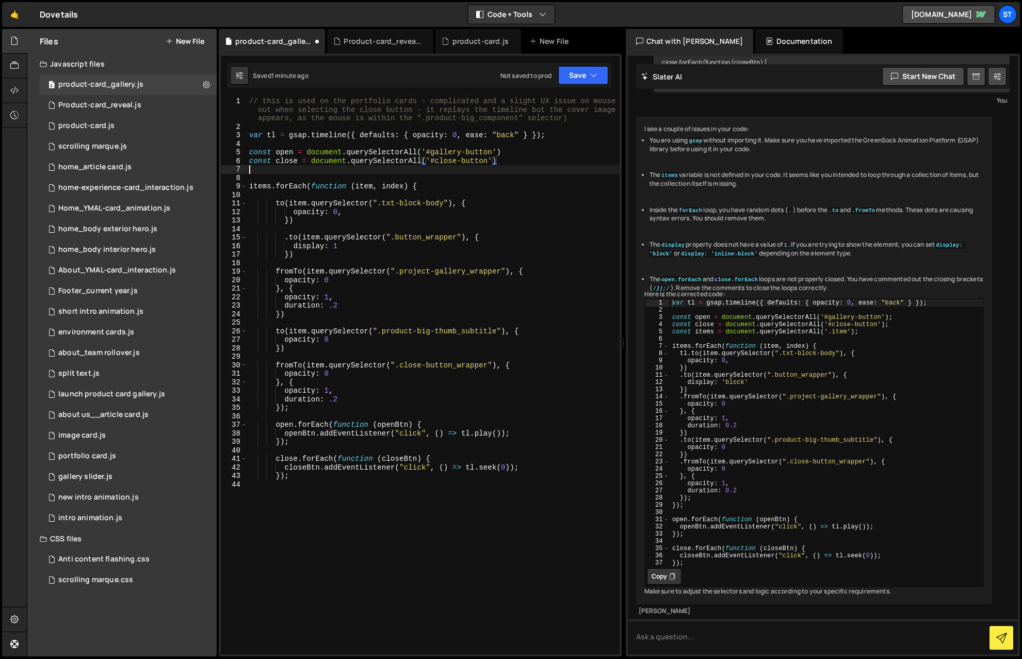
scroll to position [0, 0]
paste textarea "const close = document.querySelectorAll('#close-button')"
drag, startPoint x: 292, startPoint y: 171, endPoint x: 276, endPoint y: 170, distance: 16.5
click at [276, 170] on div "// this is used on the portfolio cards - complicated and a slight UX issue on m…" at bounding box center [433, 392] width 372 height 591
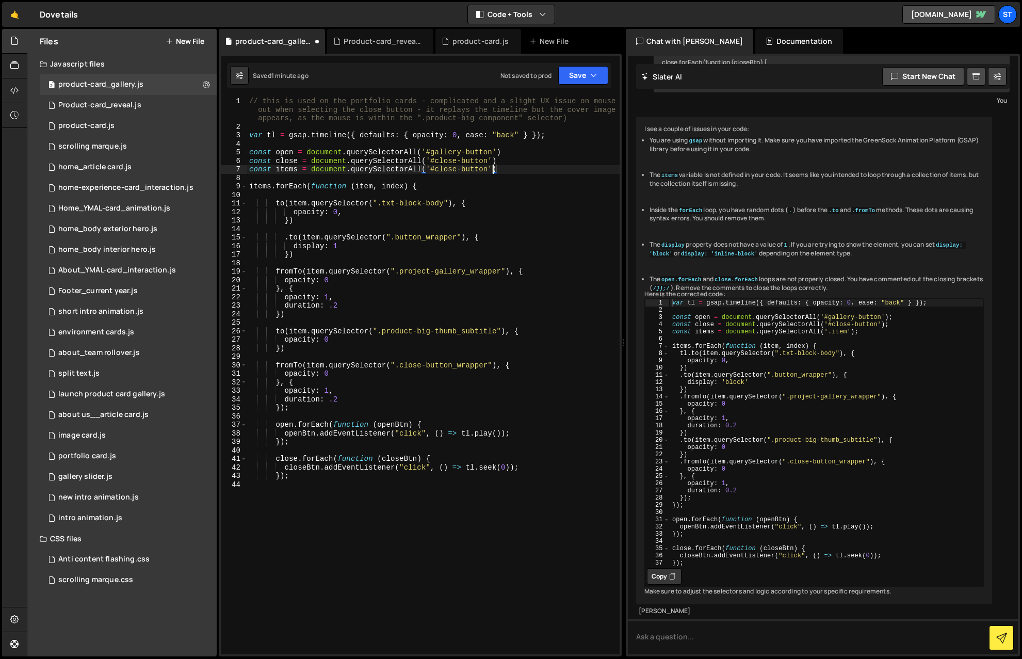
click at [493, 169] on div "// this is used on the portfolio cards - complicated and a slight UX issue on m…" at bounding box center [433, 392] width 372 height 591
drag, startPoint x: 497, startPoint y: 150, endPoint x: 423, endPoint y: 153, distance: 73.3
click at [423, 153] on div "// this is used on the portfolio cards - complicated and a slight UX issue on m…" at bounding box center [433, 392] width 372 height 591
click at [501, 170] on div "// this is used on the portfolio cards - complicated and a slight UX issue on m…" at bounding box center [433, 392] width 372 height 591
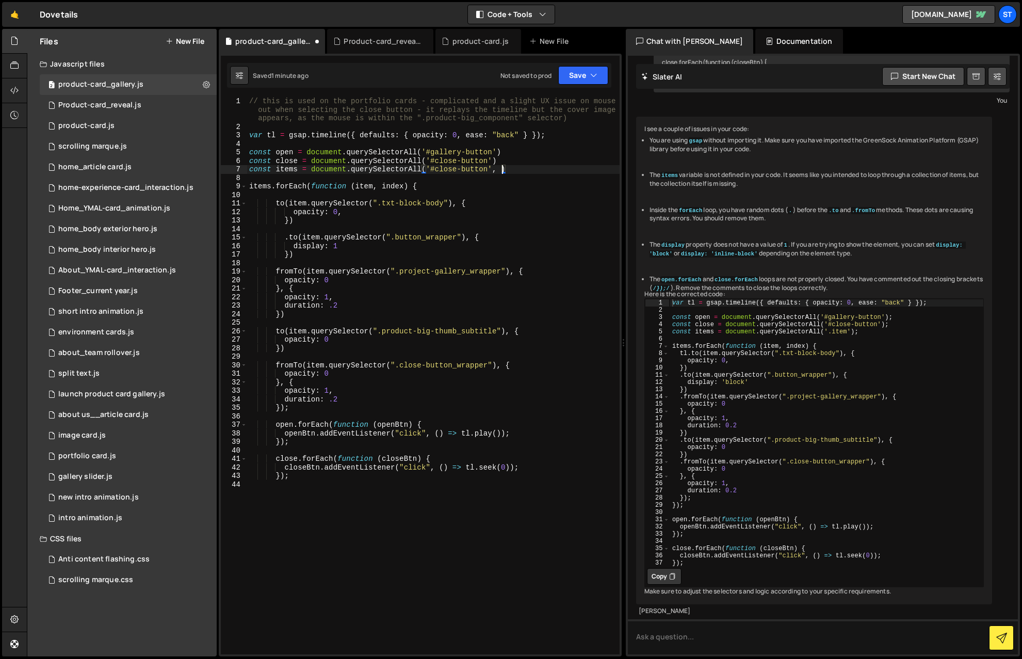
paste textarea "'#gallery-button'"
click at [581, 77] on button "Save" at bounding box center [583, 75] width 50 height 19
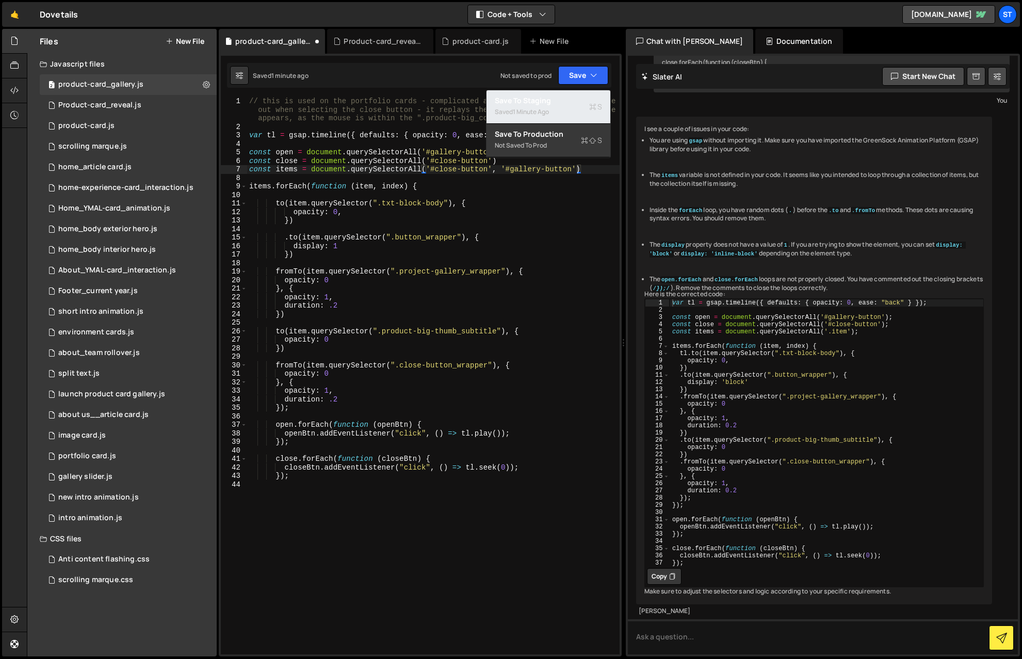
click at [523, 106] on div "Saved 1 minute ago" at bounding box center [548, 112] width 107 height 12
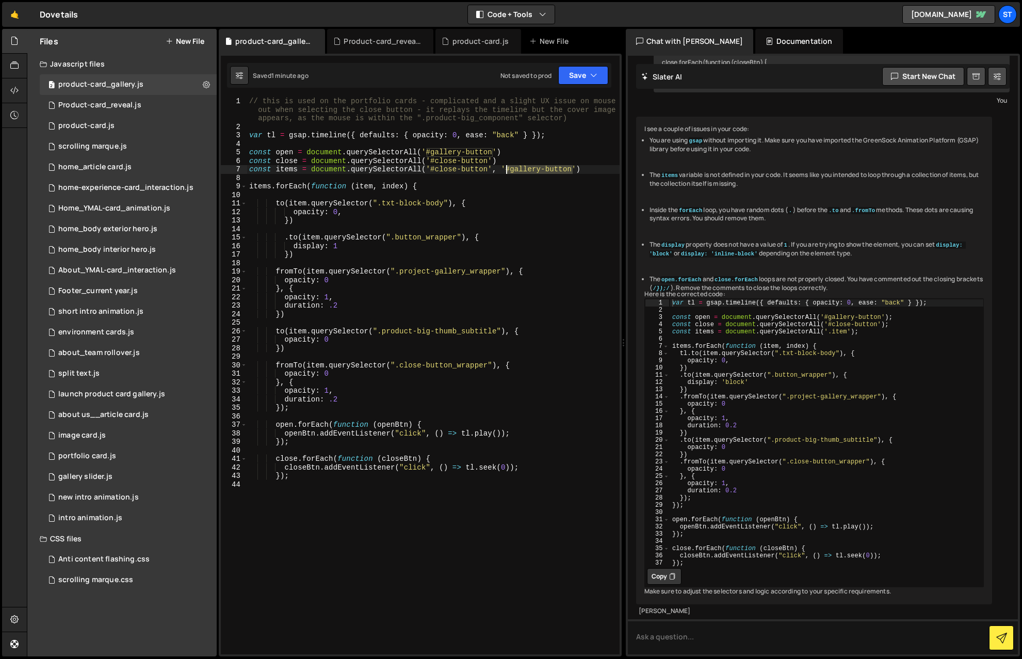
drag, startPoint x: 573, startPoint y: 169, endPoint x: 508, endPoint y: 167, distance: 65.0
click at [508, 167] on div "// this is used on the portfolio cards - complicated and a slight UX issue on m…" at bounding box center [433, 392] width 372 height 591
paste textarea "project-card_wrapper"
drag, startPoint x: 502, startPoint y: 168, endPoint x: 428, endPoint y: 170, distance: 74.3
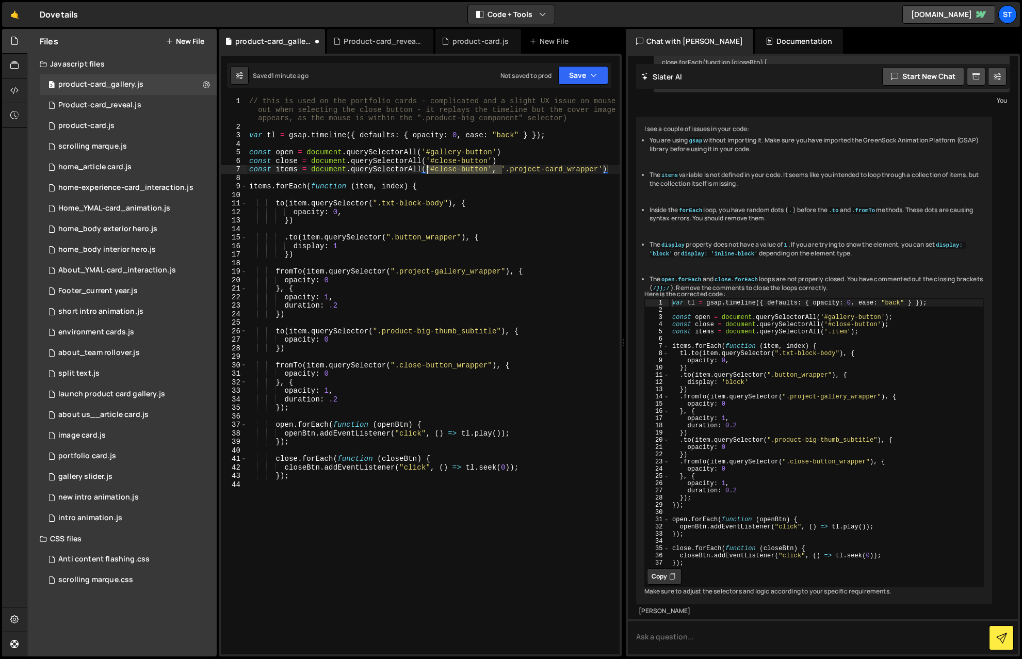
click at [428, 170] on div "// this is used on the portfolio cards - complicated and a slight UX issue on m…" at bounding box center [433, 392] width 372 height 591
type textarea "const items = document.querySelectorAll('.project-card_wrapper')"
click at [589, 72] on button "Save" at bounding box center [583, 75] width 50 height 19
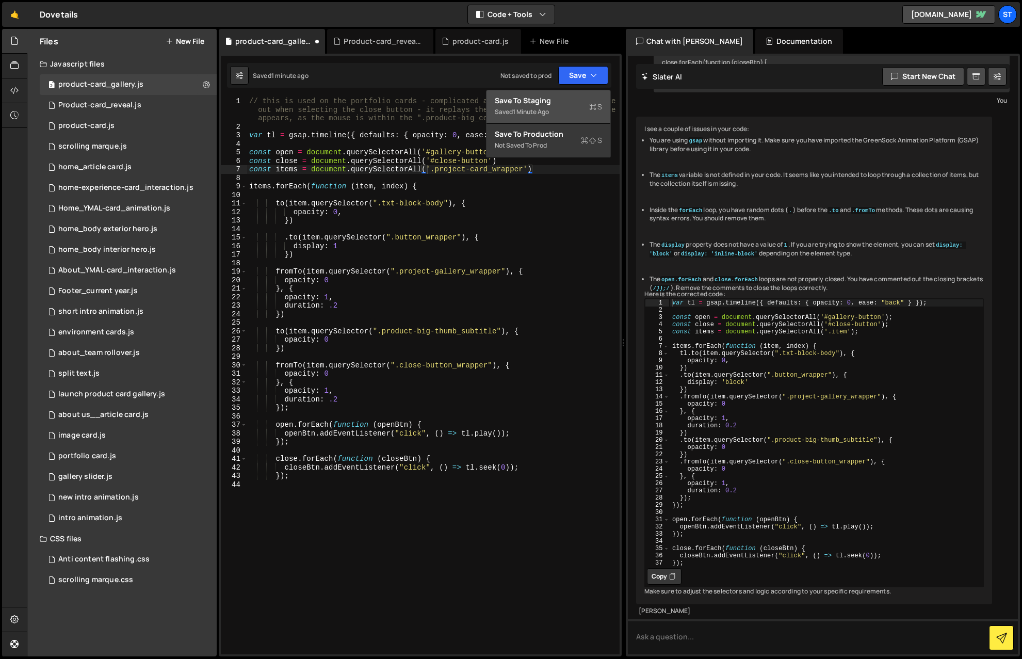
click at [531, 101] on div "Save to Staging S" at bounding box center [548, 100] width 107 height 10
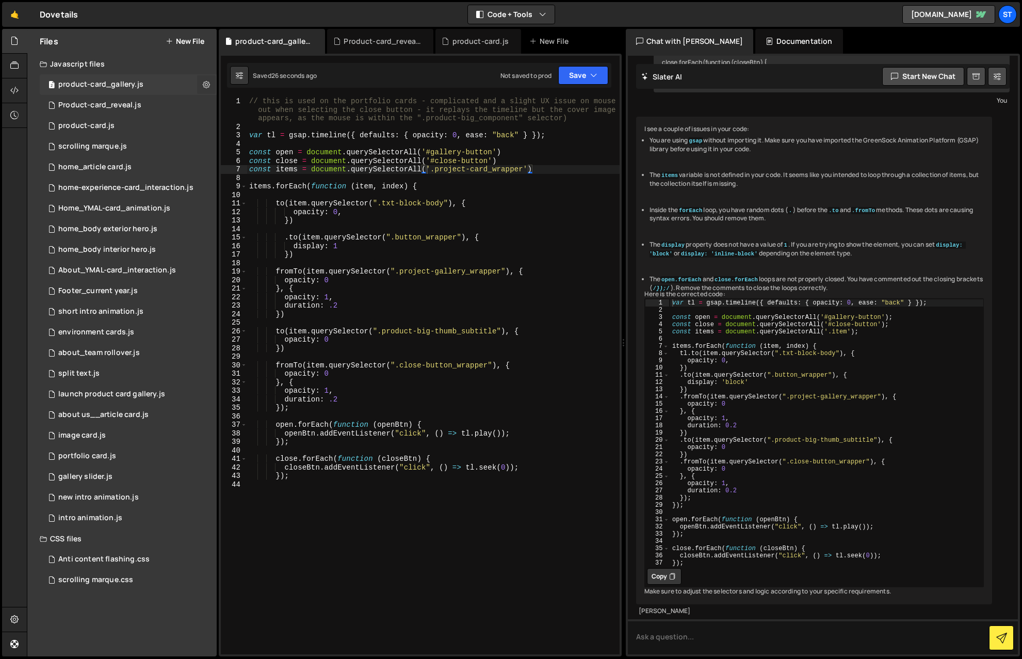
click at [207, 85] on icon at bounding box center [206, 84] width 7 height 10
type input "product-card_gallery"
radio input "true"
checkbox input "true"
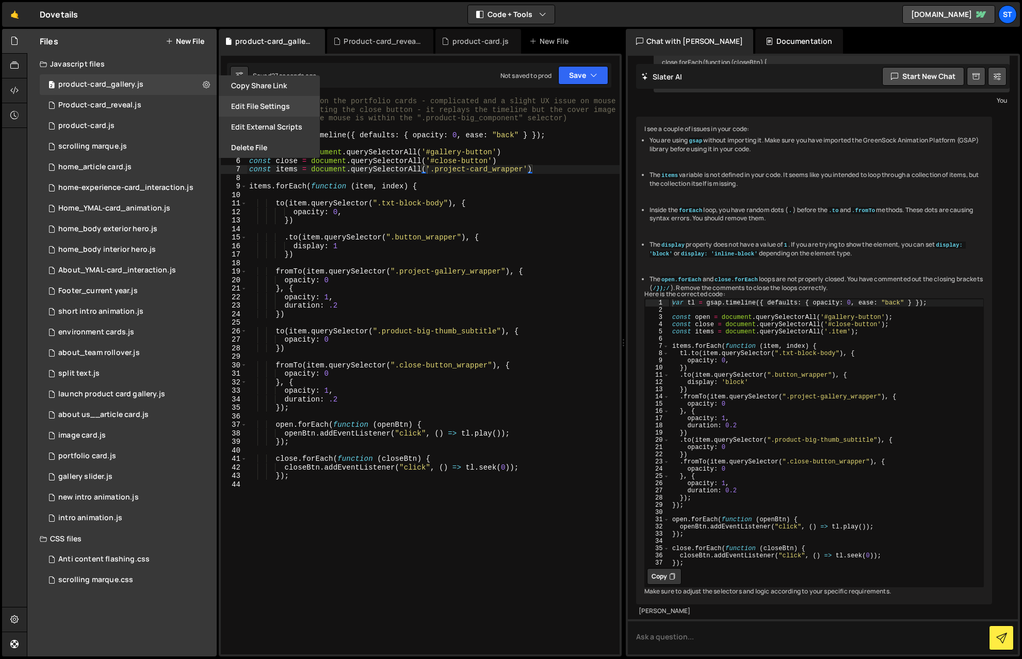
click at [272, 110] on button "Edit File Settings" at bounding box center [269, 106] width 101 height 21
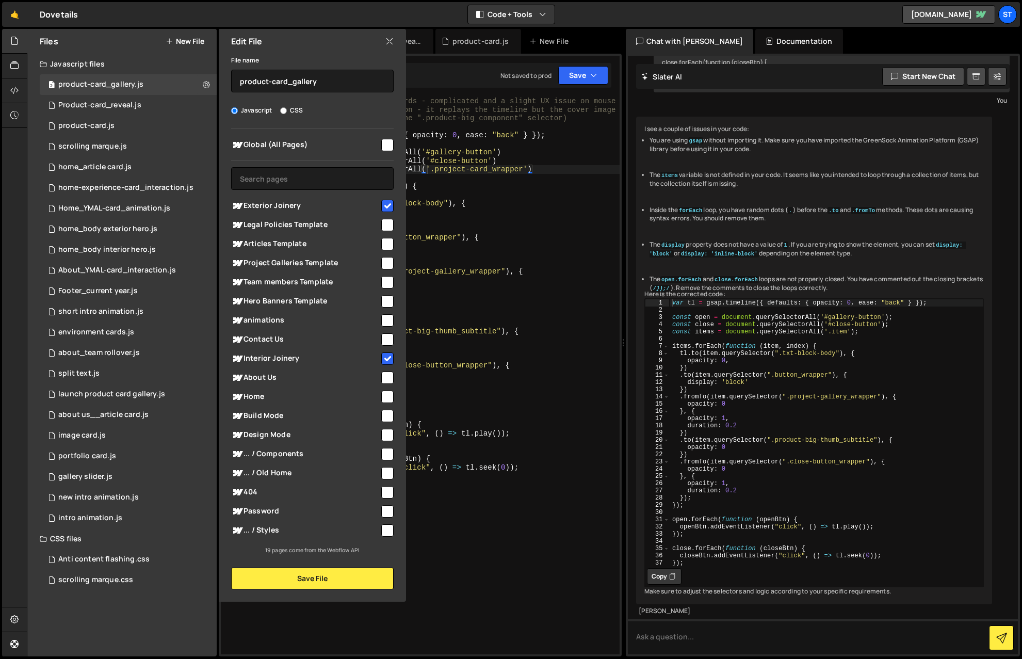
click at [387, 203] on input "checkbox" at bounding box center [387, 206] width 12 height 12
checkbox input "false"
click at [388, 360] on input "checkbox" at bounding box center [387, 358] width 12 height 12
checkbox input "false"
click at [373, 483] on button "Save File" at bounding box center [312, 578] width 162 height 22
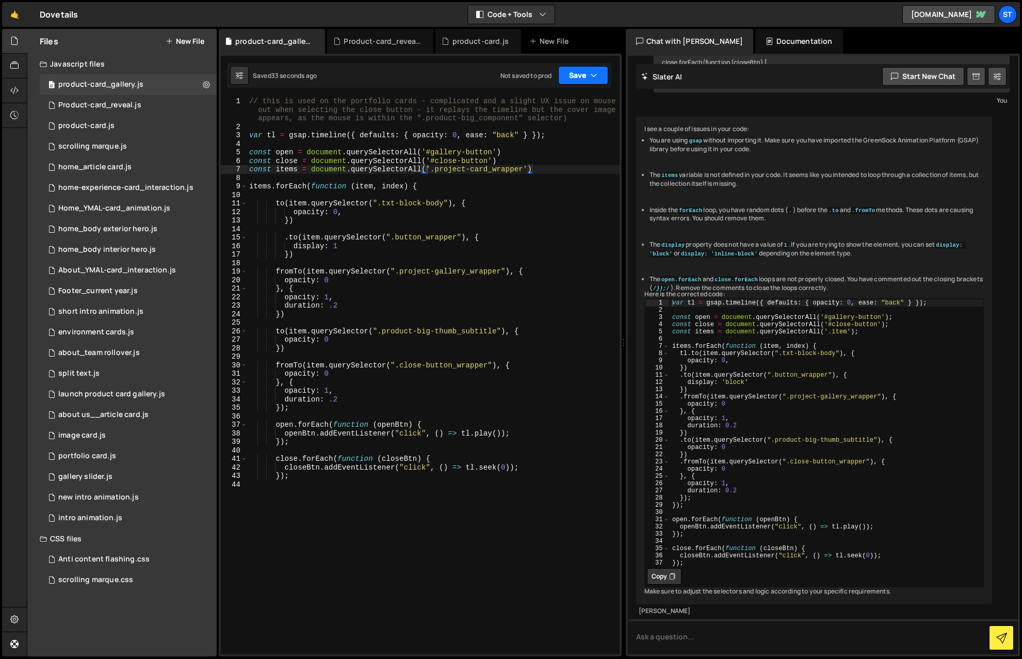
drag, startPoint x: 587, startPoint y: 71, endPoint x: 579, endPoint y: 73, distance: 8.0
click at [587, 71] on button "Save" at bounding box center [583, 75] width 50 height 19
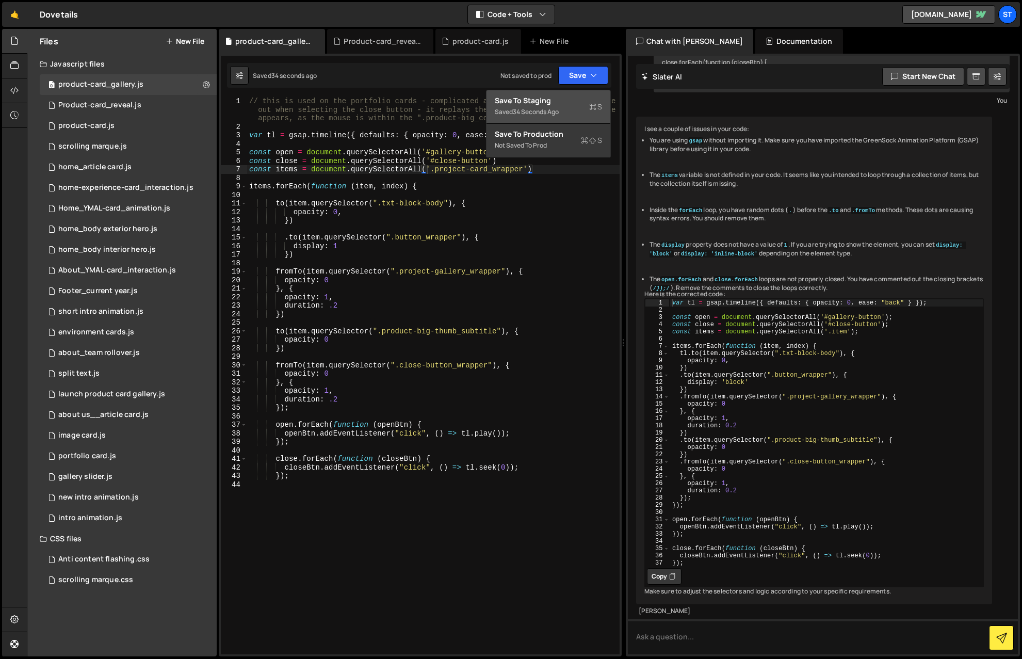
click at [523, 102] on div "Save to Staging S" at bounding box center [548, 100] width 107 height 10
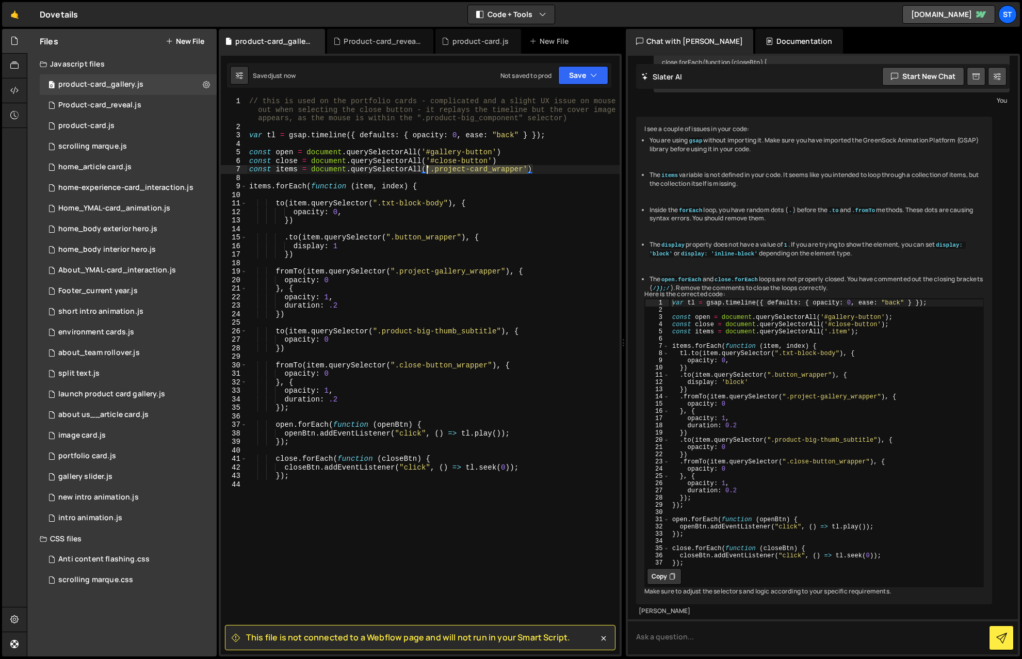
drag, startPoint x: 528, startPoint y: 170, endPoint x: 428, endPoint y: 170, distance: 100.6
click at [428, 170] on div "// this is used on the portfolio cards - complicated and a slight UX issue on m…" at bounding box center [433, 392] width 372 height 591
click at [121, 101] on div "Product-card_reveal.js" at bounding box center [99, 105] width 83 height 9
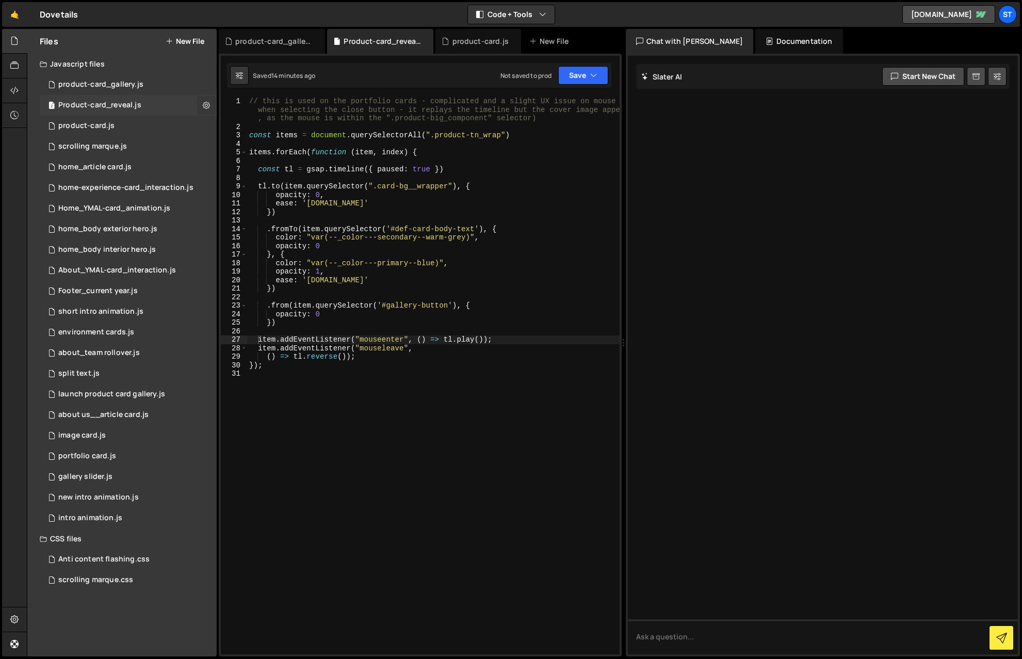
click at [205, 104] on icon at bounding box center [206, 105] width 7 height 10
click at [266, 124] on button "Edit File Settings" at bounding box center [269, 127] width 101 height 21
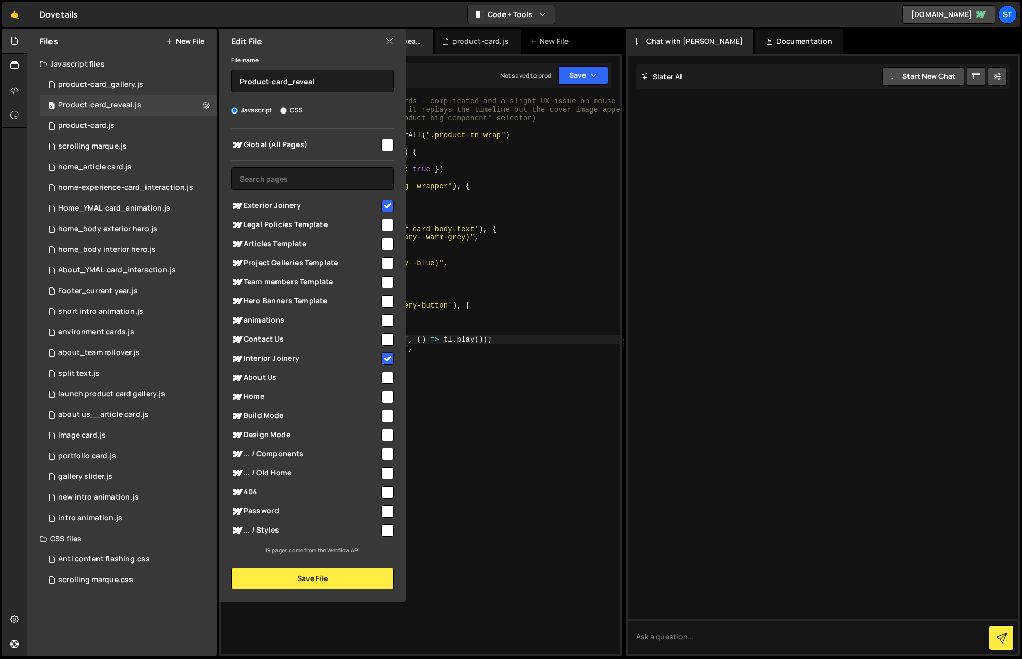
click at [387, 206] on input "checkbox" at bounding box center [387, 206] width 12 height 12
checkbox input "false"
click at [389, 360] on input "checkbox" at bounding box center [387, 358] width 12 height 12
checkbox input "false"
click at [323, 483] on button "Save File" at bounding box center [312, 578] width 162 height 22
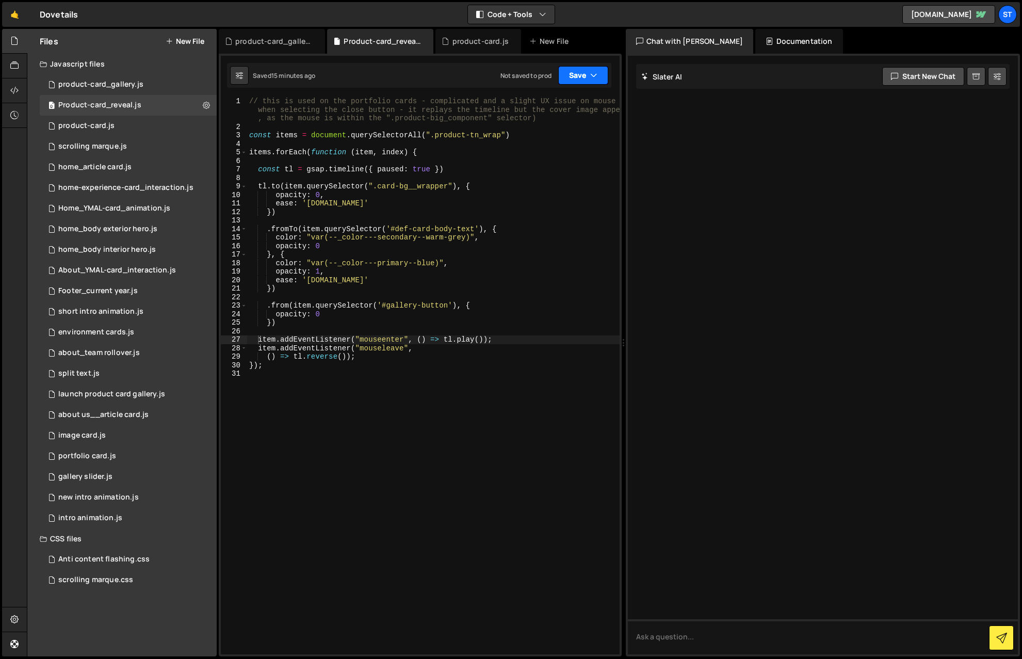
click at [596, 73] on icon "button" at bounding box center [593, 75] width 7 height 10
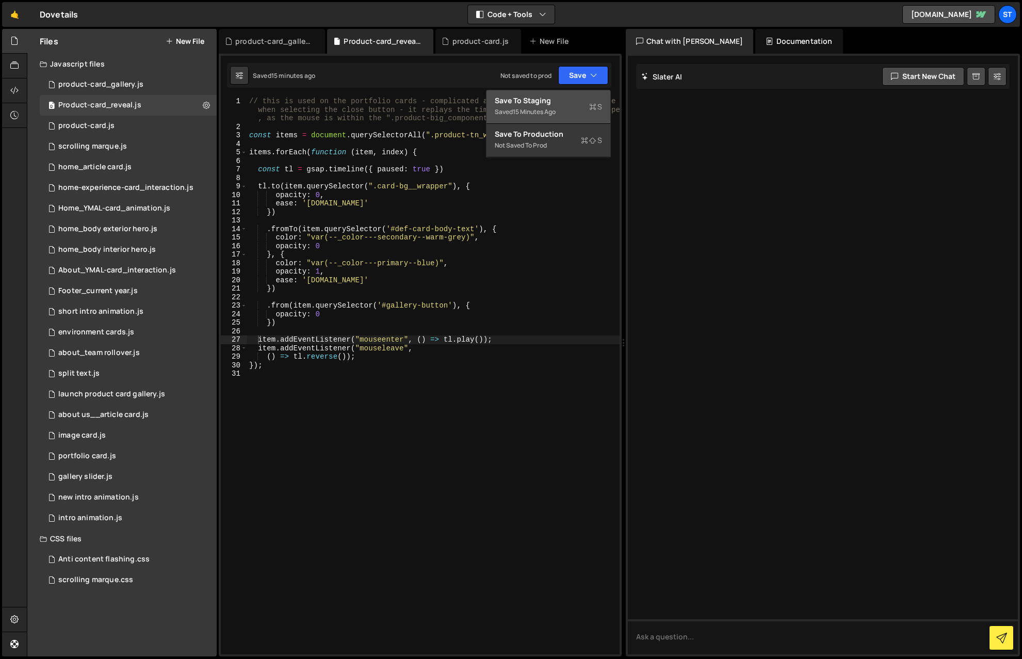
click at [546, 104] on div "Save to Staging S" at bounding box center [548, 100] width 107 height 10
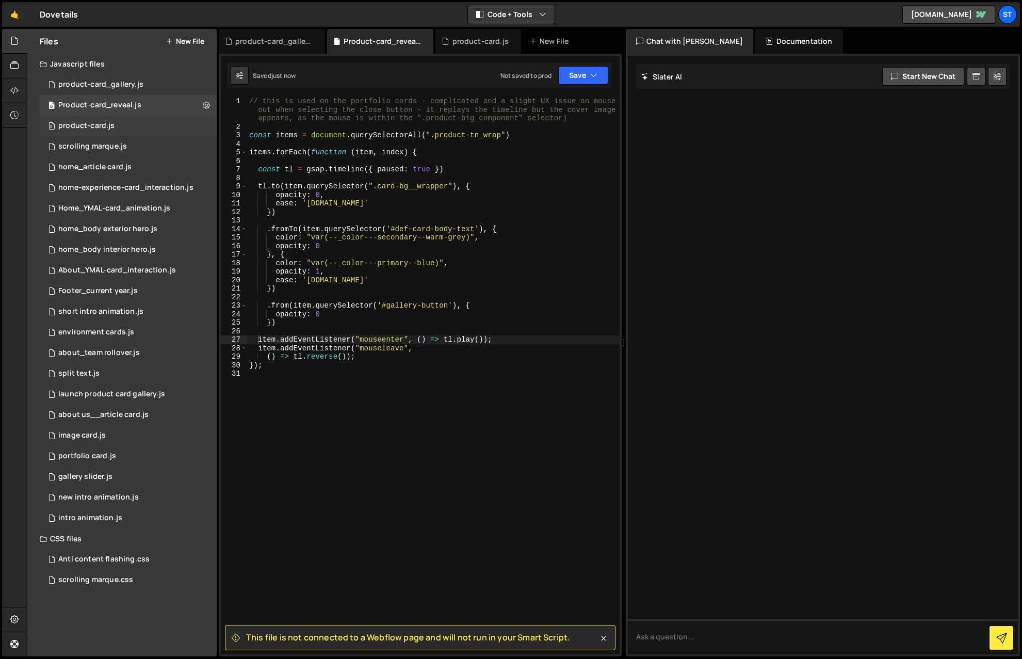
click at [71, 124] on div "product-card.js" at bounding box center [86, 125] width 56 height 9
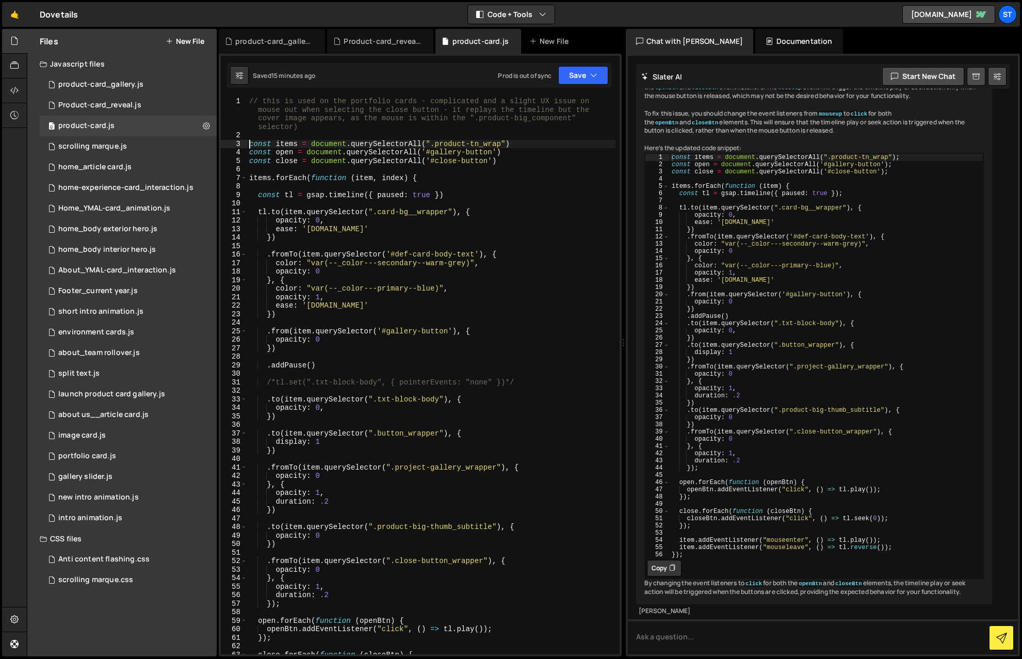
click at [249, 142] on div "// this is used on the portfolio cards - complicated and a slight UX issue on m…" at bounding box center [431, 397] width 368 height 600
type textarea "const items = document.querySelectorAll(".product-tn_wrap")"
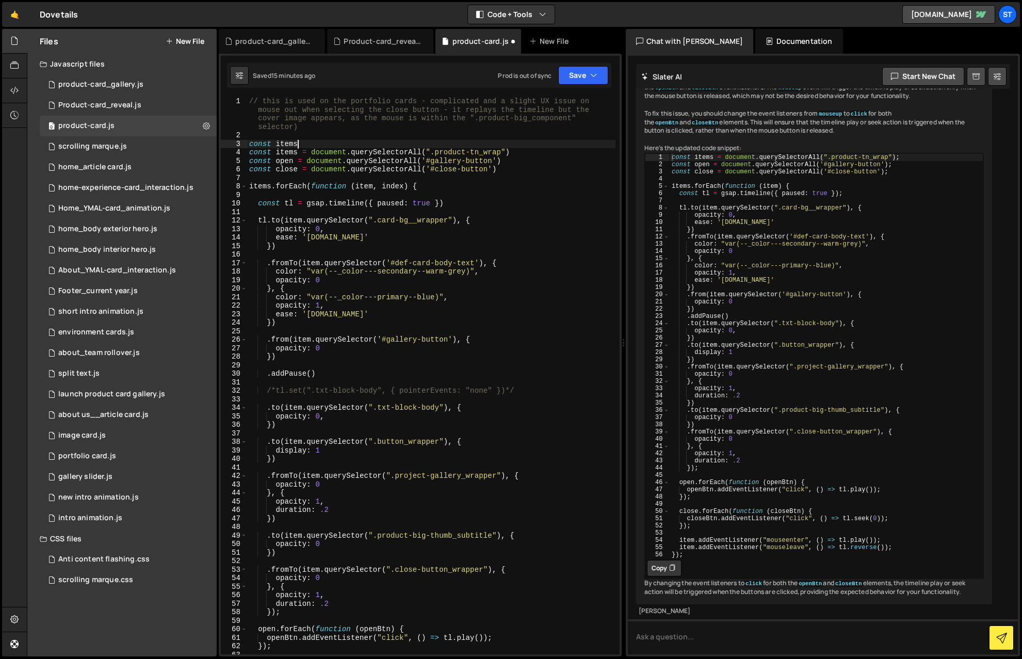
scroll to position [0, 3]
drag, startPoint x: 511, startPoint y: 152, endPoint x: 251, endPoint y: 154, distance: 260.5
click at [251, 154] on div "// this is used on the portfolio cards - complicated and a slight UX issue on m…" at bounding box center [431, 397] width 368 height 600
click at [305, 144] on div "// this is used on the portfolio cards - complicated and a slight UX issue on m…" at bounding box center [431, 397] width 368 height 600
paste textarea "const items = document.querySelectorAll(".product-tn_wrap")"
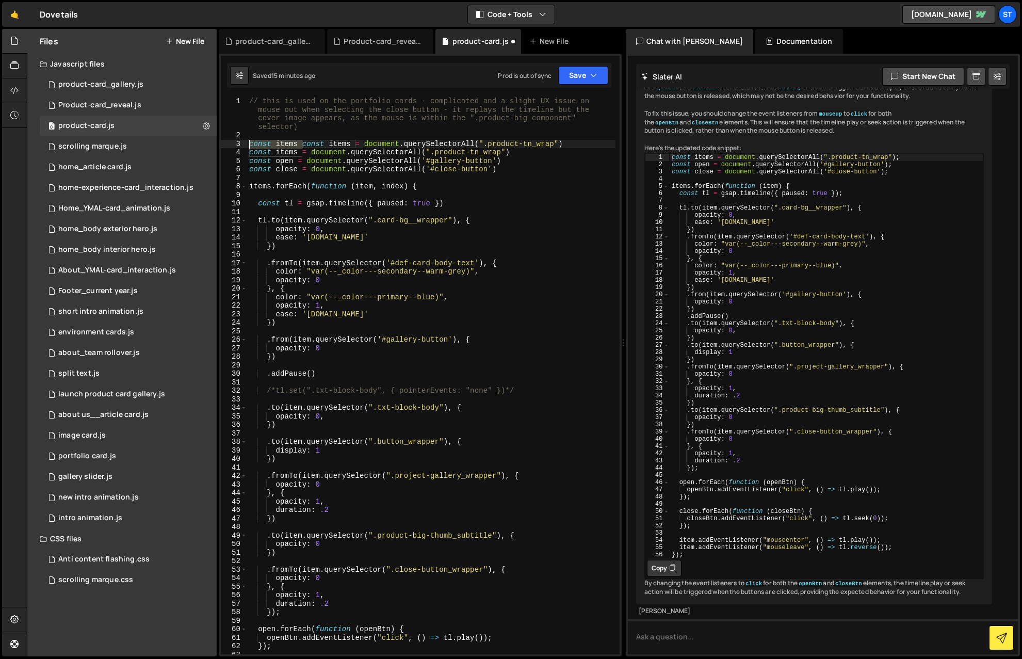
drag, startPoint x: 302, startPoint y: 144, endPoint x: 249, endPoint y: 144, distance: 53.6
click at [249, 144] on div "// this is used on the portfolio cards - complicated and a slight UX issue on m…" at bounding box center [431, 397] width 368 height 600
click at [420, 152] on div "// this is used on the portfolio cards - complicated and a slight UX issue on m…" at bounding box center [431, 397] width 368 height 600
click at [417, 162] on div "// this is used on the portfolio cards - complicated and a slight UX issue on m…" at bounding box center [431, 397] width 368 height 600
click at [422, 170] on div "// this is used on the portfolio cards - complicated and a slight UX issue on m…" at bounding box center [431, 397] width 368 height 600
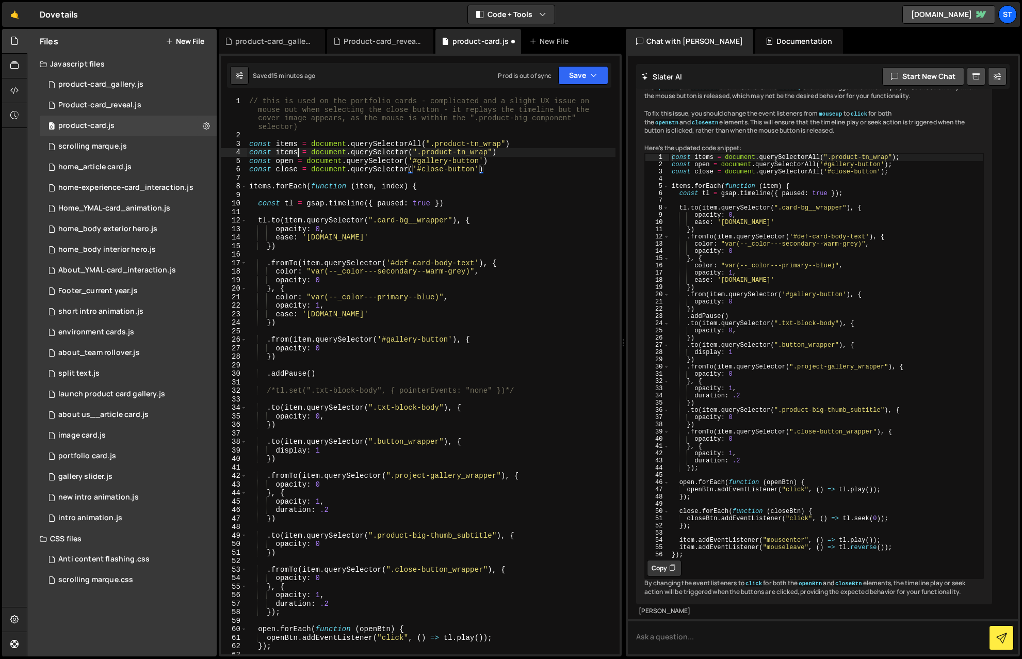
click at [296, 154] on div "// this is used on the portfolio cards - complicated and a slight UX issue on m…" at bounding box center [431, 397] width 368 height 600
drag, startPoint x: 502, startPoint y: 144, endPoint x: 436, endPoint y: 143, distance: 66.0
click at [436, 143] on div "// this is used on the portfolio cards - complicated and a slight UX issue on m…" at bounding box center [431, 397] width 368 height 600
paste textarea "ject-card_wrapper"
click at [498, 168] on div "// this is used on the portfolio cards - complicated and a slight UX issue on m…" at bounding box center [431, 397] width 368 height 600
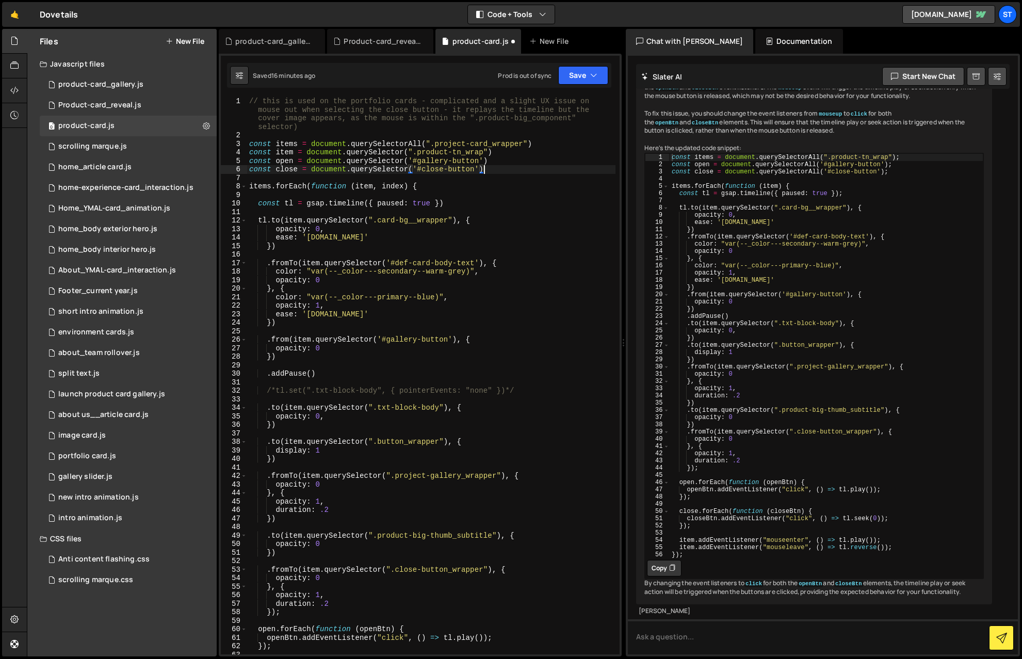
scroll to position [0, 0]
drag, startPoint x: 293, startPoint y: 152, endPoint x: 275, endPoint y: 151, distance: 18.1
click at [275, 151] on div "// this is used on the portfolio cards - complicated and a slight UX issue on m…" at bounding box center [431, 397] width 368 height 600
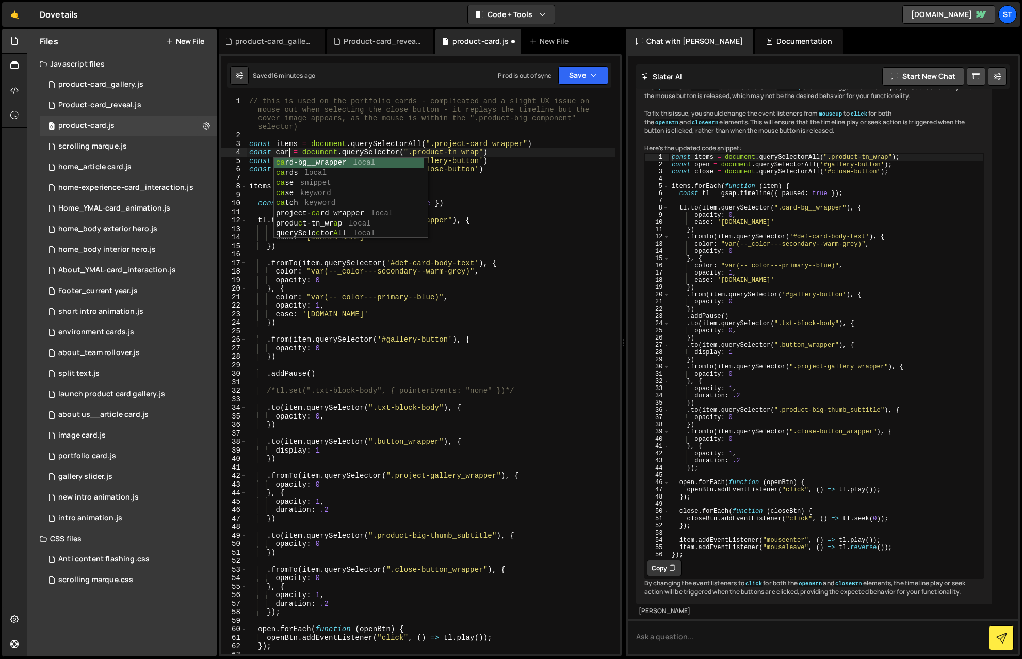
scroll to position [0, 3]
click at [521, 284] on div "// this is used on the portfolio cards - complicated and a slight UX issue on m…" at bounding box center [431, 397] width 368 height 600
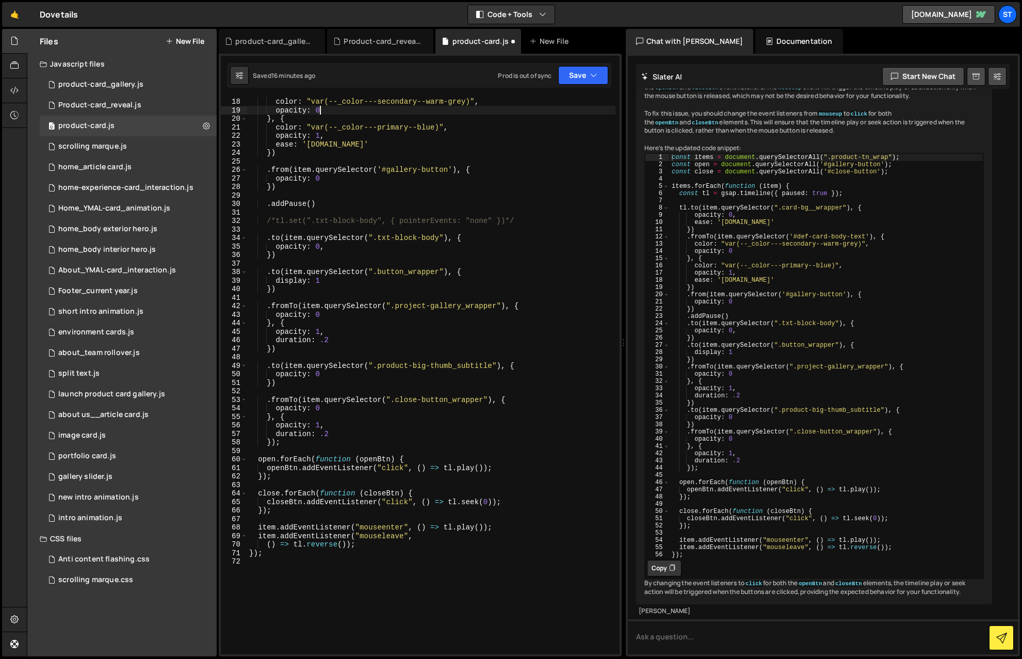
scroll to position [170, 0]
drag, startPoint x: 275, startPoint y: 527, endPoint x: 258, endPoint y: 525, distance: 16.6
click at [258, 483] on div ". fromTo ( item . querySelector ( '#def-card-body-text' ) , { color : "var(--_c…" at bounding box center [431, 376] width 368 height 574
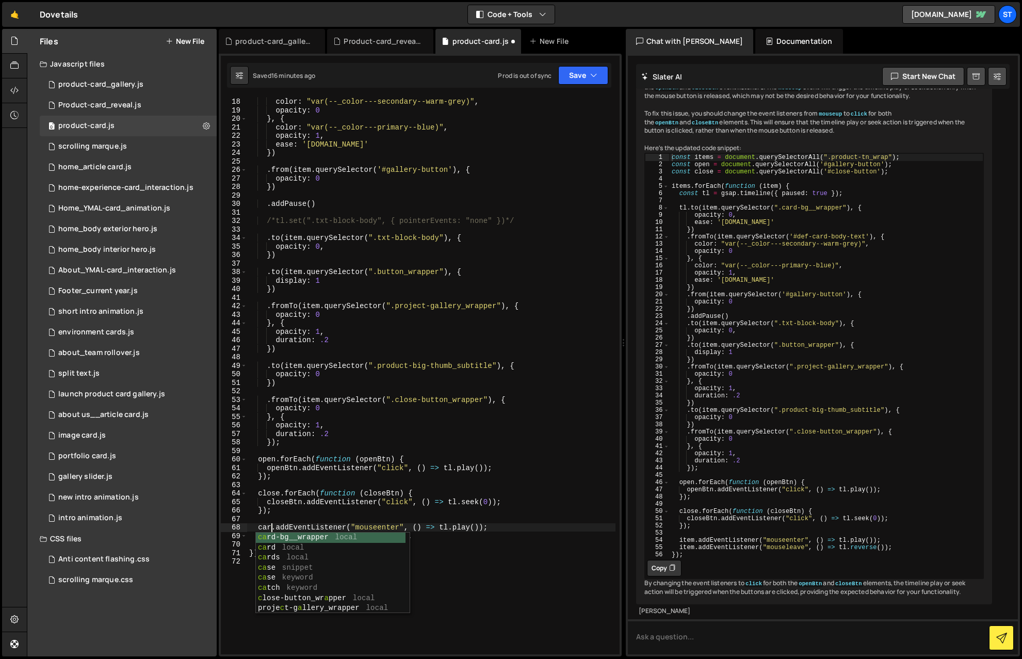
scroll to position [0, 2]
click at [311, 483] on div ". fromTo ( item . querySelector ( '#def-card-body-text' ) , { color : "var(--_c…" at bounding box center [431, 376] width 368 height 574
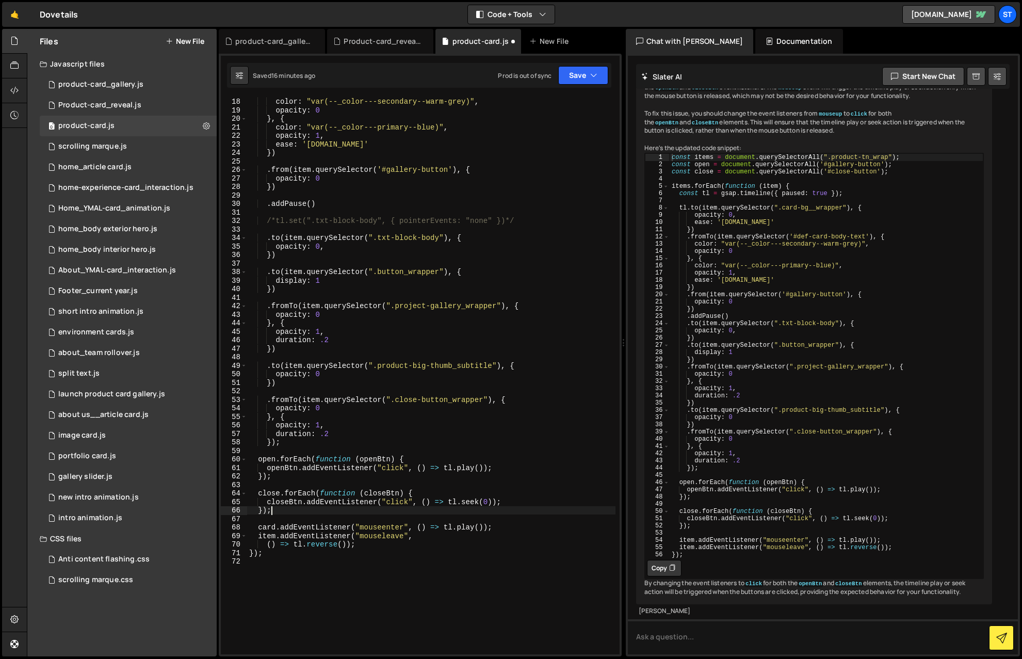
scroll to position [0, 1]
click at [275, 483] on div ". fromTo ( item . querySelector ( '#def-card-body-text' ) , { color : "var(--_c…" at bounding box center [431, 376] width 368 height 574
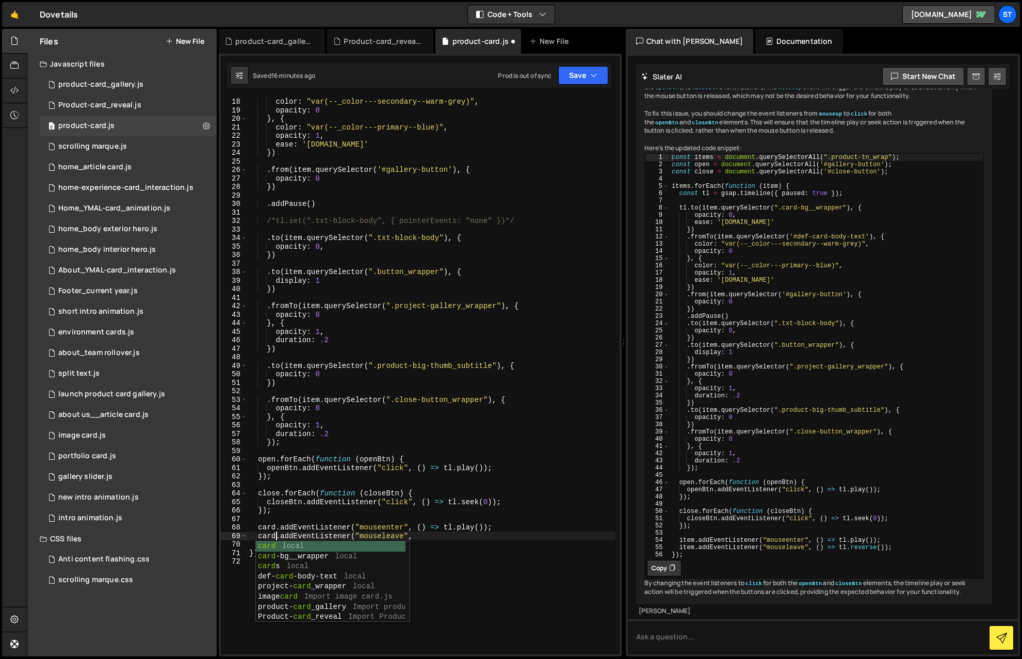
scroll to position [0, 2]
click at [521, 399] on div ". fromTo ( item . querySelector ( '#def-card-body-text' ) , { color : "var(--_c…" at bounding box center [431, 376] width 368 height 574
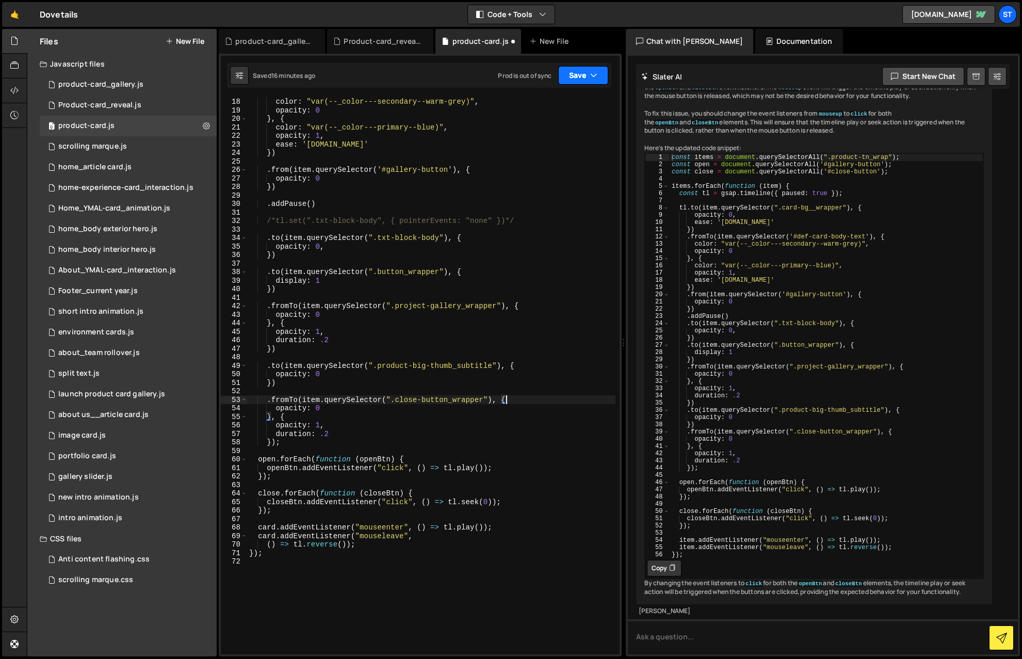
type textarea ".fromTo(item.querySelector(".close-button_wrapper"), {"
click at [589, 72] on button "Save" at bounding box center [583, 75] width 50 height 19
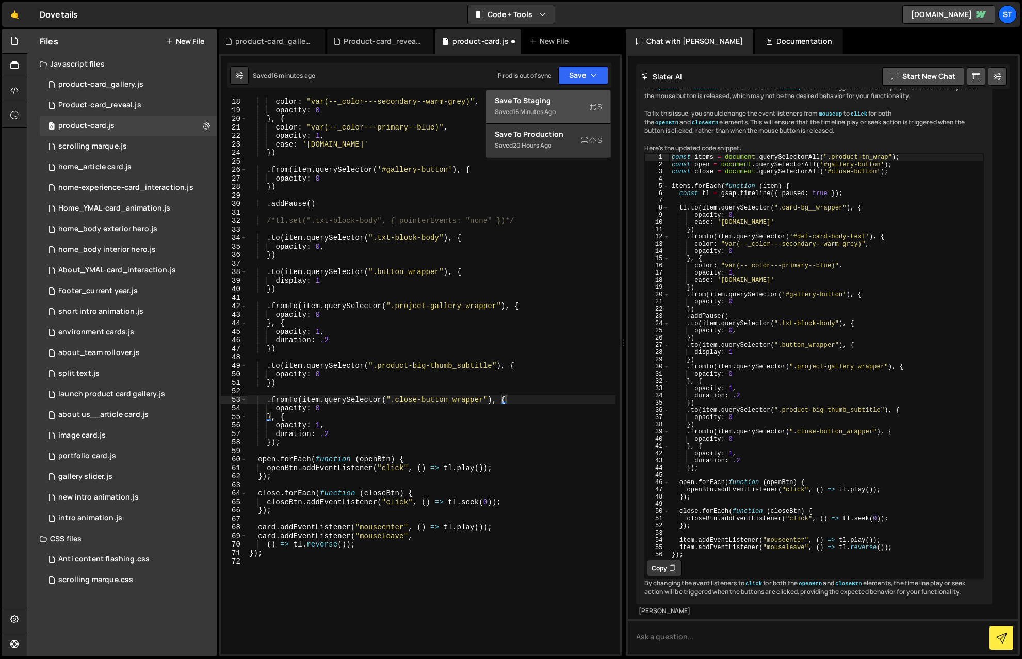
click at [524, 104] on div "Save to Staging S" at bounding box center [548, 100] width 107 height 10
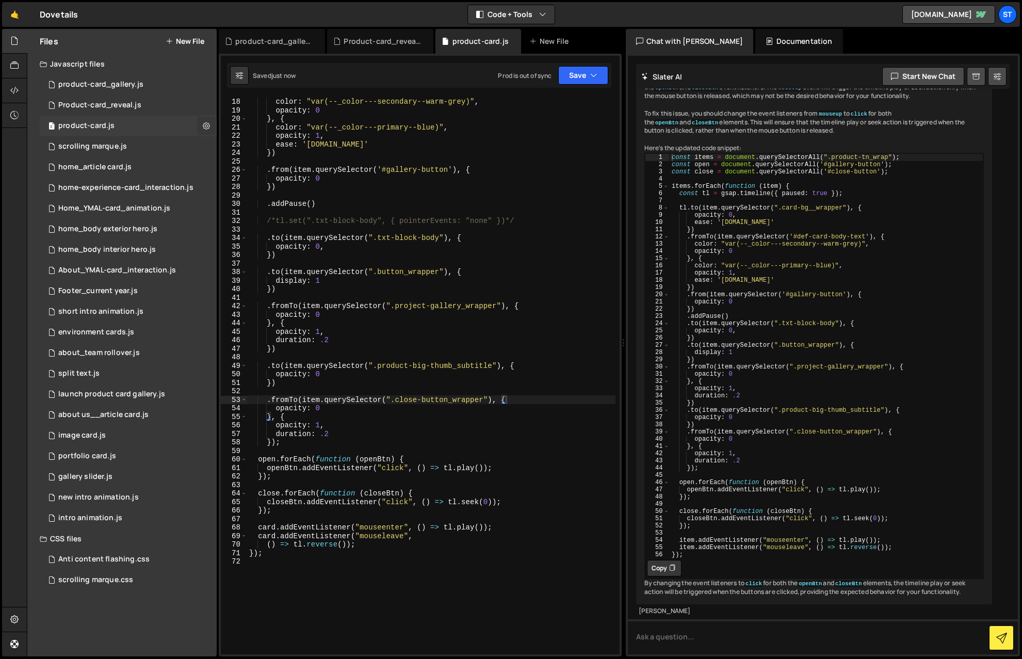
click at [205, 126] on icon at bounding box center [206, 126] width 7 height 10
click at [263, 148] on button "Edit File Settings" at bounding box center [269, 147] width 101 height 21
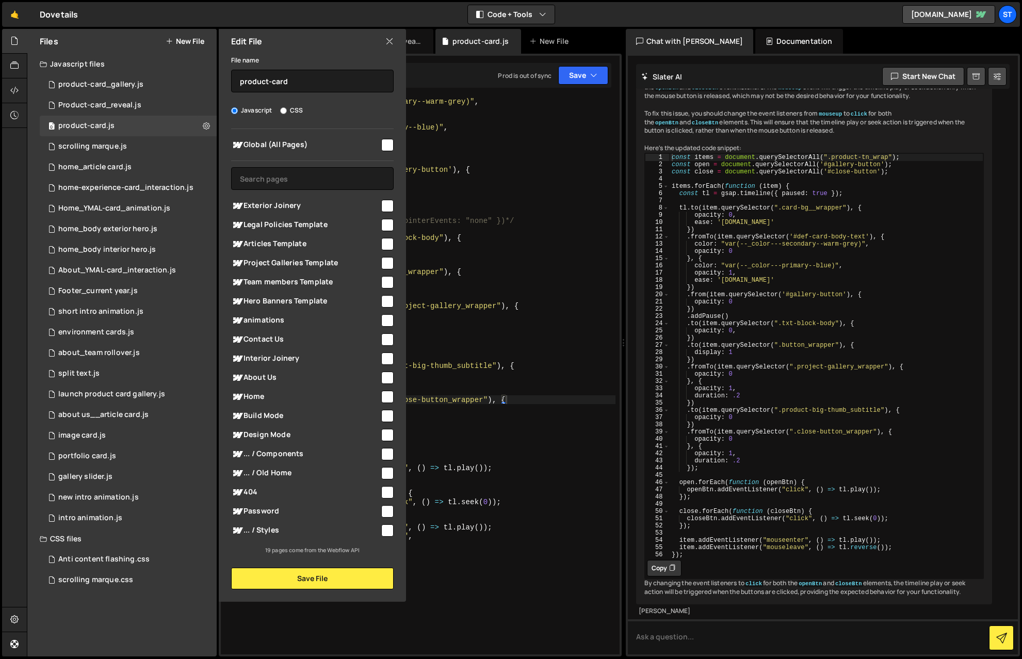
click at [389, 359] on input "checkbox" at bounding box center [387, 358] width 12 height 12
checkbox input "true"
click at [388, 202] on input "checkbox" at bounding box center [387, 206] width 12 height 12
checkbox input "true"
click at [306, 483] on button "Save File" at bounding box center [312, 578] width 162 height 22
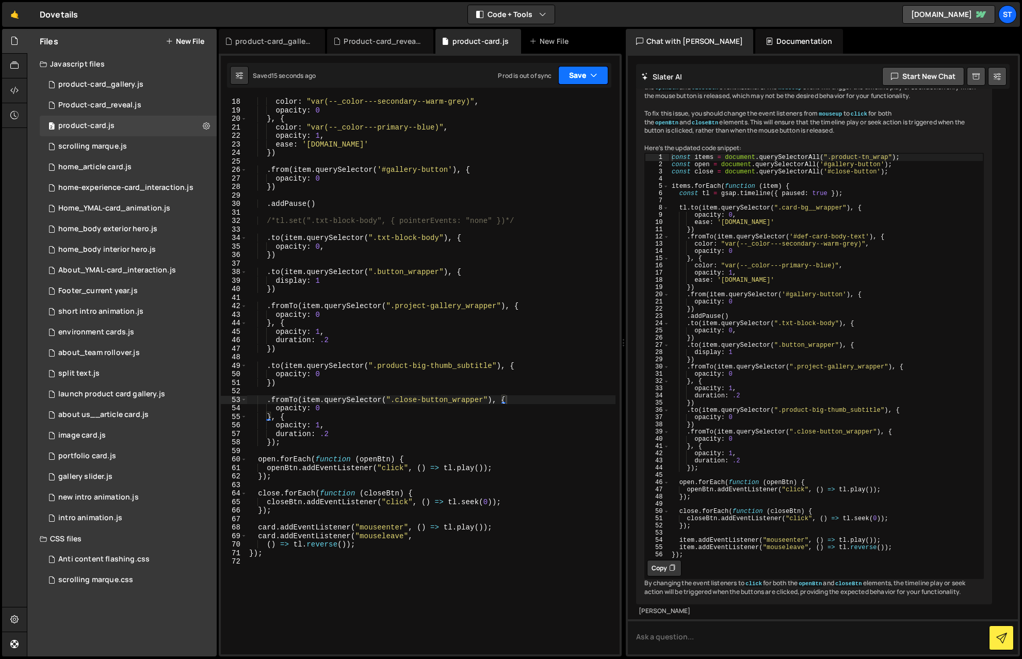
click at [591, 71] on icon "button" at bounding box center [593, 75] width 7 height 10
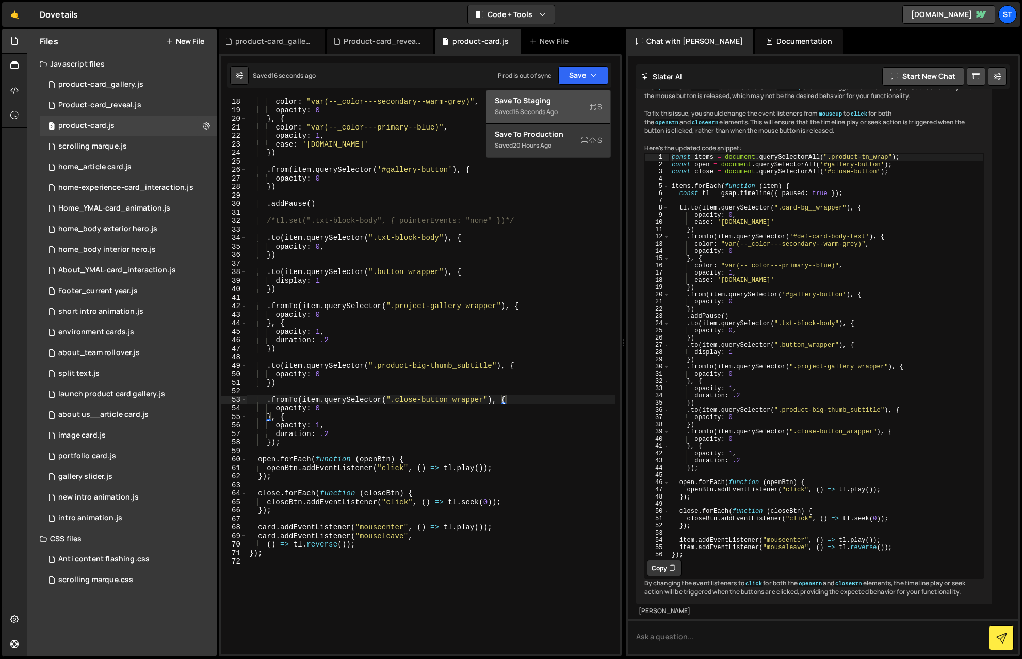
click at [542, 102] on div "Save to Staging S" at bounding box center [548, 100] width 107 height 10
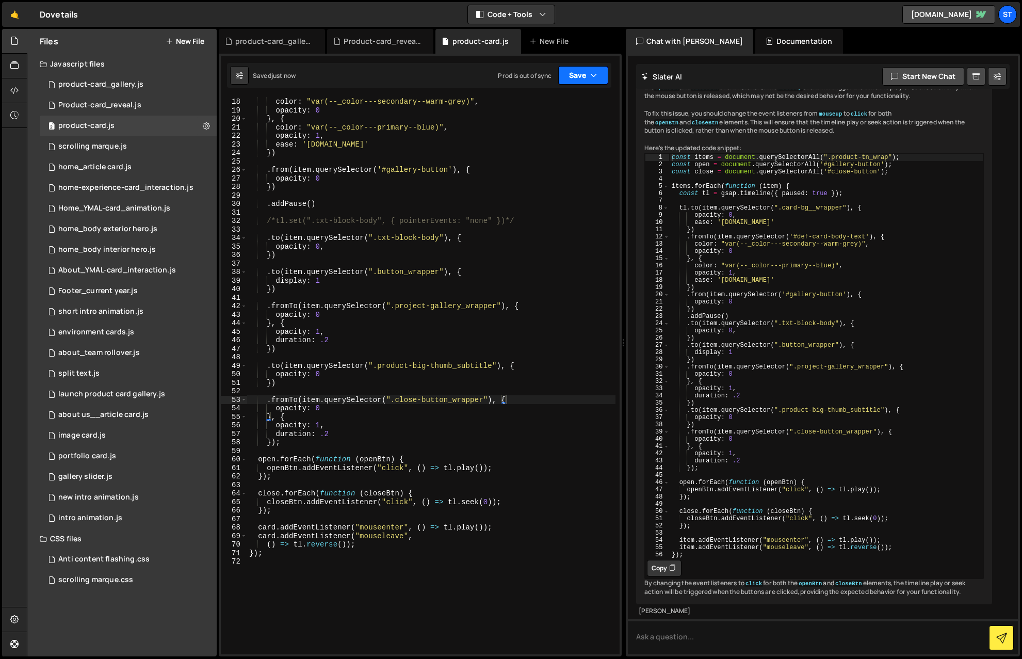
click at [582, 72] on button "Save" at bounding box center [583, 75] width 50 height 19
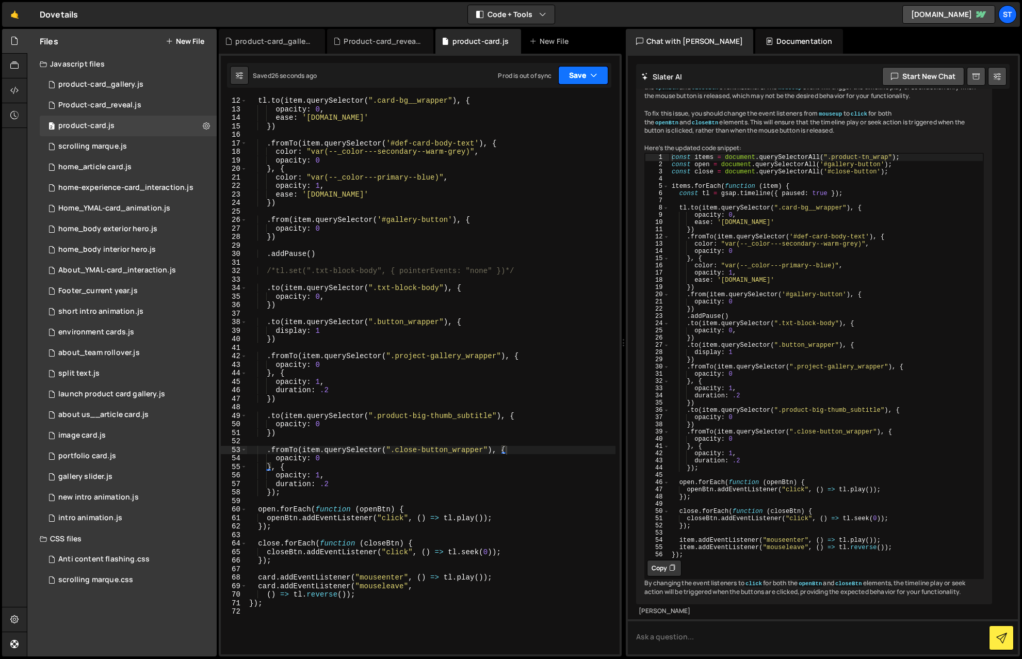
scroll to position [0, 0]
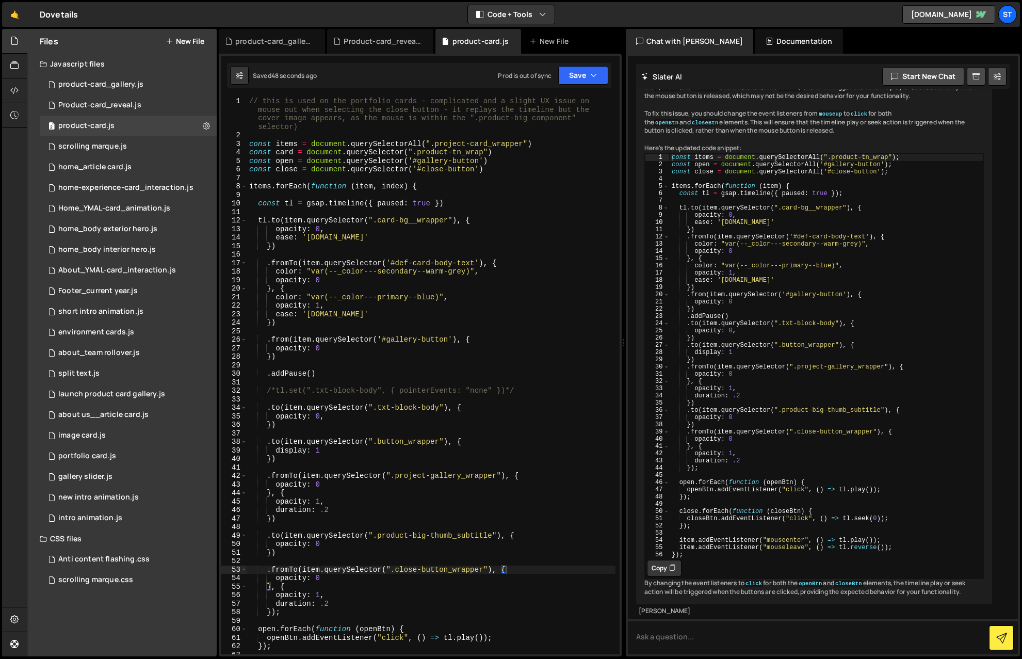
click at [463, 151] on div "// this is used on the portfolio cards - complicated and a slight UX issue on m…" at bounding box center [431, 397] width 368 height 600
drag, startPoint x: 525, startPoint y: 143, endPoint x: 435, endPoint y: 143, distance: 89.8
click at [435, 143] on div "// this is used on the portfolio cards - complicated and a slight UX issue on m…" at bounding box center [431, 397] width 368 height 600
paste textarea "duct-tn_wrap"
drag, startPoint x: 483, startPoint y: 153, endPoint x: 418, endPoint y: 156, distance: 64.6
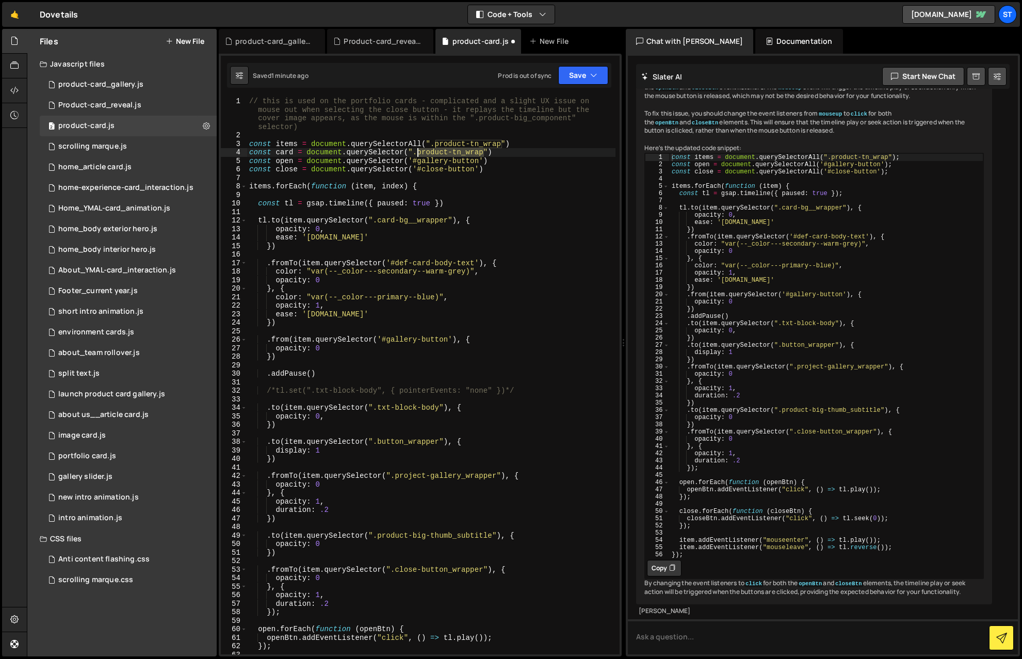
click at [418, 156] on div "// this is used on the portfolio cards - complicated and a slight UX issue on m…" at bounding box center [431, 397] width 368 height 600
paste textarea "ject-card_wrapper"
click at [591, 73] on icon "button" at bounding box center [593, 75] width 7 height 10
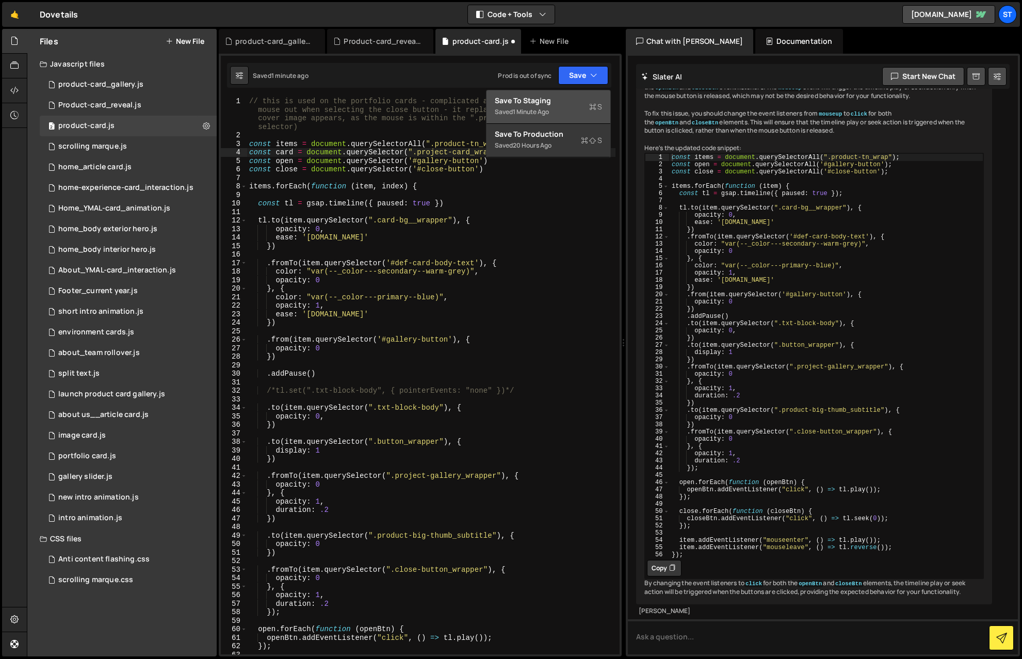
click at [536, 101] on div "Save to Staging S" at bounding box center [548, 100] width 107 height 10
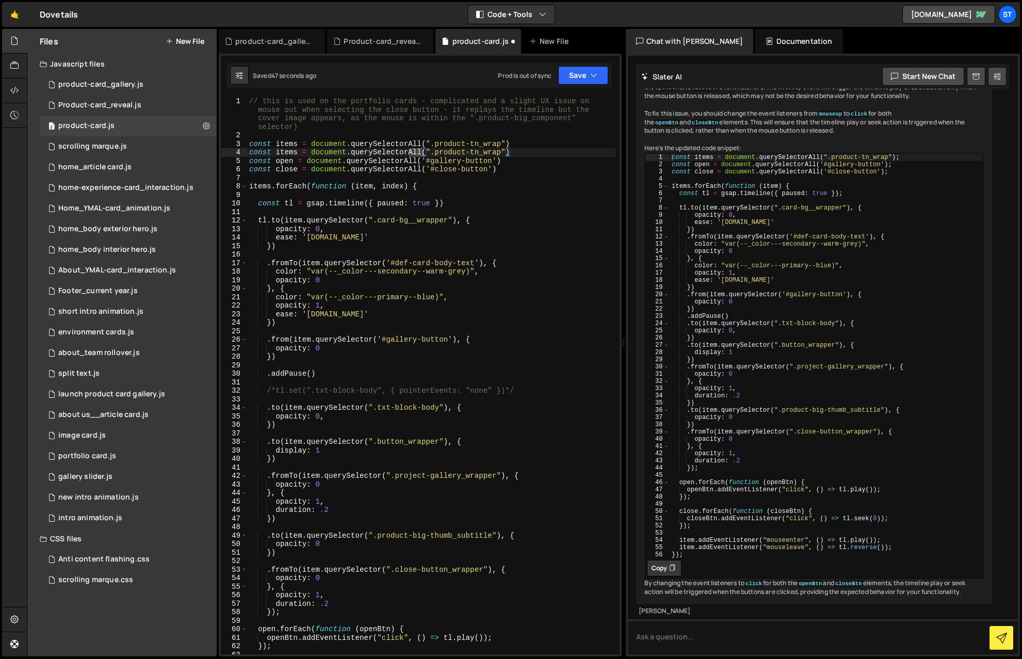
click at [297, 154] on div "// this is used on the portfolio cards - complicated and a slight UX issue on m…" at bounding box center [431, 397] width 368 height 600
drag, startPoint x: 498, startPoint y: 153, endPoint x: 431, endPoint y: 151, distance: 67.1
click at [431, 151] on div "// this is used on the portfolio cards - complicated and a slight UX issue on m…" at bounding box center [431, 397] width 368 height 600
click at [599, 69] on button "Save" at bounding box center [583, 75] width 50 height 19
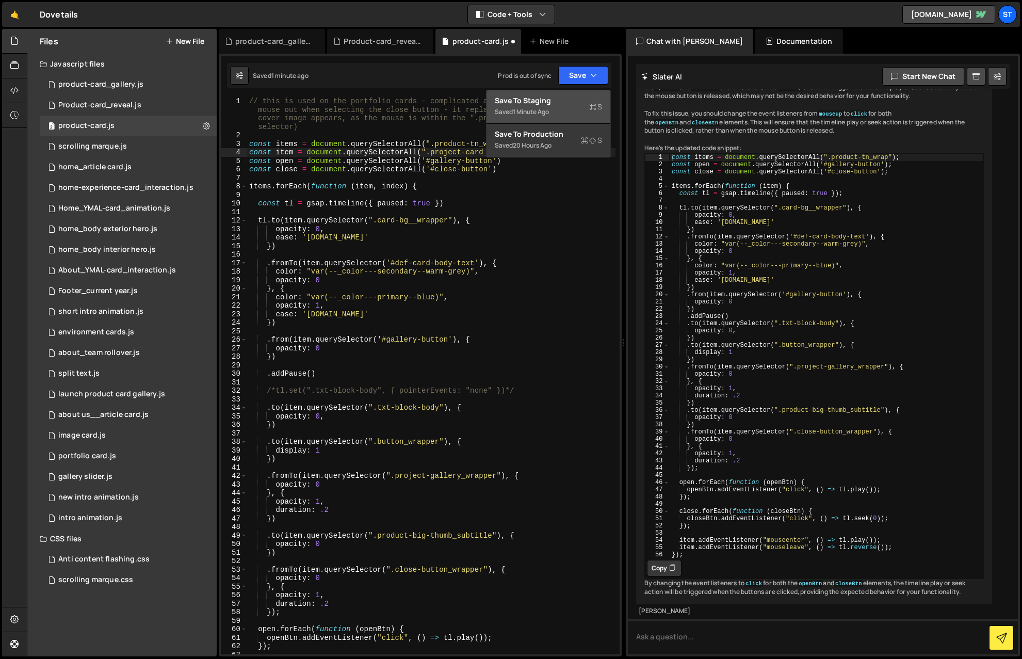
click at [530, 102] on div "Save to Staging S" at bounding box center [548, 100] width 107 height 10
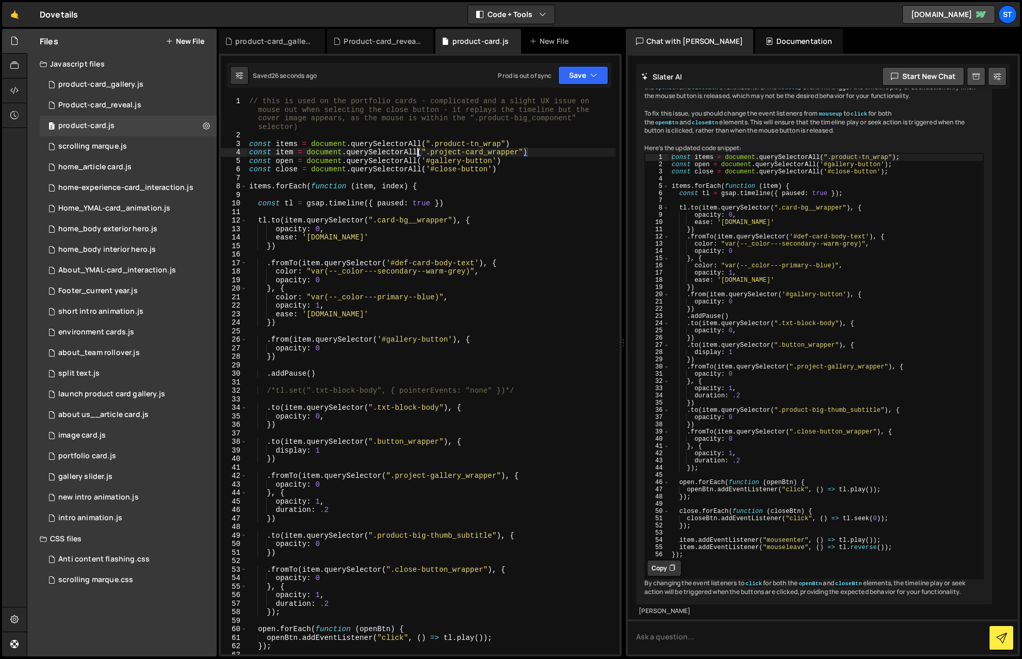
click at [418, 153] on div "// this is used on the portfolio cards - complicated and a slight UX issue on m…" at bounding box center [431, 397] width 368 height 600
click at [417, 164] on div "// this is used on the portfolio cards - complicated and a slight UX issue on m…" at bounding box center [431, 397] width 368 height 600
click at [422, 170] on div "// this is used on the portfolio cards - complicated and a slight UX issue on m…" at bounding box center [431, 397] width 368 height 600
click at [580, 79] on button "Save" at bounding box center [583, 75] width 50 height 19
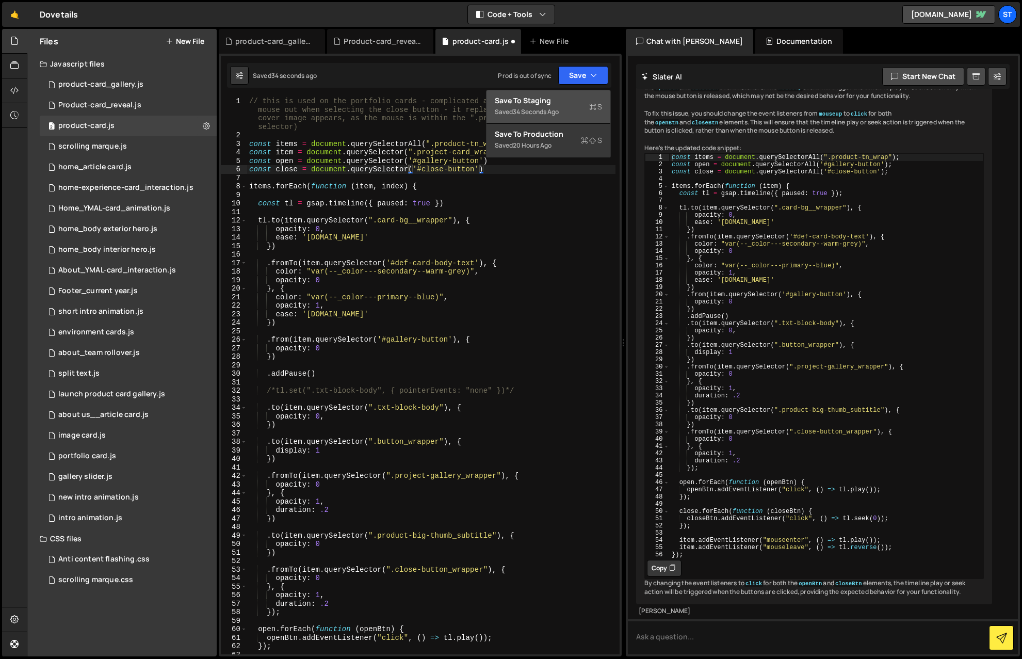
click at [524, 102] on div "Save to Staging S" at bounding box center [548, 100] width 107 height 10
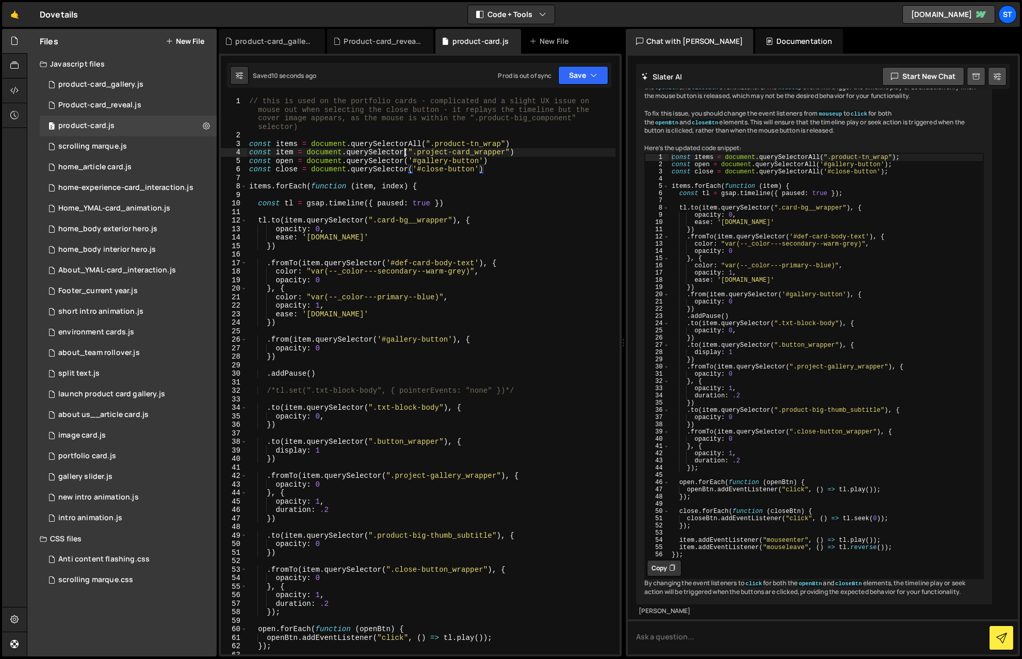
click at [403, 152] on div "// this is used on the portfolio cards - complicated and a slight UX issue on m…" at bounding box center [431, 397] width 368 height 600
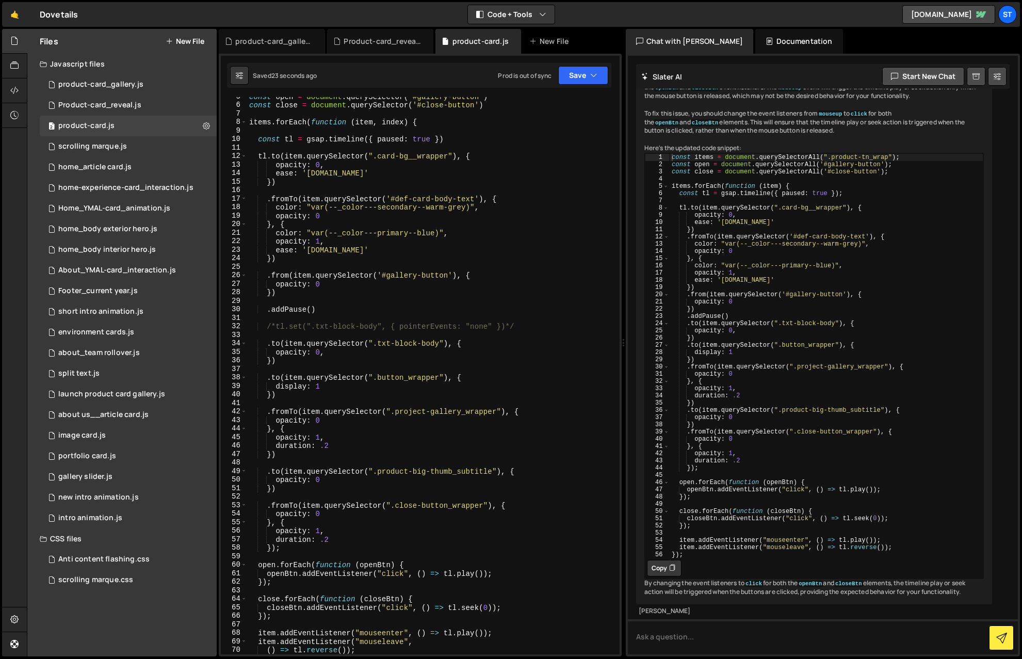
scroll to position [0, 0]
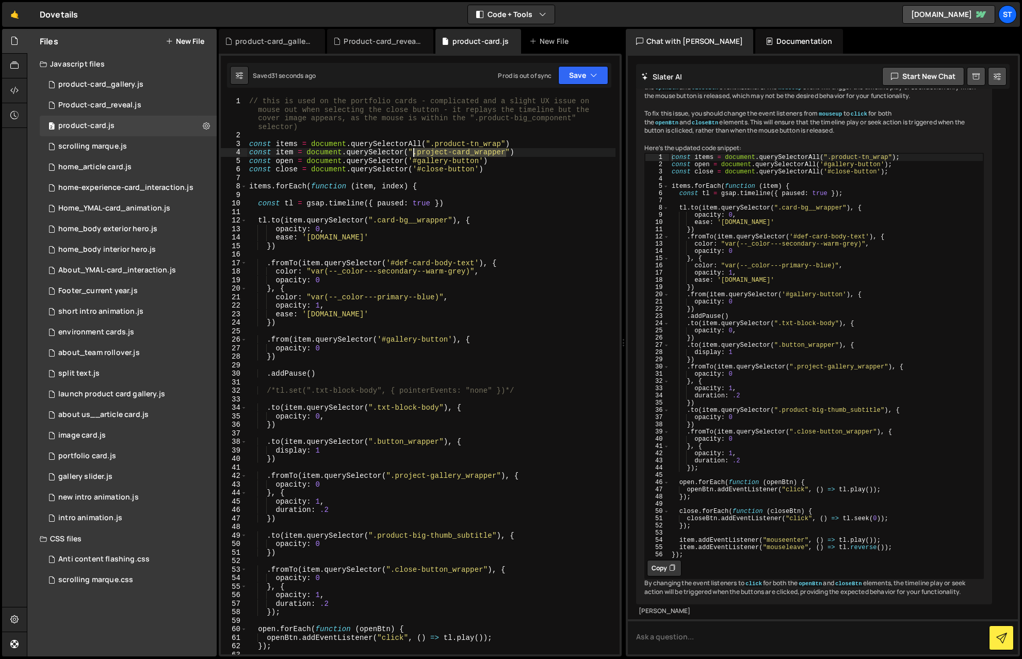
drag, startPoint x: 507, startPoint y: 152, endPoint x: 414, endPoint y: 153, distance: 92.9
click at [414, 153] on div "// this is used on the portfolio cards - complicated and a slight UX issue on m…" at bounding box center [431, 397] width 368 height 600
drag, startPoint x: 510, startPoint y: 153, endPoint x: 409, endPoint y: 155, distance: 101.1
click at [409, 155] on div "// this is used on the portfolio cards - complicated and a slight UX issue on m…" at bounding box center [431, 397] width 368 height 600
click at [505, 186] on div "// this is used on the portfolio cards - complicated and a slight UX issue on m…" at bounding box center [431, 397] width 368 height 600
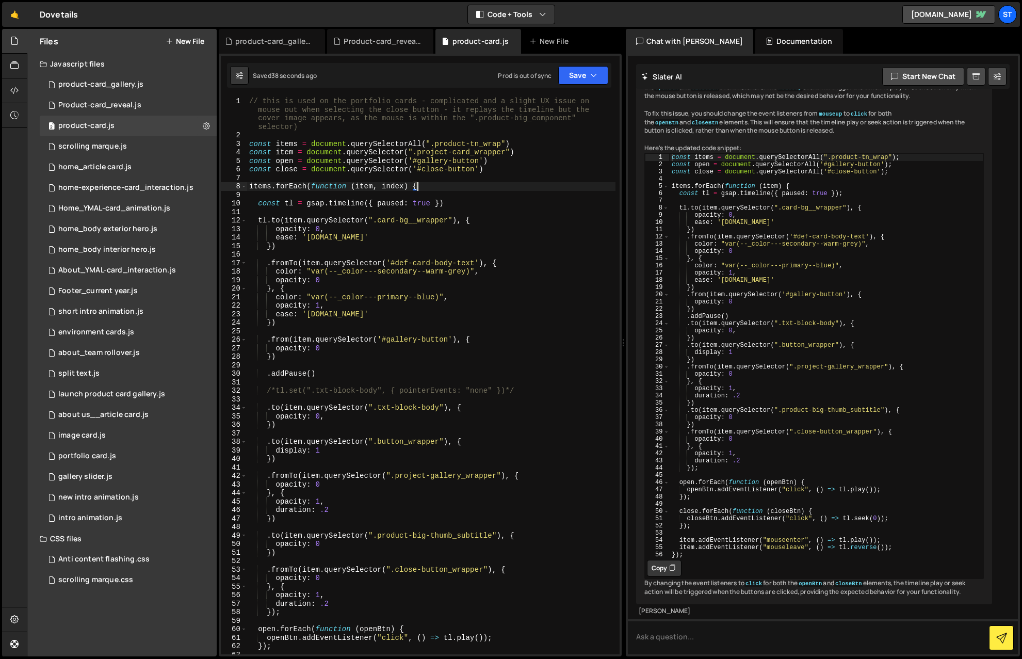
type textarea "});"
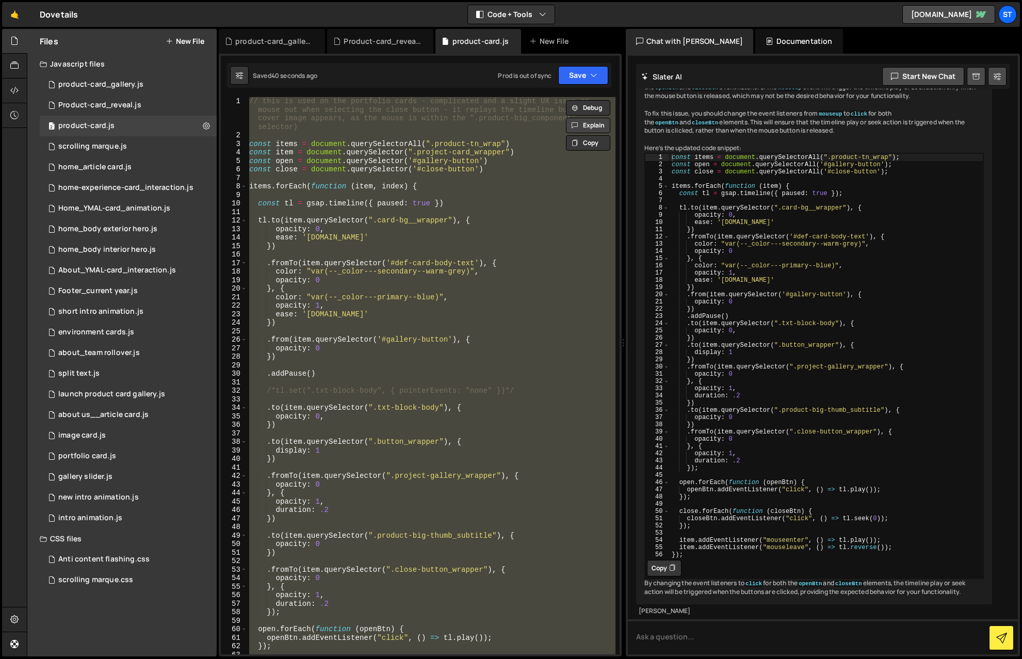
click at [597, 126] on button "Explain" at bounding box center [588, 125] width 44 height 15
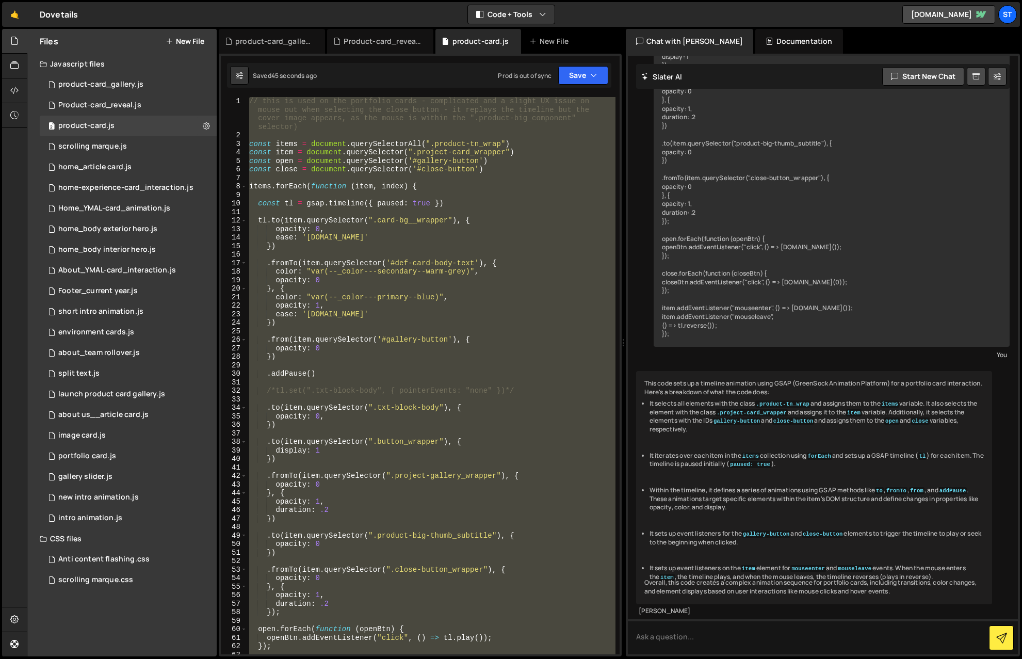
scroll to position [4812, 0]
click at [701, 483] on textarea at bounding box center [823, 636] width 390 height 35
click at [701, 483] on textarea "whne this animation runs it ttriggers all elements with" at bounding box center [823, 636] width 390 height 35
click at [701, 483] on textarea "whne this animation runs it triggers all elements with" at bounding box center [823, 636] width 390 height 35
drag, startPoint x: 802, startPoint y: 638, endPoint x: 821, endPoint y: 637, distance: 19.1
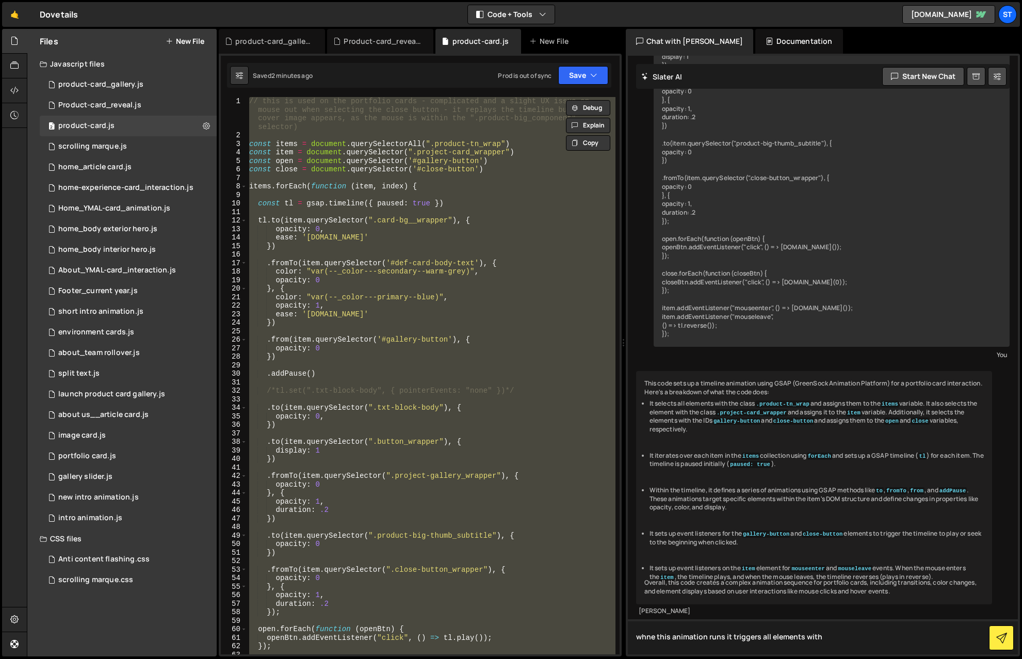
click at [701, 483] on textarea "whne this animation runs it triggers all elements with" at bounding box center [823, 636] width 390 height 35
drag, startPoint x: 869, startPoint y: 638, endPoint x: 853, endPoint y: 639, distance: 16.0
click at [701, 483] on textarea "whne this animation runs #gallery-button triggers all elements with" at bounding box center [823, 636] width 390 height 35
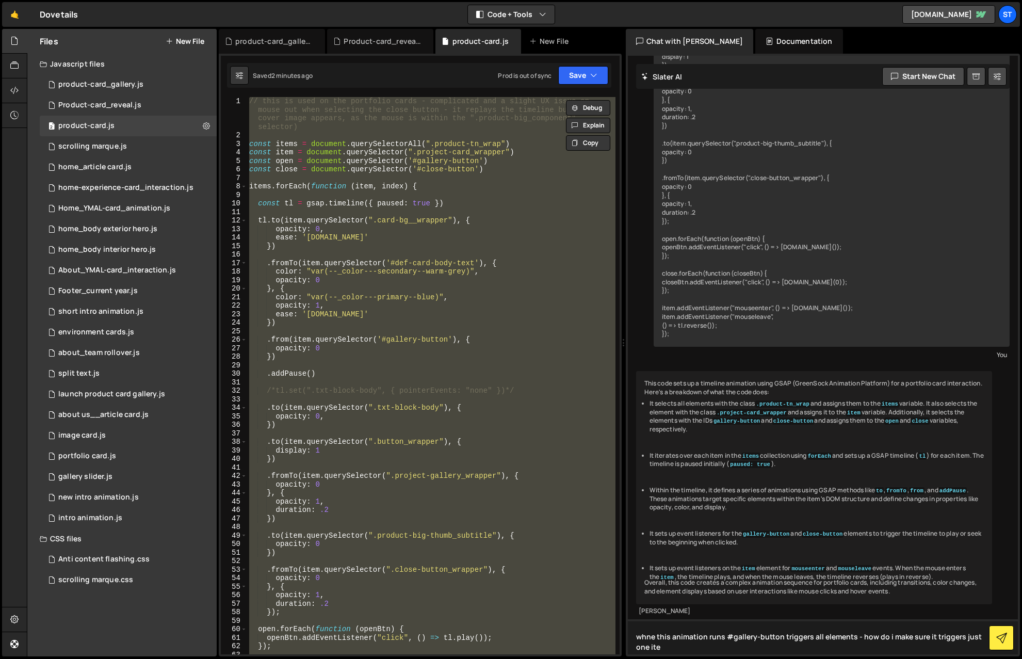
type textarea "whne this animation runs #gallery-button triggers all elements - how do i make …"
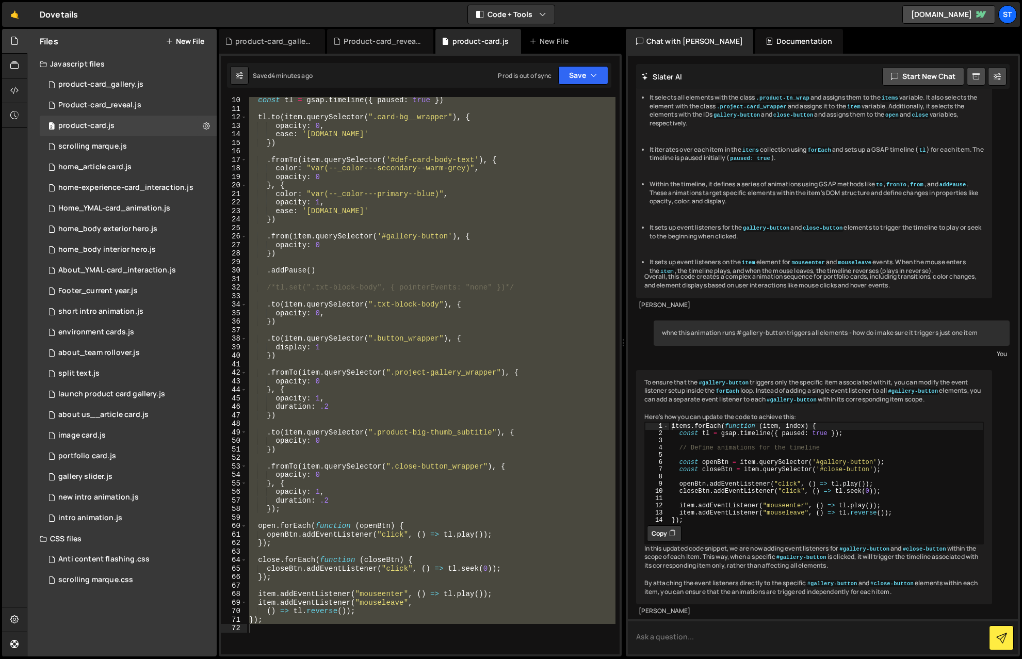
scroll to position [28, 0]
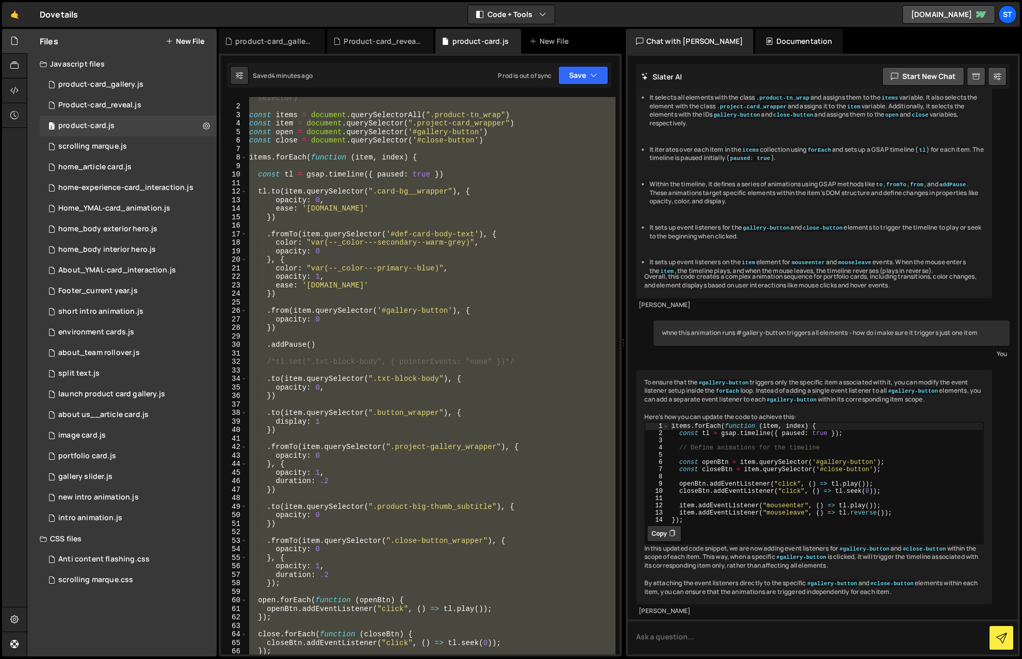
click at [701, 483] on div "items . forEach ( function ( item , index ) { const tl = gsap . timeline ({ pau…" at bounding box center [826, 480] width 314 height 116
drag, startPoint x: 889, startPoint y: 510, endPoint x: 669, endPoint y: 506, distance: 220.8
click at [669, 483] on div "const closeBtn = item.querySelector('#close-button'); 1 2 3 4 5 6 7 8 9 10 11 1…" at bounding box center [814, 472] width 339 height 101
type textarea "const openBtn = item.querySelector('#gallery-button'); const closeBtn = item.qu…"
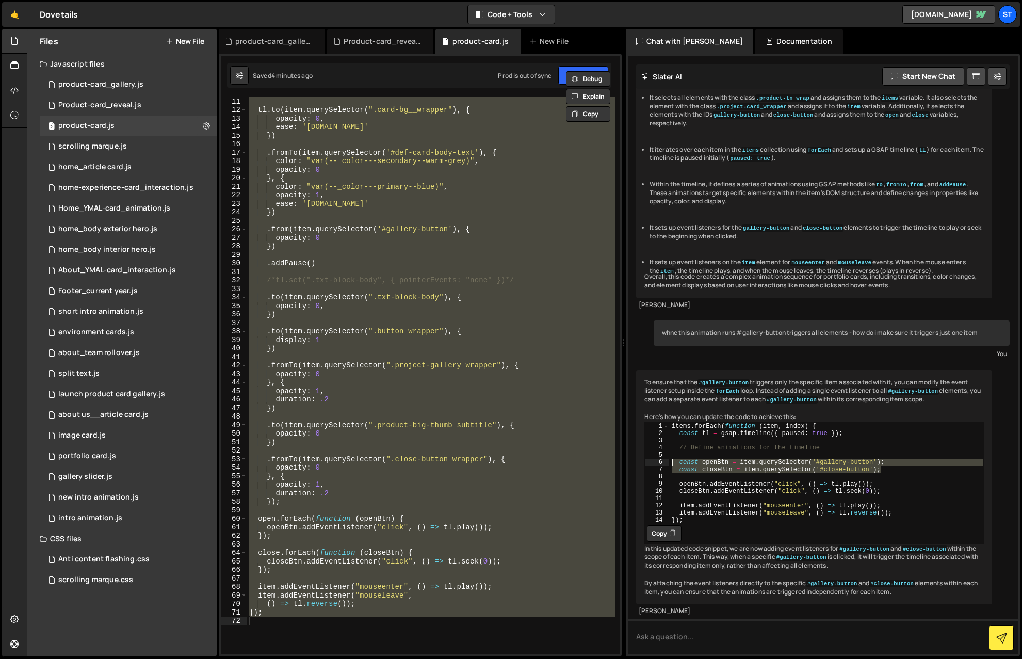
scroll to position [112, 0]
click at [257, 483] on div "tl . to ( item . querySelector ( ".card-bg__wrapper" ) , { opacity : 0 , ease :…" at bounding box center [431, 375] width 368 height 557
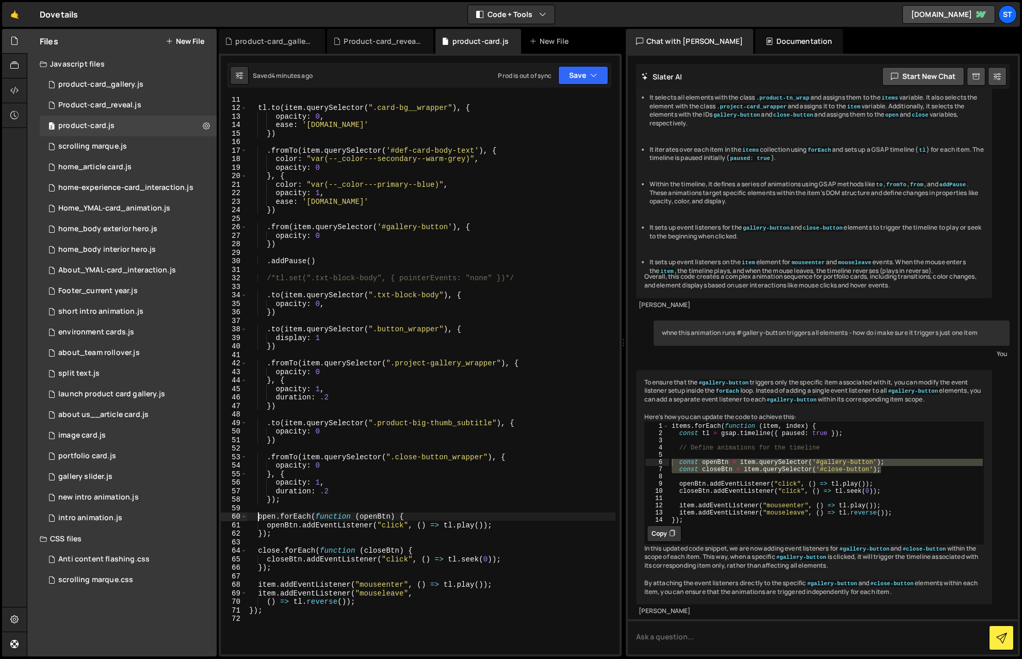
paste textarea "const closeBtn = item.querySelector('#close-button');"
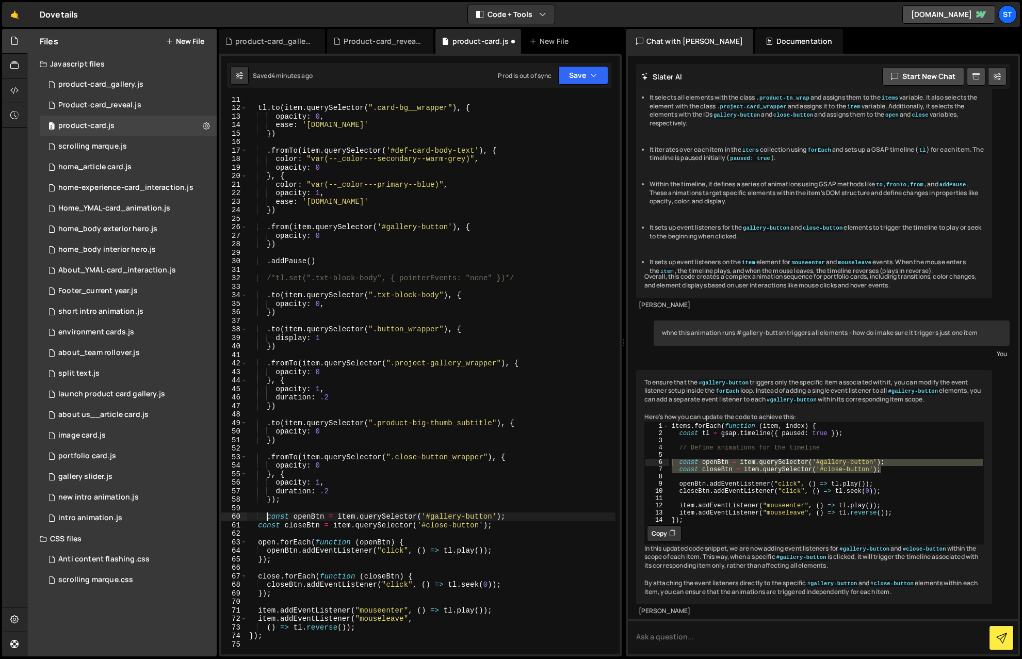
click at [266, 483] on div "tl . to ( item . querySelector ( ".card-bg__wrapper" ) , { opacity : 0 , ease :…" at bounding box center [431, 382] width 368 height 574
click at [592, 69] on button "Save" at bounding box center [583, 75] width 50 height 19
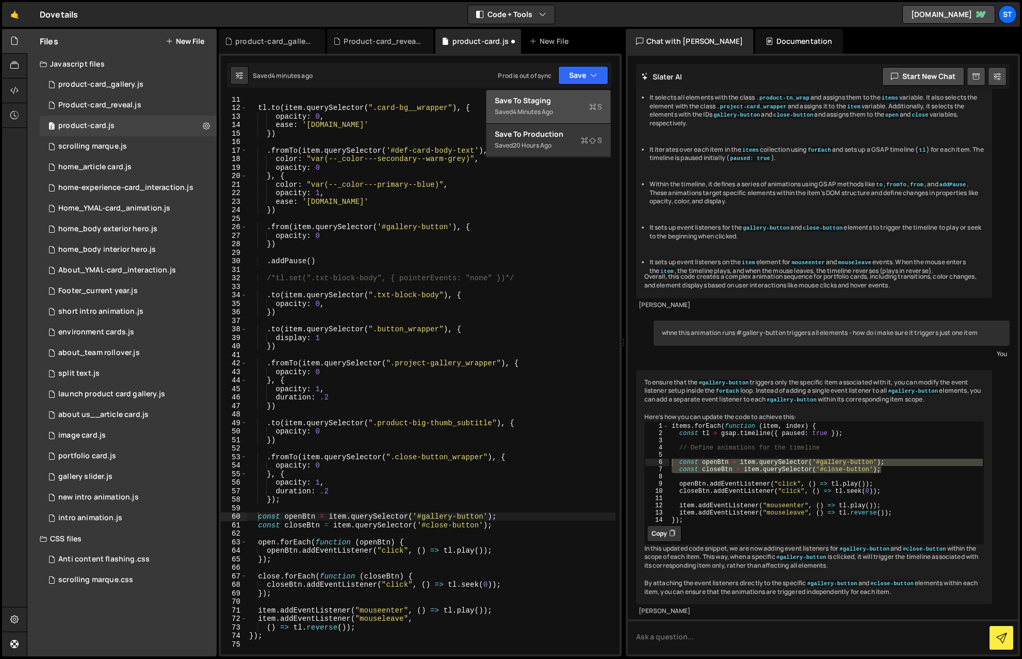
click at [528, 110] on div "4 minutes ago" at bounding box center [533, 111] width 40 height 9
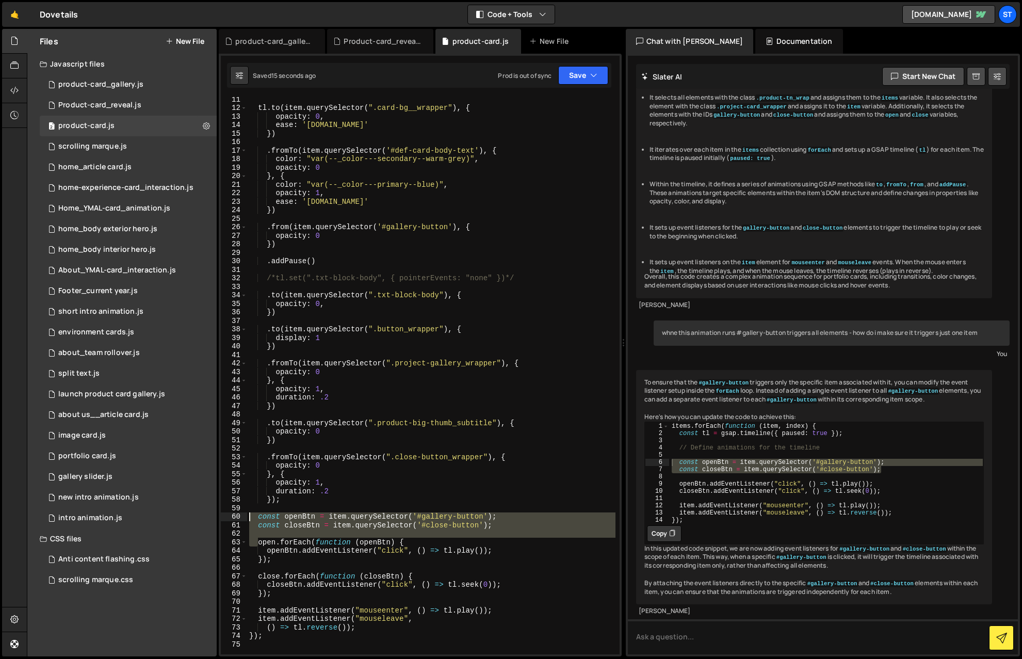
drag, startPoint x: 257, startPoint y: 544, endPoint x: 243, endPoint y: 519, distance: 28.0
click at [243, 483] on div "open.forEach(function (openBtn) { 11 12 13 14 15 16 17 18 19 20 21 22 23 24 25 …" at bounding box center [420, 375] width 399 height 557
drag, startPoint x: 257, startPoint y: 543, endPoint x: 241, endPoint y: 518, distance: 29.2
click at [241, 483] on div "open.forEach(function (openBtn) { 11 12 13 14 15 16 17 18 19 20 21 22 23 24 25 …" at bounding box center [420, 375] width 399 height 557
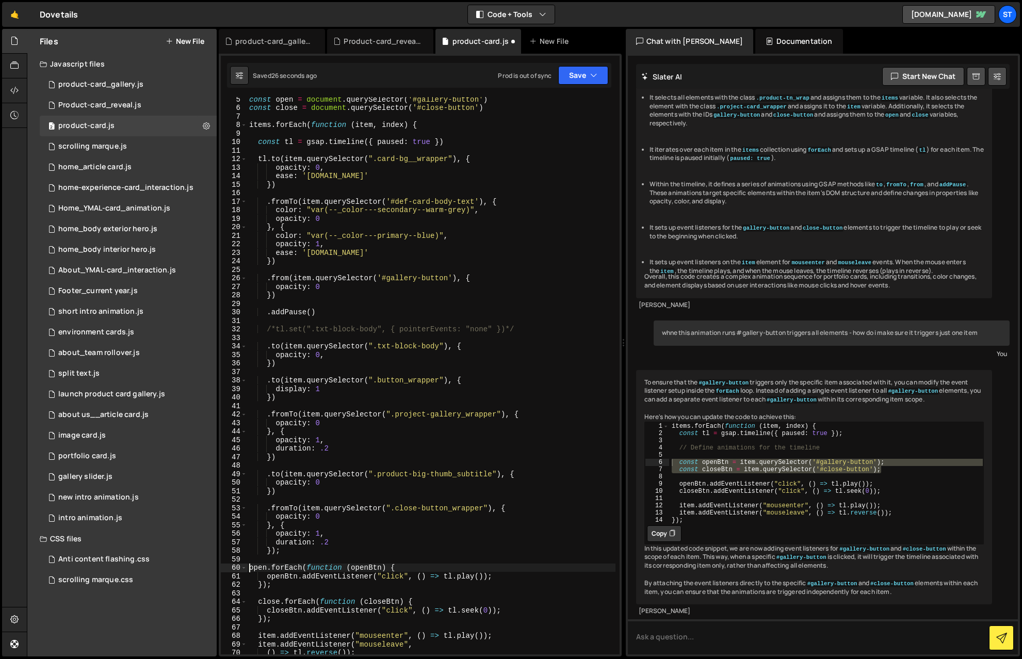
scroll to position [0, 0]
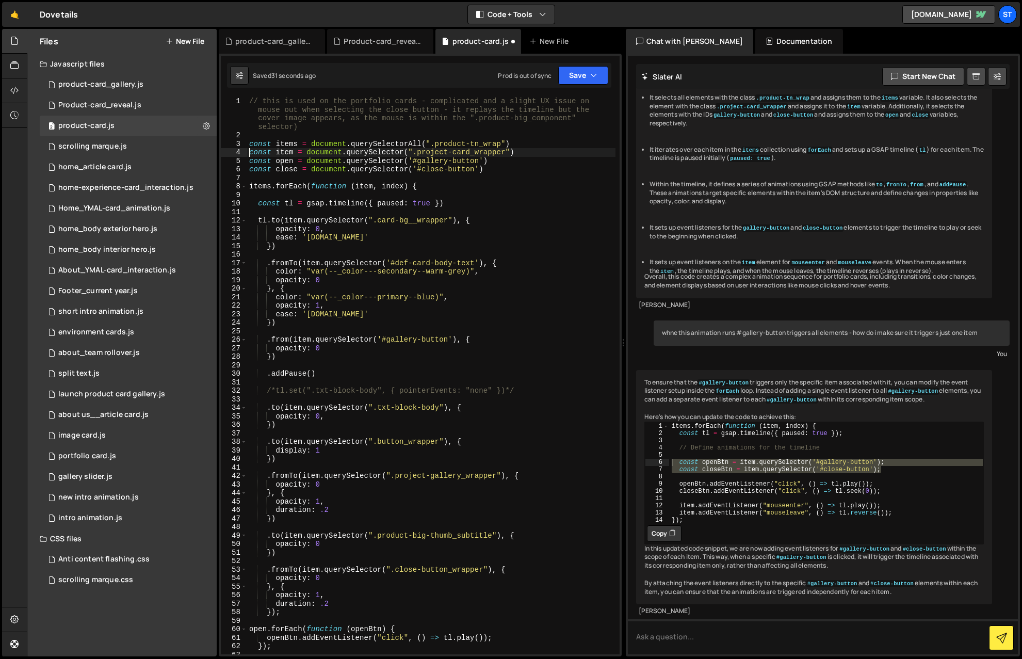
click at [247, 151] on div "open.forEach(function (openBtn) { 1 2 3 4 5 6 7 8 9 10 11 12 13 14 15 16 17 18 …" at bounding box center [420, 375] width 399 height 557
type textarea "const item = document.querySelector(".project-card_wrapper")"
drag, startPoint x: 532, startPoint y: 155, endPoint x: 246, endPoint y: 156, distance: 286.8
click at [246, 156] on div "const item = document.querySelector(".project-card_wrapper") 1 2 3 4 5 6 7 8 9 …" at bounding box center [420, 375] width 399 height 557
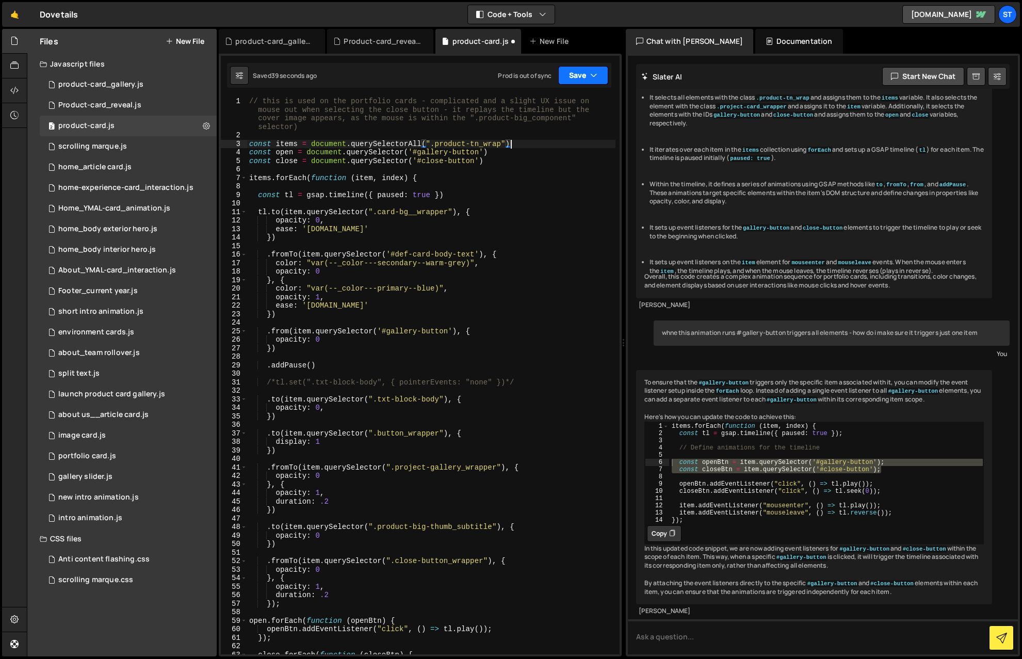
click at [592, 73] on icon "button" at bounding box center [593, 75] width 7 height 10
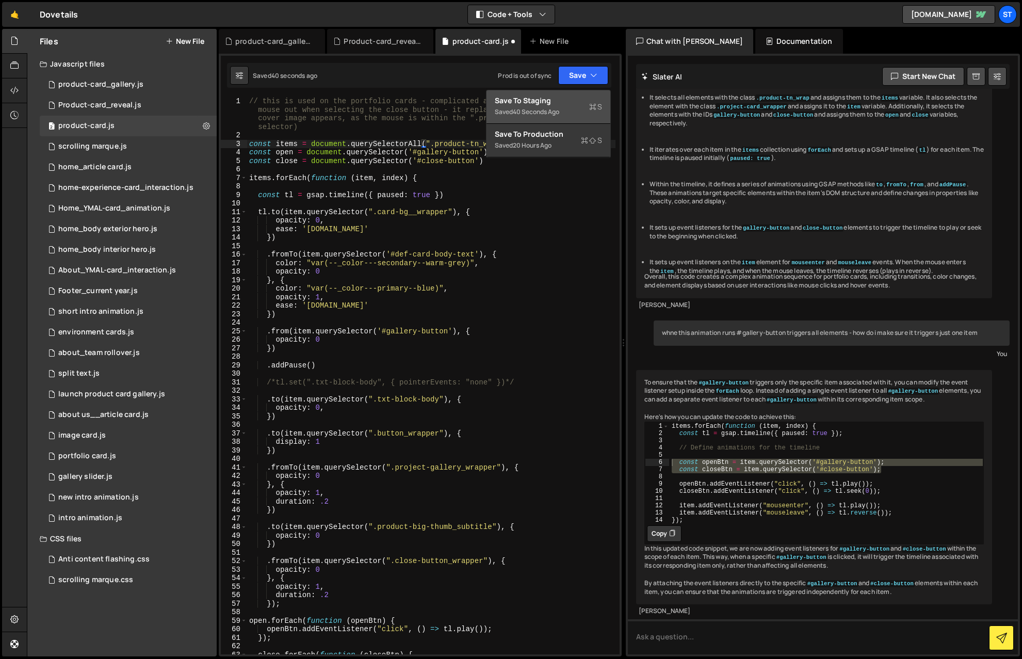
click at [519, 101] on div "Save to Staging S" at bounding box center [548, 100] width 107 height 10
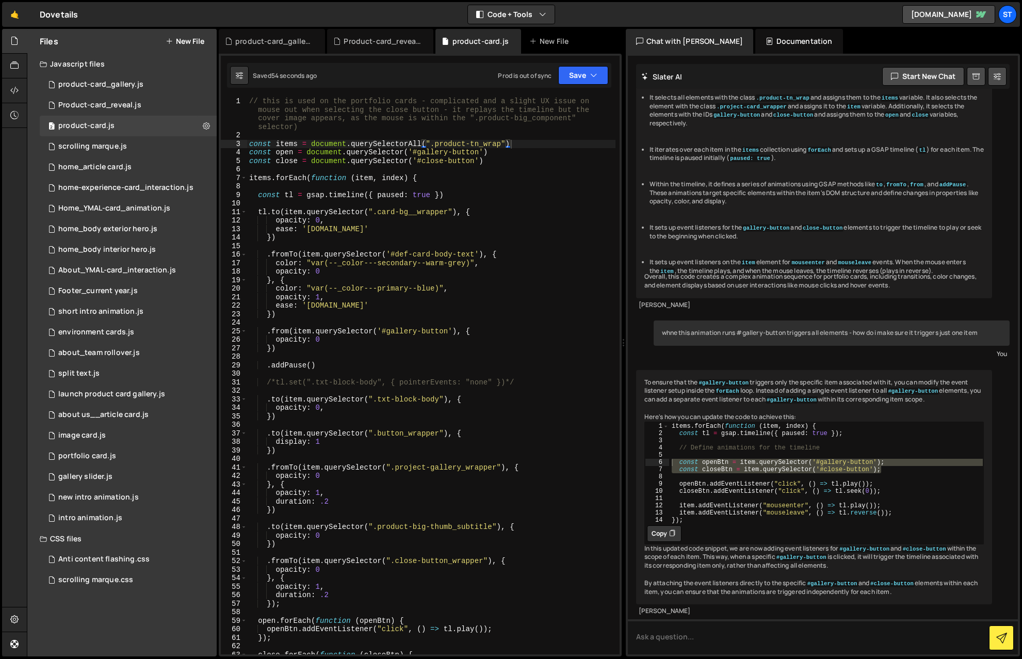
click at [404, 151] on div "// this is used on the portfolio cards - complicated and a slight UX issue on m…" at bounding box center [431, 397] width 368 height 600
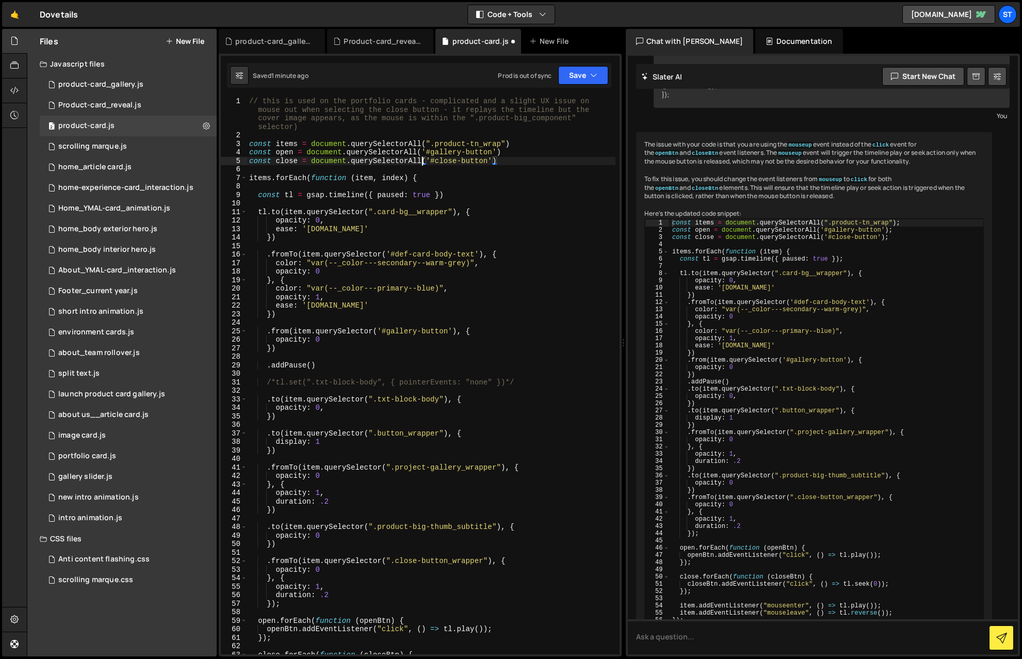
scroll to position [0, 12]
type textarea "const close = document.querySelectorAll('#close-button')"
click at [588, 73] on button "Save" at bounding box center [583, 75] width 50 height 19
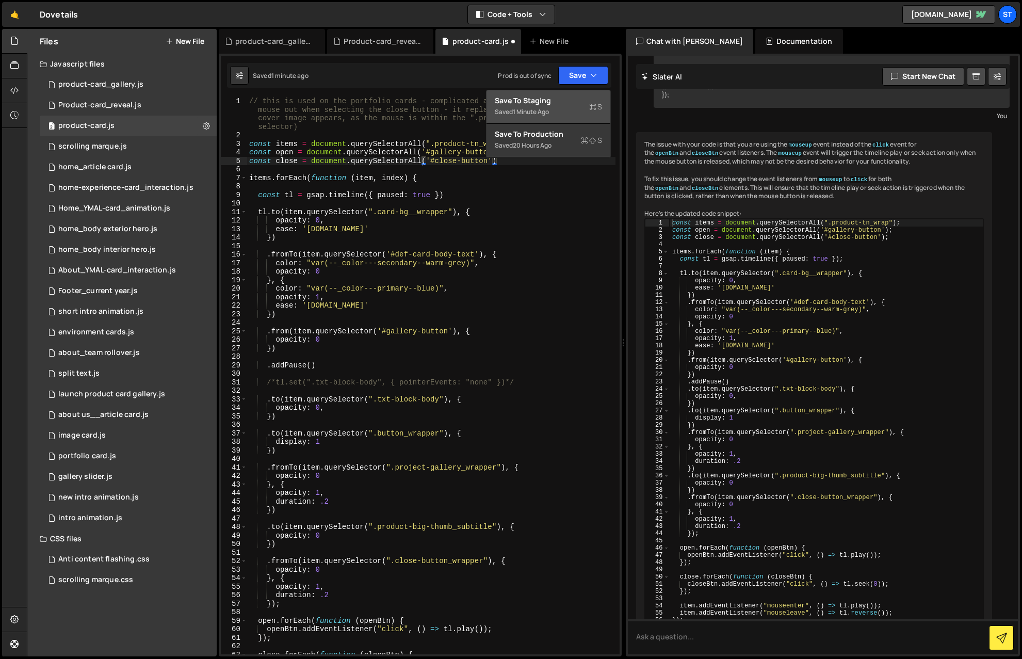
click at [544, 99] on div "Save to Staging S" at bounding box center [548, 100] width 107 height 10
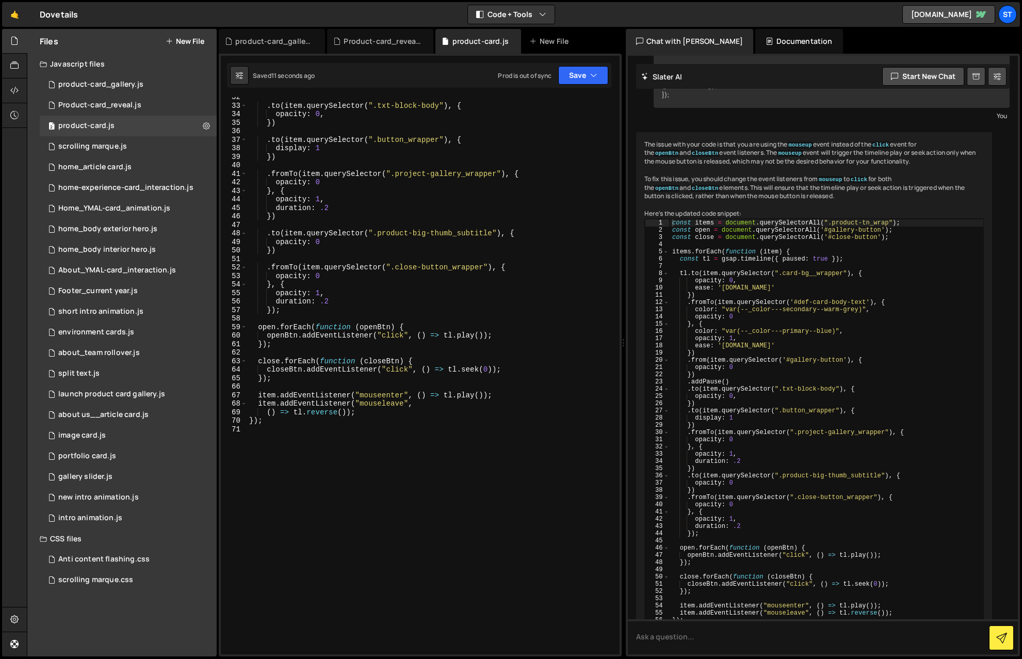
scroll to position [294, 0]
click at [257, 319] on div ". to ( item . querySelector ( ".txt-block-body" ) , { opacity : 0 , }) . to ( i…" at bounding box center [431, 380] width 368 height 574
paste textarea "const closeBtn = item.querySelector('#close-button');"
type textarea "const closeBtn = item.querySelector('#close-button');"
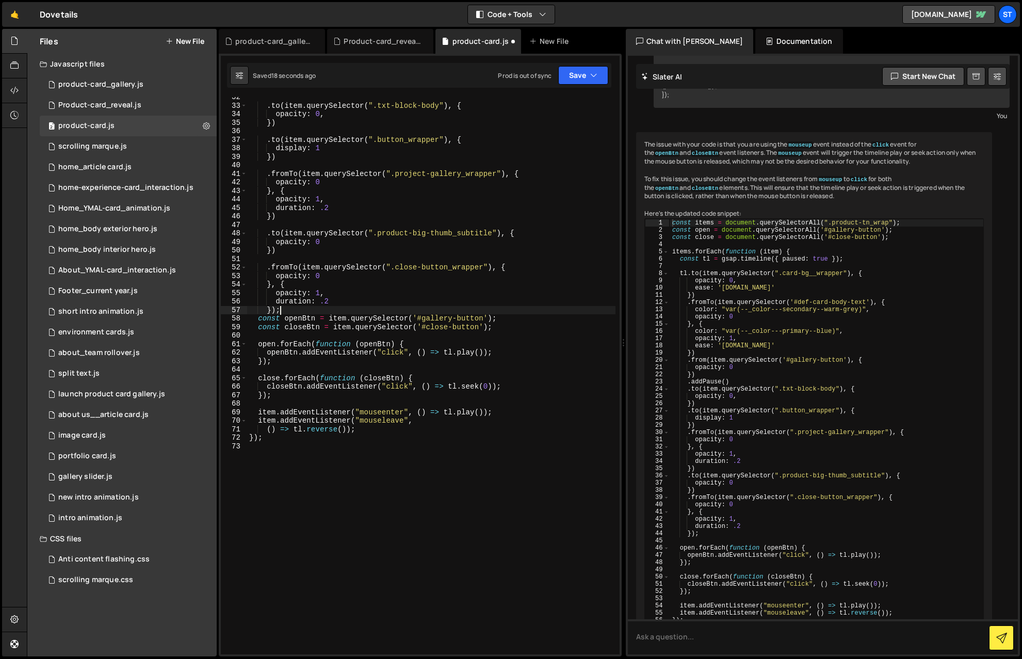
click at [283, 308] on div ". to ( item . querySelector ( ".txt-block-body" ) , { opacity : 0 , }) . to ( i…" at bounding box center [431, 380] width 368 height 574
type textarea "});"
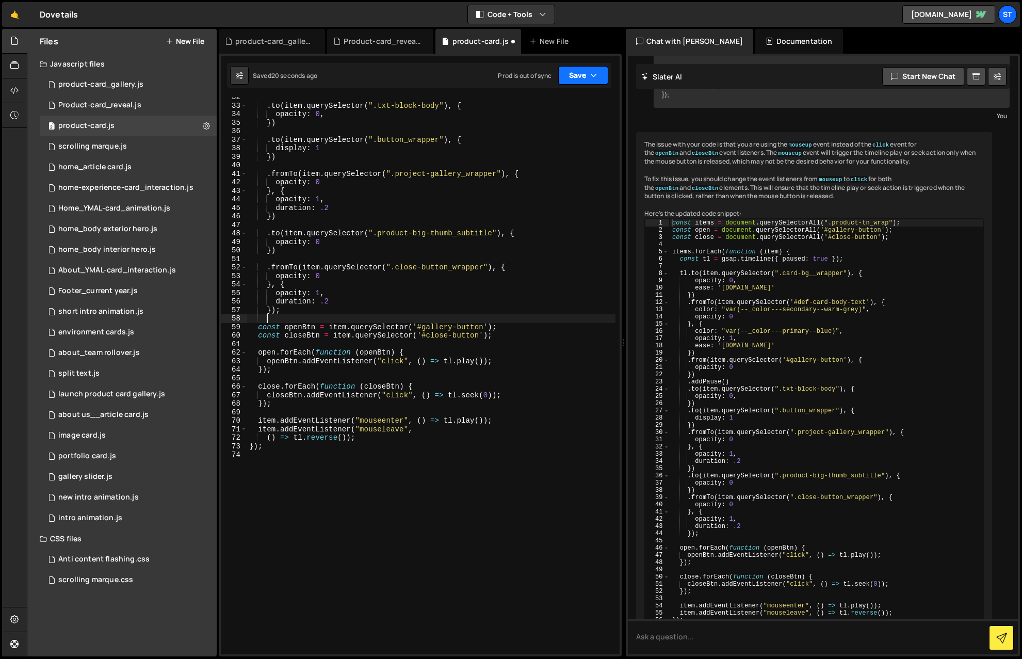
click at [584, 73] on button "Save" at bounding box center [583, 75] width 50 height 19
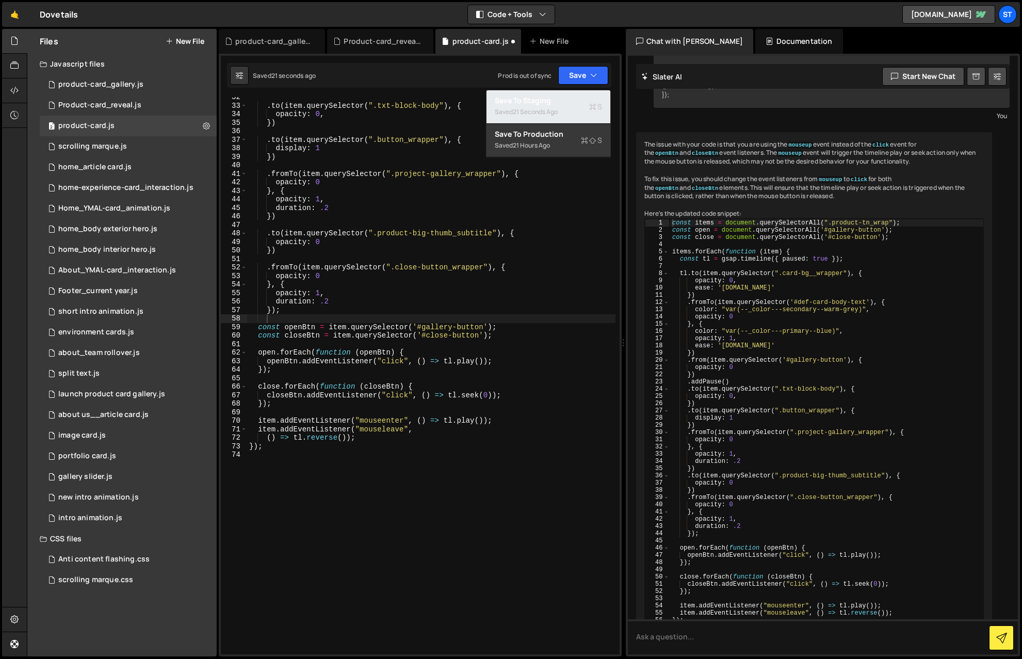
click at [537, 110] on div "21 seconds ago" at bounding box center [535, 111] width 45 height 9
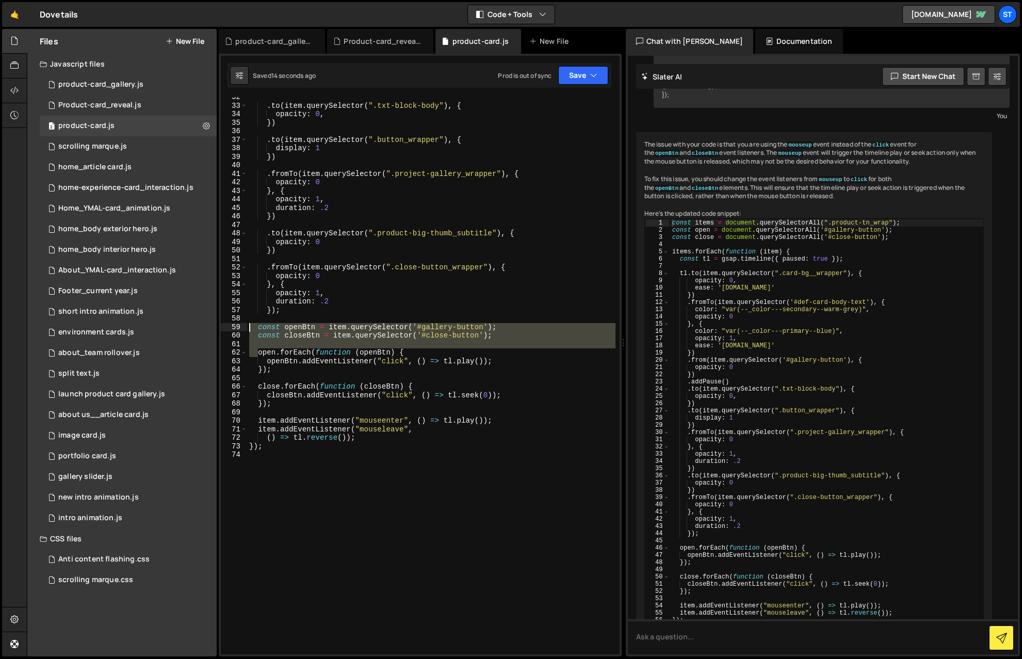
drag, startPoint x: 252, startPoint y: 347, endPoint x: 232, endPoint y: 327, distance: 28.5
click at [232, 327] on div "open.forEach(function (openBtn) { 32 33 34 35 36 37 38 39 40 41 42 43 44 45 46 …" at bounding box center [420, 375] width 399 height 557
type textarea "open.forEach(function (openBtn) {"
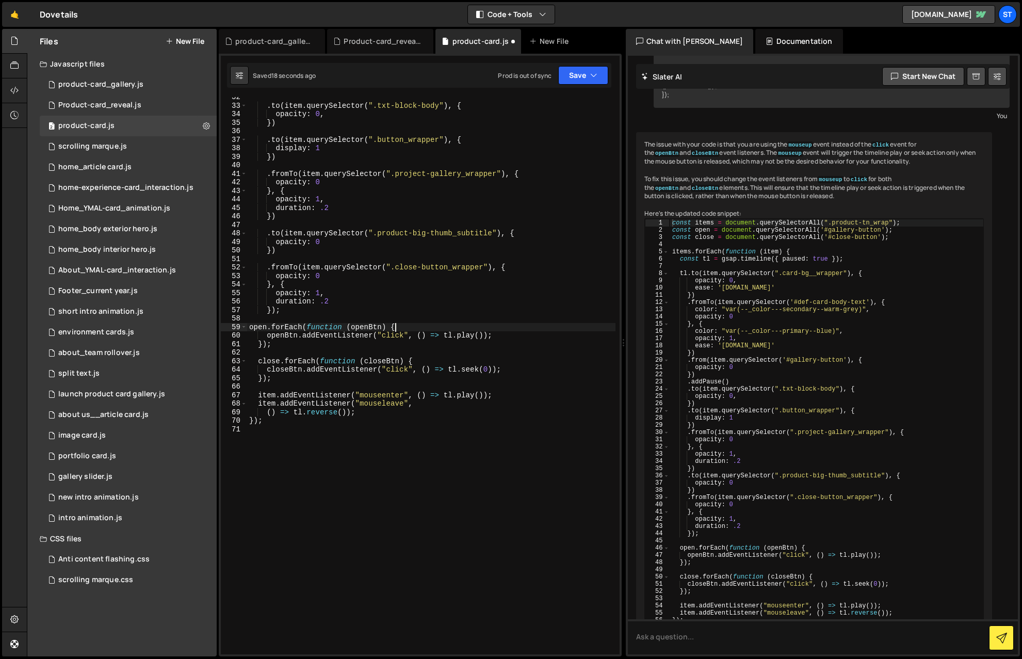
click at [527, 328] on div ". to ( item . querySelector ( ".txt-block-body" ) , { opacity : 0 , }) . to ( i…" at bounding box center [431, 380] width 368 height 574
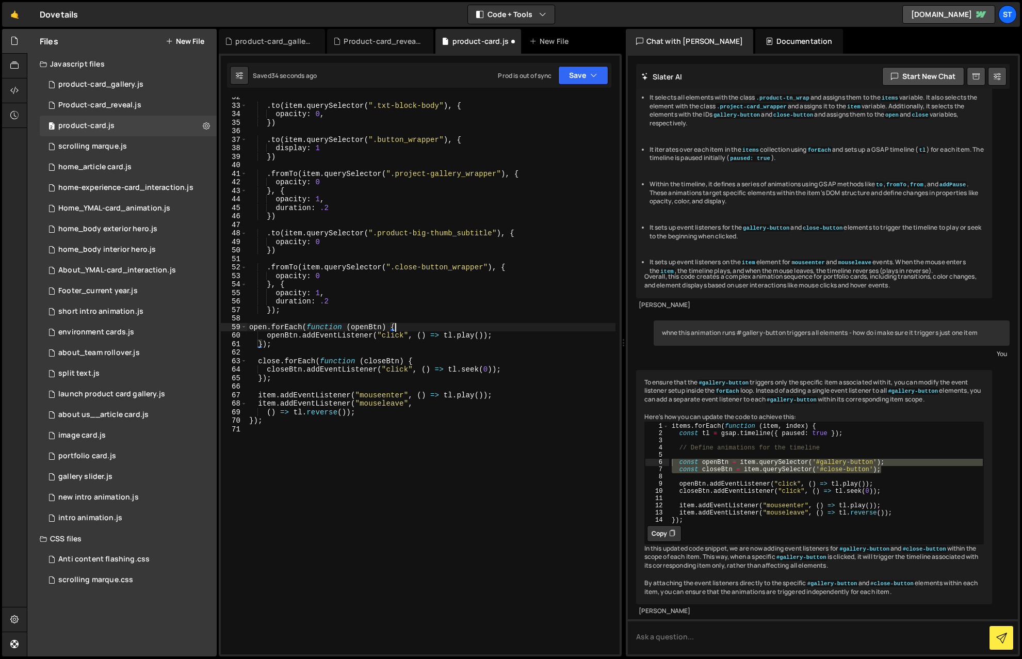
scroll to position [5145, 0]
click at [504, 458] on div ". to ( item . querySelector ( ".txt-block-body" ) , { opacity : 0 , }) . to ( i…" at bounding box center [431, 380] width 368 height 574
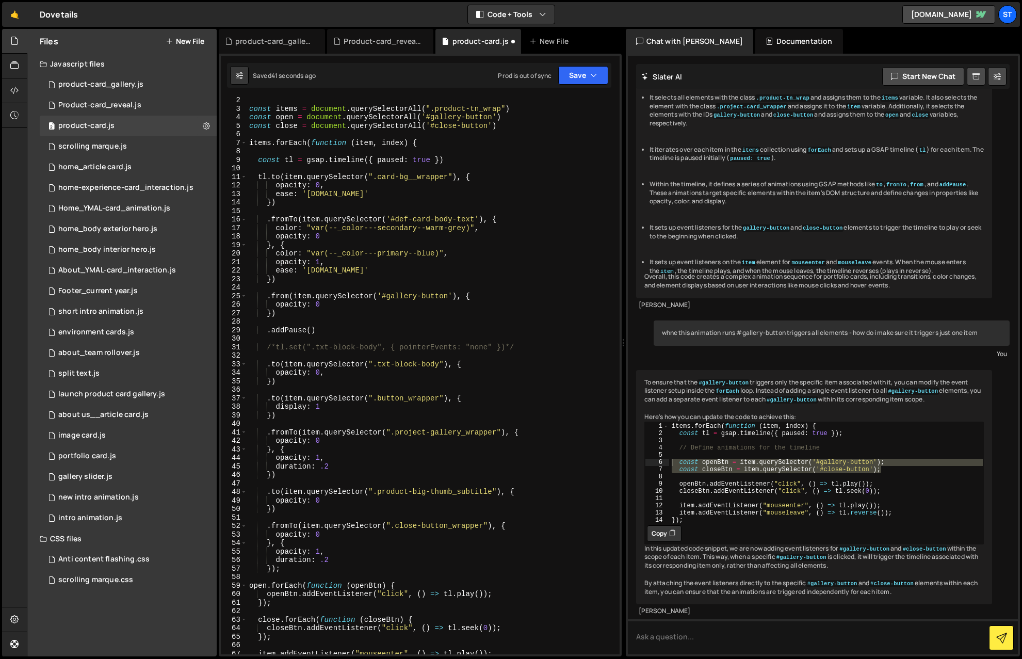
scroll to position [0, 0]
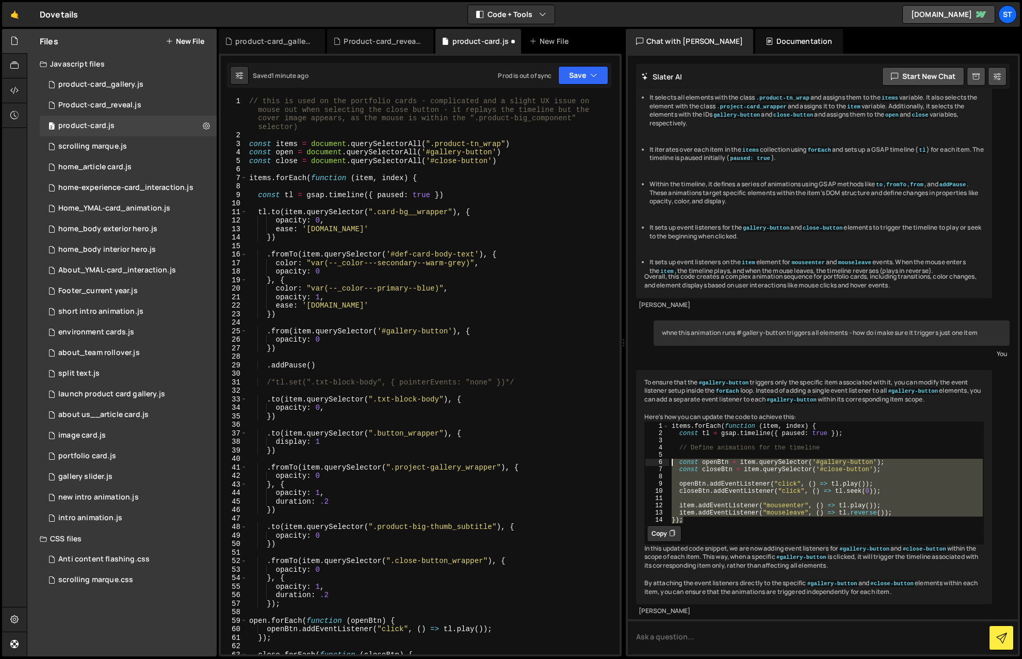
drag, startPoint x: 686, startPoint y: 502, endPoint x: 670, endPoint y: 442, distance: 62.4
click at [670, 442] on div "items . forEach ( function ( item , index ) { const tl = gsap . timeline ({ pau…" at bounding box center [826, 480] width 314 height 116
type textarea "const openBtn = item.querySelector('#gallery-button'); const closeBtn = item.qu…"
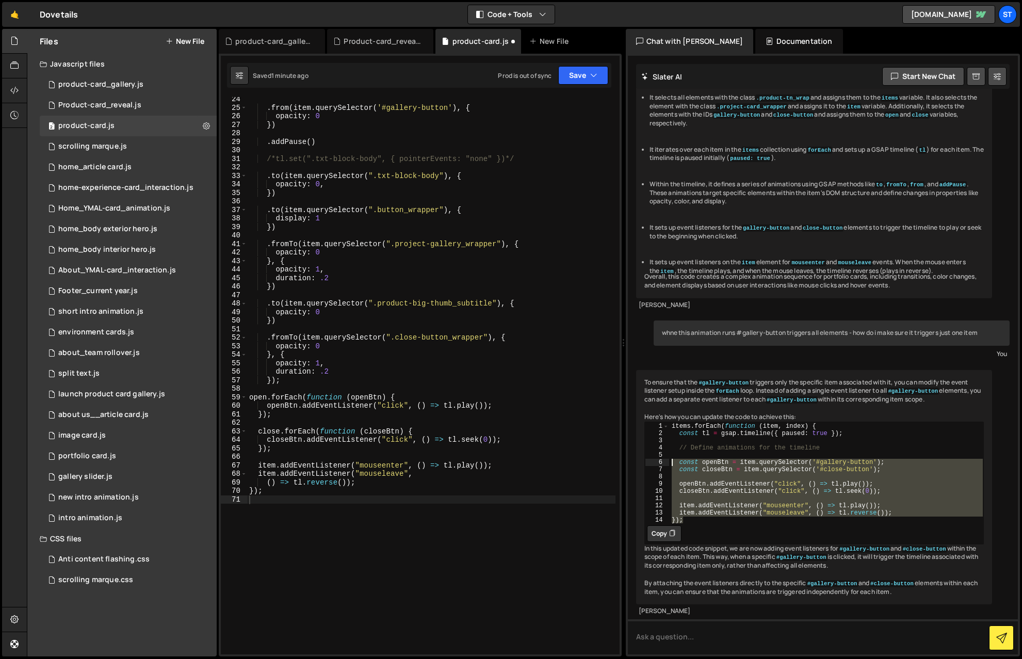
scroll to position [224, 0]
click at [355, 481] on div ". from ( item . querySelector ( '#gallery-button' ) , { opacity : 0 }) . addPau…" at bounding box center [431, 381] width 368 height 574
click at [250, 397] on div ". from ( item . querySelector ( '#gallery-button' ) , { opacity : 0 }) . addPau…" at bounding box center [431, 381] width 368 height 574
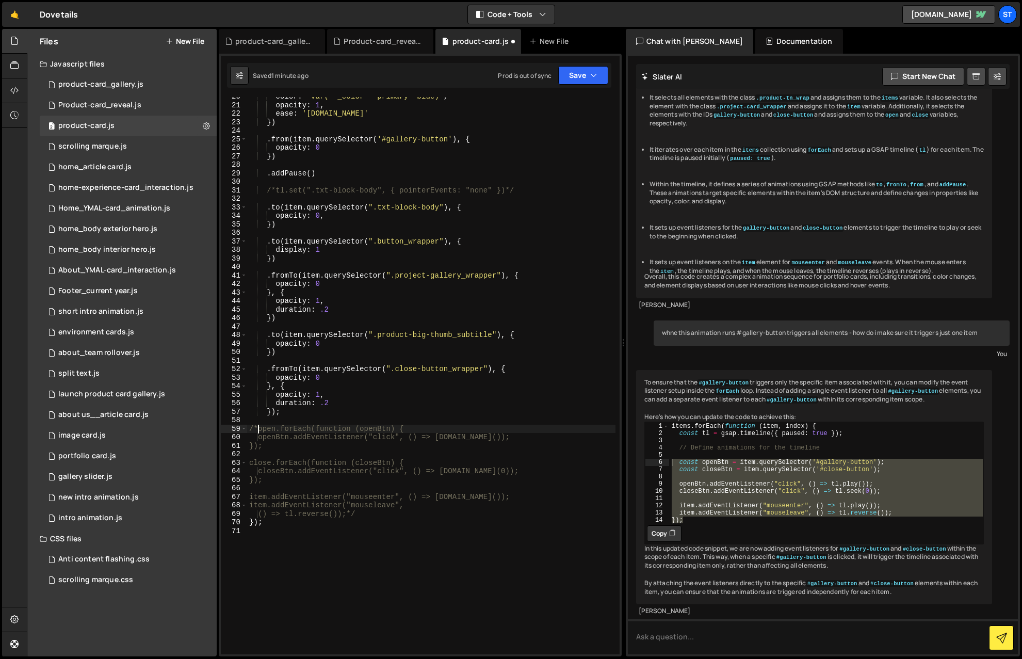
scroll to position [192, 0]
click at [268, 483] on div "color : "var(--_color---primary--blue)" , opacity : 1 , ease : '[DOMAIN_NAME]' …" at bounding box center [431, 379] width 368 height 574
click at [363, 483] on div "color : "var(--_color---primary--blue)" , opacity : 1 , ease : '[DOMAIN_NAME]' …" at bounding box center [431, 379] width 368 height 574
click at [455, 380] on div "color : "var(--_color---primary--blue)" , opacity : 1 , ease : '[DOMAIN_NAME]' …" at bounding box center [431, 379] width 368 height 574
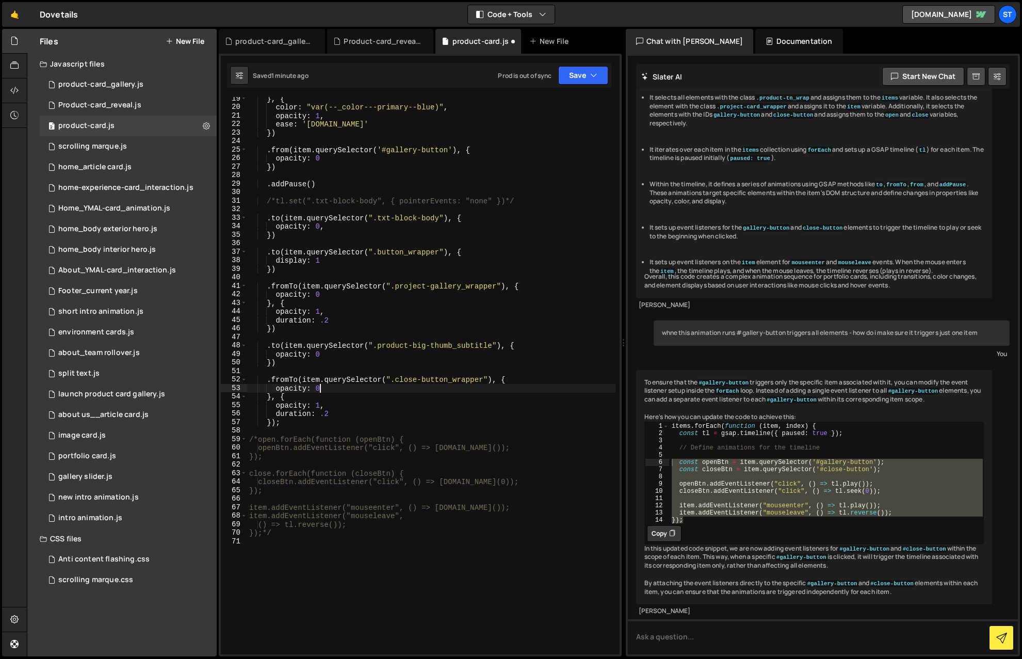
scroll to position [0, 0]
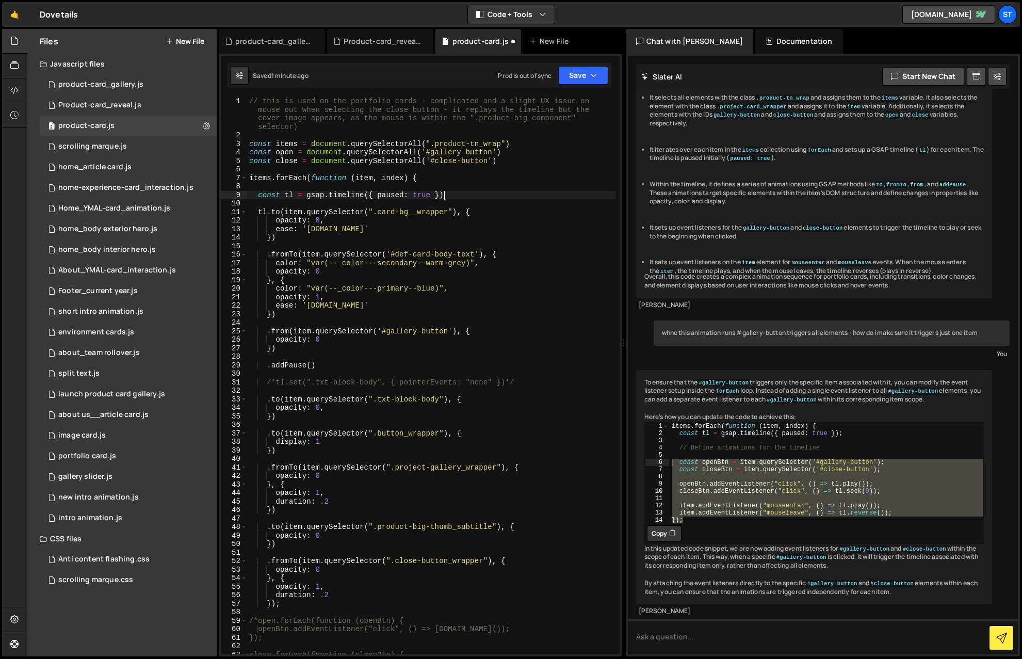
click at [444, 197] on div "// this is used on the portfolio cards - complicated and a slight UX issue on m…" at bounding box center [431, 397] width 368 height 600
type textarea "const tl = gsap.timeline({ paused: true })"
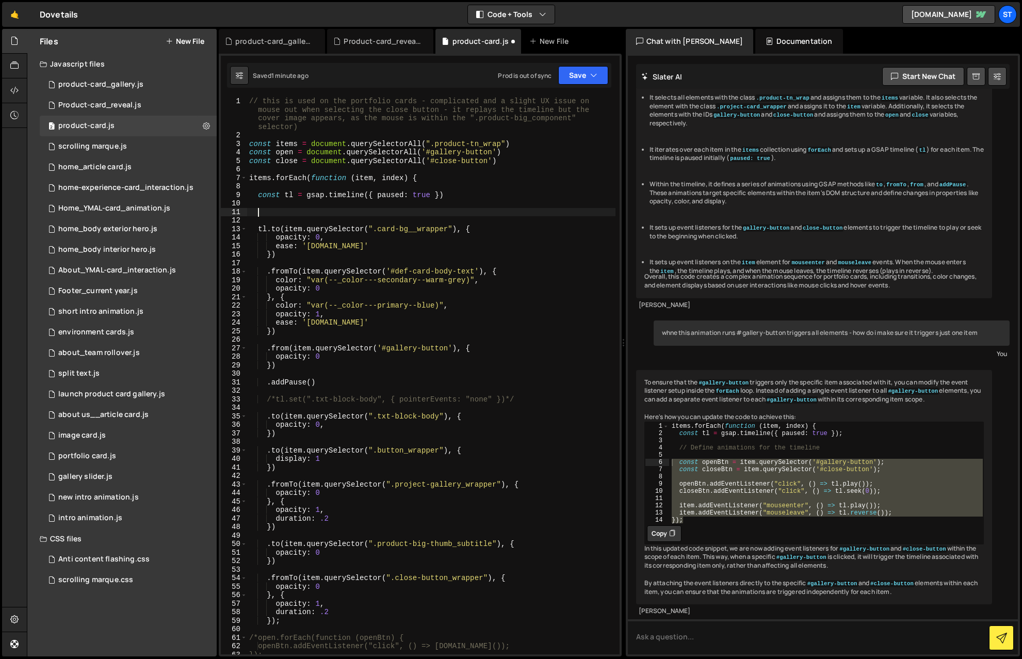
paste textarea "});"
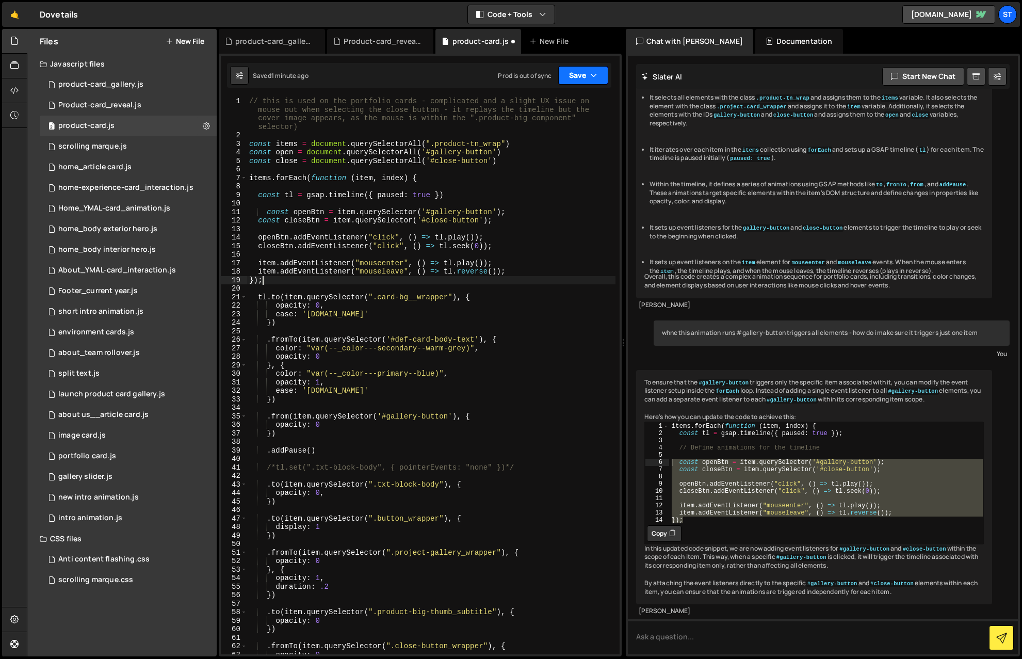
click at [594, 72] on icon "button" at bounding box center [593, 75] width 7 height 10
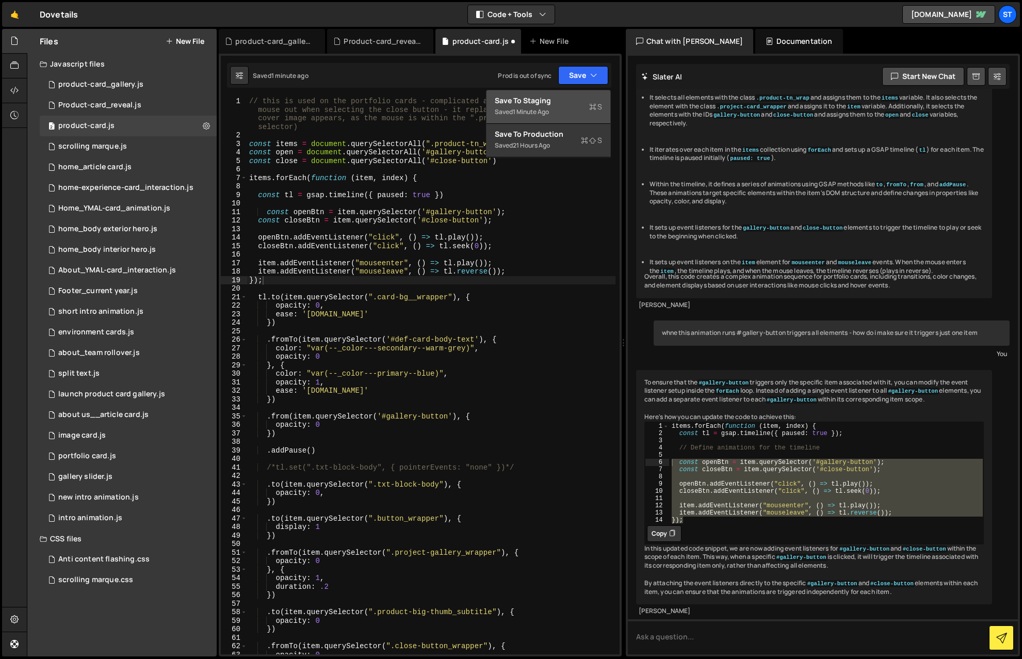
click at [539, 103] on div "Save to Staging S" at bounding box center [548, 100] width 107 height 10
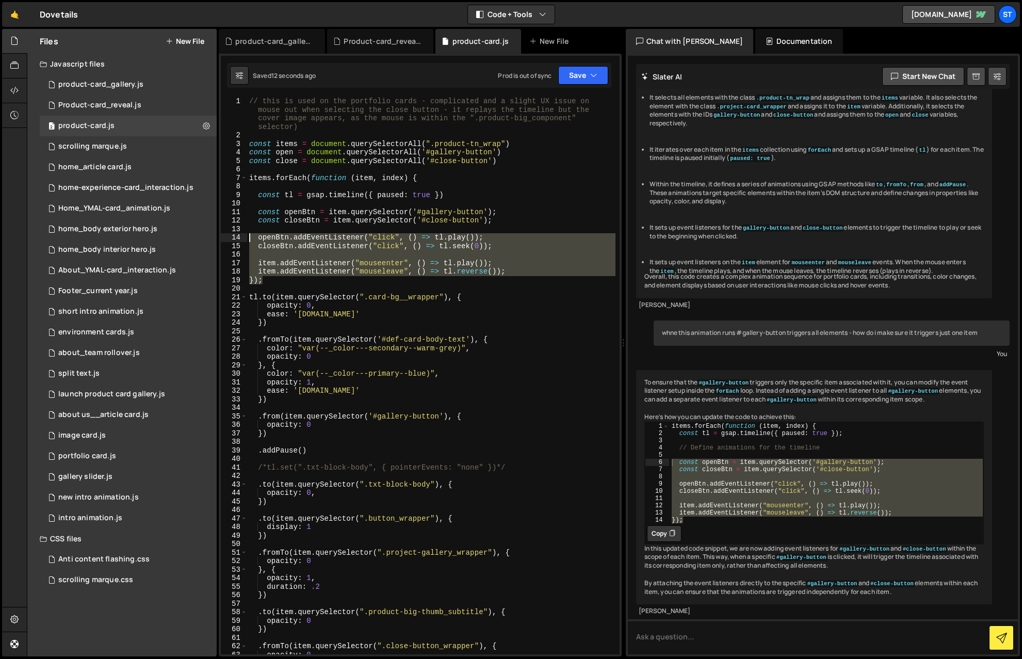
drag, startPoint x: 267, startPoint y: 282, endPoint x: 228, endPoint y: 236, distance: 60.0
click at [228, 236] on div "}); 1 2 3 4 5 6 7 8 9 10 11 12 13 14 15 16 17 18 19 20 21 22 23 24 25 26 27 28 …" at bounding box center [420, 375] width 399 height 557
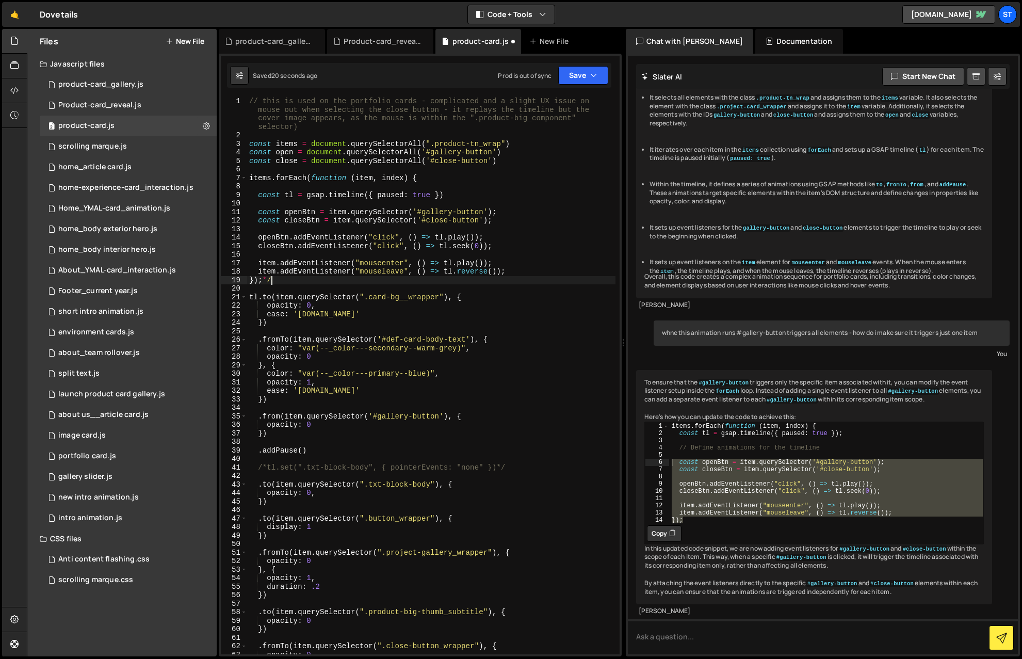
scroll to position [0, 1]
type textarea "item.addEventListener("mouseenter", () => [DOMAIN_NAME]());"
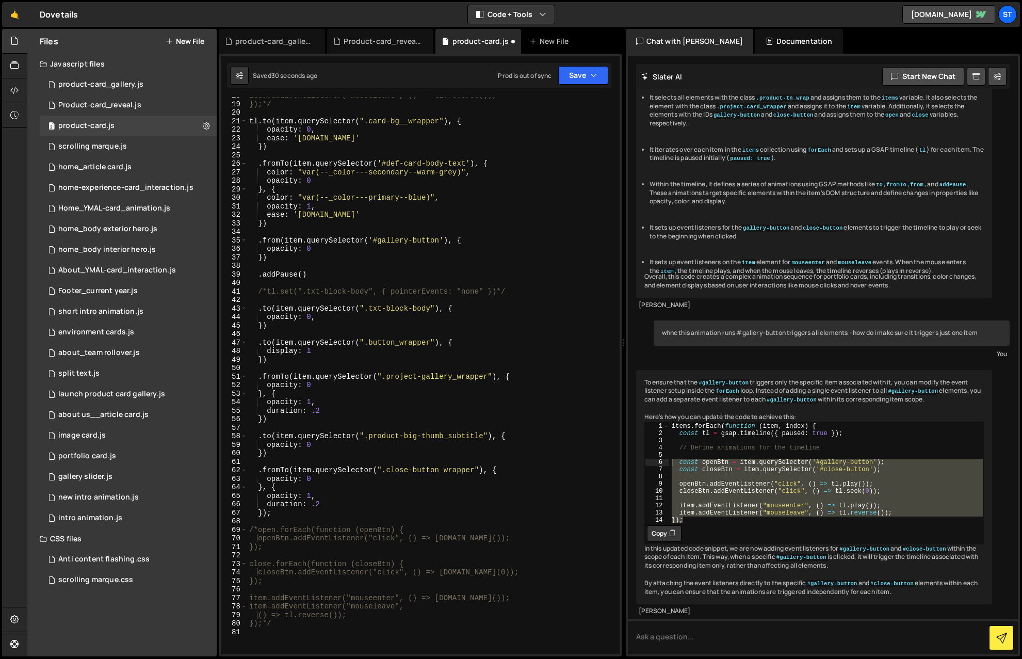
scroll to position [284, 0]
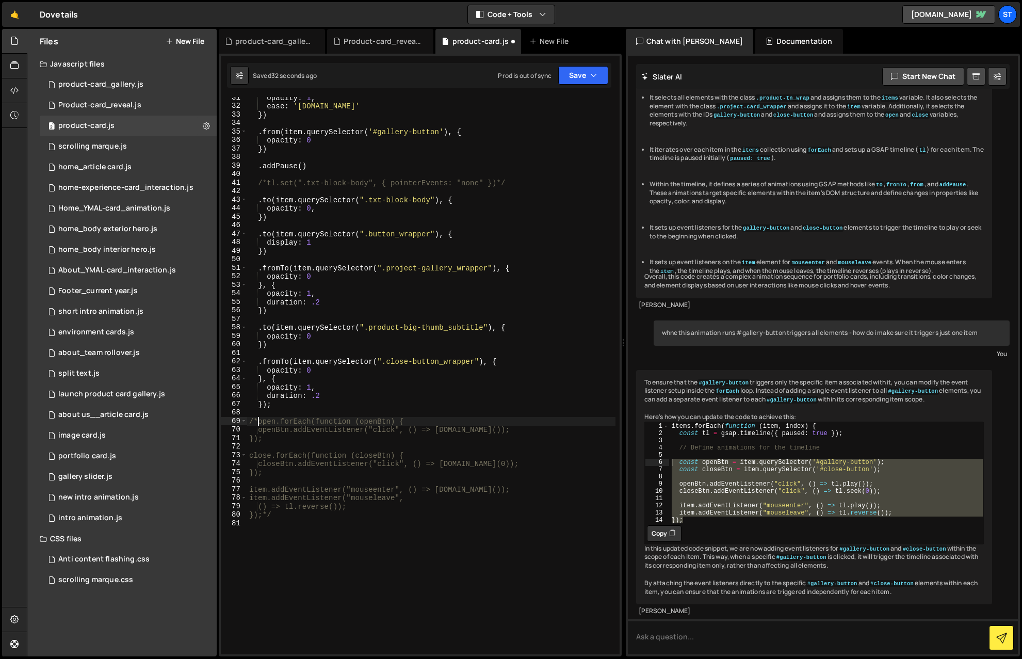
click at [256, 420] on div "opacity : 1 , ease : '[DOMAIN_NAME]' }) . from ( item . querySelector ( '#galle…" at bounding box center [431, 380] width 368 height 574
click at [271, 483] on div "opacity : 1 , ease : '[DOMAIN_NAME]' }) . from ( item . querySelector ( '#galle…" at bounding box center [431, 380] width 368 height 574
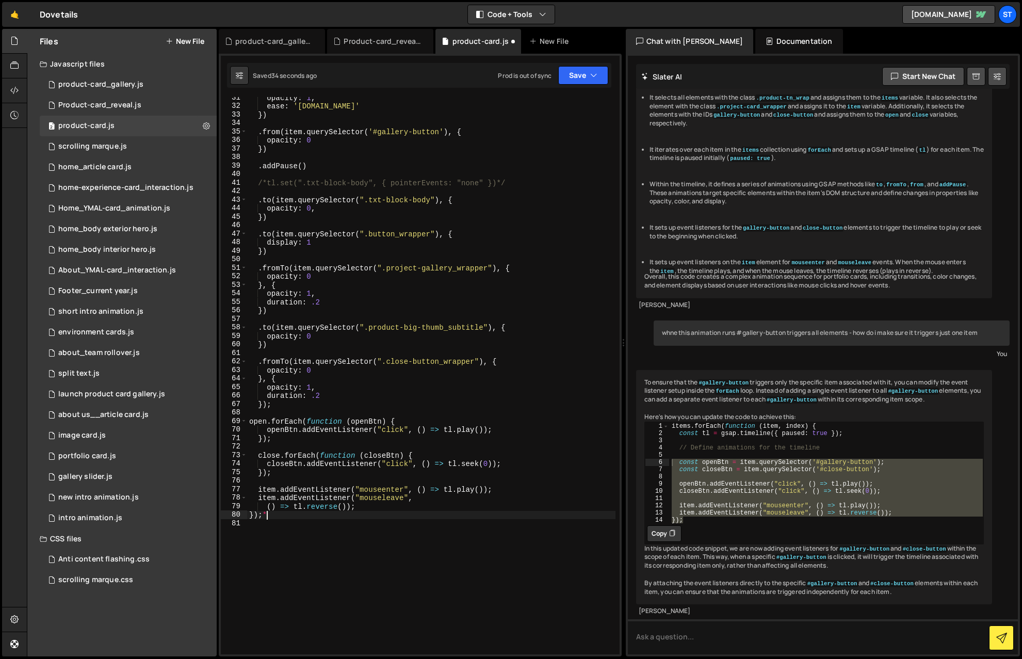
scroll to position [0, 1]
click at [577, 76] on button "Save" at bounding box center [583, 75] width 50 height 19
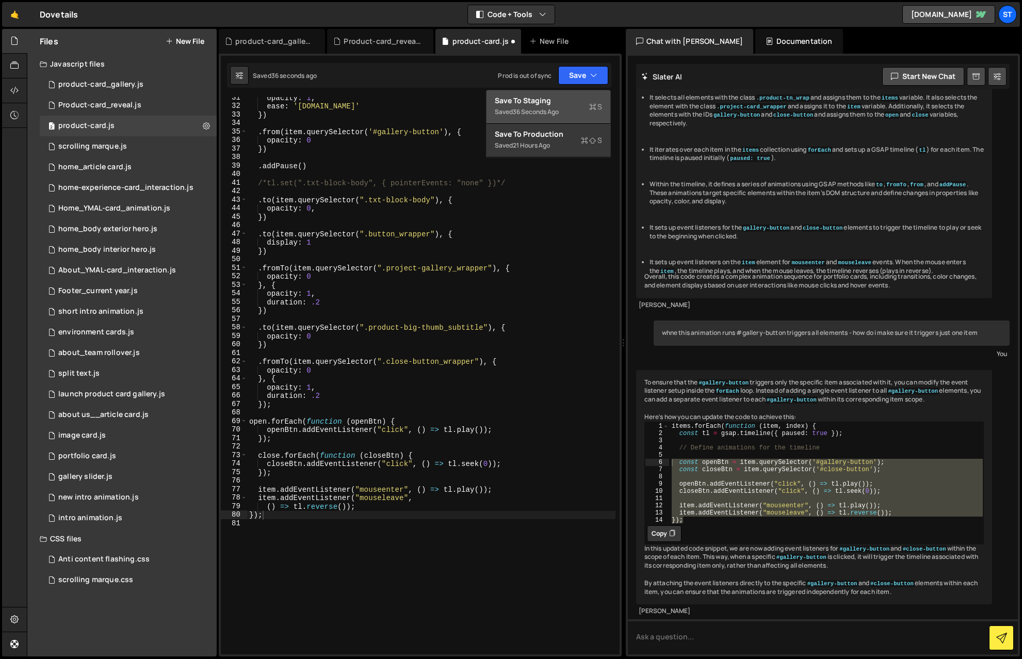
click at [535, 100] on div "Save to Staging S" at bounding box center [548, 100] width 107 height 10
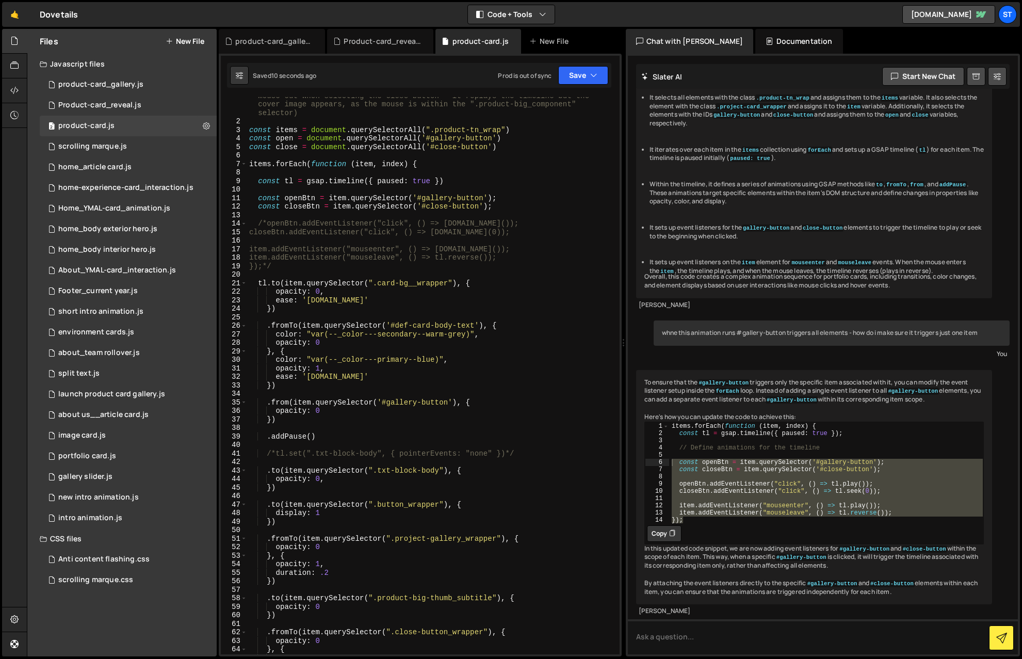
scroll to position [14, 0]
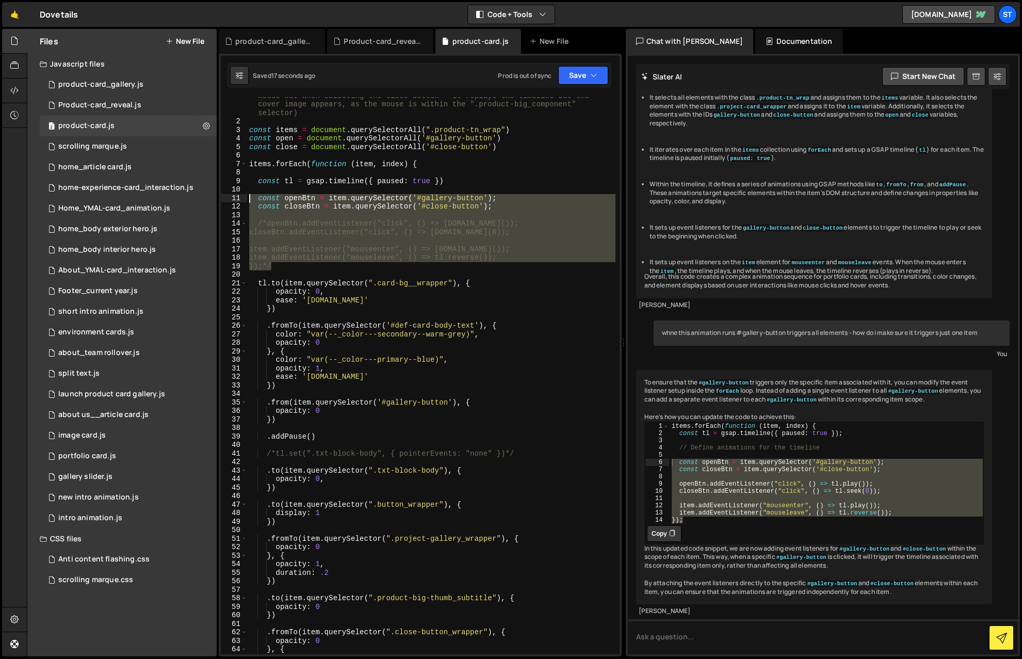
drag, startPoint x: 276, startPoint y: 267, endPoint x: 218, endPoint y: 199, distance: 90.4
click at [218, 199] on div "Files New File Javascript files 0 product-card_gallery.js 0 0 Product-card_reve…" at bounding box center [524, 343] width 995 height 628
click at [488, 207] on div "// this is used on the portfolio cards - complicated and a slight UX issue on m…" at bounding box center [431, 375] width 368 height 557
type textarea "const closeBtn = item.querySelector('#close-button');"
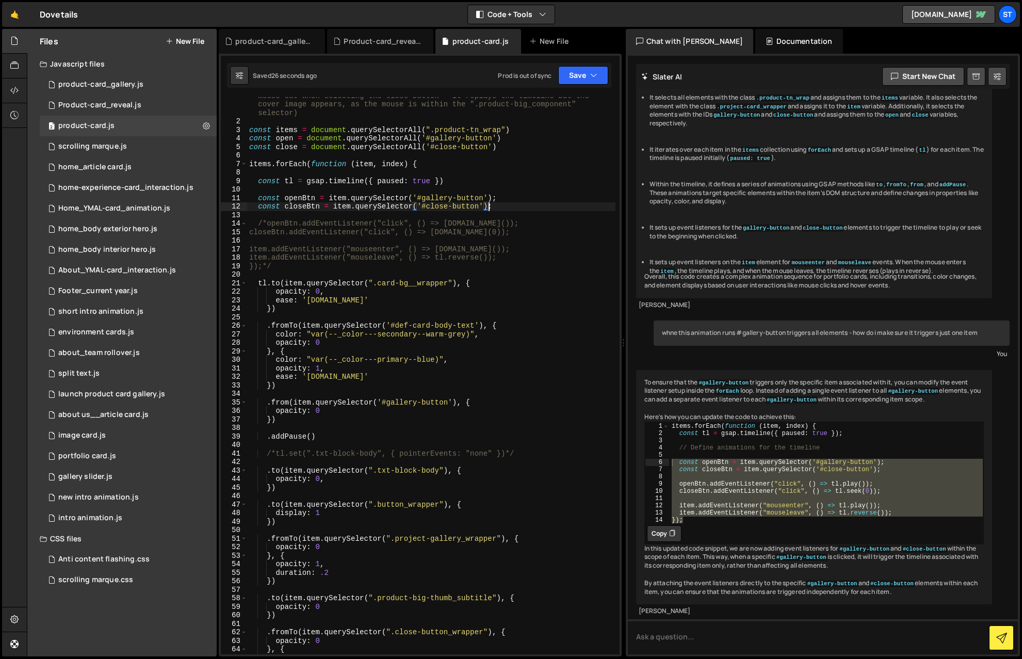
click at [493, 209] on div "// this is used on the portfolio cards - complicated and a slight UX issue on m…" at bounding box center [431, 383] width 368 height 600
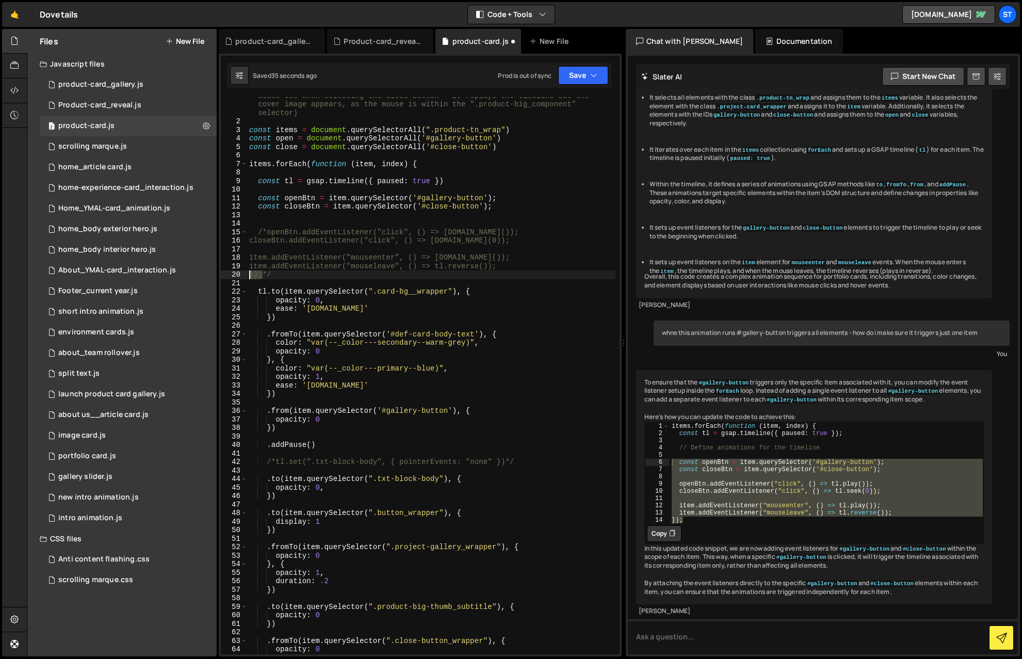
drag, startPoint x: 261, startPoint y: 276, endPoint x: 249, endPoint y: 276, distance: 11.9
click at [249, 276] on div "// this is used on the portfolio cards - complicated and a slight UX issue on m…" at bounding box center [431, 383] width 368 height 600
type textarea "});*/"
click at [256, 216] on div "// this is used on the portfolio cards - complicated and a slight UX issue on m…" at bounding box center [431, 383] width 368 height 600
paste textarea "});"
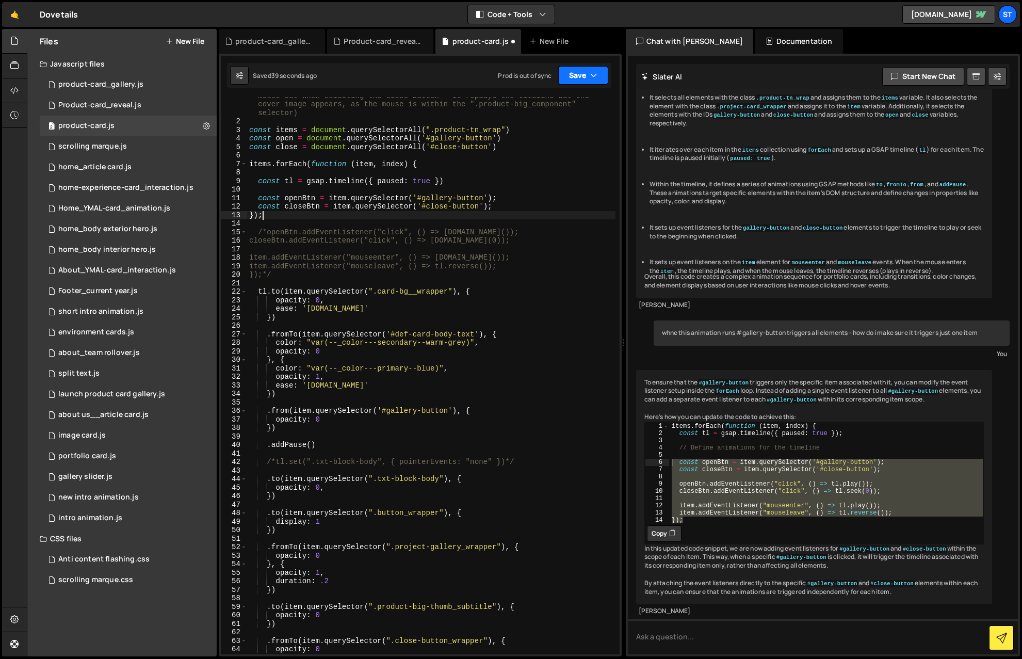
click at [594, 70] on icon "button" at bounding box center [593, 75] width 7 height 10
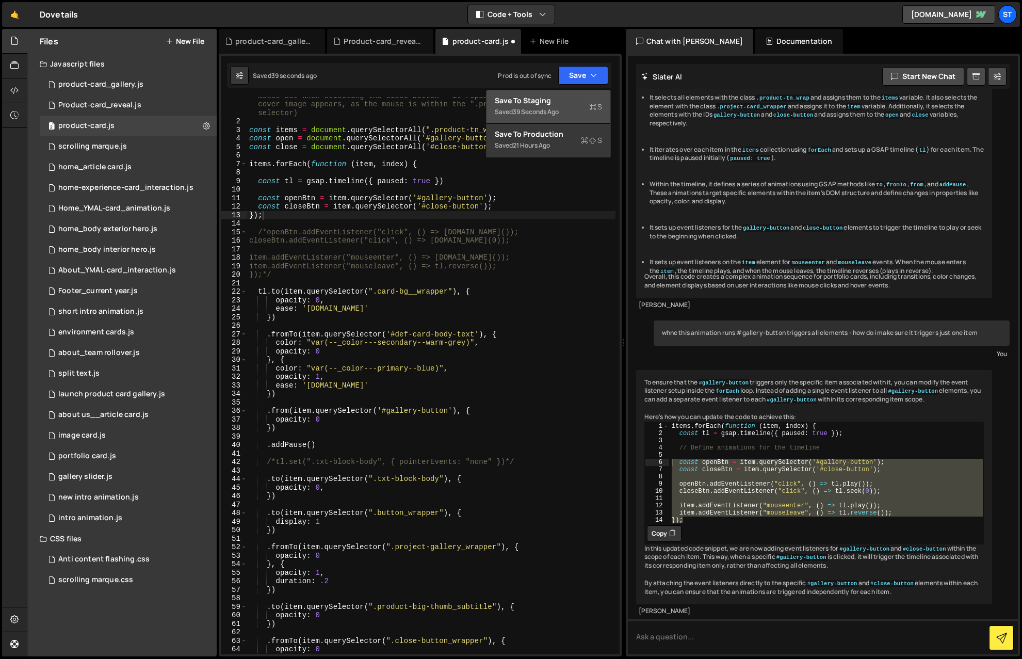
click at [531, 105] on div "Save to Staging S" at bounding box center [548, 100] width 107 height 10
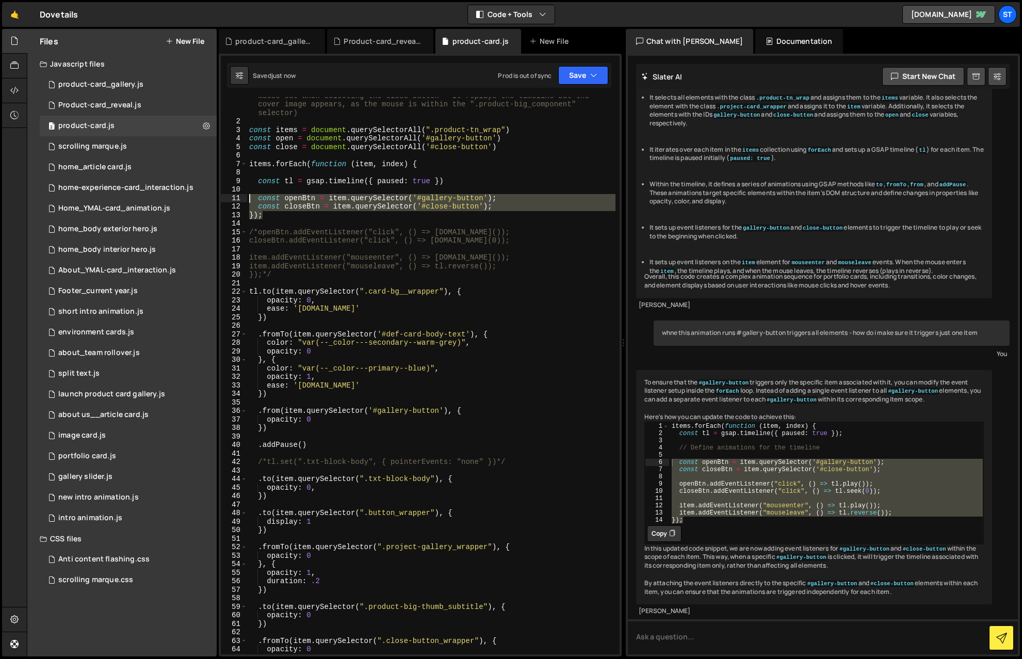
drag, startPoint x: 265, startPoint y: 217, endPoint x: 222, endPoint y: 199, distance: 46.3
click at [222, 199] on div "}); 1 2 3 4 5 6 7 8 9 10 11 12 13 14 15 16 17 18 19 20 21 22 23 24 25 26 27 28 …" at bounding box center [420, 375] width 399 height 557
click at [262, 218] on div "// this is used on the portfolio cards - complicated and a slight UX issue on m…" at bounding box center [431, 375] width 368 height 557
type textarea "});"
drag, startPoint x: 263, startPoint y: 217, endPoint x: 247, endPoint y: 218, distance: 16.0
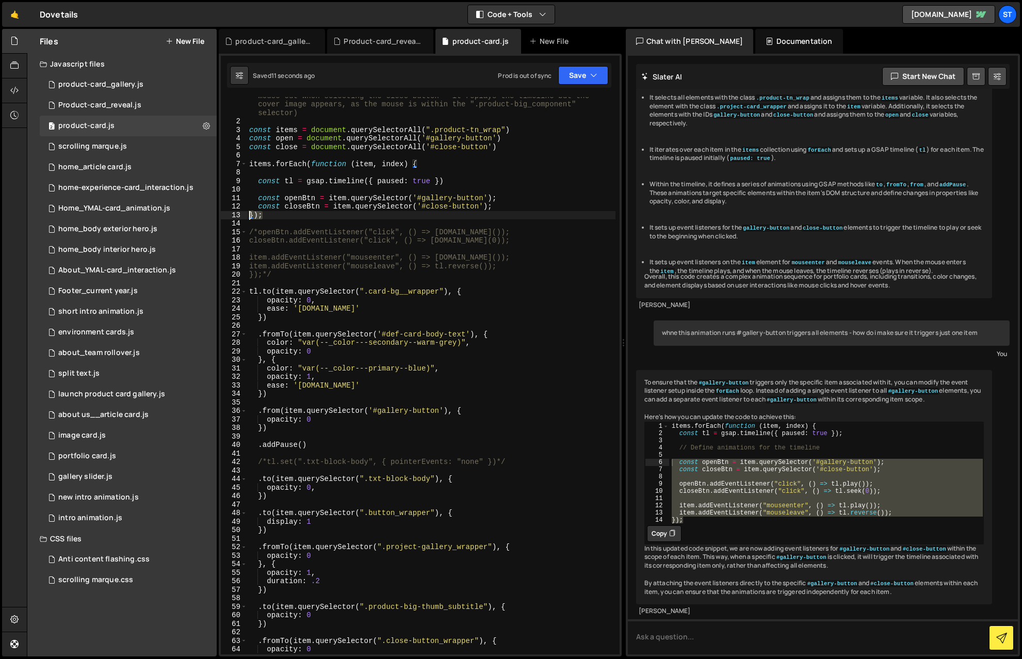
click at [247, 218] on div "}); 1 2 3 4 5 6 7 8 9 10 11 12 13 14 15 16 17 18 19 20 21 22 23 24 25 26 27 28 …" at bounding box center [420, 375] width 399 height 557
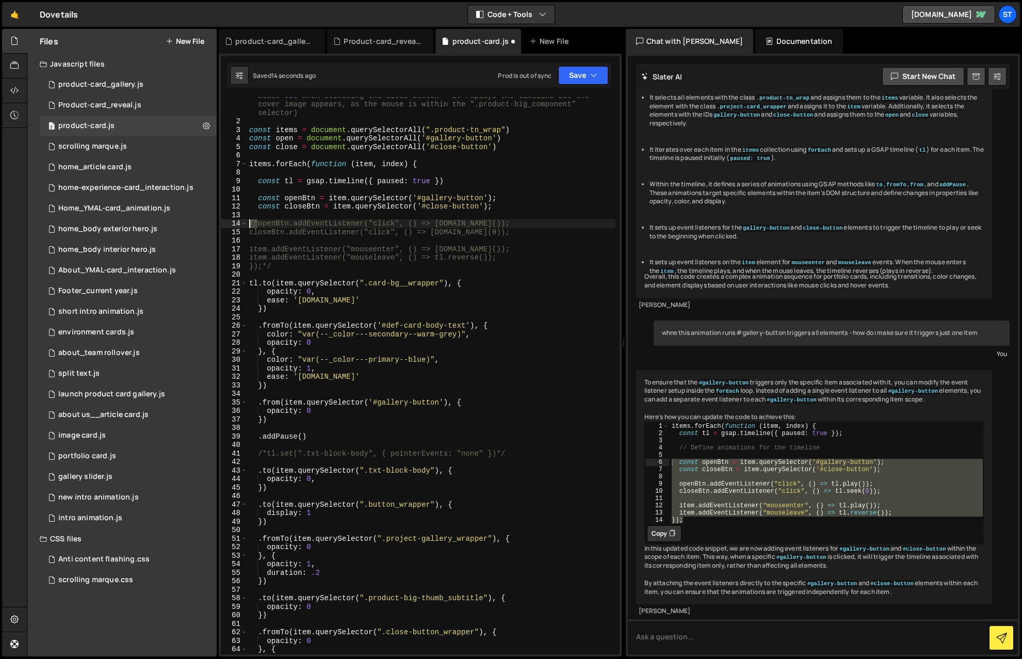
drag, startPoint x: 257, startPoint y: 223, endPoint x: 248, endPoint y: 222, distance: 9.3
click at [248, 222] on div "// this is used on the portfolio cards - complicated and a slight UX issue on m…" at bounding box center [431, 383] width 368 height 600
click at [257, 200] on div "// this is used on the portfolio cards - complicated and a slight UX issue on m…" at bounding box center [431, 383] width 368 height 600
paste textarea "/*"
type textarea "/*const openBtn = item.querySelector('#gallery-button');"
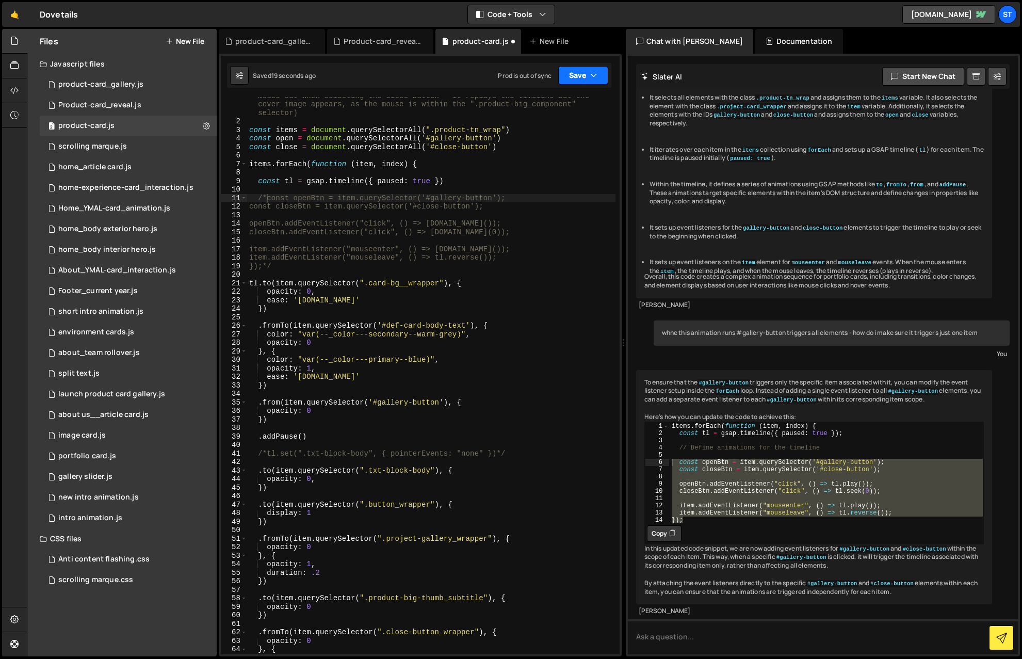
click at [588, 73] on button "Save" at bounding box center [583, 75] width 50 height 19
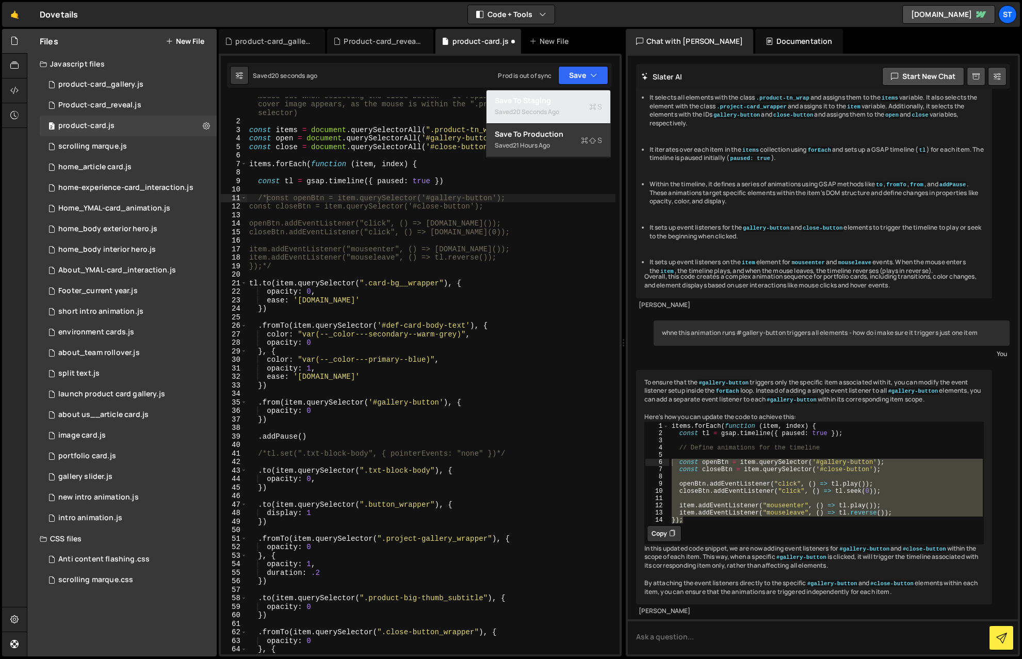
click at [553, 106] on div "Saved 20 seconds ago" at bounding box center [548, 112] width 107 height 12
